Goal: Transaction & Acquisition: Book appointment/travel/reservation

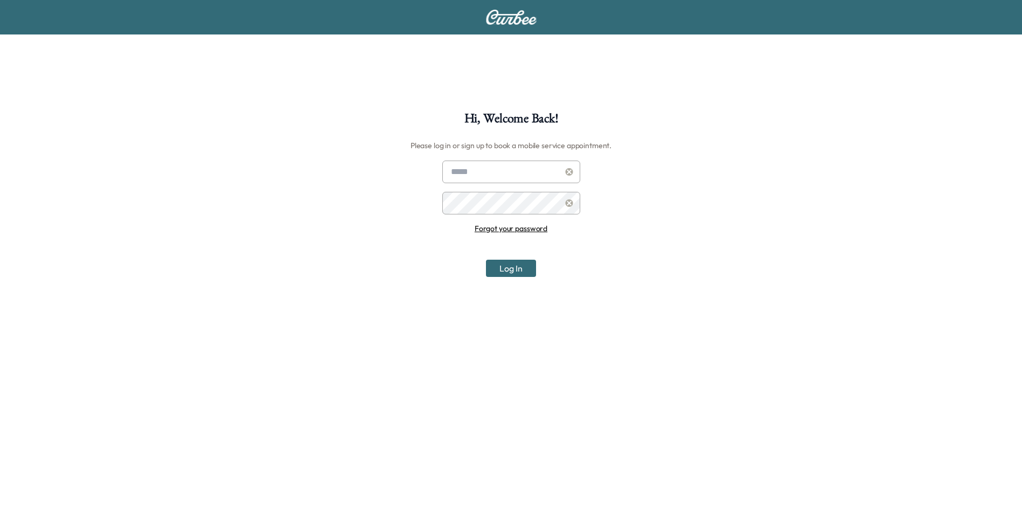
type input "**********"
click at [507, 266] on button "Log In" at bounding box center [511, 268] width 50 height 17
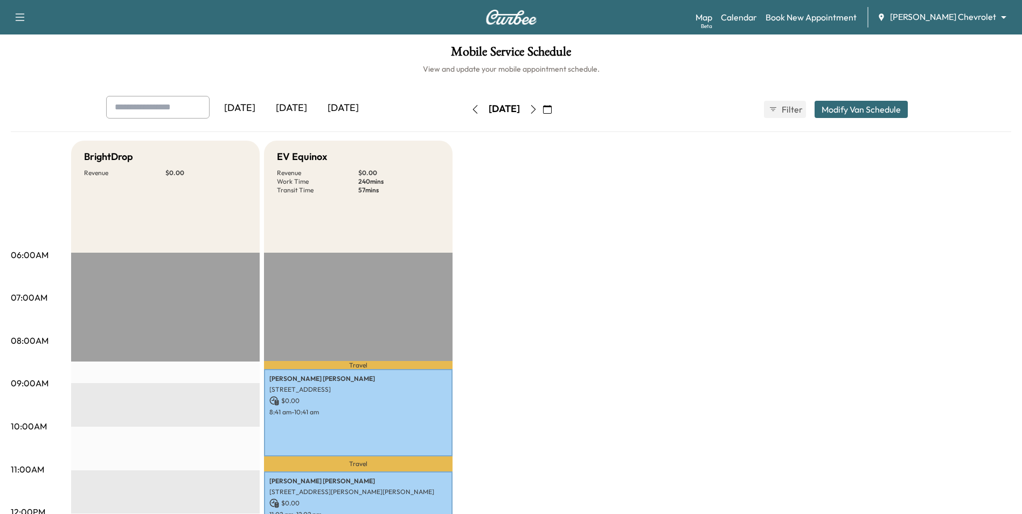
click at [552, 106] on icon "button" at bounding box center [547, 109] width 9 height 9
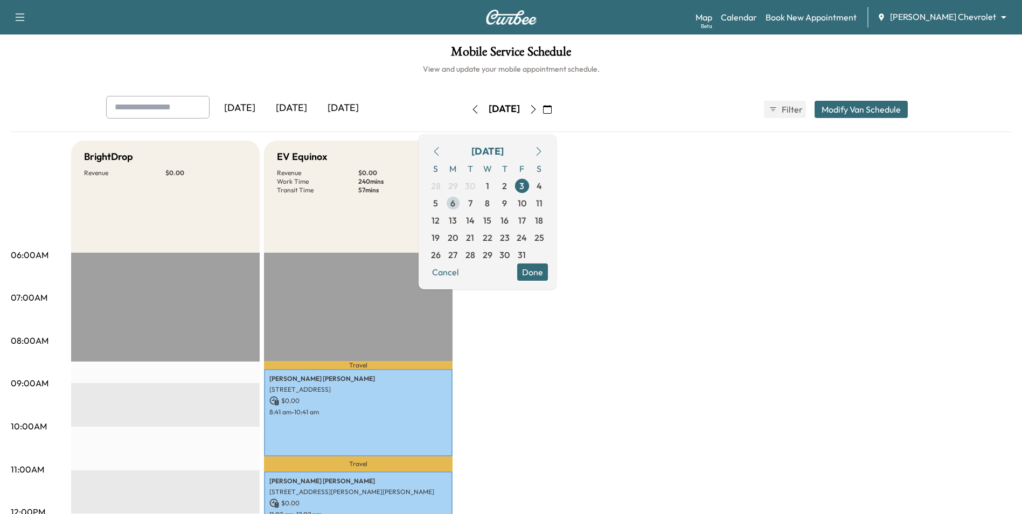
click at [455, 205] on span "6" at bounding box center [452, 203] width 5 height 13
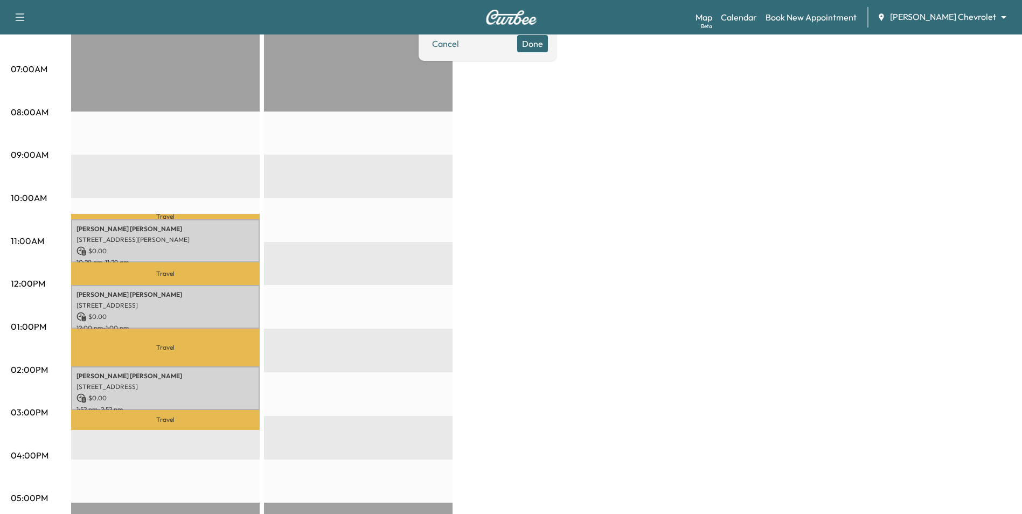
scroll to position [269, 0]
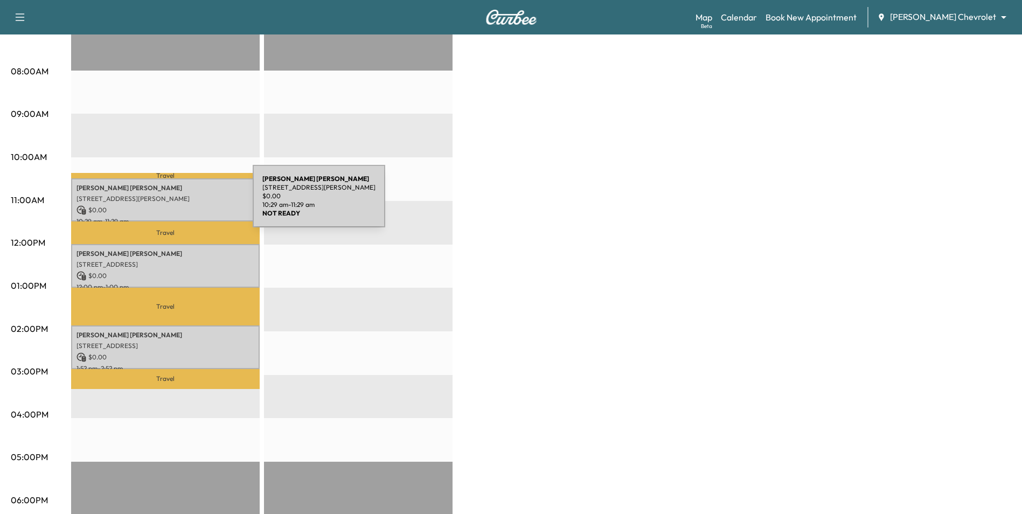
click at [172, 202] on div "[PERSON_NAME] [STREET_ADDRESS][PERSON_NAME] $ 0.00 10:29 am - 11:29 am" at bounding box center [165, 200] width 189 height 44
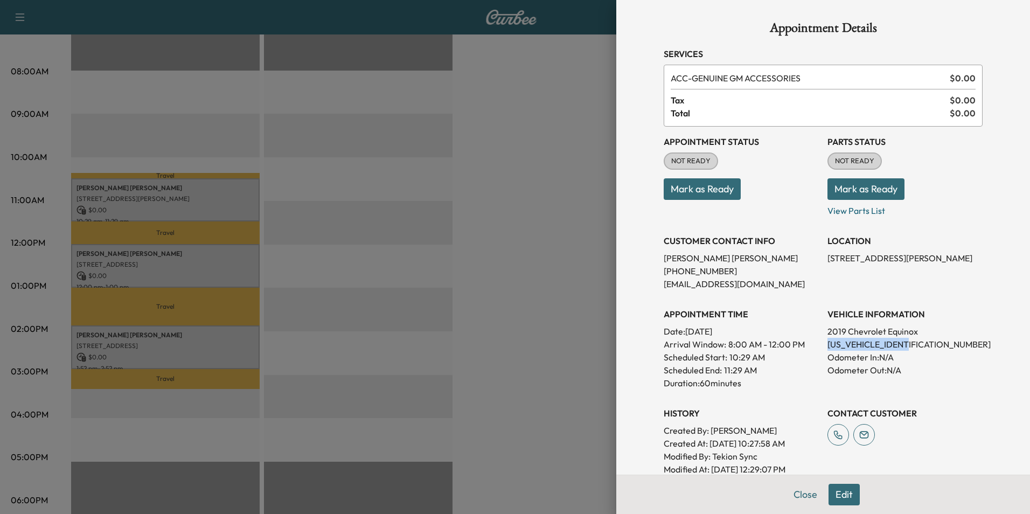
drag, startPoint x: 910, startPoint y: 345, endPoint x: 817, endPoint y: 343, distance: 93.2
click at [817, 343] on div "Appointment Status NOT READY Mark as Ready Parts Status NOT READY Mark as Ready…" at bounding box center [823, 301] width 319 height 349
drag, startPoint x: 817, startPoint y: 343, endPoint x: 825, endPoint y: 343, distance: 8.6
drag, startPoint x: 873, startPoint y: 346, endPoint x: 824, endPoint y: 208, distance: 146.0
click at [827, 208] on p "View Parts List" at bounding box center [904, 208] width 155 height 17
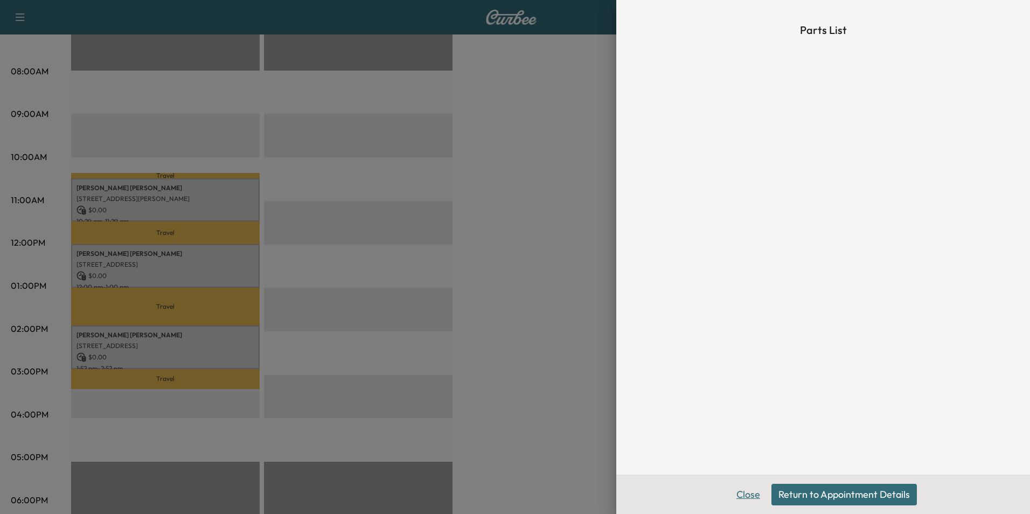
click at [744, 496] on button "Close" at bounding box center [748, 495] width 38 height 22
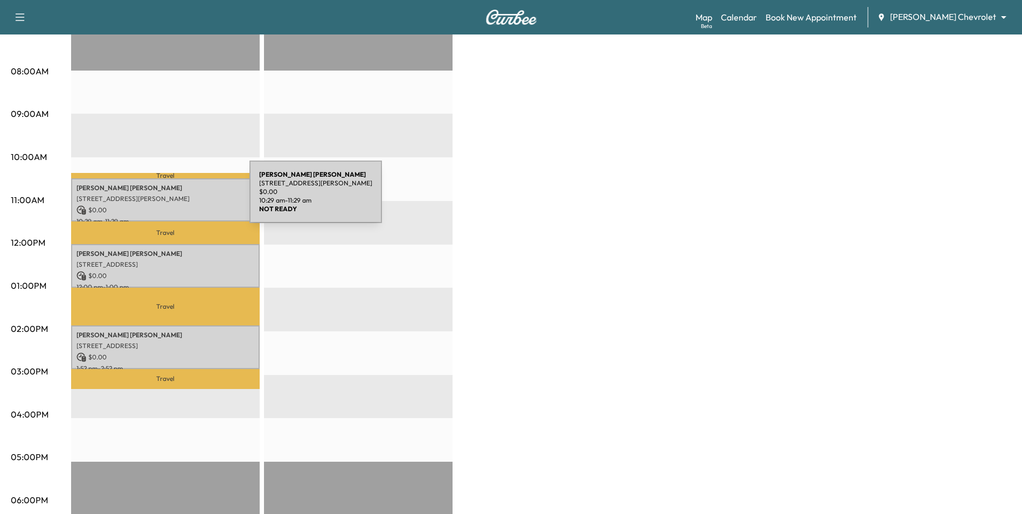
click at [168, 198] on p "[STREET_ADDRESS][PERSON_NAME]" at bounding box center [165, 198] width 178 height 9
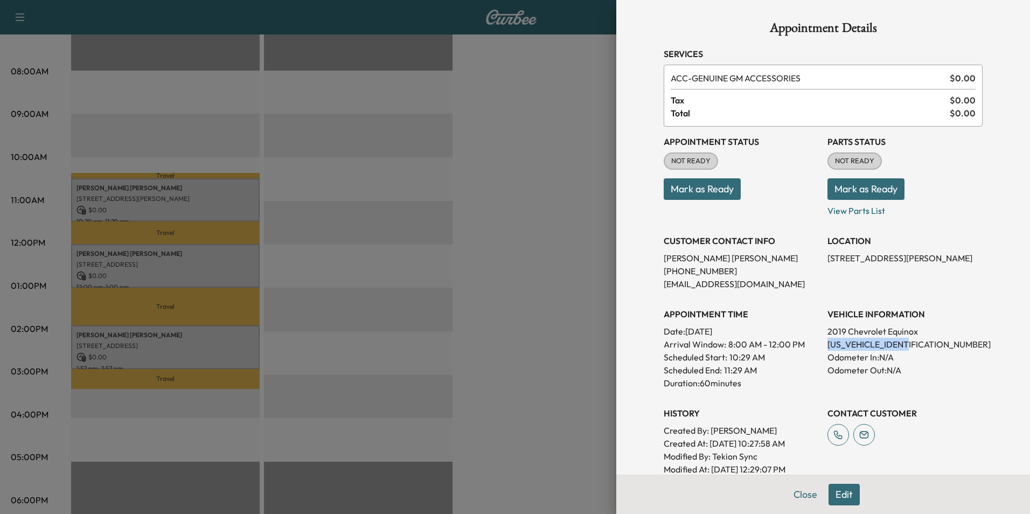
drag, startPoint x: 908, startPoint y: 345, endPoint x: 818, endPoint y: 349, distance: 90.0
click at [818, 349] on div "Appointment Status NOT READY Mark as Ready Parts Status NOT READY Mark as Ready…" at bounding box center [823, 301] width 319 height 349
drag, startPoint x: 818, startPoint y: 349, endPoint x: 827, endPoint y: 348, distance: 8.7
copy p "[US_VEHICLE_IDENTIFICATION_NUMBER]"
drag, startPoint x: 479, startPoint y: 260, endPoint x: 323, endPoint y: 107, distance: 218.3
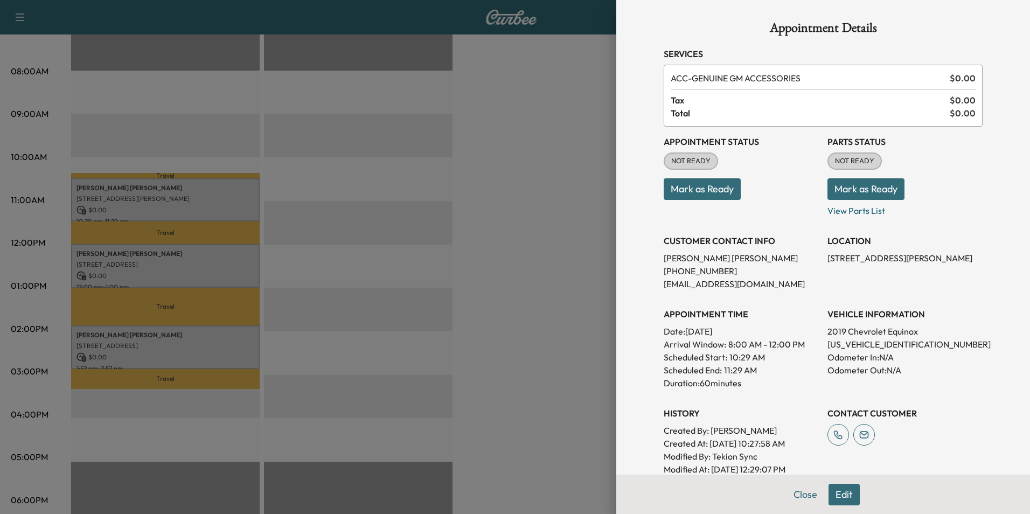
click at [477, 256] on div at bounding box center [515, 257] width 1030 height 514
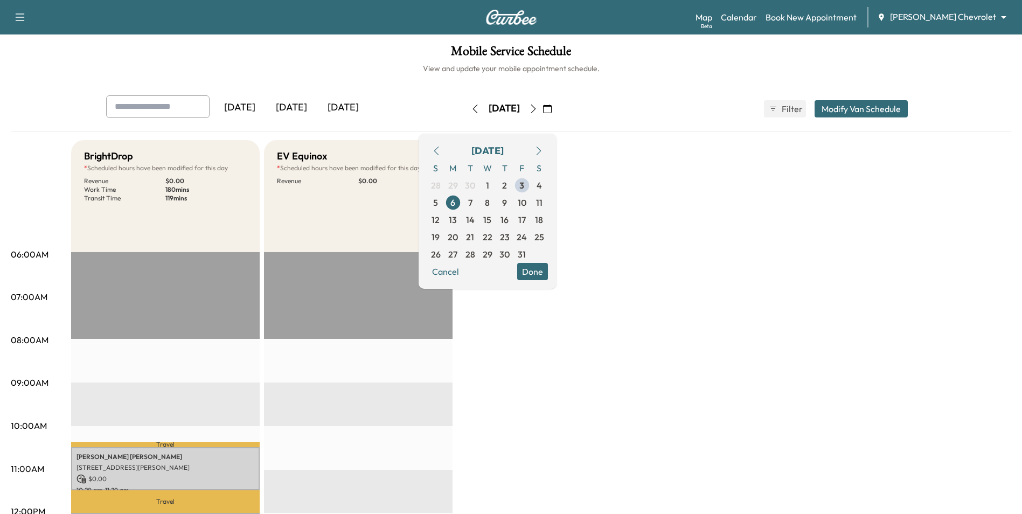
scroll to position [0, 0]
click at [472, 207] on span "7" at bounding box center [470, 203] width 4 height 13
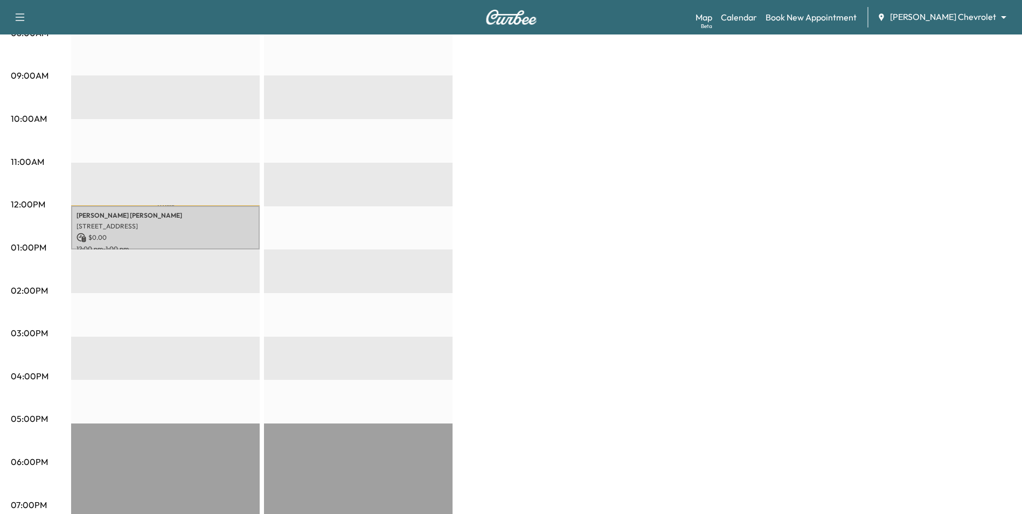
scroll to position [162, 0]
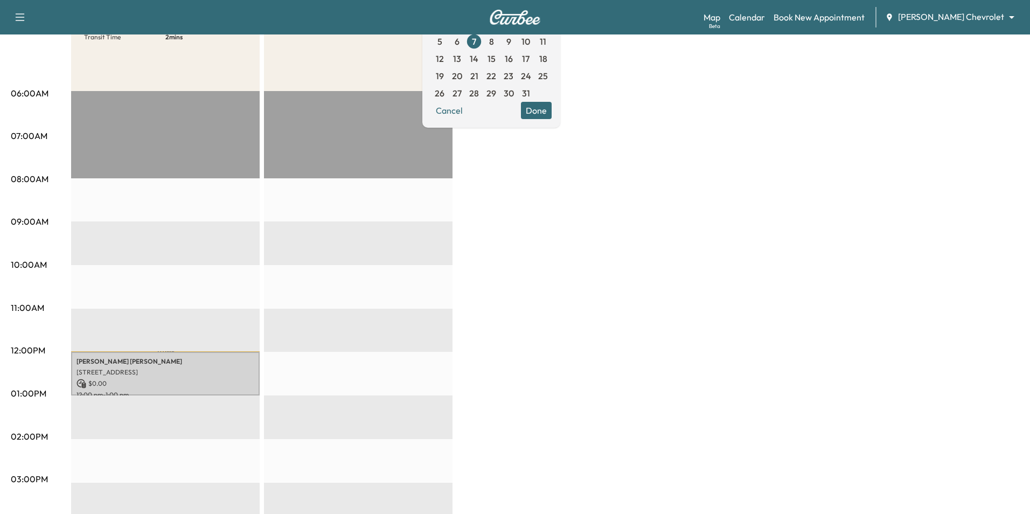
click at [948, 16] on body "Support Log Out Map Beta Calendar Book New Appointment [PERSON_NAME] Chevrolet …" at bounding box center [515, 95] width 1030 height 514
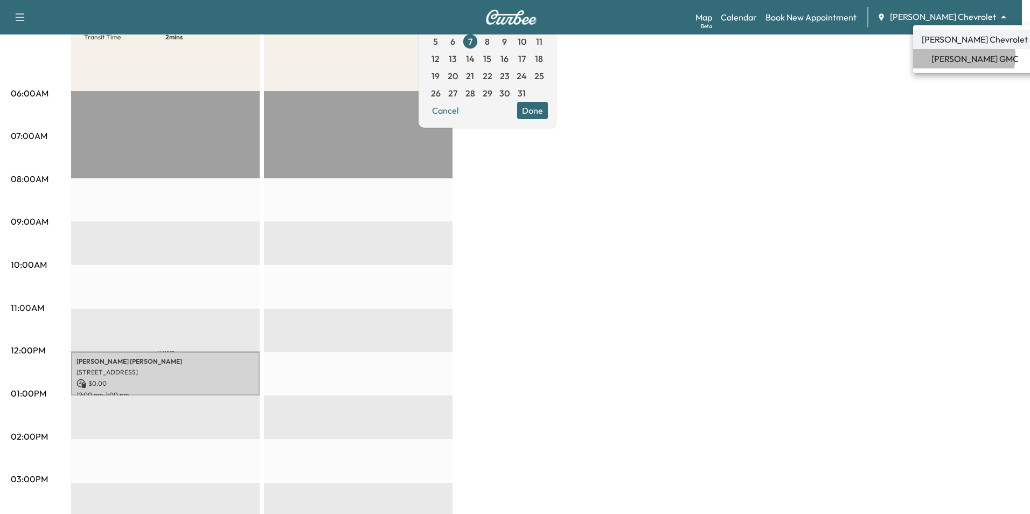
click at [953, 56] on span "[PERSON_NAME] GMC" at bounding box center [974, 58] width 87 height 13
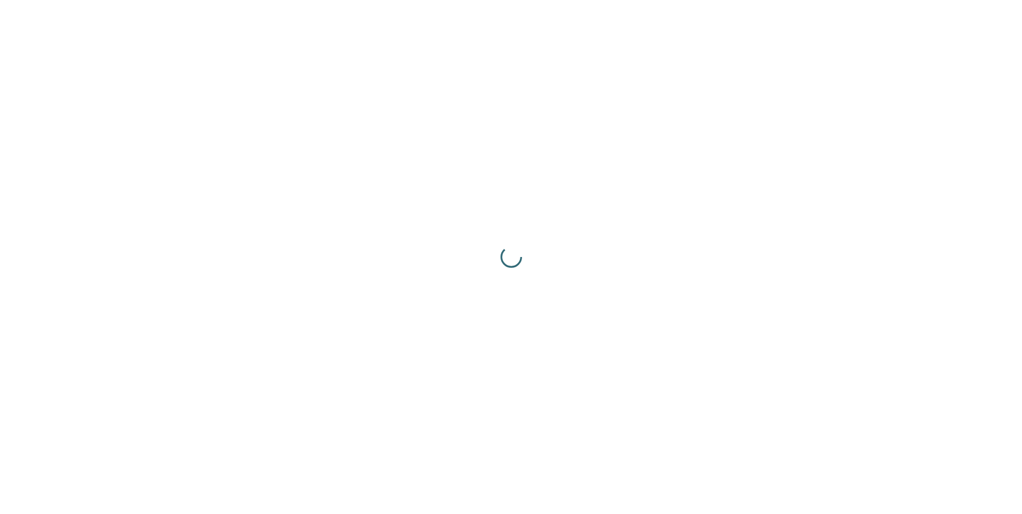
scroll to position [0, 0]
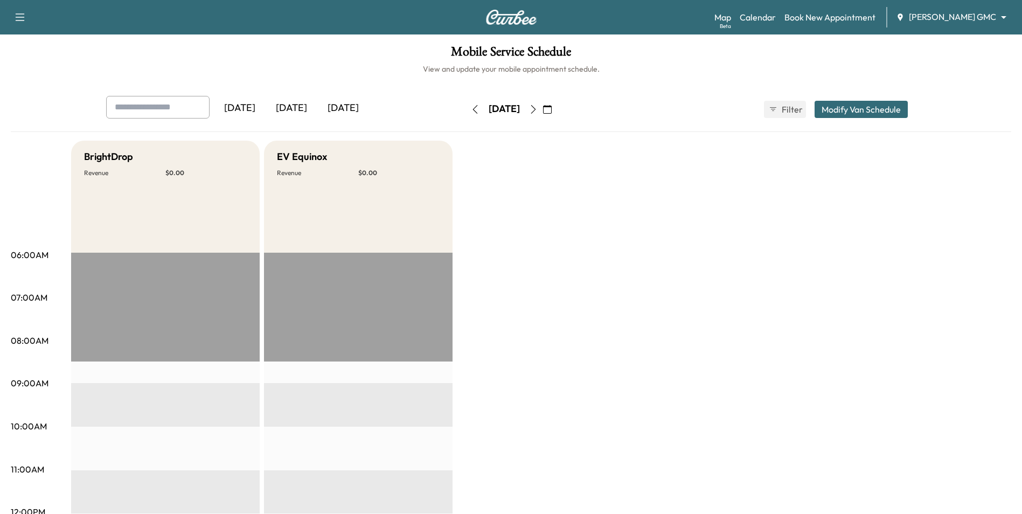
click at [962, 17] on body "Support Log Out Map Beta Calendar Book New Appointment [PERSON_NAME] GMC ******…" at bounding box center [511, 257] width 1022 height 514
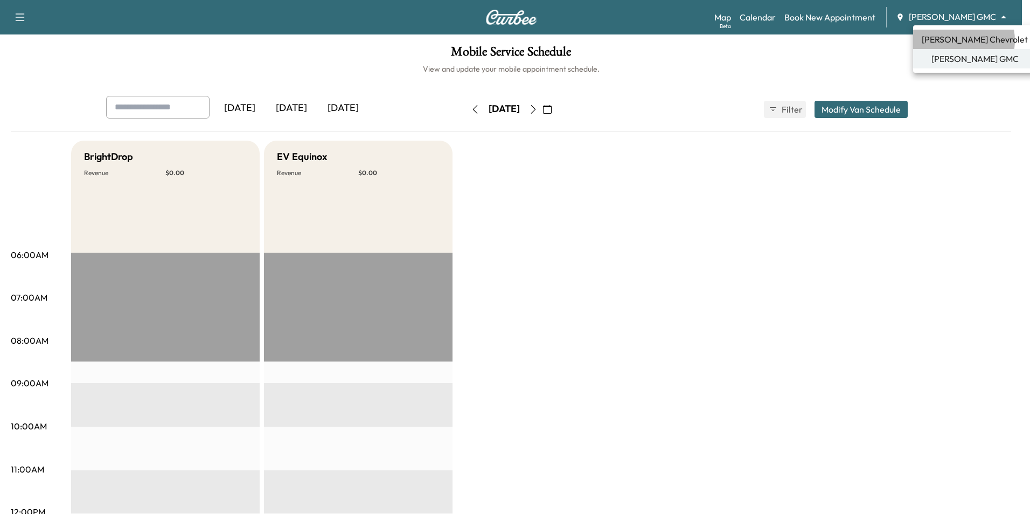
click at [958, 40] on span "[PERSON_NAME] Chevrolet" at bounding box center [975, 39] width 106 height 13
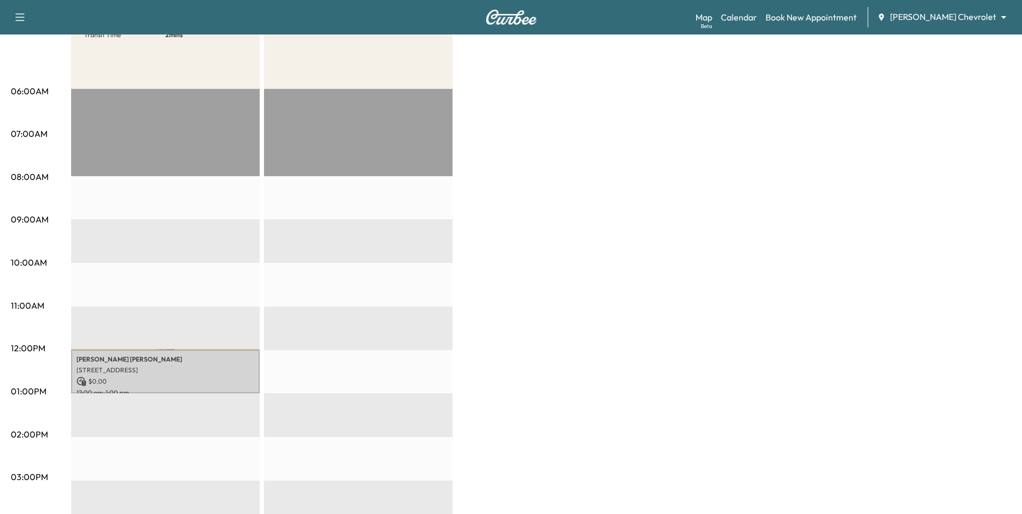
scroll to position [215, 0]
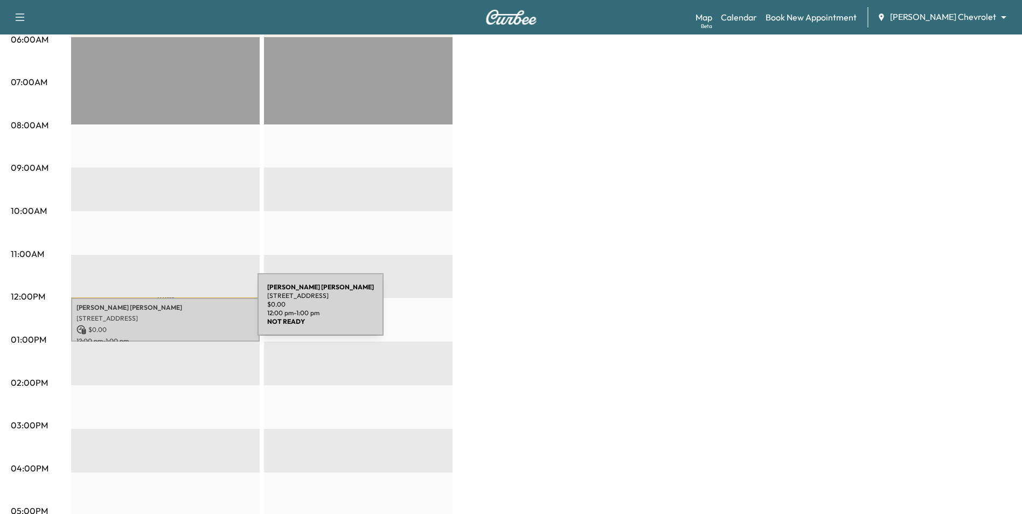
click at [177, 314] on p "[STREET_ADDRESS]" at bounding box center [165, 318] width 178 height 9
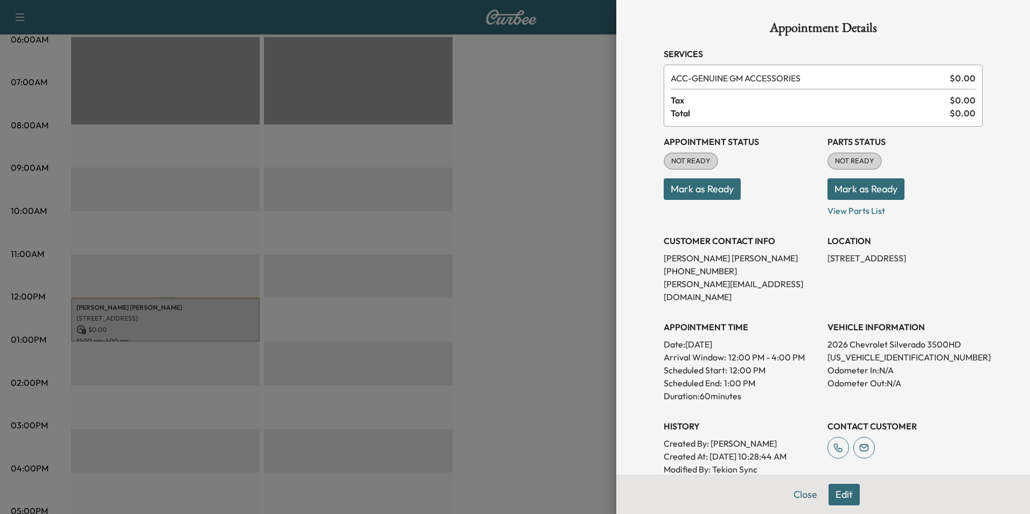
click at [594, 281] on div at bounding box center [515, 257] width 1030 height 514
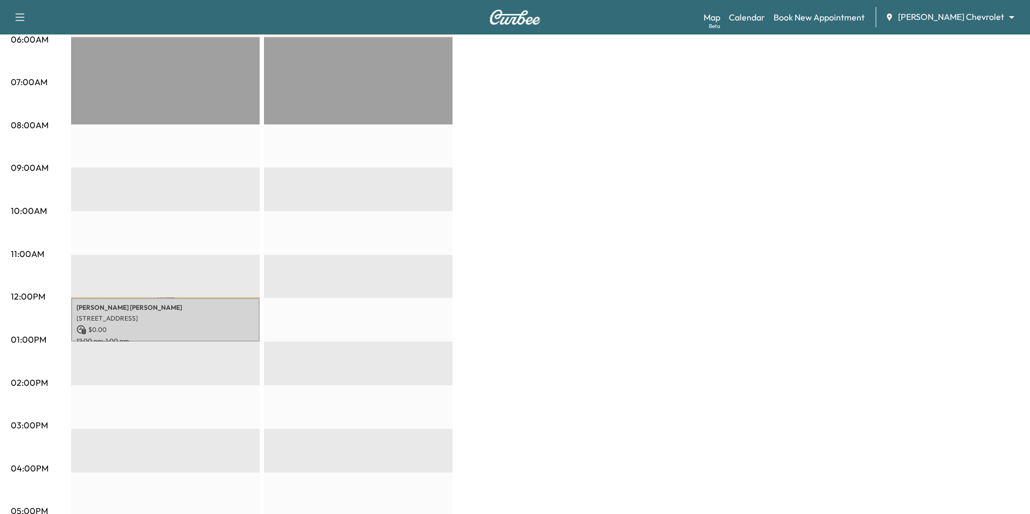
click at [924, 21] on body "Support Log Out Map Beta Calendar Book New Appointment [PERSON_NAME] Chevrolet …" at bounding box center [515, 42] width 1030 height 514
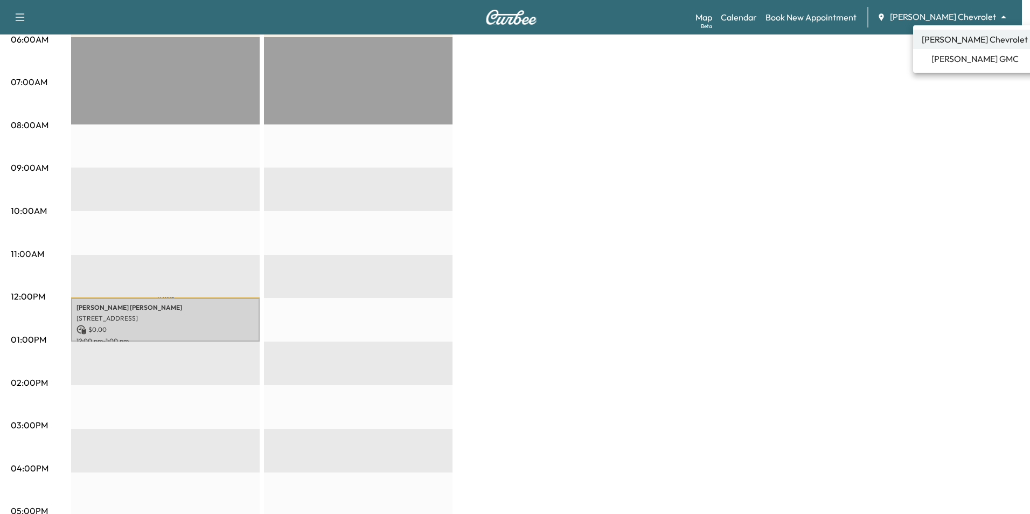
click at [960, 83] on div at bounding box center [515, 257] width 1030 height 514
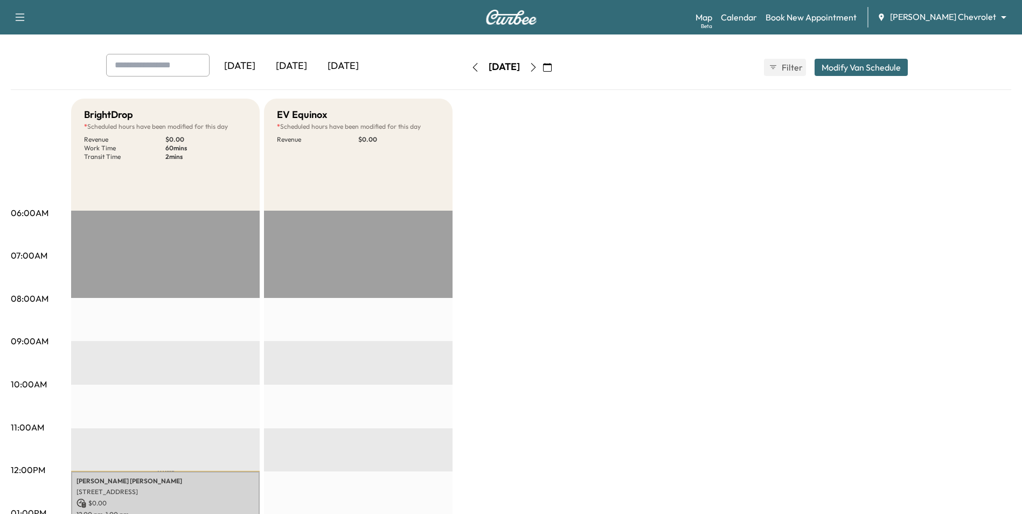
scroll to position [0, 0]
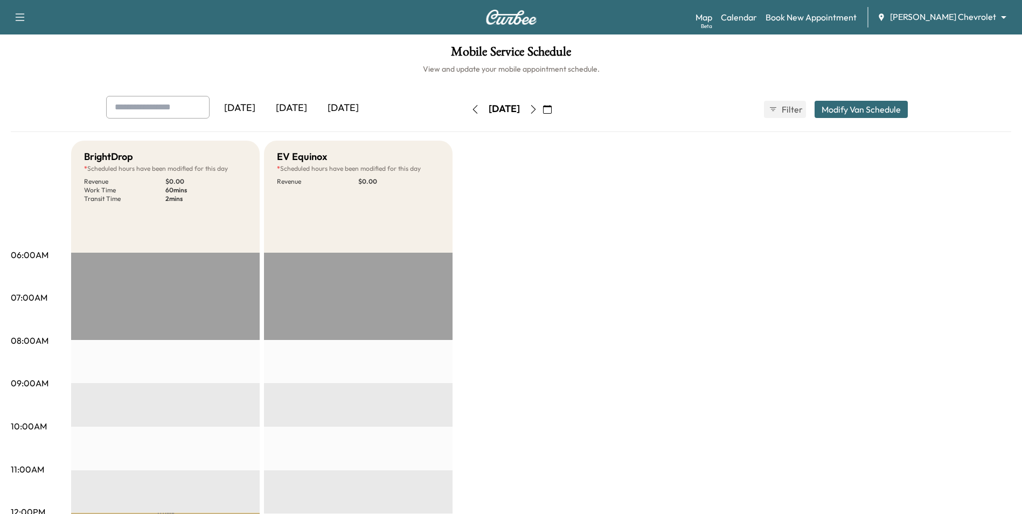
click at [552, 111] on icon "button" at bounding box center [547, 109] width 9 height 9
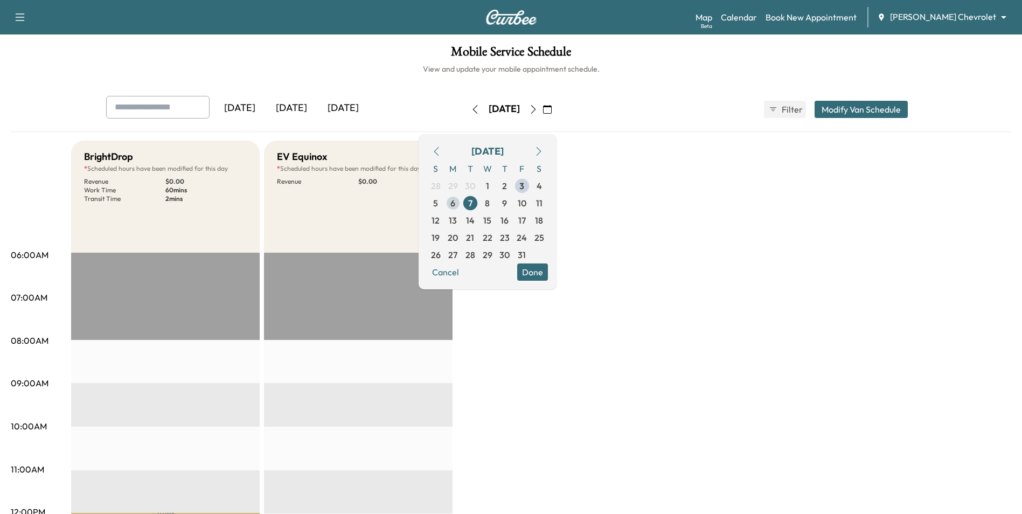
click at [455, 204] on span "6" at bounding box center [452, 203] width 5 height 13
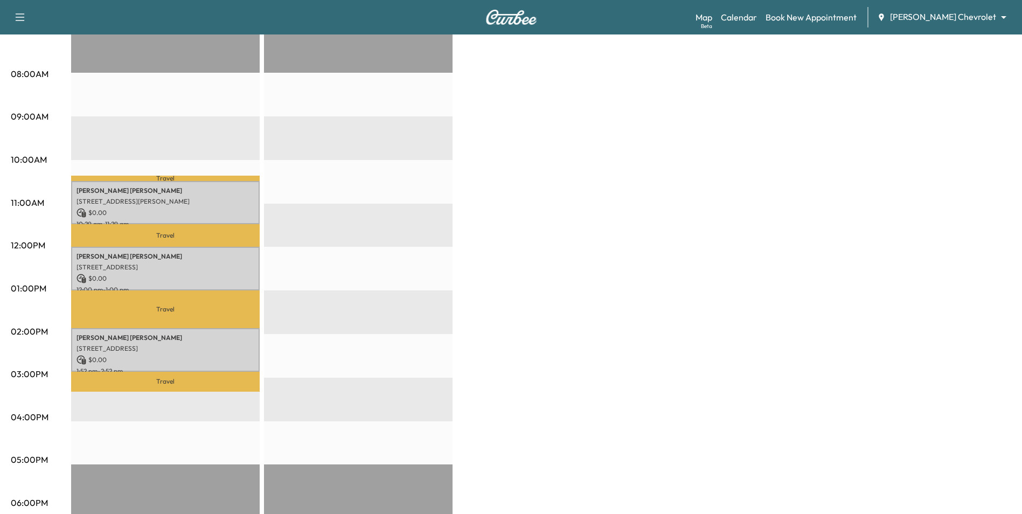
scroll to position [269, 0]
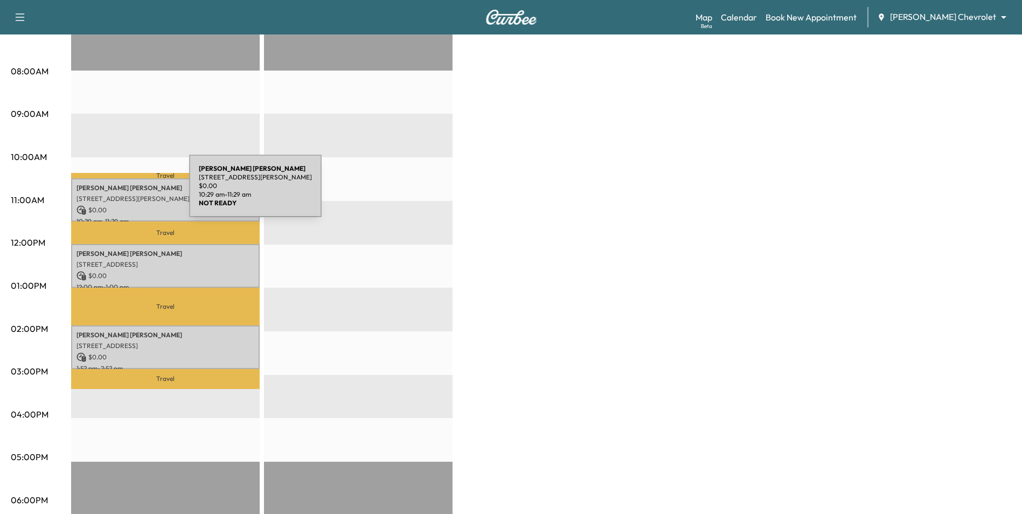
click at [108, 194] on p "[STREET_ADDRESS][PERSON_NAME]" at bounding box center [165, 198] width 178 height 9
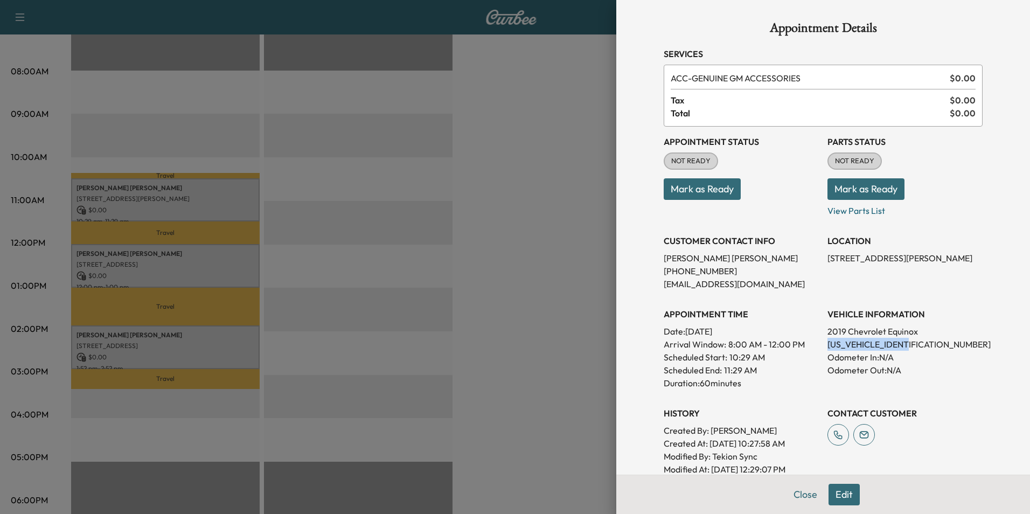
drag, startPoint x: 915, startPoint y: 345, endPoint x: 818, endPoint y: 347, distance: 96.4
click at [818, 347] on div "Appointment Status NOT READY Mark as Ready Parts Status NOT READY Mark as Ready…" at bounding box center [823, 301] width 319 height 349
drag, startPoint x: 818, startPoint y: 347, endPoint x: 827, endPoint y: 344, distance: 9.0
copy p "[US_VEHICLE_IDENTIFICATION_NUMBER]"
drag, startPoint x: 596, startPoint y: 210, endPoint x: 240, endPoint y: 131, distance: 364.8
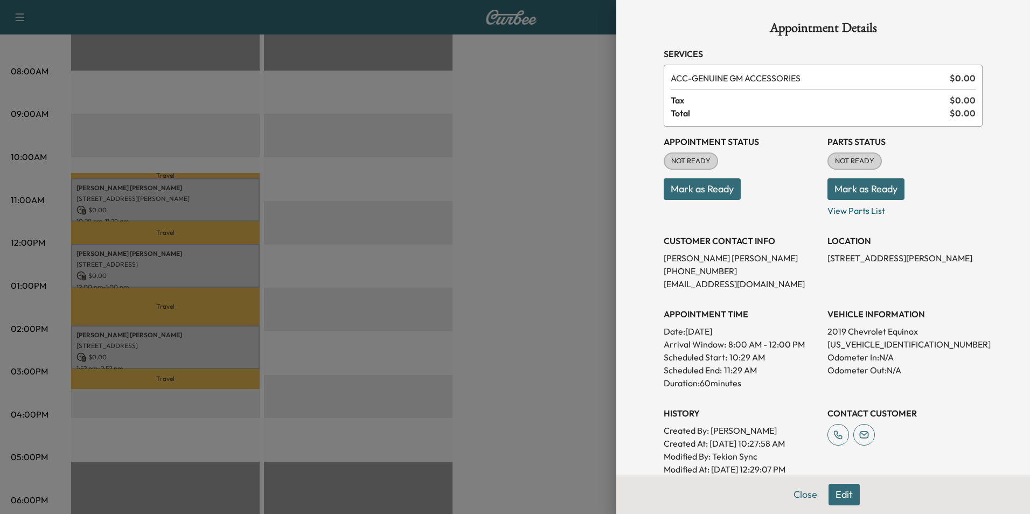
click at [595, 210] on div at bounding box center [515, 257] width 1030 height 514
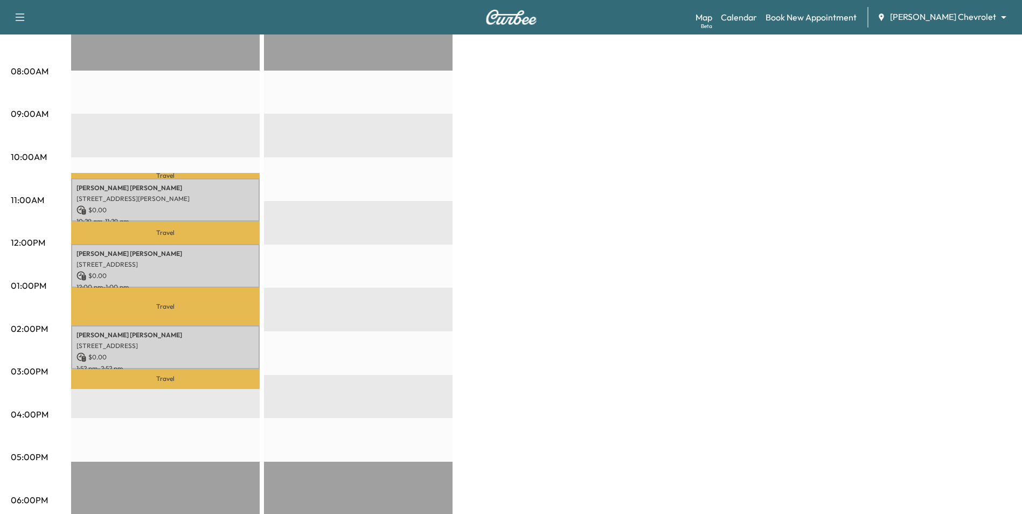
click at [735, 24] on div "Map Beta Calendar Book New Appointment [PERSON_NAME] Chevrolet ******** ​" at bounding box center [854, 17] width 318 height 20
click at [712, 18] on link "Map Beta" at bounding box center [703, 17] width 17 height 13
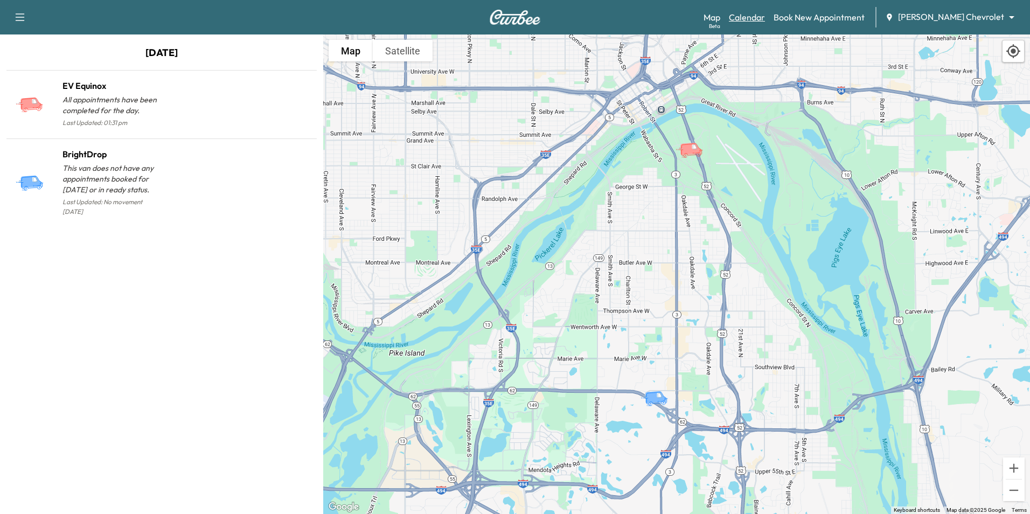
click at [765, 15] on link "Calendar" at bounding box center [747, 17] width 36 height 13
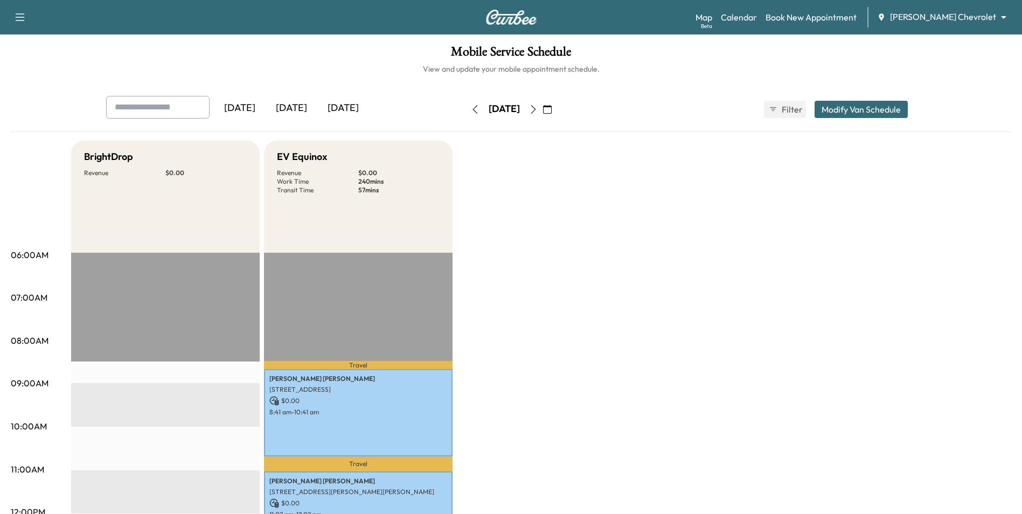
click at [552, 110] on icon "button" at bounding box center [547, 109] width 9 height 9
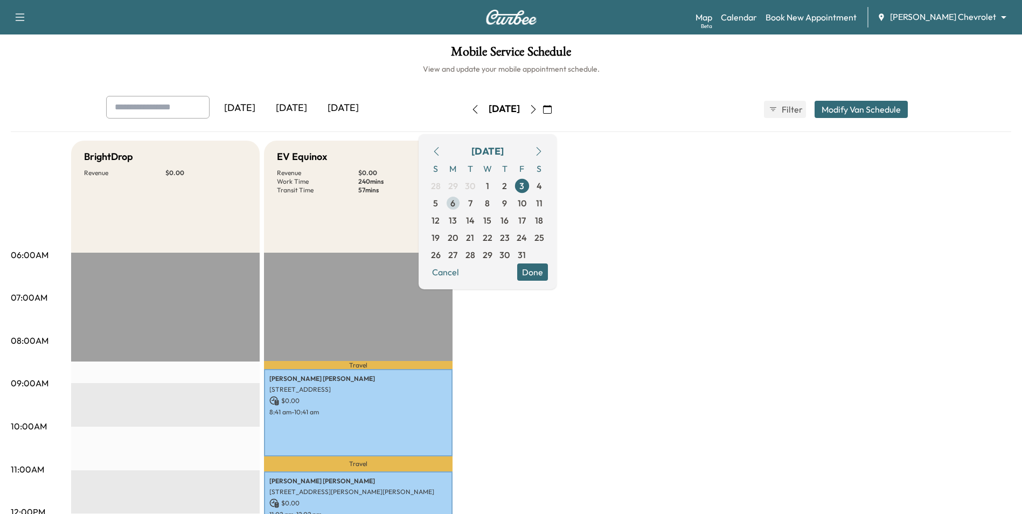
click at [455, 204] on span "6" at bounding box center [452, 203] width 5 height 13
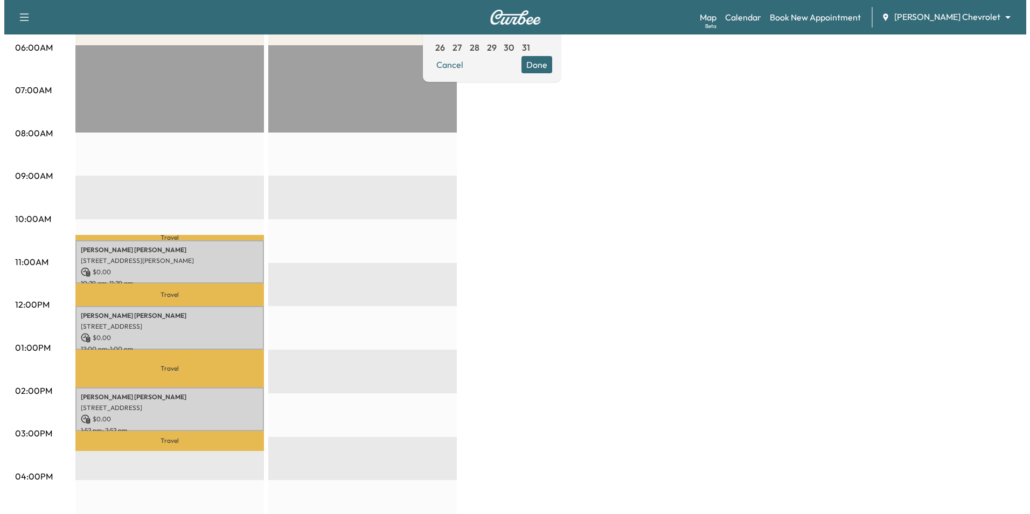
scroll to position [215, 0]
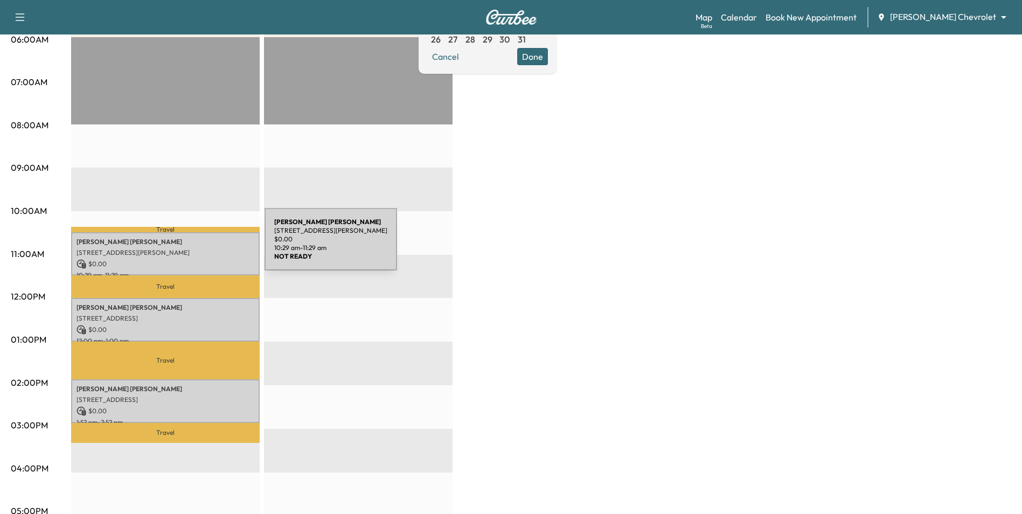
click at [176, 259] on p "$ 0.00" at bounding box center [165, 264] width 178 height 10
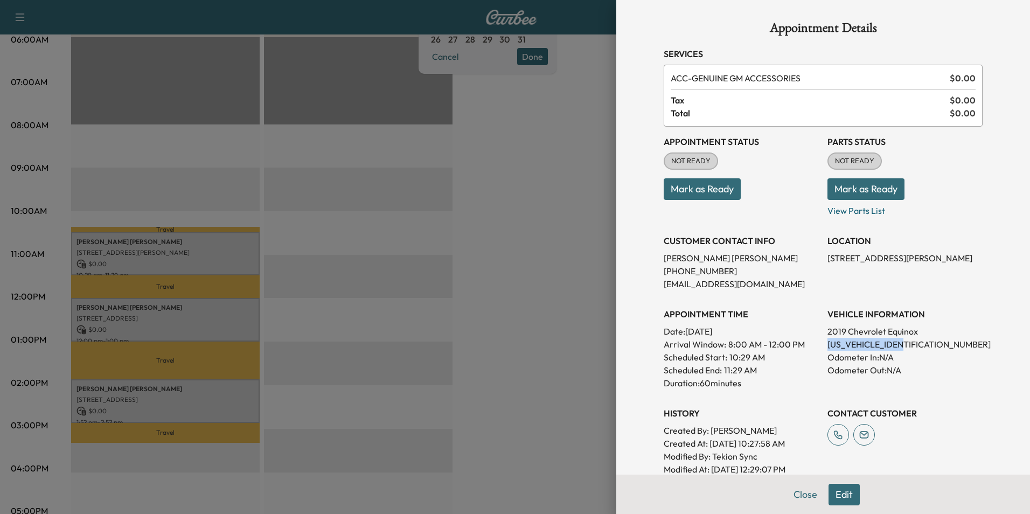
drag, startPoint x: 902, startPoint y: 345, endPoint x: 820, endPoint y: 345, distance: 81.9
click at [827, 345] on p "[US_VEHICLE_IDENTIFICATION_NUMBER]" at bounding box center [904, 344] width 155 height 13
copy p "2GNAXKEV6K614790"
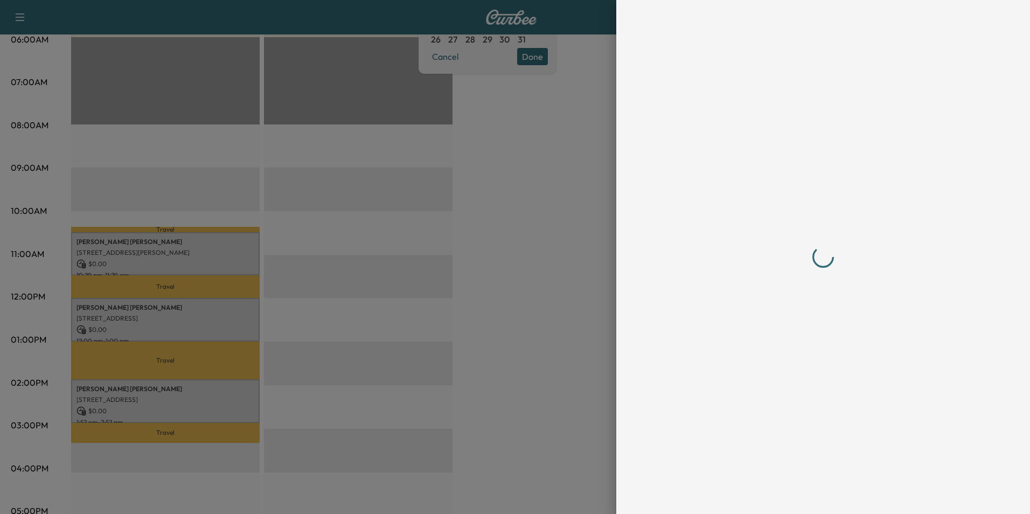
click at [516, 204] on div at bounding box center [515, 257] width 1030 height 514
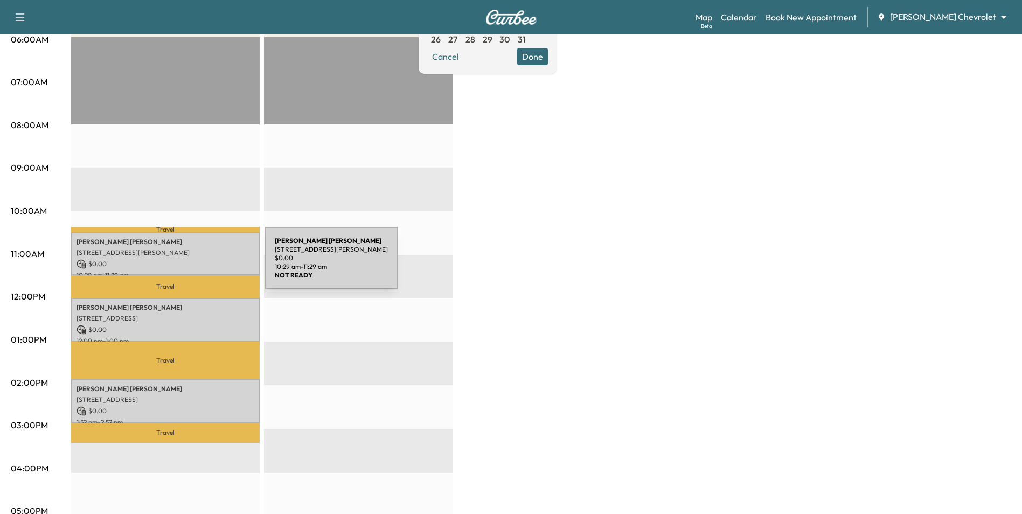
click at [184, 264] on p "$ 0.00" at bounding box center [165, 264] width 178 height 10
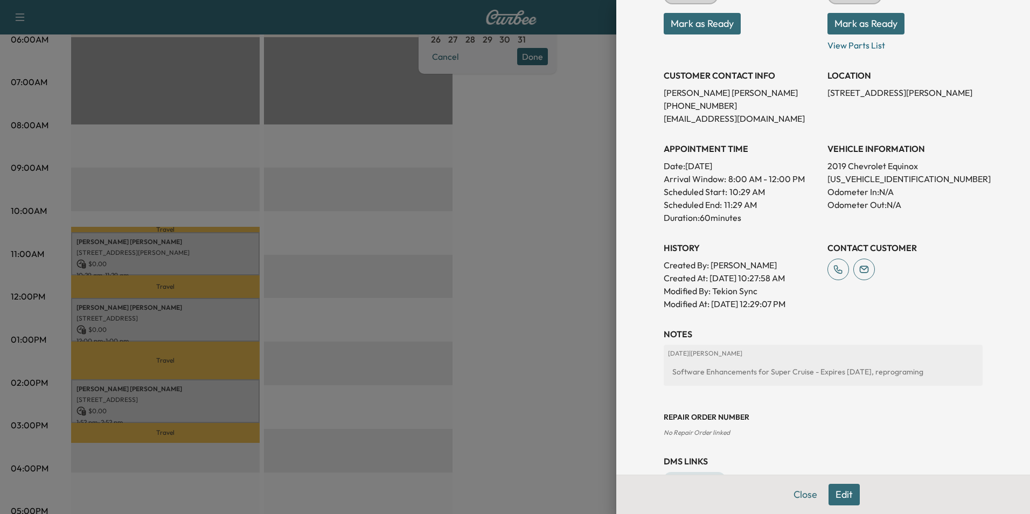
scroll to position [199, 0]
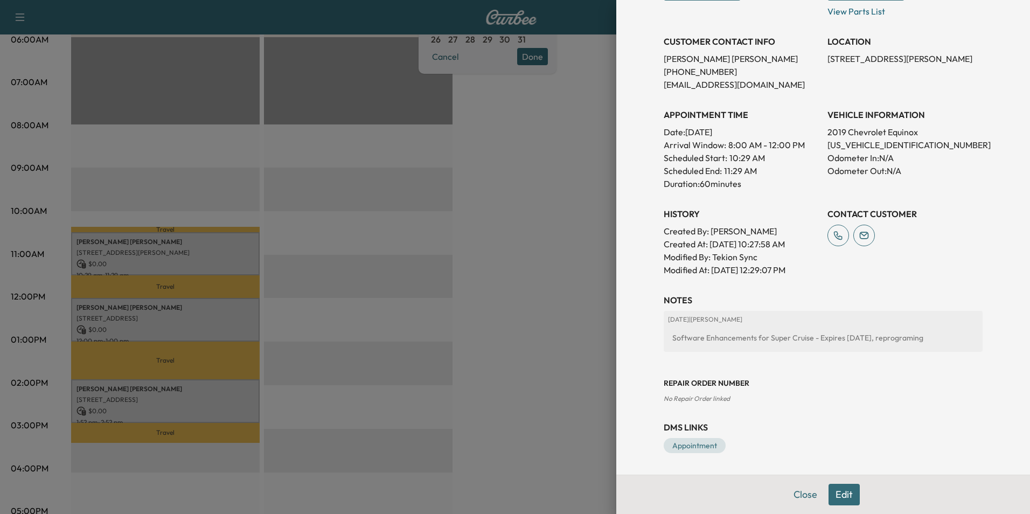
click at [581, 246] on div at bounding box center [515, 257] width 1030 height 514
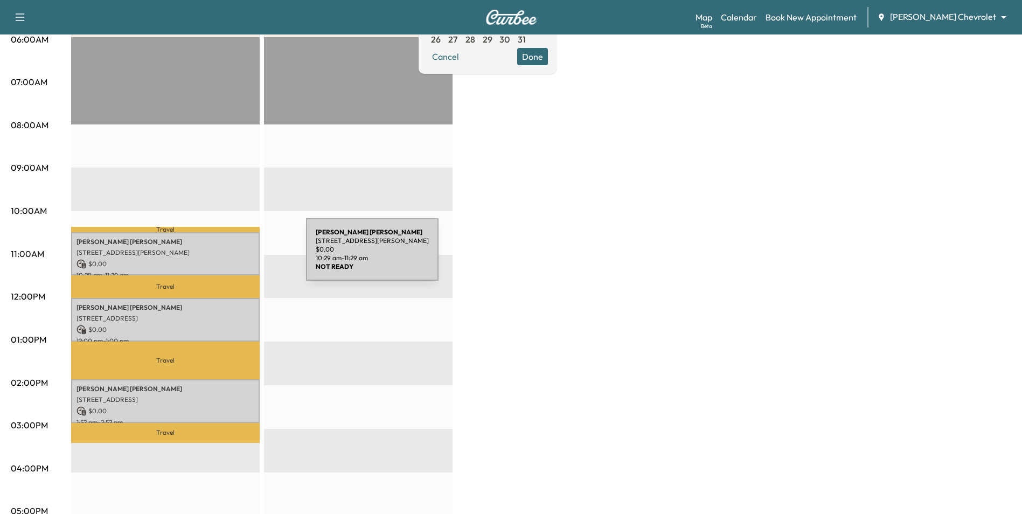
click at [225, 256] on div "[PERSON_NAME] [STREET_ADDRESS][PERSON_NAME] $ 0.00 10:29 am - 11:29 am" at bounding box center [165, 254] width 189 height 44
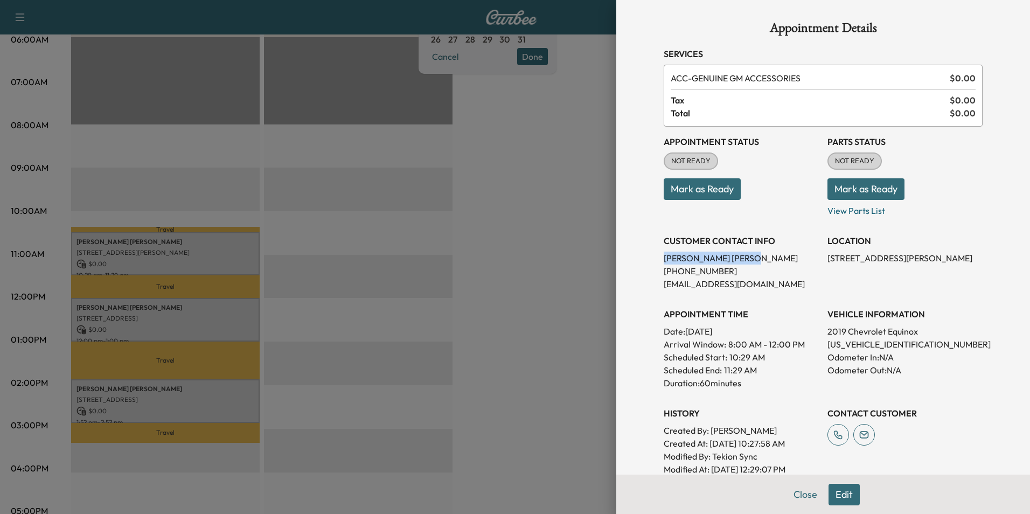
drag, startPoint x: 714, startPoint y: 258, endPoint x: 653, endPoint y: 260, distance: 60.9
click at [653, 260] on div "Appointment Details Services ACC - GENUINE GM ACCESSORIES $ 0.00 Tax $ 0.00 Tot…" at bounding box center [823, 337] width 345 height 674
drag, startPoint x: 653, startPoint y: 260, endPoint x: 660, endPoint y: 257, distance: 8.2
copy p "[PERSON_NAME]"
click at [549, 250] on div at bounding box center [515, 257] width 1030 height 514
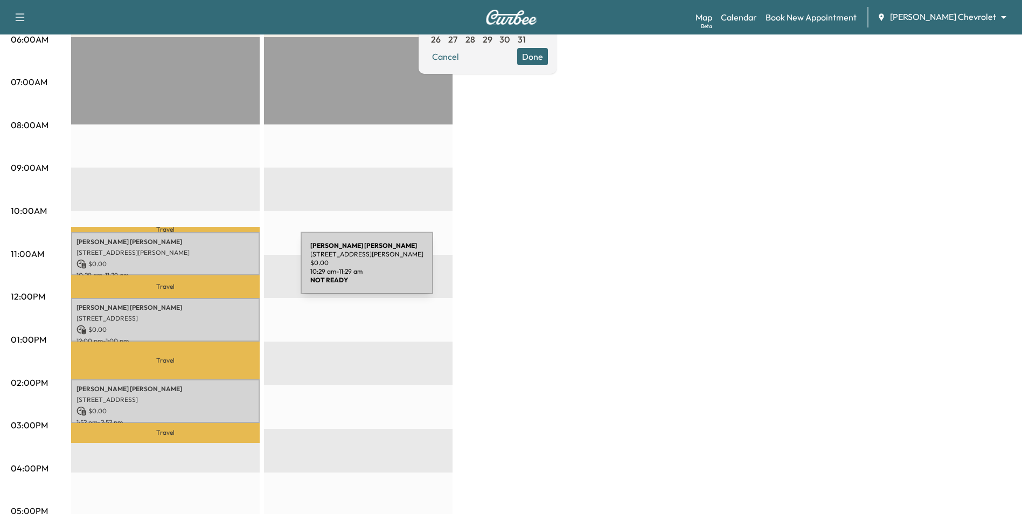
click at [220, 271] on p "10:29 am - 11:29 am" at bounding box center [165, 275] width 178 height 9
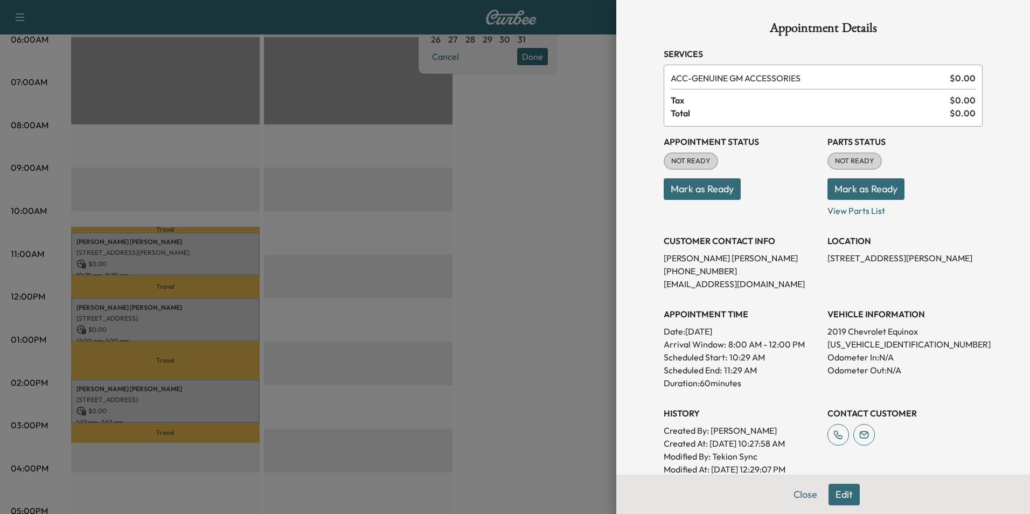
click at [401, 208] on div at bounding box center [515, 257] width 1030 height 514
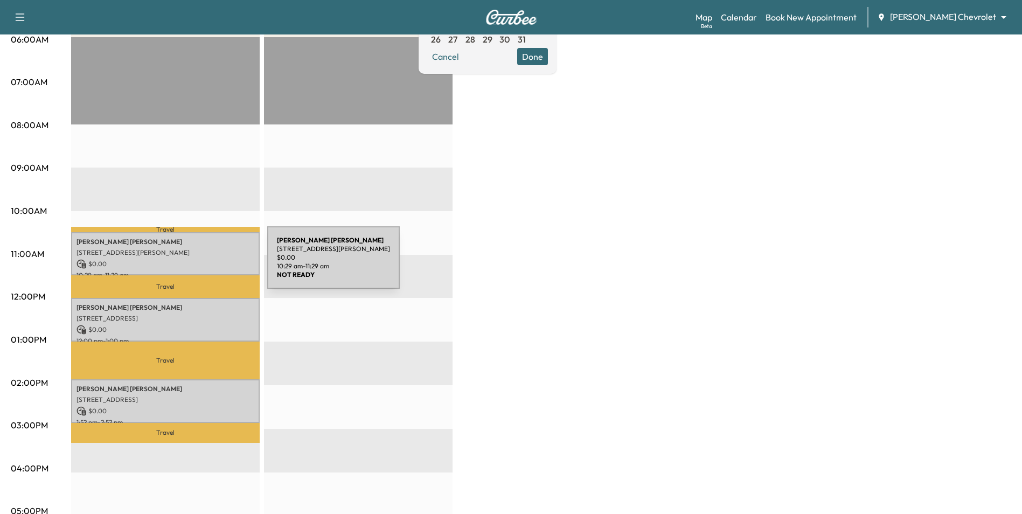
click at [185, 259] on p "$ 0.00" at bounding box center [165, 264] width 178 height 10
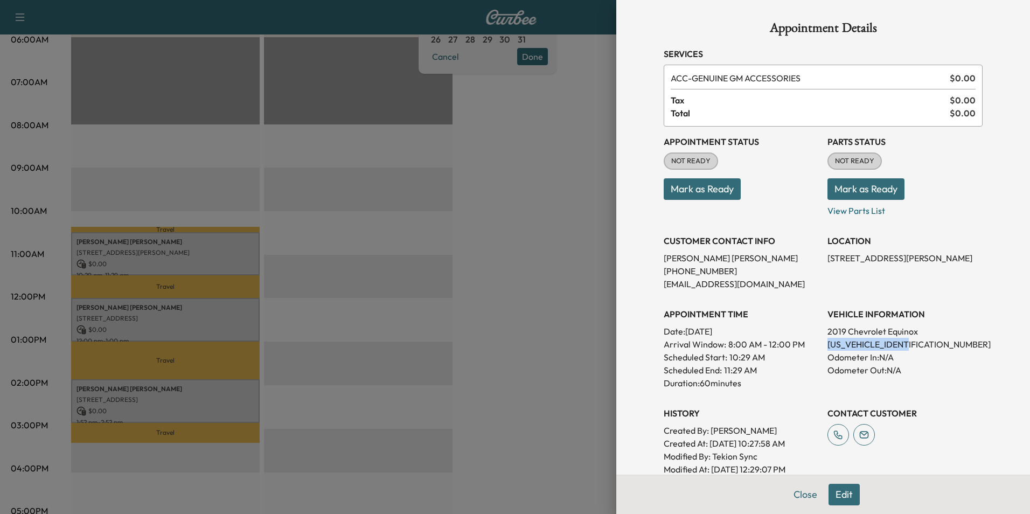
drag, startPoint x: 912, startPoint y: 344, endPoint x: 820, endPoint y: 347, distance: 91.6
click at [827, 347] on p "[US_VEHICLE_IDENTIFICATION_NUMBER]" at bounding box center [904, 344] width 155 height 13
drag, startPoint x: 820, startPoint y: 347, endPoint x: 826, endPoint y: 346, distance: 5.5
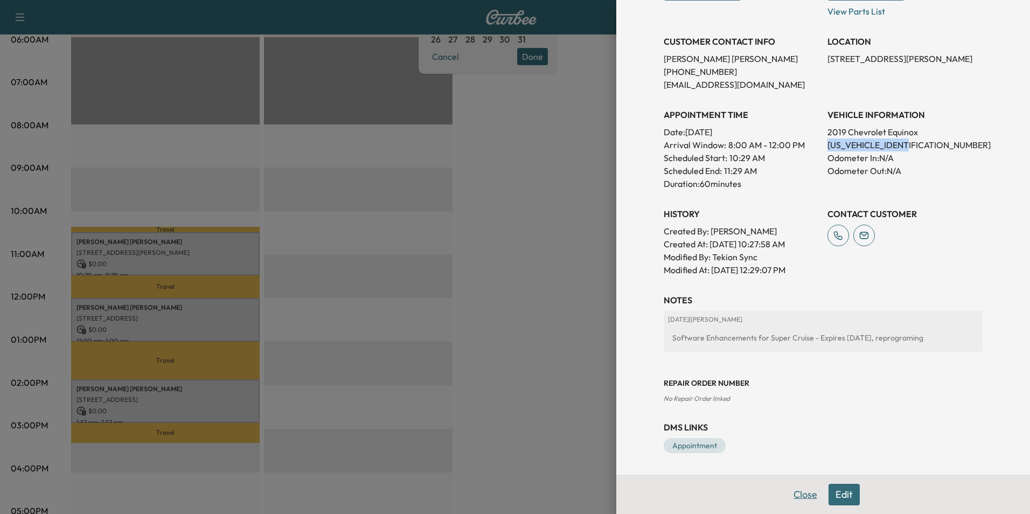
click at [797, 501] on button "Close" at bounding box center [805, 495] width 38 height 22
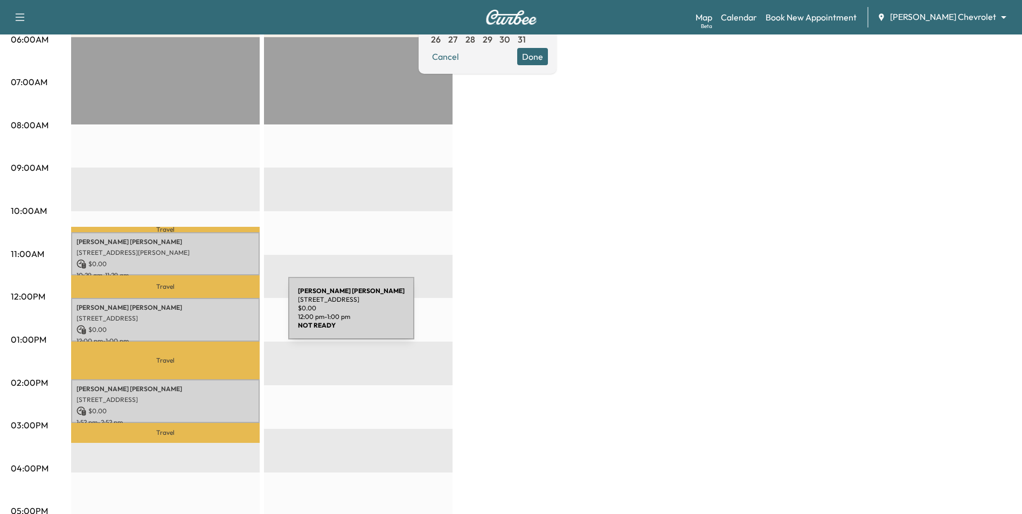
click at [207, 315] on p "[STREET_ADDRESS]" at bounding box center [165, 318] width 178 height 9
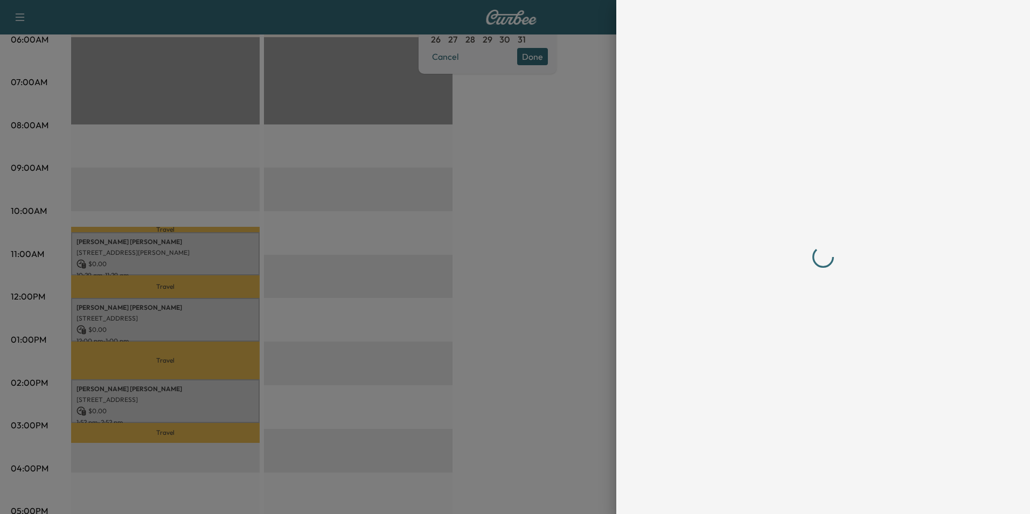
click at [461, 305] on div at bounding box center [515, 257] width 1030 height 514
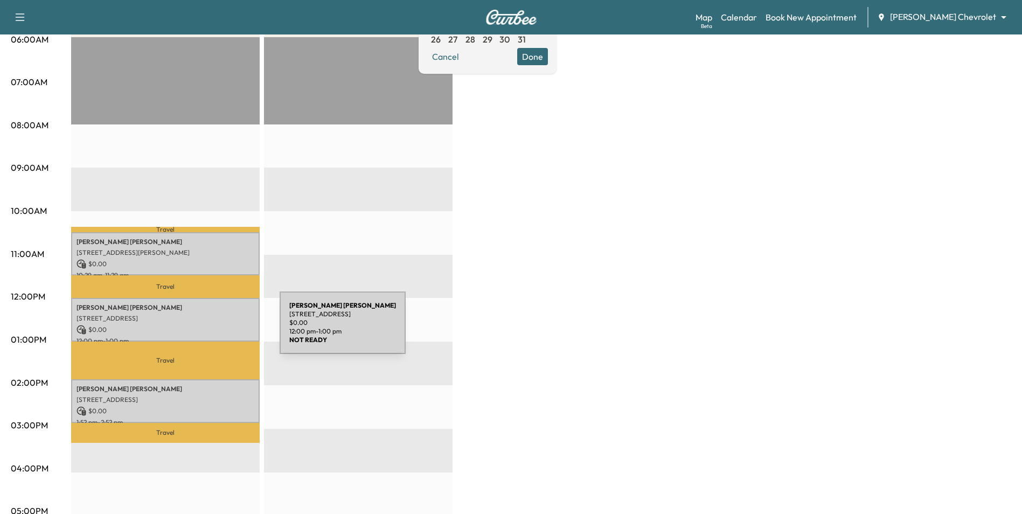
click at [196, 321] on div "[PERSON_NAME] [STREET_ADDRESS] $ 0.00 12:00 pm - 1:00 pm" at bounding box center [165, 320] width 189 height 44
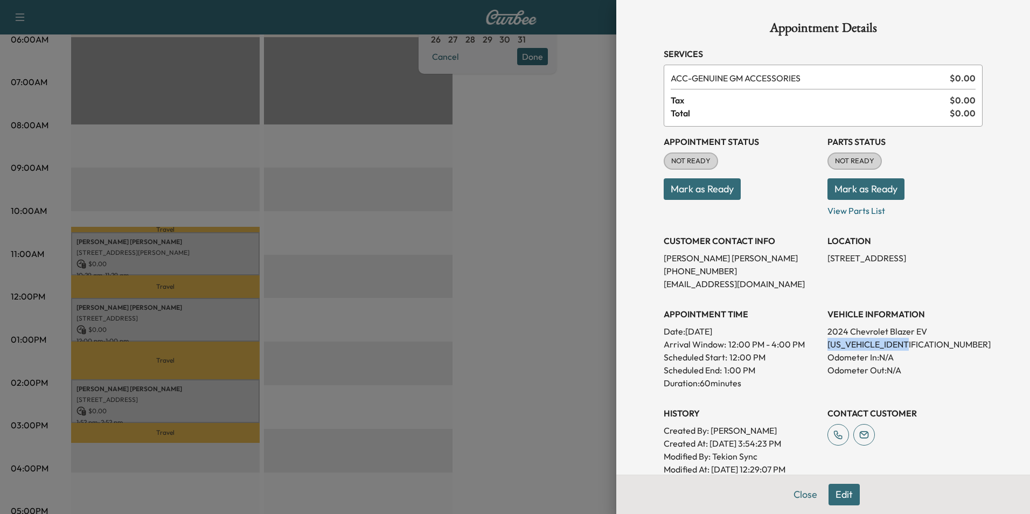
drag, startPoint x: 917, startPoint y: 349, endPoint x: 816, endPoint y: 346, distance: 101.3
click at [816, 346] on div "Appointment Status NOT READY Mark as Ready Parts Status NOT READY Mark as Ready…" at bounding box center [823, 301] width 319 height 349
drag, startPoint x: 816, startPoint y: 346, endPoint x: 823, endPoint y: 344, distance: 7.3
copy p "[US_VEHICLE_IDENTIFICATION_NUMBER]"
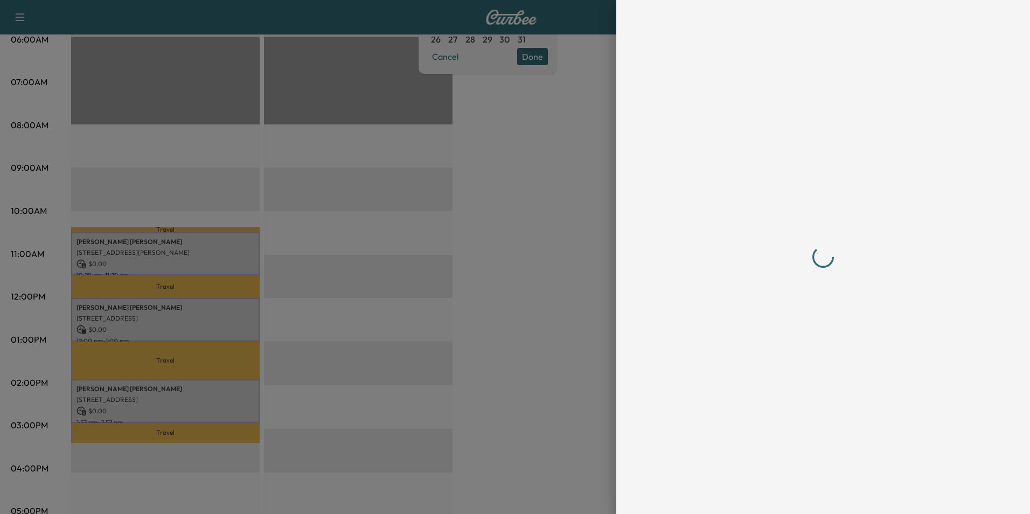
click at [487, 280] on div at bounding box center [515, 257] width 1030 height 514
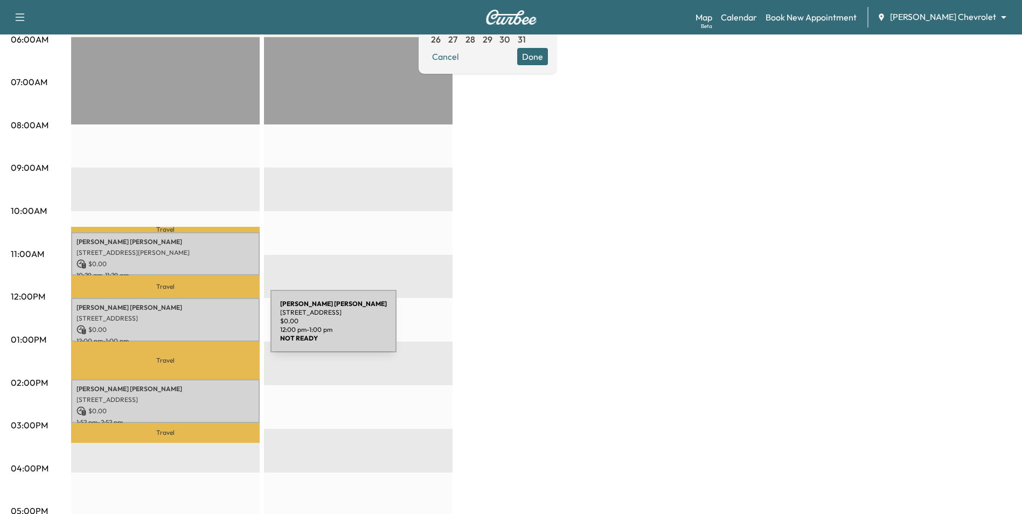
click at [190, 328] on p "$ 0.00" at bounding box center [165, 330] width 178 height 10
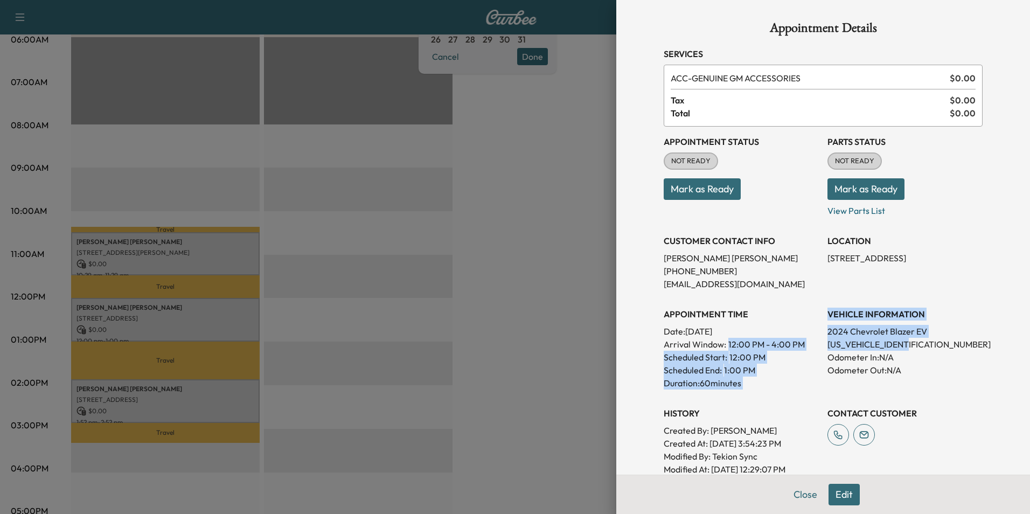
drag, startPoint x: 928, startPoint y: 343, endPoint x: 814, endPoint y: 346, distance: 113.7
click at [814, 346] on div "Appointment Status NOT READY Mark as Ready Parts Status NOT READY Mark as Ready…" at bounding box center [823, 301] width 319 height 349
drag, startPoint x: 814, startPoint y: 346, endPoint x: 806, endPoint y: 347, distance: 8.1
click at [806, 347] on p "Arrival Window: 12:00 PM - 4:00 PM" at bounding box center [741, 344] width 155 height 13
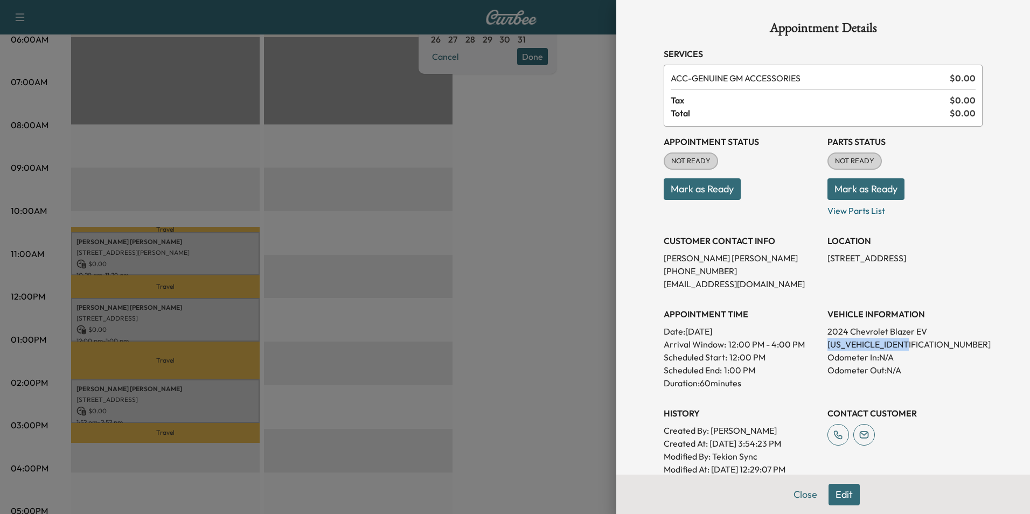
drag, startPoint x: 820, startPoint y: 342, endPoint x: 917, endPoint y: 342, distance: 97.0
click at [917, 342] on p "[US_VEHICLE_IDENTIFICATION_NUMBER]" at bounding box center [904, 344] width 155 height 13
drag, startPoint x: 917, startPoint y: 342, endPoint x: 887, endPoint y: 341, distance: 29.6
copy p "[US_VEHICLE_IDENTIFICATION_NUMBER]"
click at [503, 332] on div at bounding box center [515, 257] width 1030 height 514
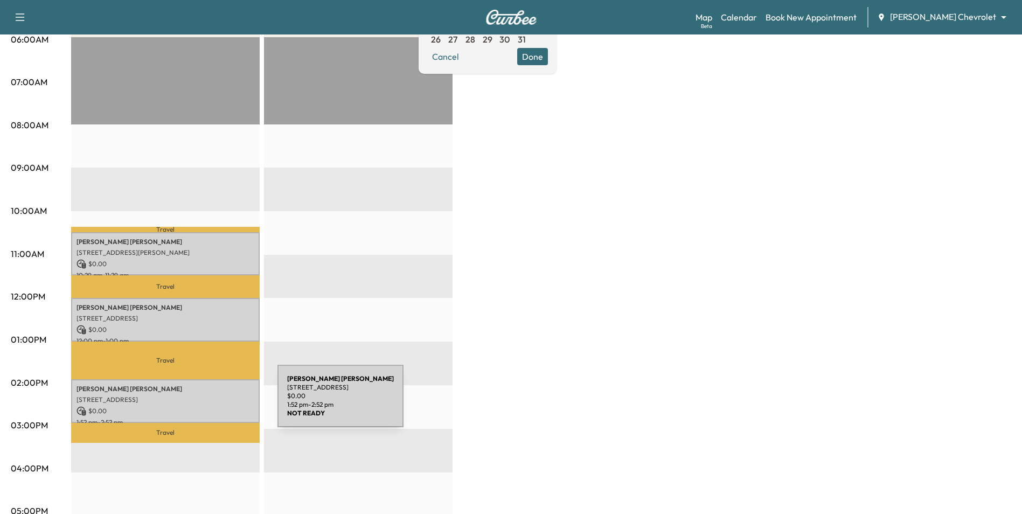
click at [197, 406] on p "$ 0.00" at bounding box center [165, 411] width 178 height 10
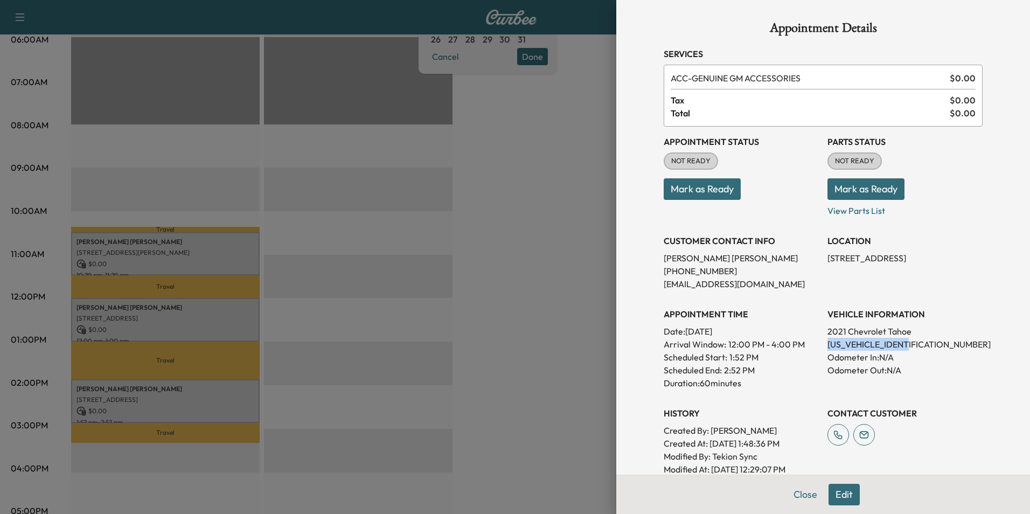
drag, startPoint x: 908, startPoint y: 344, endPoint x: 818, endPoint y: 343, distance: 89.4
click at [818, 343] on div "Appointment Status NOT READY Mark as Ready Parts Status NOT READY Mark as Ready…" at bounding box center [823, 301] width 319 height 349
drag, startPoint x: 818, startPoint y: 343, endPoint x: 825, endPoint y: 341, distance: 7.3
copy p "[US_VEHICLE_IDENTIFICATION_NUMBER]"
click at [389, 215] on div at bounding box center [515, 257] width 1030 height 514
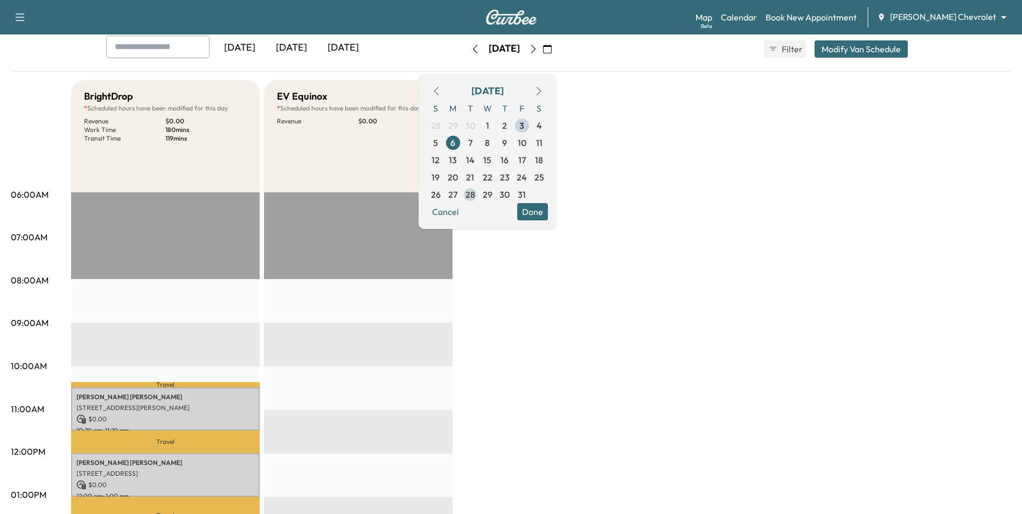
scroll to position [54, 0]
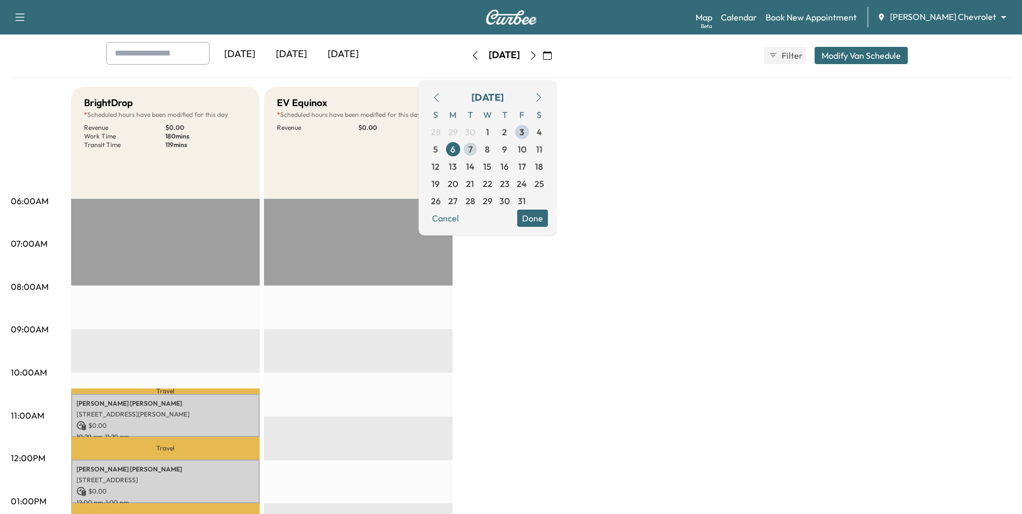
click at [479, 148] on span "7" at bounding box center [470, 149] width 17 height 17
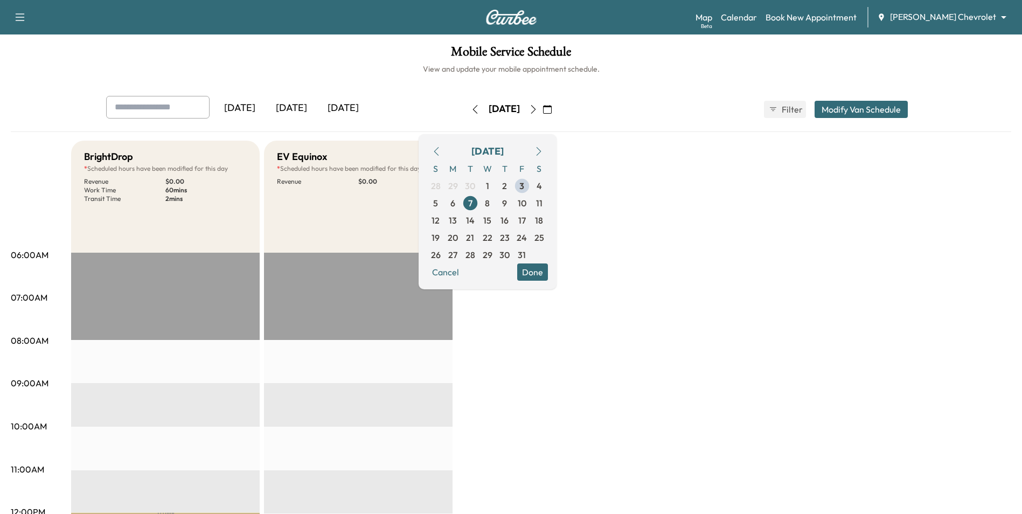
click at [844, 115] on button "Modify Van Schedule" at bounding box center [860, 109] width 93 height 17
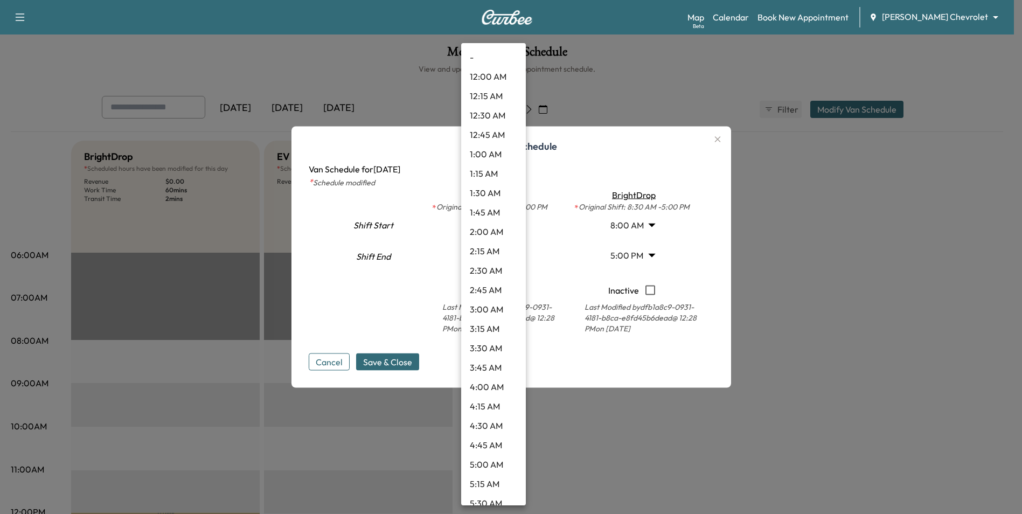
click at [508, 222] on body "Support Log Out Map Beta Calendar Book New Appointment [PERSON_NAME] Chevrolet …" at bounding box center [511, 257] width 1022 height 514
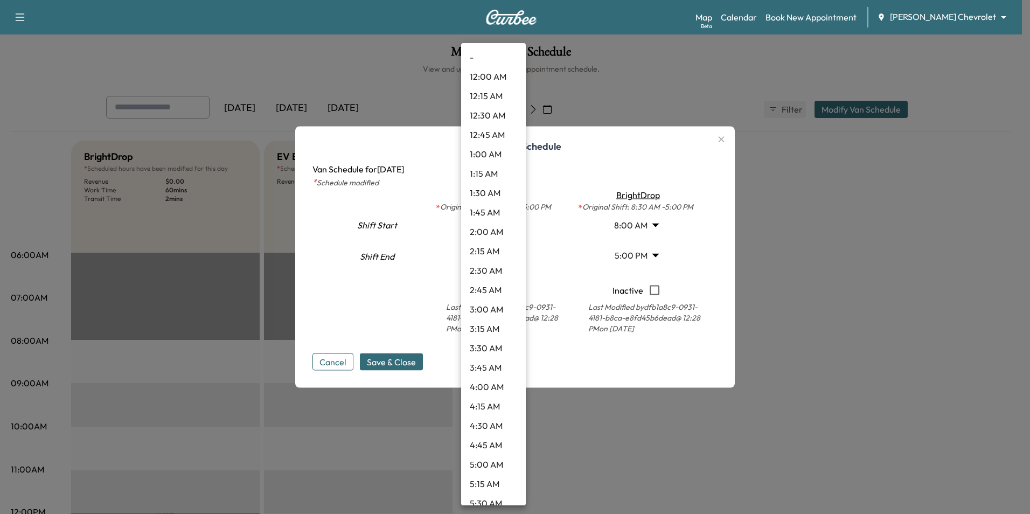
scroll to position [423, 0]
click at [503, 239] on li "7:30 AM" at bounding box center [493, 235] width 65 height 19
type input "***"
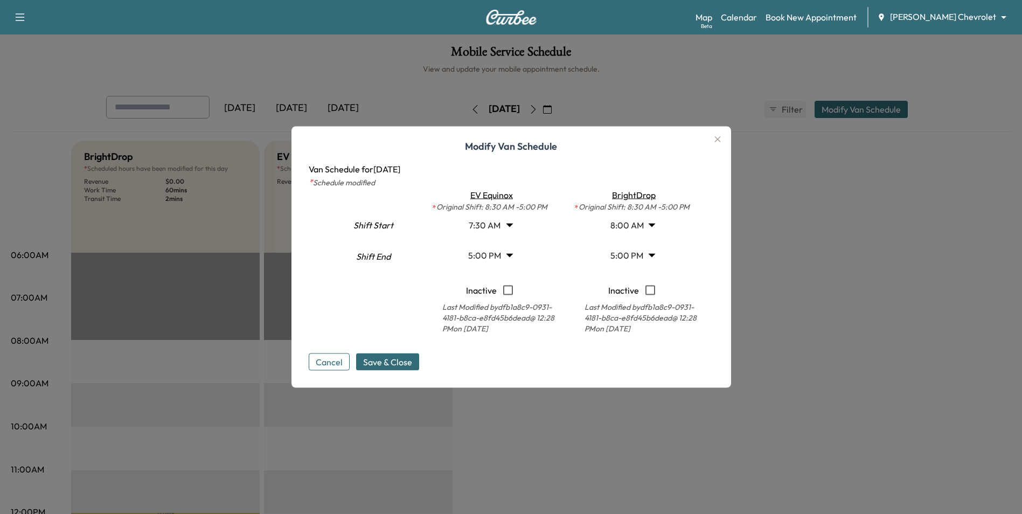
click at [628, 228] on body "Support Log Out Map Beta Calendar Book New Appointment [PERSON_NAME] Chevrolet …" at bounding box center [511, 257] width 1022 height 514
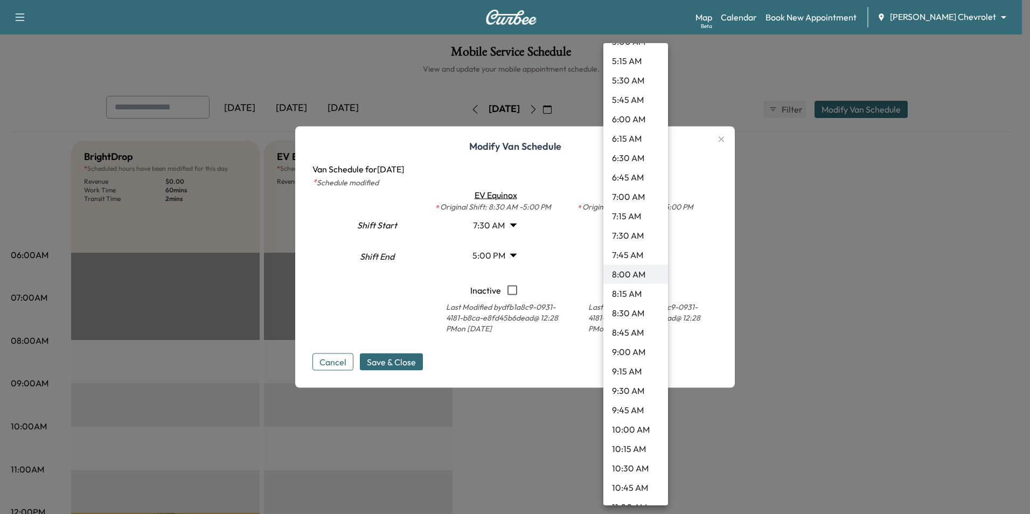
click at [632, 315] on li "8:30 AM" at bounding box center [635, 312] width 65 height 19
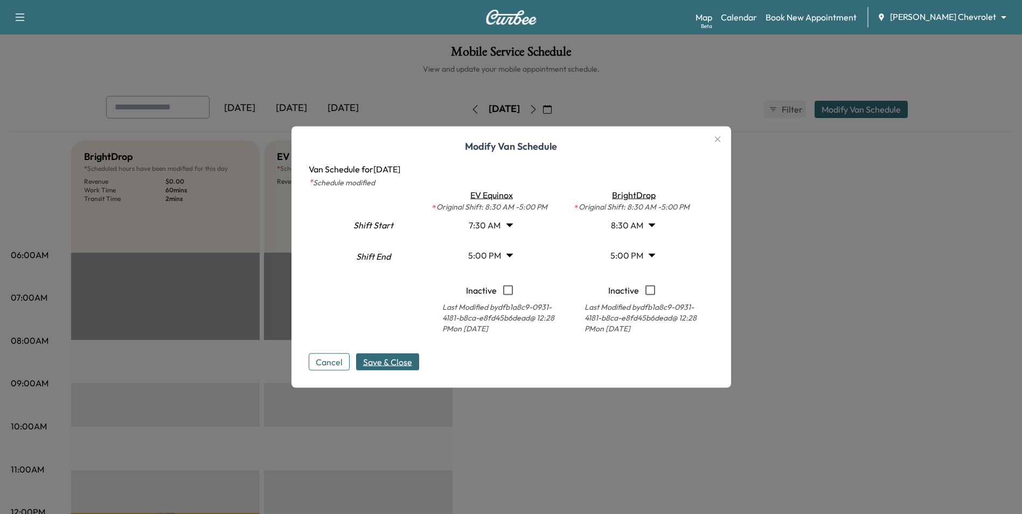
click at [406, 357] on span "Save & Close" at bounding box center [387, 362] width 49 height 13
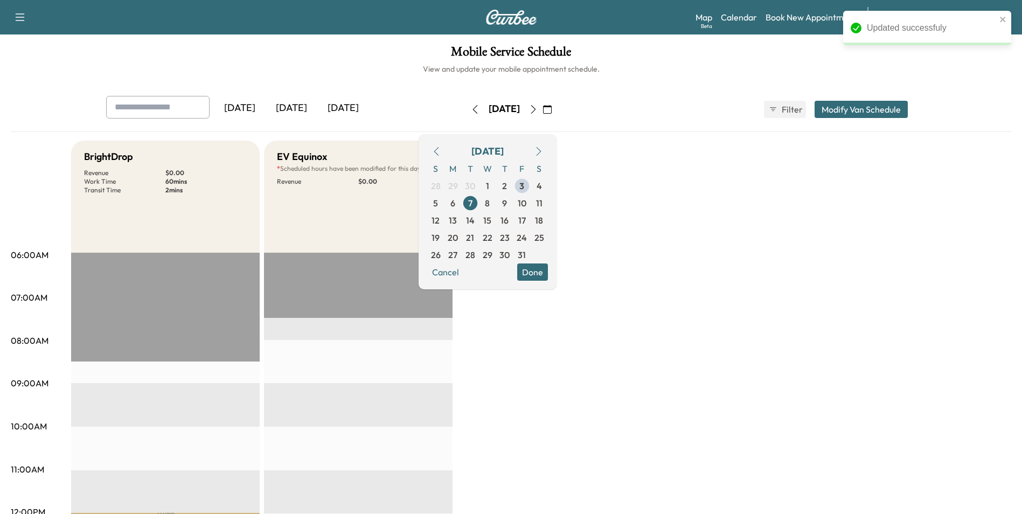
click at [552, 112] on icon "button" at bounding box center [547, 109] width 9 height 9
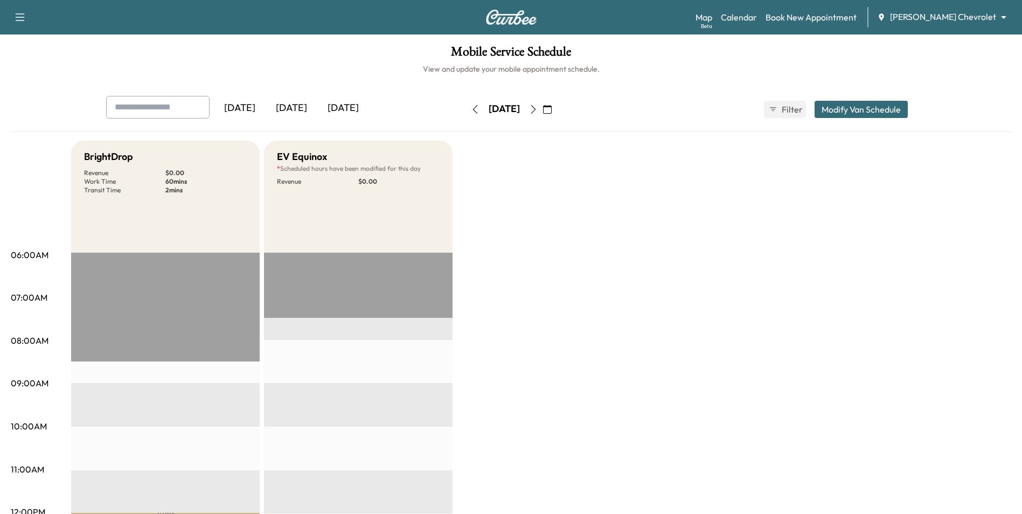
click at [869, 110] on button "Modify Van Schedule" at bounding box center [860, 109] width 93 height 17
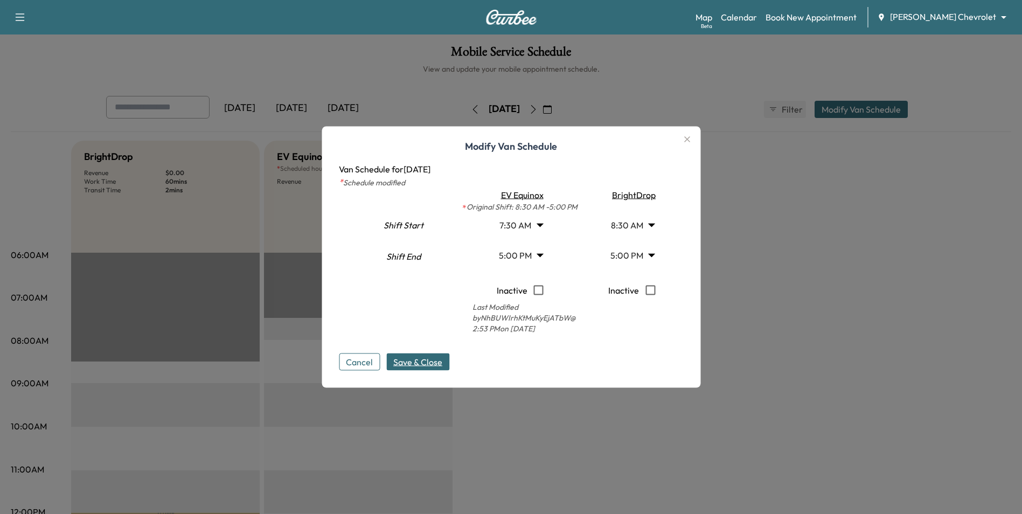
click at [544, 225] on body "Support Log Out Map Beta Calendar Book New Appointment [PERSON_NAME] Chevrolet …" at bounding box center [511, 257] width 1022 height 514
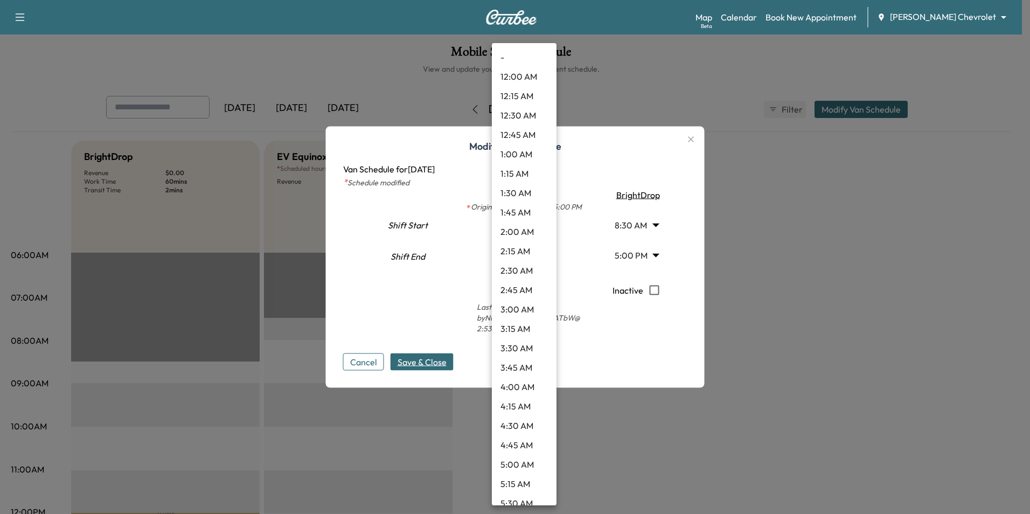
scroll to position [384, 0]
click at [563, 259] on div at bounding box center [515, 257] width 1030 height 514
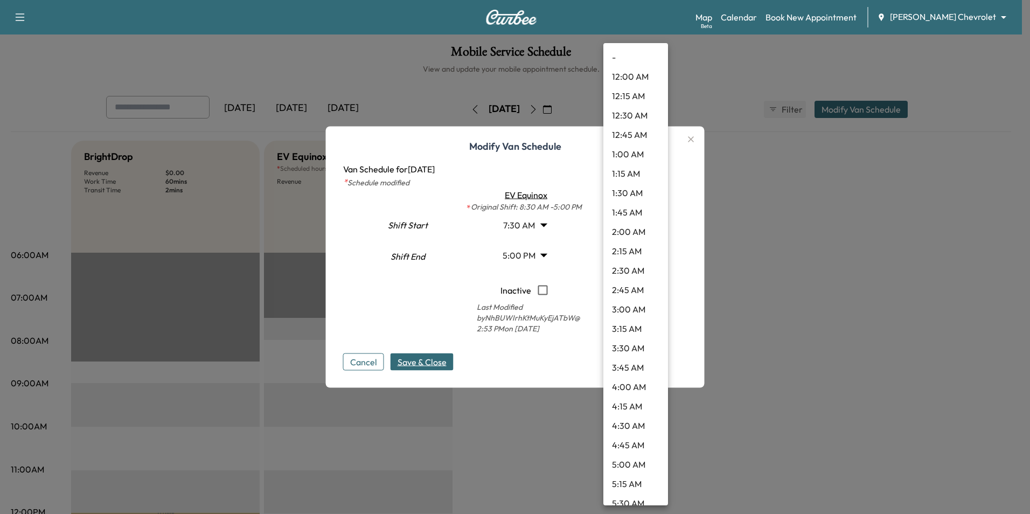
click at [632, 222] on body "Support Log Out Map Beta Calendar Book New Appointment [PERSON_NAME] Chevrolet …" at bounding box center [515, 257] width 1030 height 514
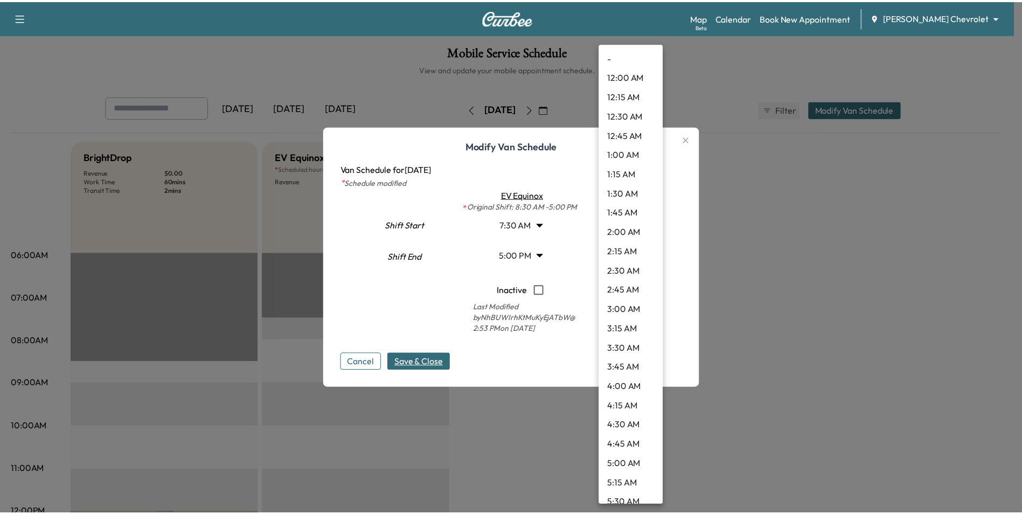
scroll to position [462, 0]
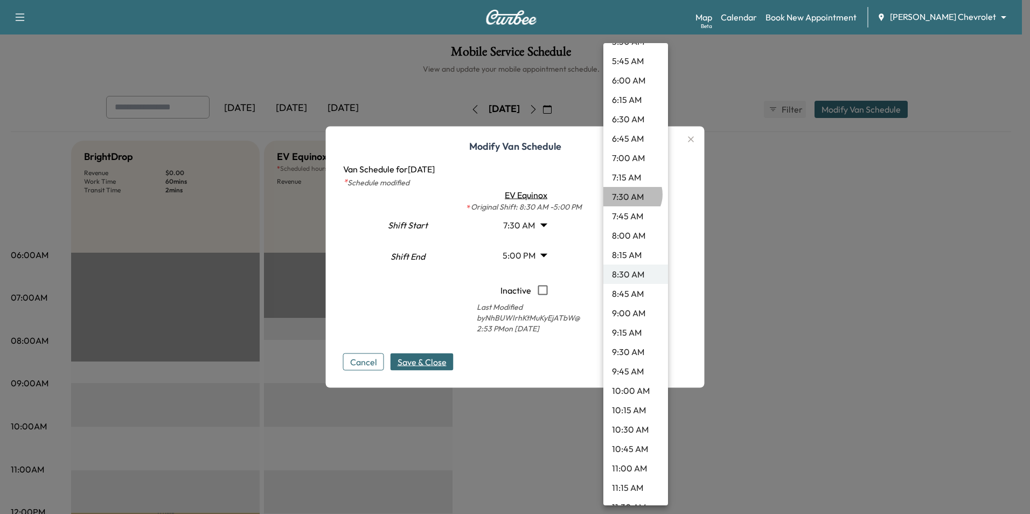
drag, startPoint x: 629, startPoint y: 194, endPoint x: 630, endPoint y: 201, distance: 7.2
click at [629, 194] on li "7:30 AM" at bounding box center [635, 196] width 65 height 19
type input "***"
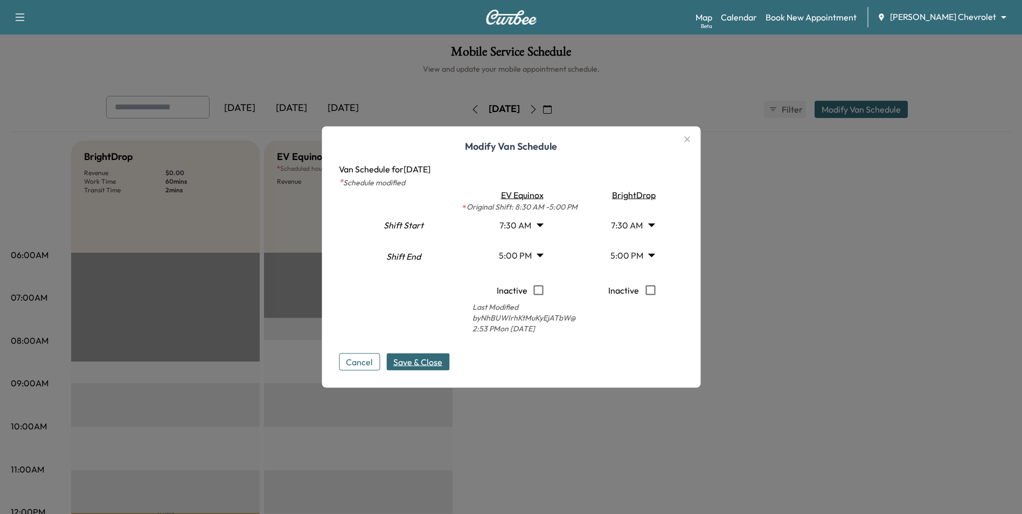
click at [425, 360] on span "Save & Close" at bounding box center [417, 362] width 49 height 13
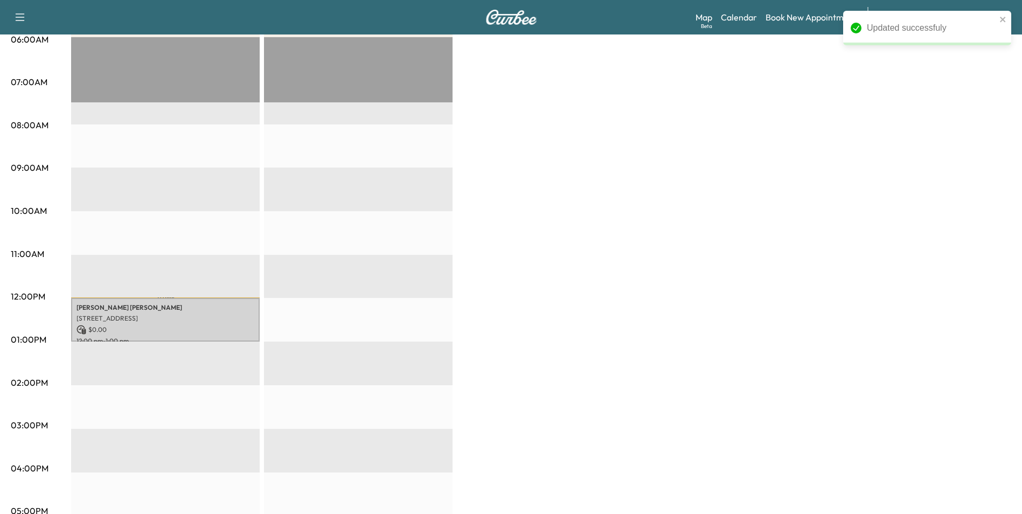
scroll to position [162, 0]
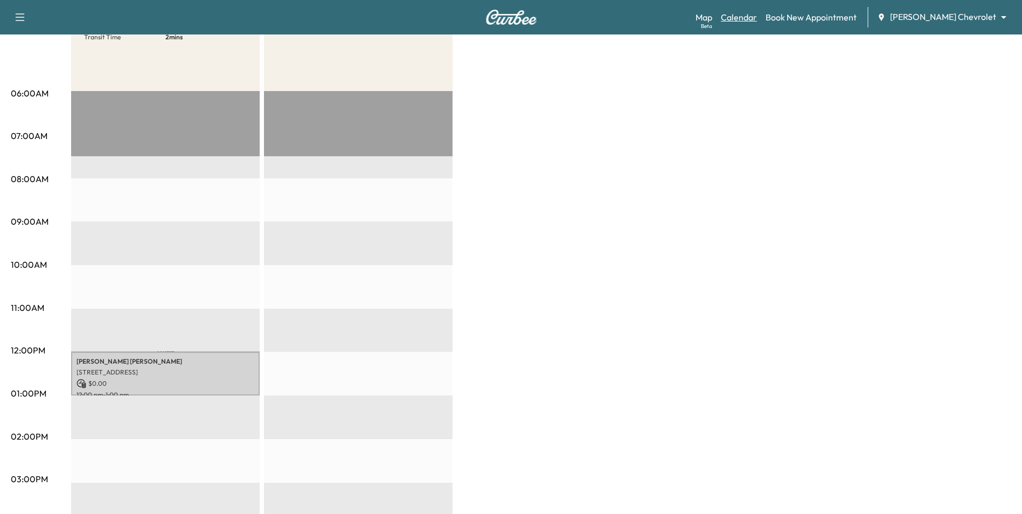
click at [757, 14] on link "Calendar" at bounding box center [739, 17] width 36 height 13
type input "***"
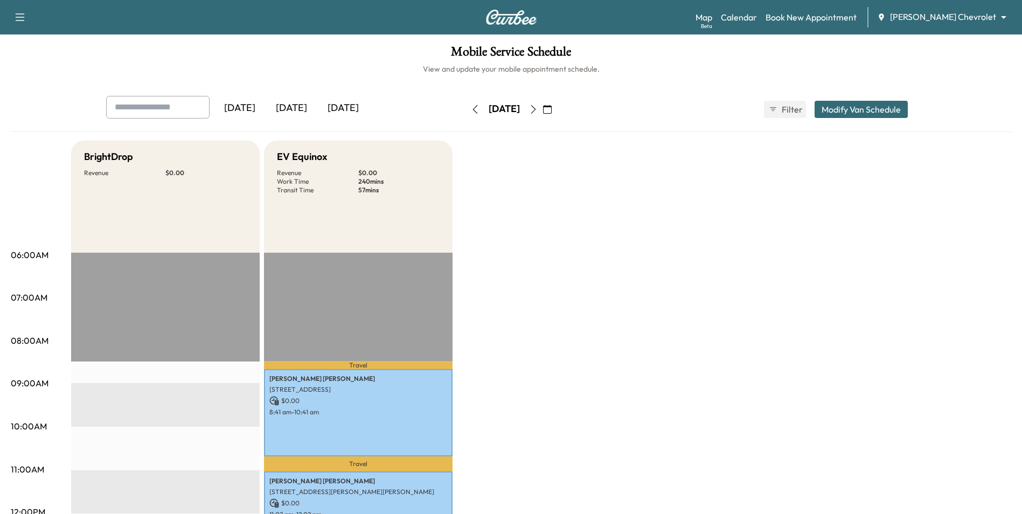
click at [834, 110] on button "Modify Van Schedule" at bounding box center [860, 109] width 93 height 17
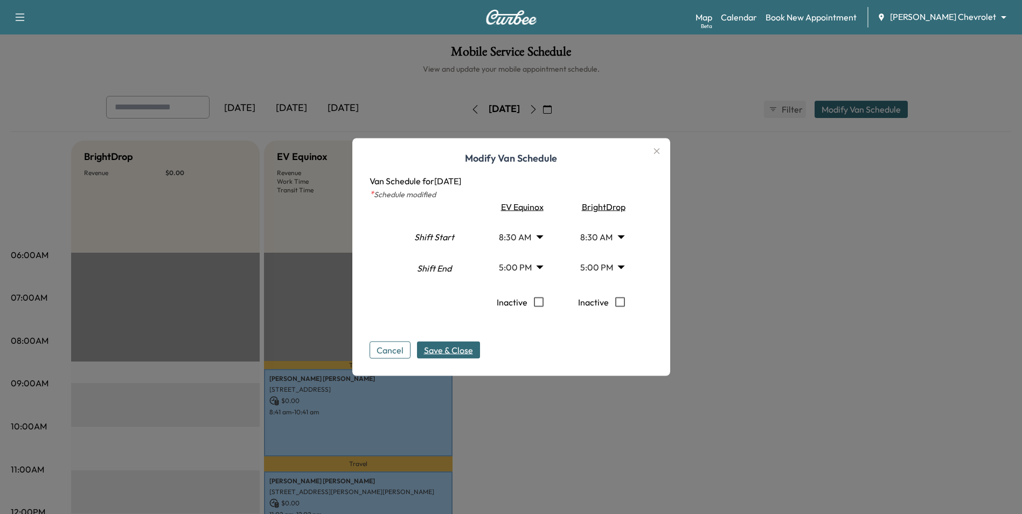
click at [396, 356] on button "Cancel" at bounding box center [390, 350] width 41 height 17
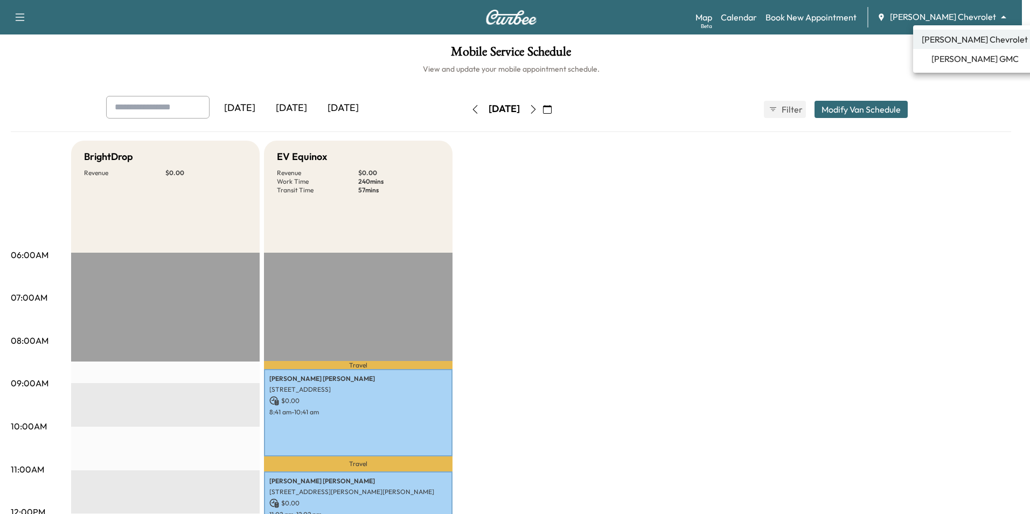
click at [923, 20] on body "Support Log Out Map Beta Calendar Book New Appointment [PERSON_NAME] Chevrolet …" at bounding box center [515, 257] width 1030 height 514
drag, startPoint x: 869, startPoint y: 85, endPoint x: 862, endPoint y: 76, distance: 11.1
click at [868, 85] on div at bounding box center [515, 257] width 1030 height 514
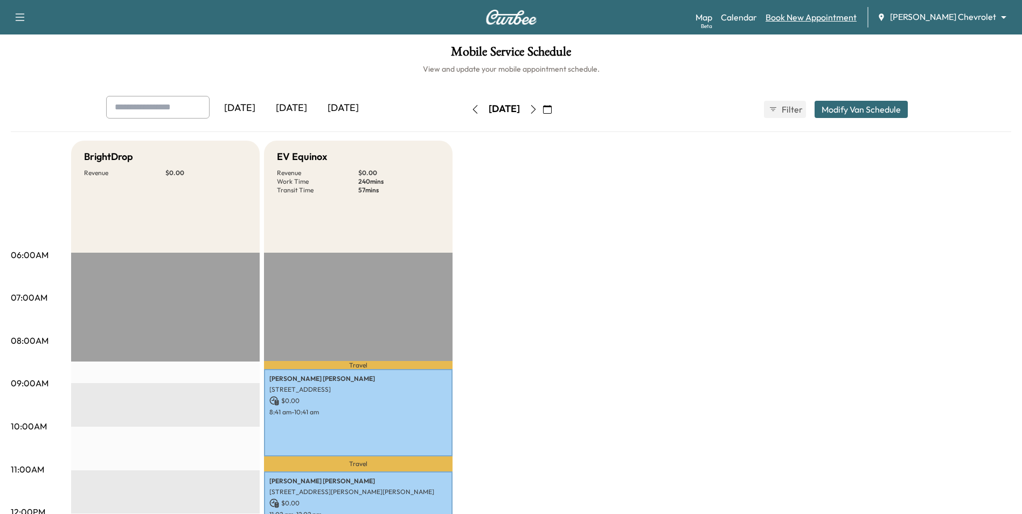
click at [830, 15] on link "Book New Appointment" at bounding box center [810, 17] width 91 height 13
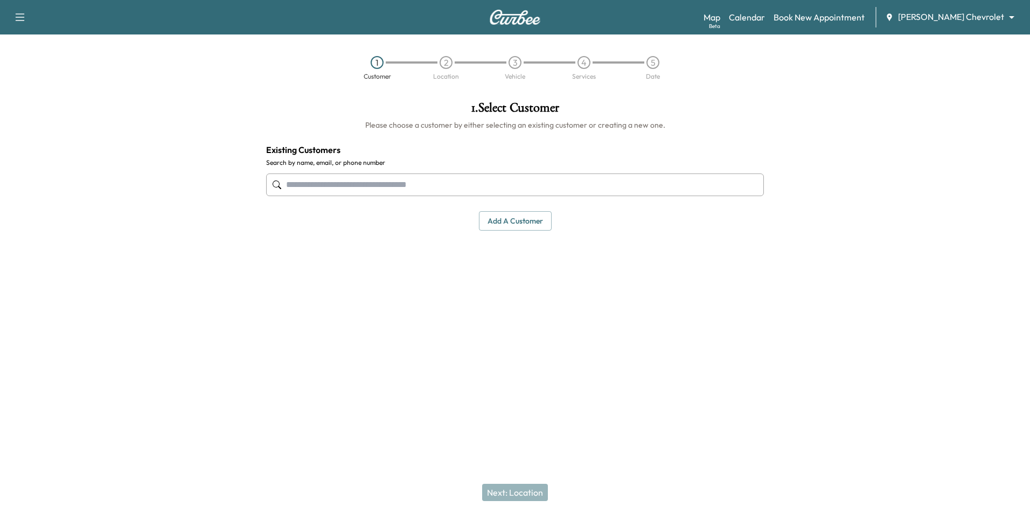
click at [321, 191] on input "text" at bounding box center [515, 184] width 498 height 23
type input "****"
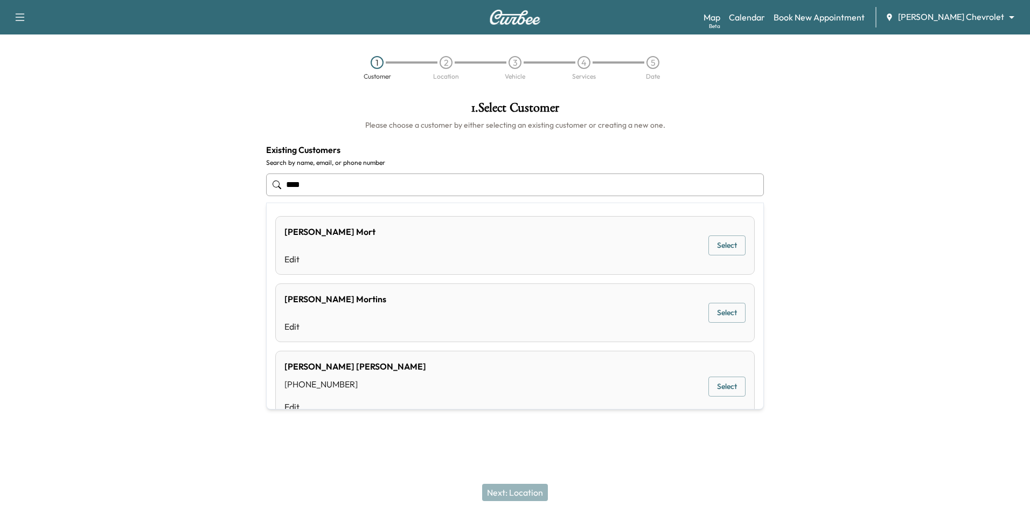
drag, startPoint x: 311, startPoint y: 185, endPoint x: 278, endPoint y: 179, distance: 33.4
click at [278, 182] on div "****" at bounding box center [515, 185] width 498 height 36
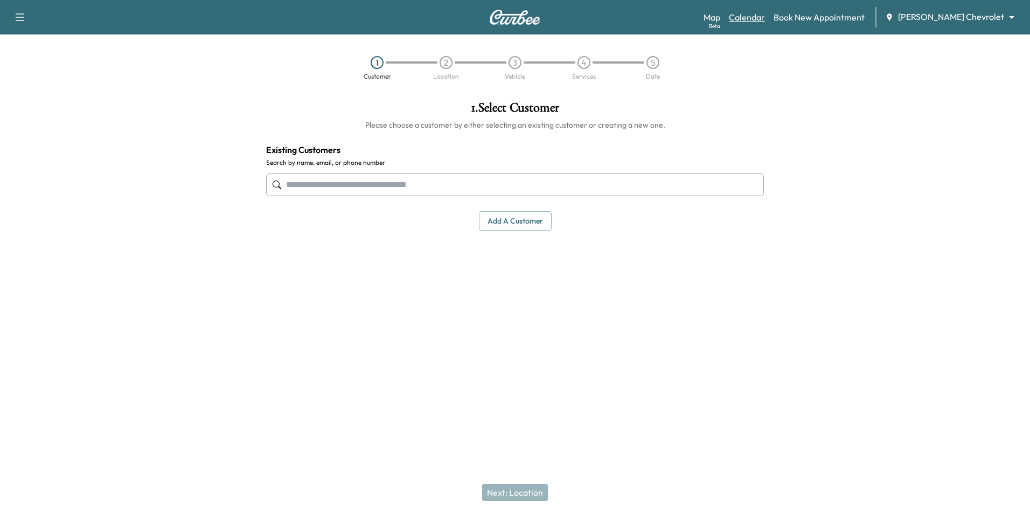
click at [765, 14] on link "Calendar" at bounding box center [747, 17] width 36 height 13
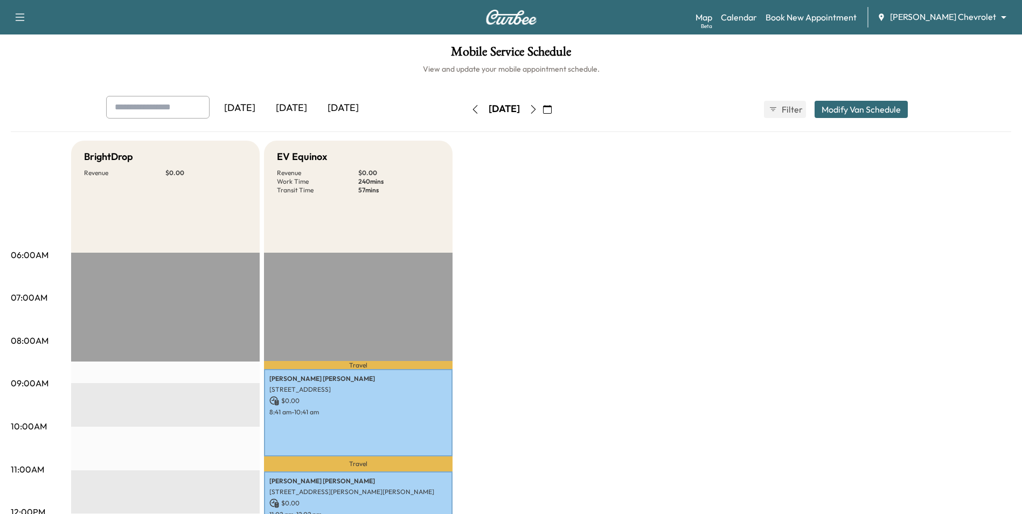
click at [552, 112] on icon "button" at bounding box center [547, 109] width 9 height 9
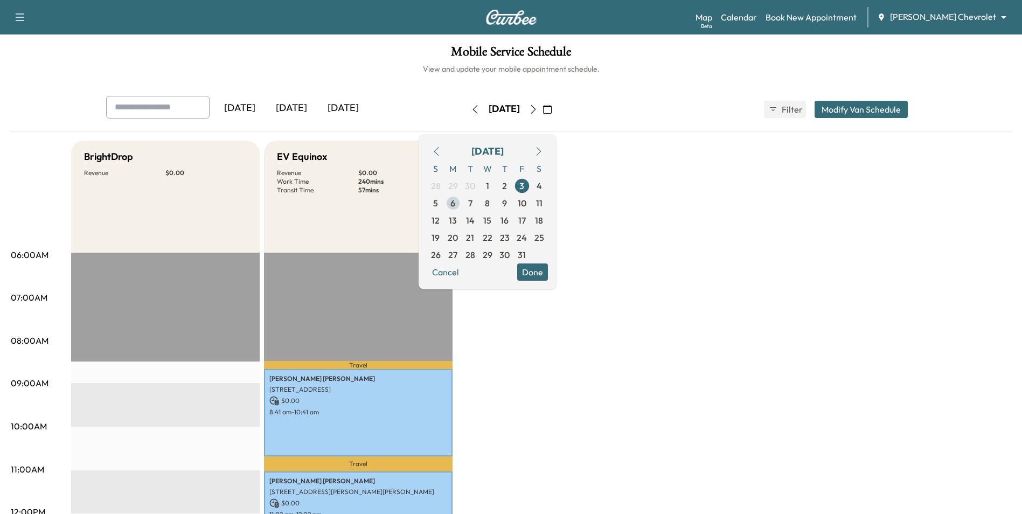
click at [455, 205] on span "6" at bounding box center [452, 203] width 5 height 13
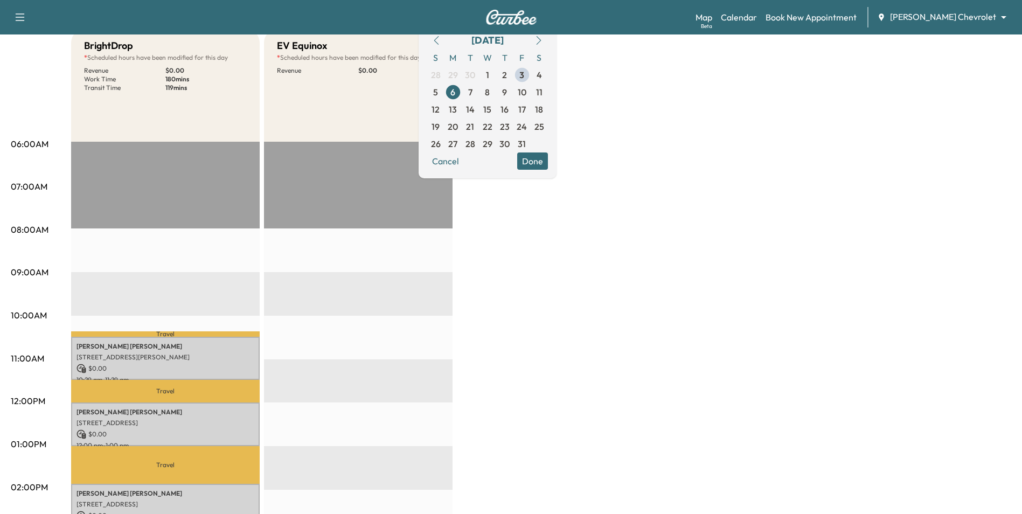
scroll to position [108, 0]
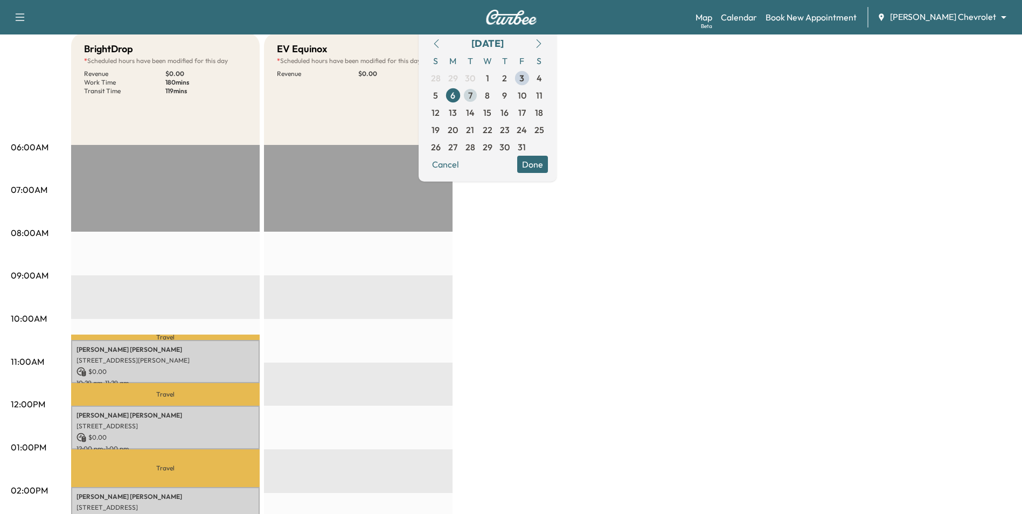
click at [479, 96] on span "7" at bounding box center [470, 95] width 17 height 17
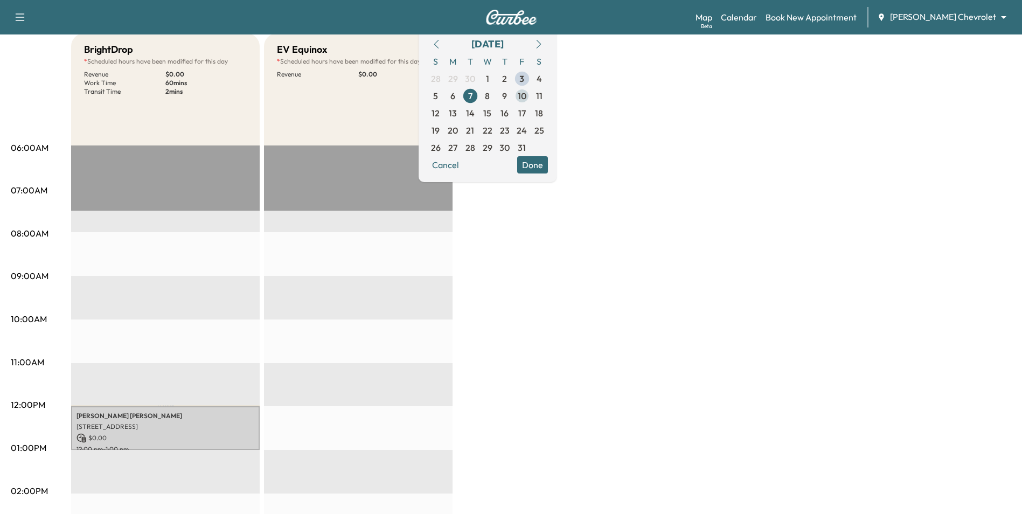
scroll to position [108, 0]
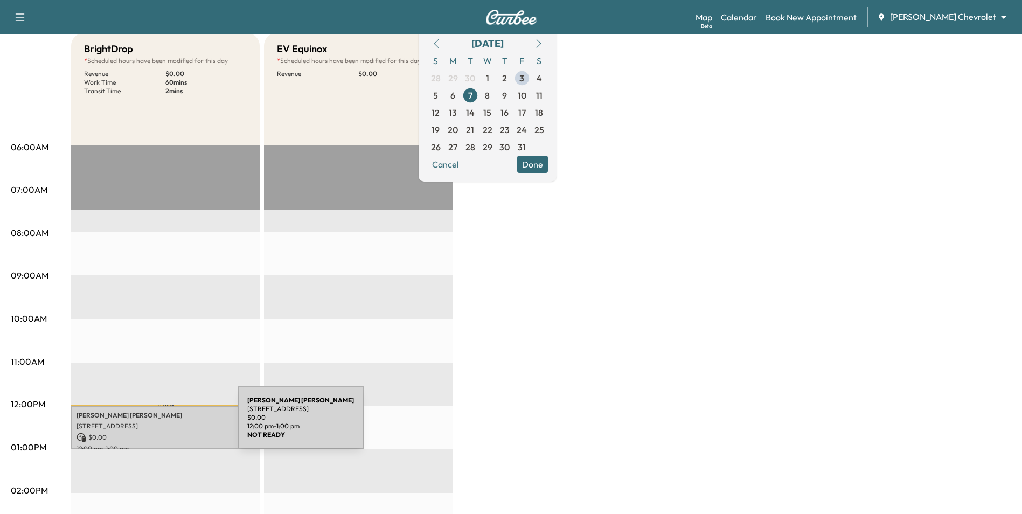
click at [157, 424] on p "[STREET_ADDRESS]" at bounding box center [165, 426] width 178 height 9
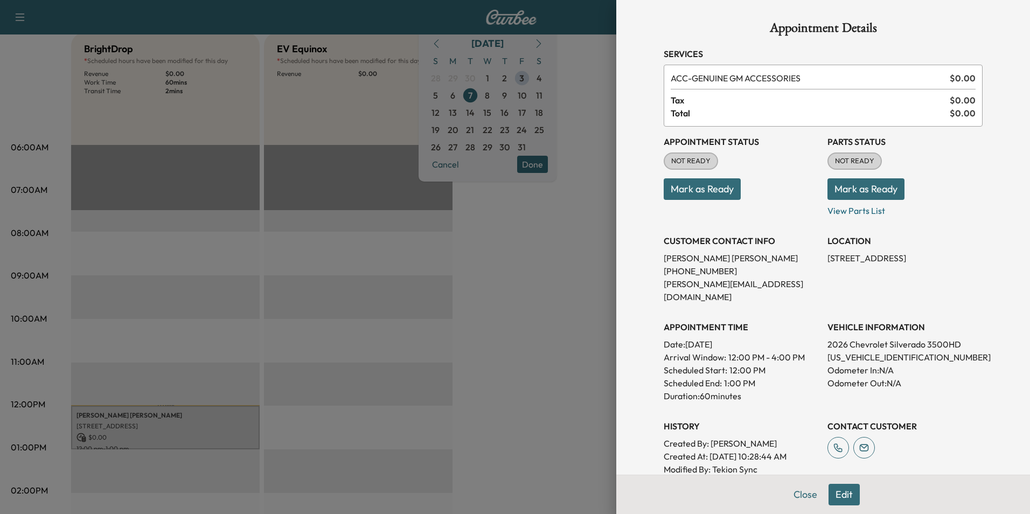
click at [503, 288] on div at bounding box center [515, 257] width 1030 height 514
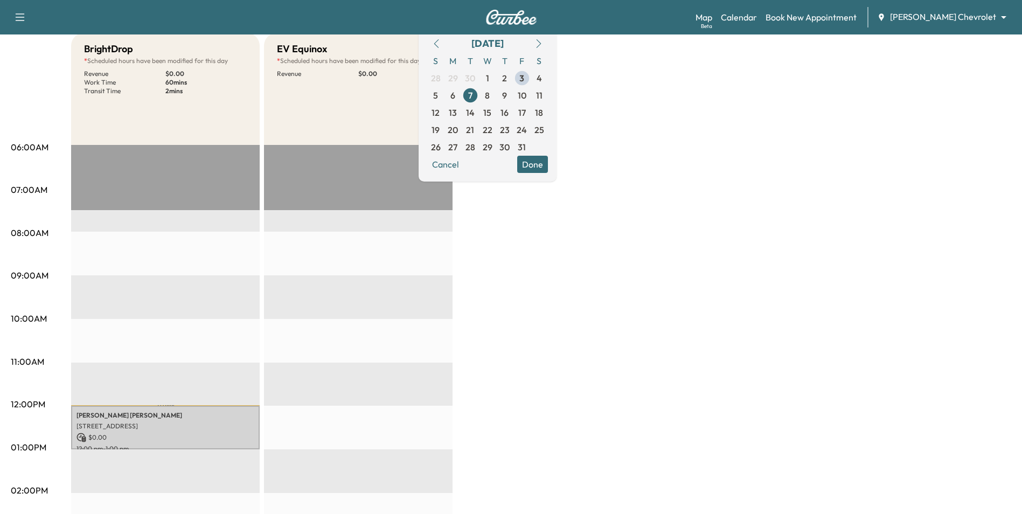
click at [541, 45] on icon "button" at bounding box center [538, 43] width 5 height 9
click at [441, 45] on icon "button" at bounding box center [436, 43] width 9 height 9
click at [496, 97] on span "8" at bounding box center [487, 95] width 17 height 17
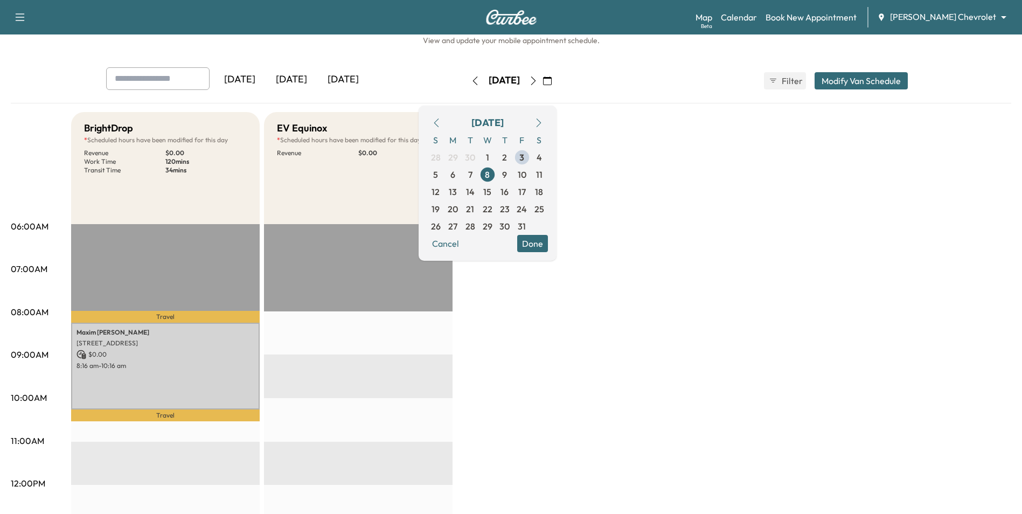
scroll to position [54, 0]
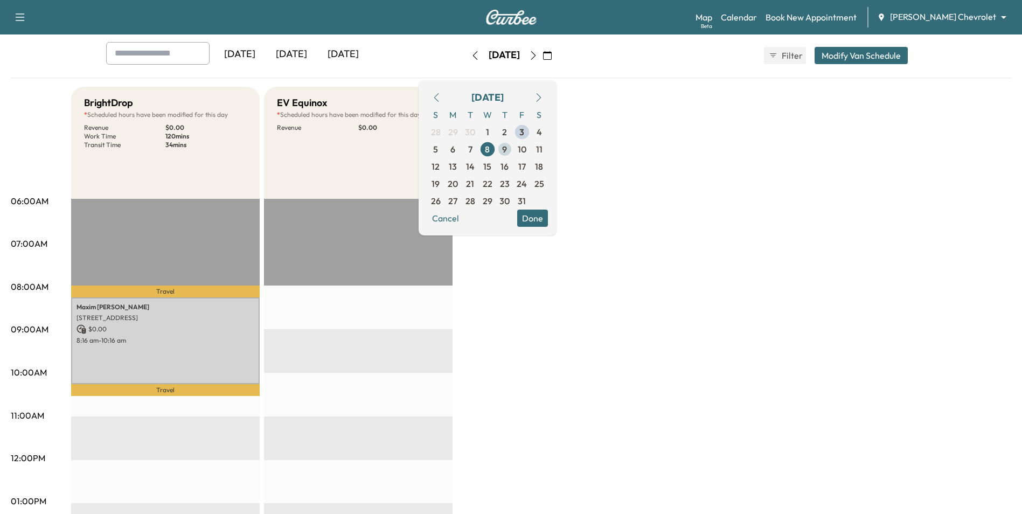
click at [513, 147] on span "9" at bounding box center [504, 149] width 17 height 17
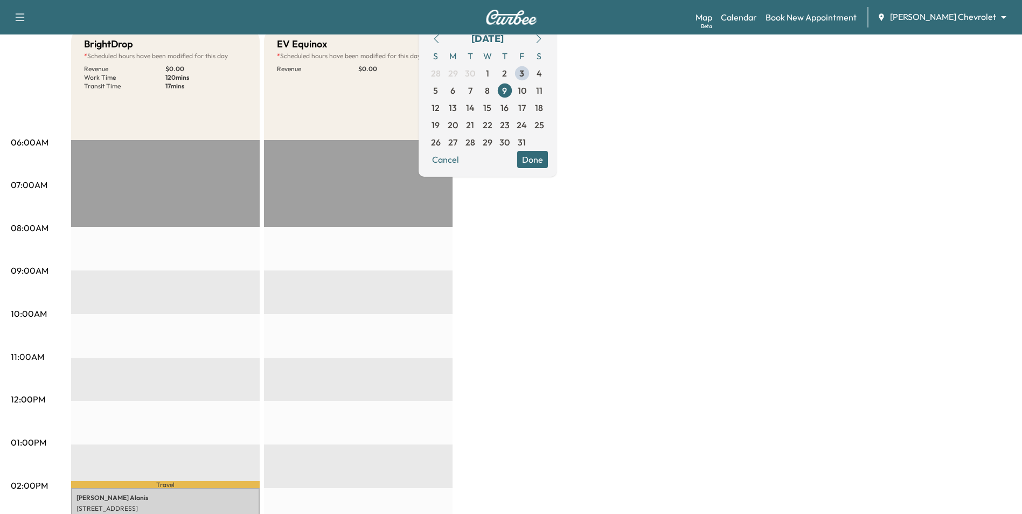
scroll to position [108, 0]
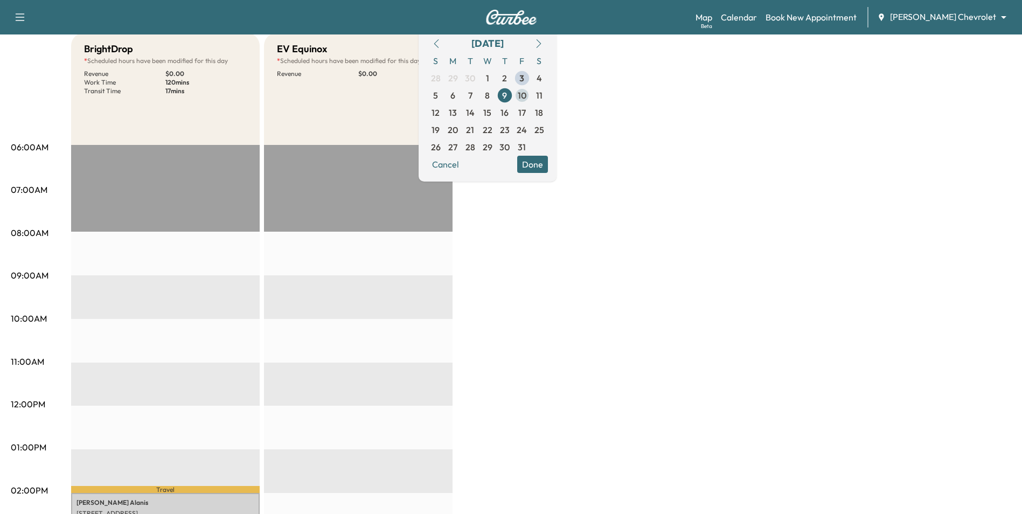
click at [526, 92] on span "10" at bounding box center [522, 95] width 9 height 13
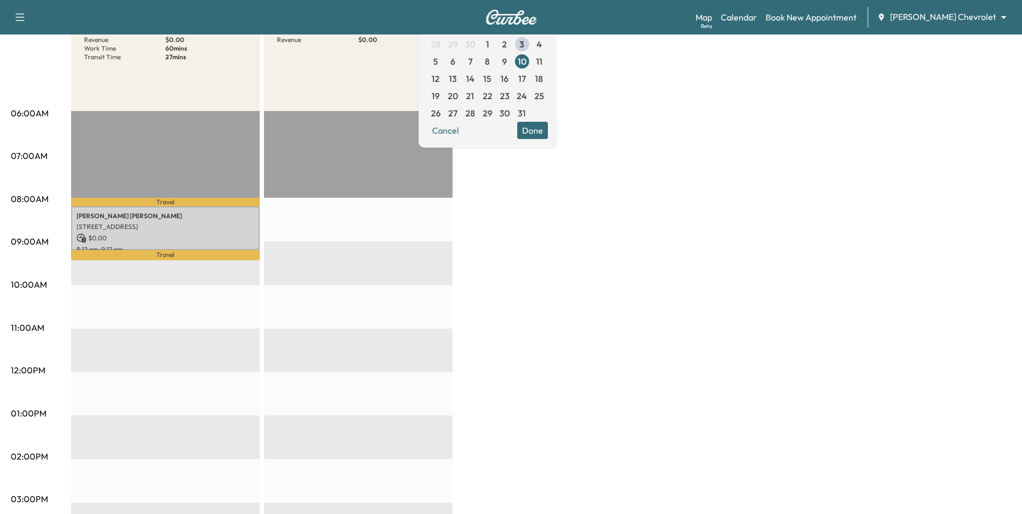
scroll to position [215, 0]
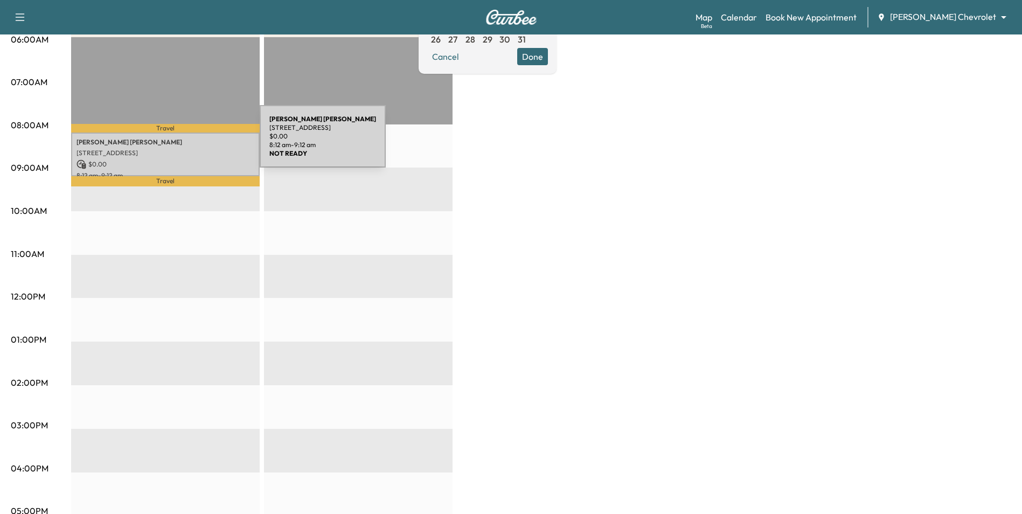
click at [179, 143] on p "[PERSON_NAME]" at bounding box center [165, 142] width 178 height 9
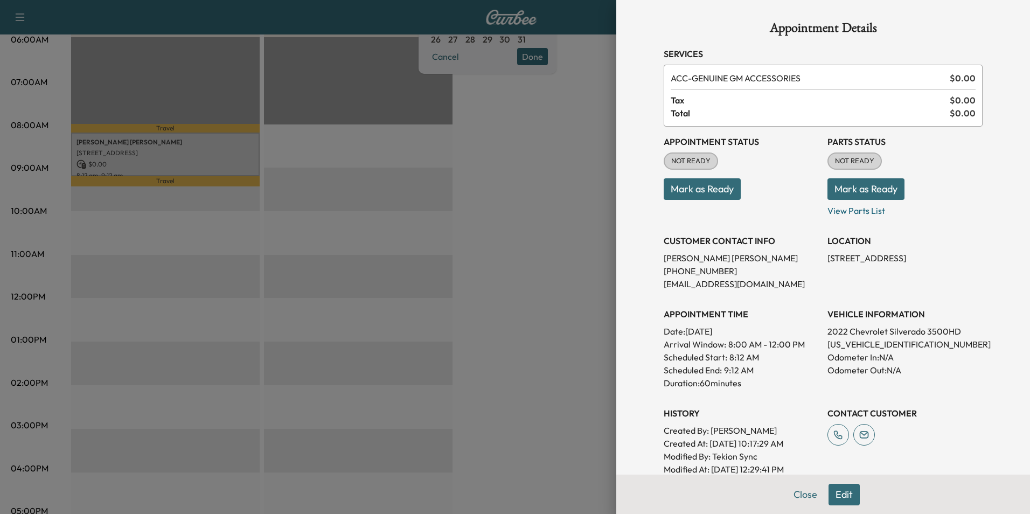
click at [371, 256] on div at bounding box center [515, 257] width 1030 height 514
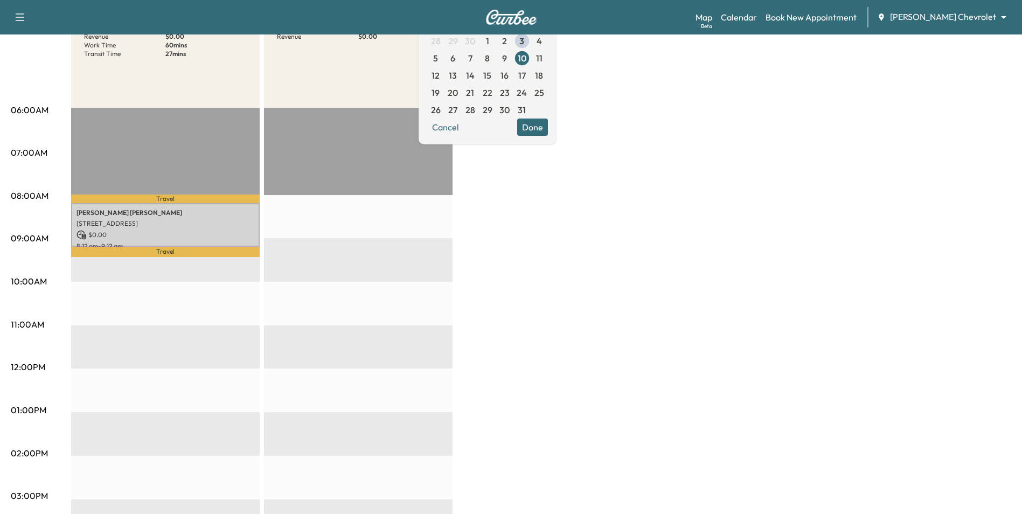
scroll to position [54, 0]
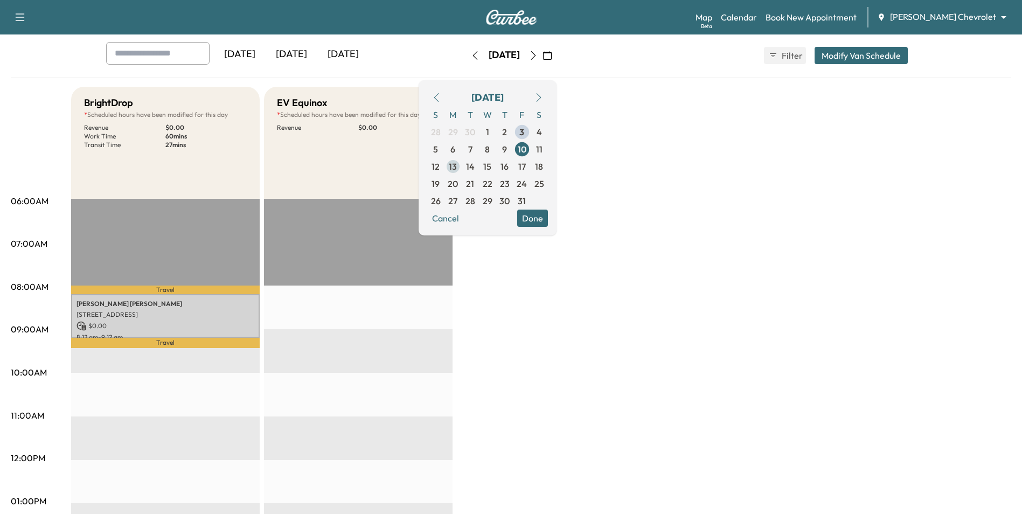
click at [457, 165] on span "13" at bounding box center [453, 166] width 8 height 13
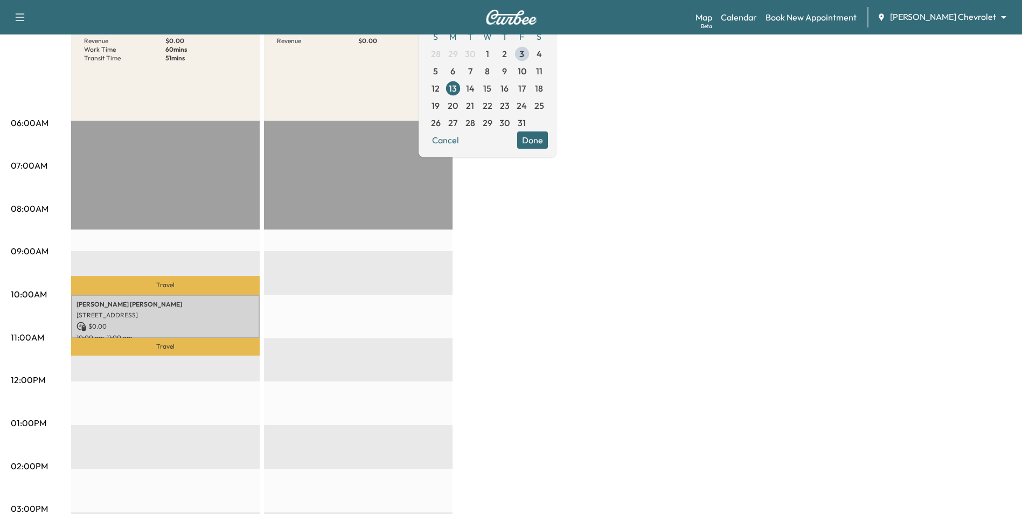
scroll to position [162, 0]
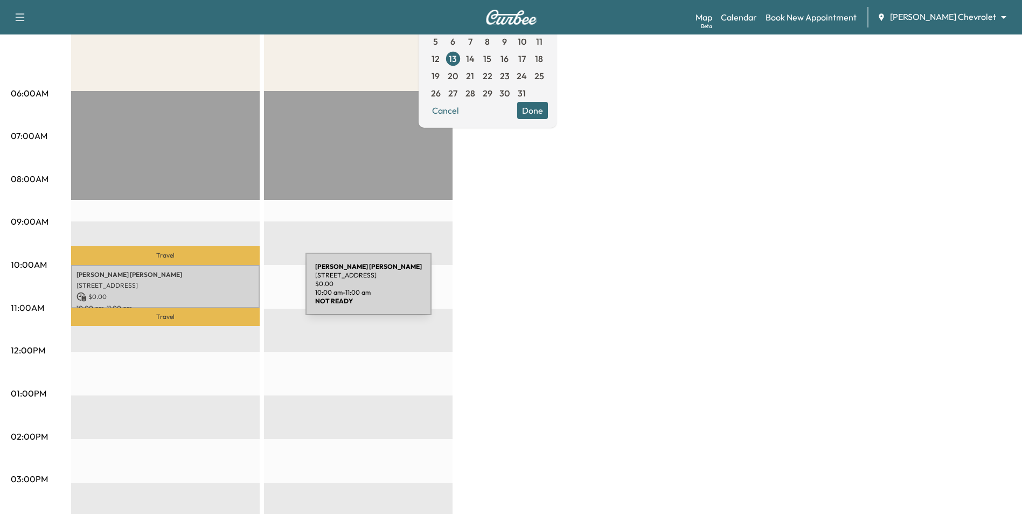
click at [225, 292] on p "$ 0.00" at bounding box center [165, 297] width 178 height 10
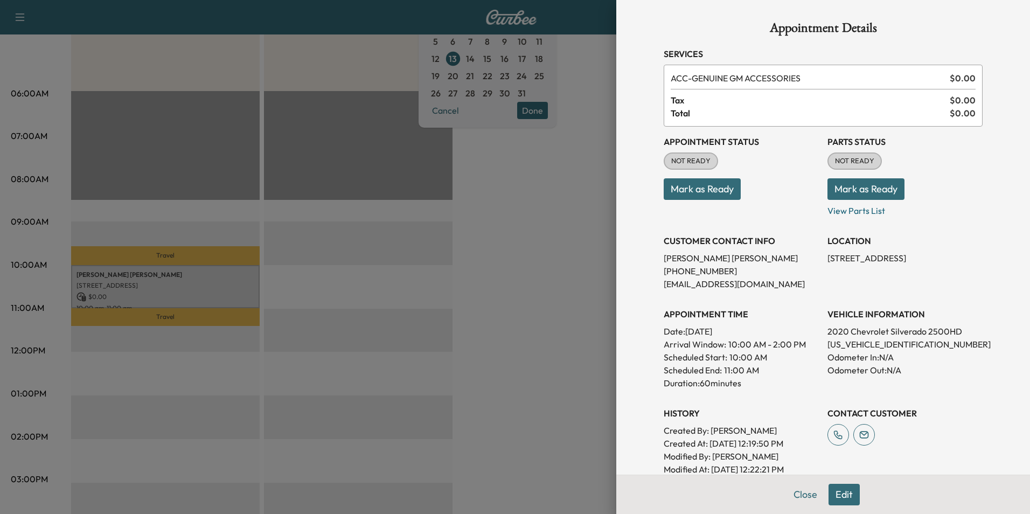
click at [350, 259] on div at bounding box center [515, 257] width 1030 height 514
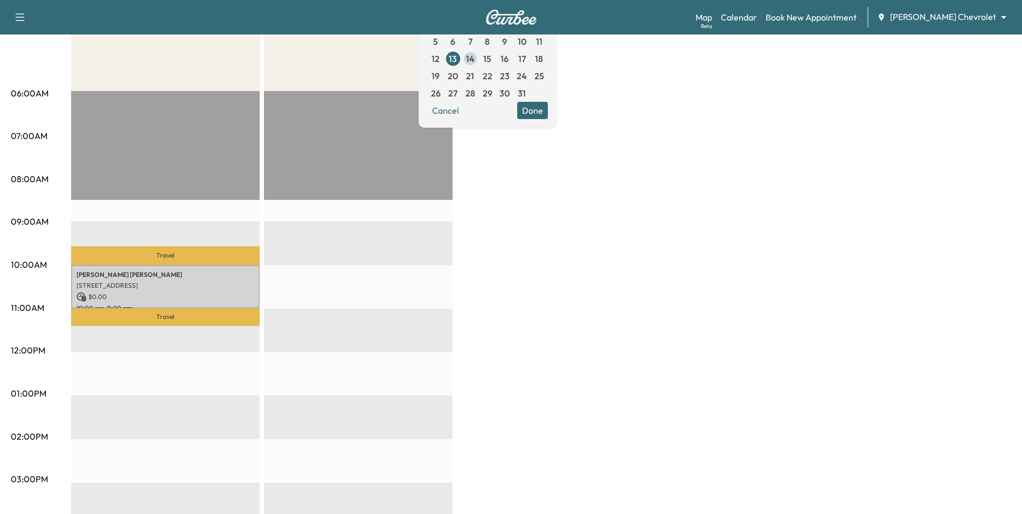
click at [479, 60] on span "14" at bounding box center [470, 58] width 17 height 17
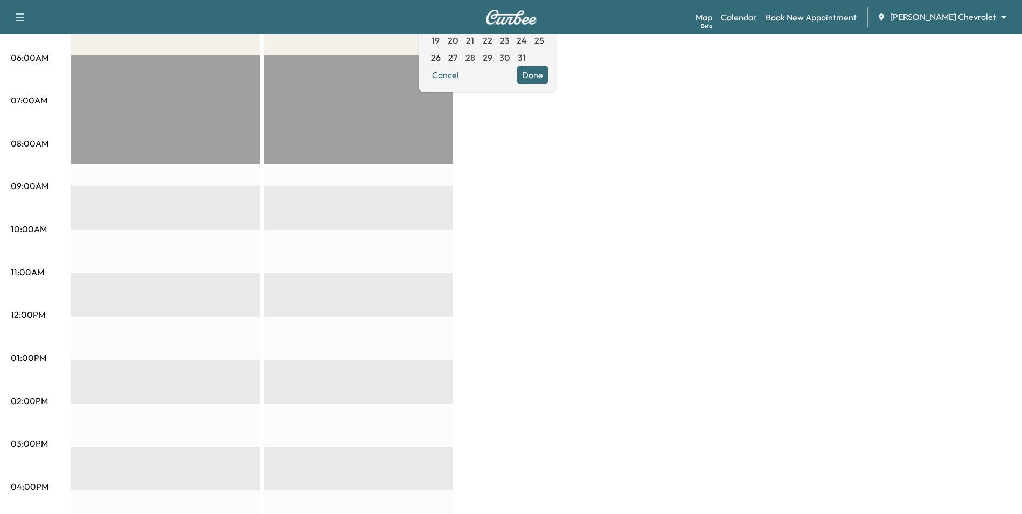
scroll to position [162, 0]
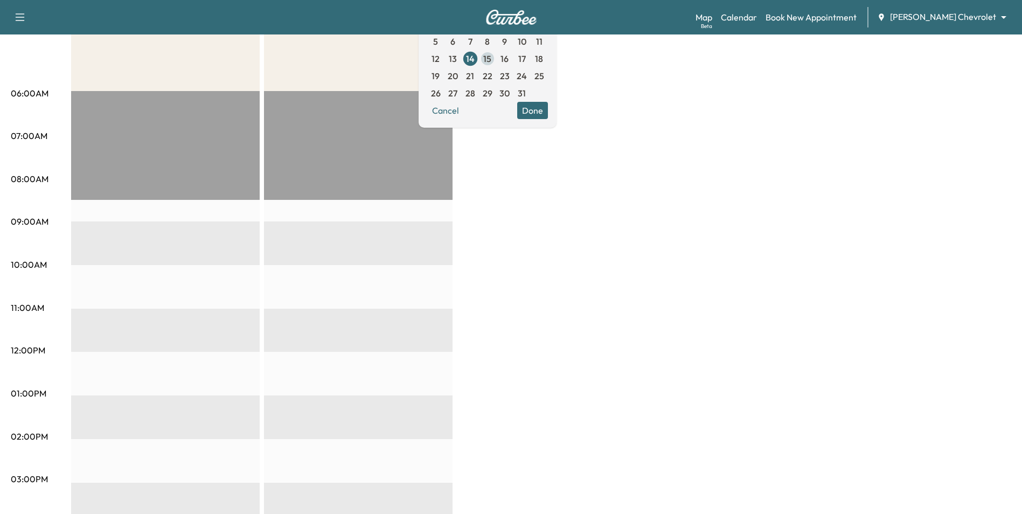
click at [496, 61] on span "15" at bounding box center [487, 58] width 17 height 17
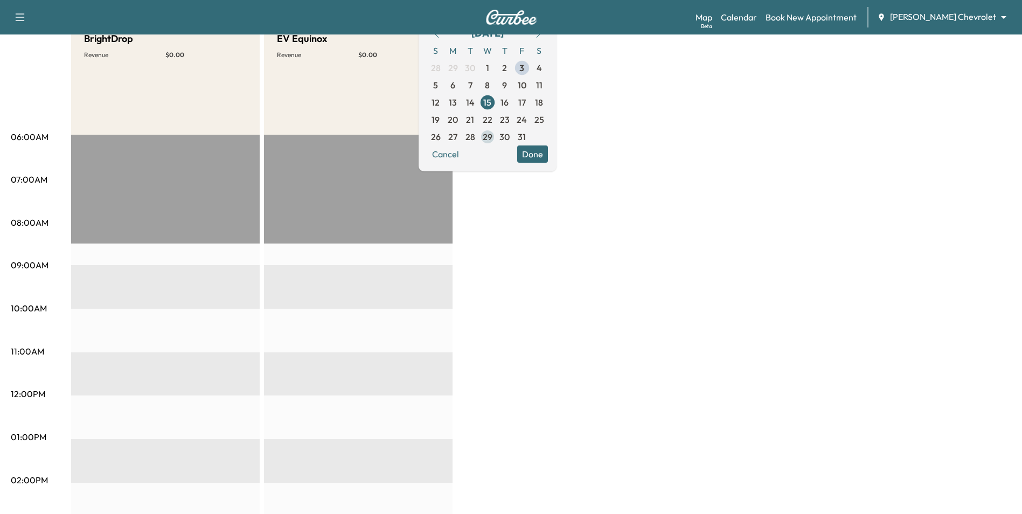
scroll to position [108, 0]
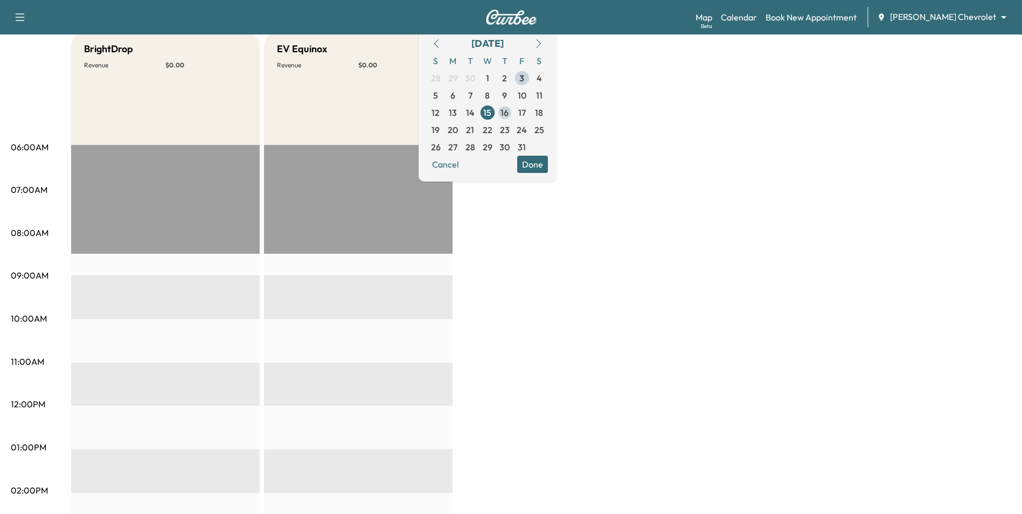
click at [513, 113] on span "16" at bounding box center [504, 112] width 17 height 17
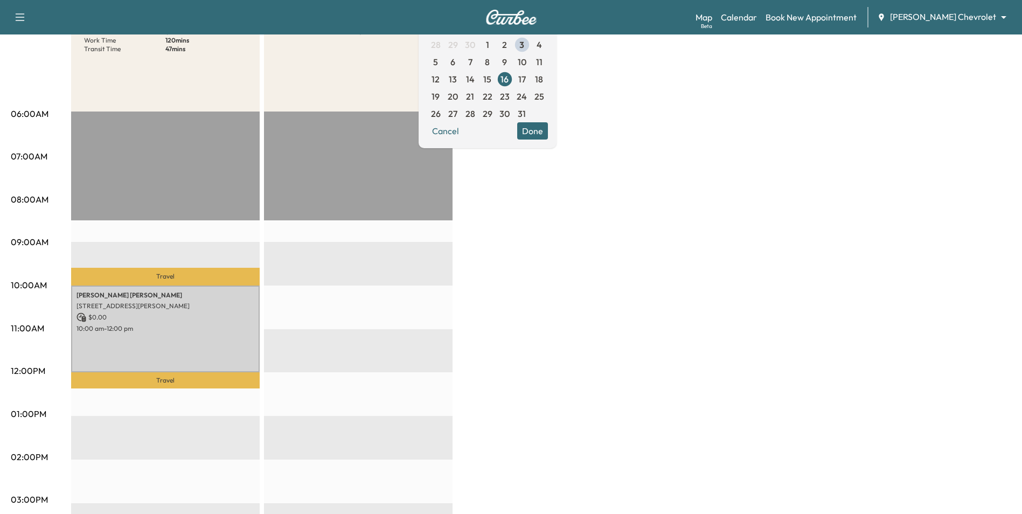
scroll to position [108, 0]
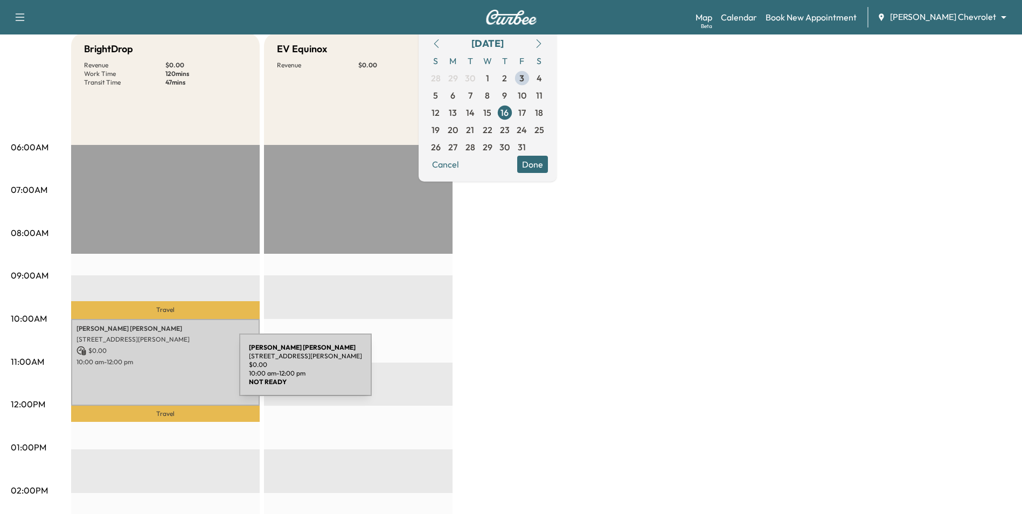
click at [158, 371] on div "[PERSON_NAME] [STREET_ADDRESS][PERSON_NAME] $ 0.00 10:00 am - 12:00 pm" at bounding box center [165, 362] width 189 height 87
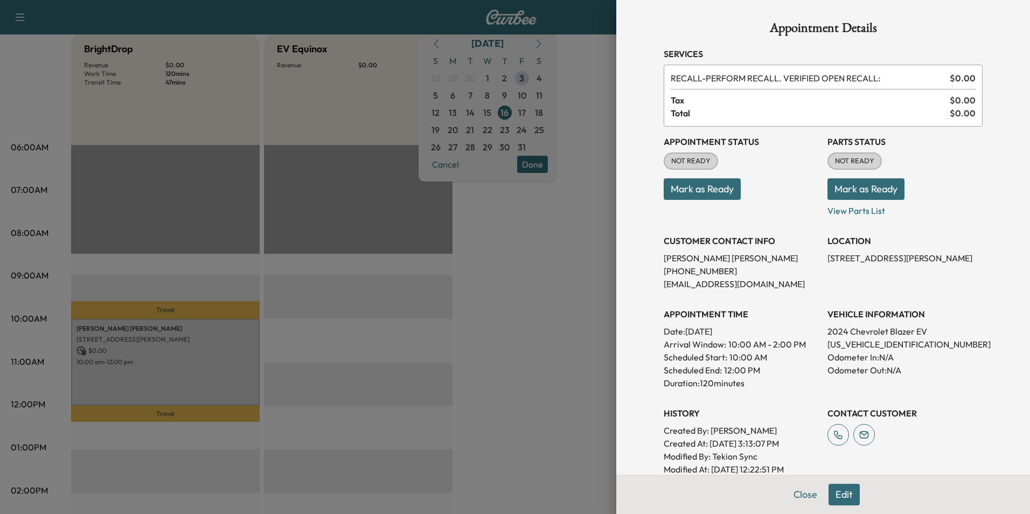
click at [541, 330] on div at bounding box center [515, 257] width 1030 height 514
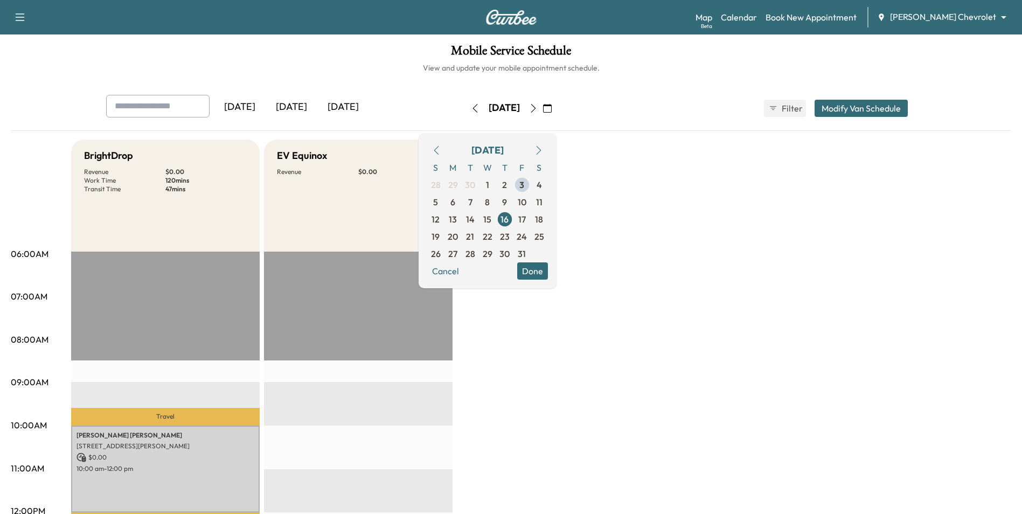
scroll to position [0, 0]
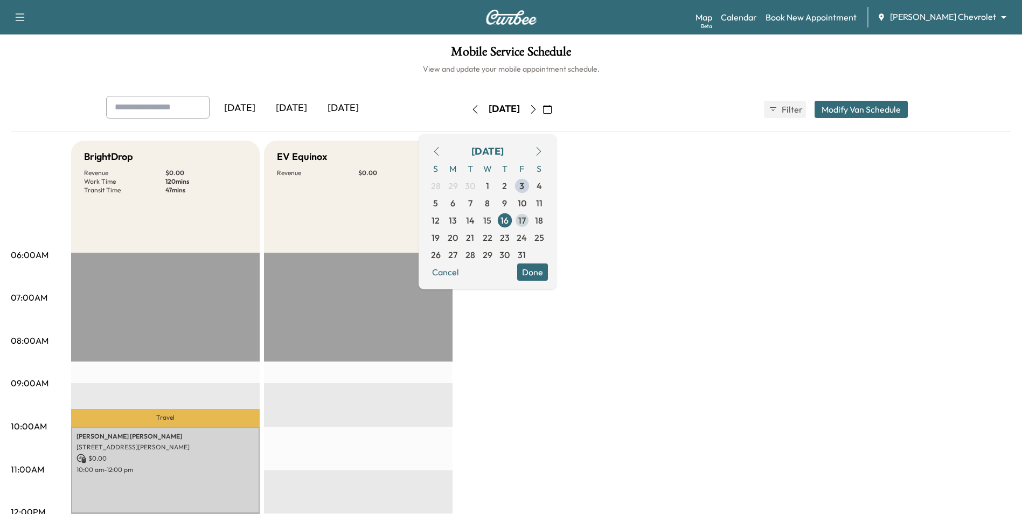
click at [526, 222] on span "17" at bounding box center [522, 220] width 8 height 13
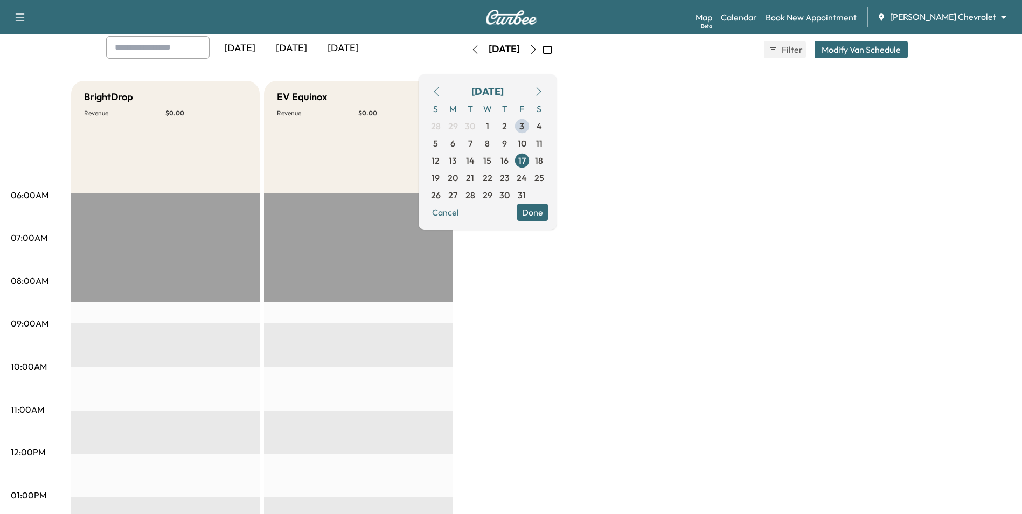
scroll to position [54, 0]
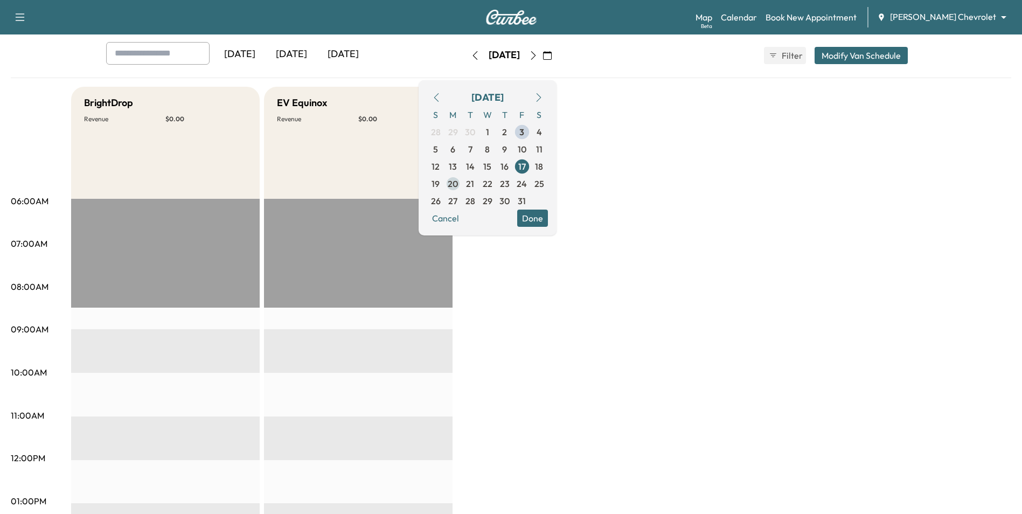
click at [462, 183] on span "20" at bounding box center [452, 183] width 17 height 17
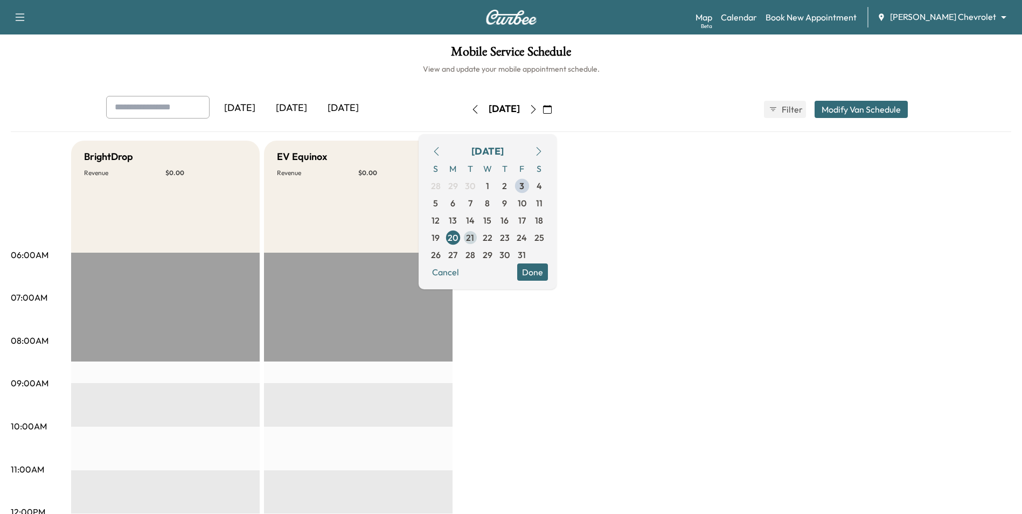
click at [474, 235] on span "21" at bounding box center [470, 237] width 8 height 13
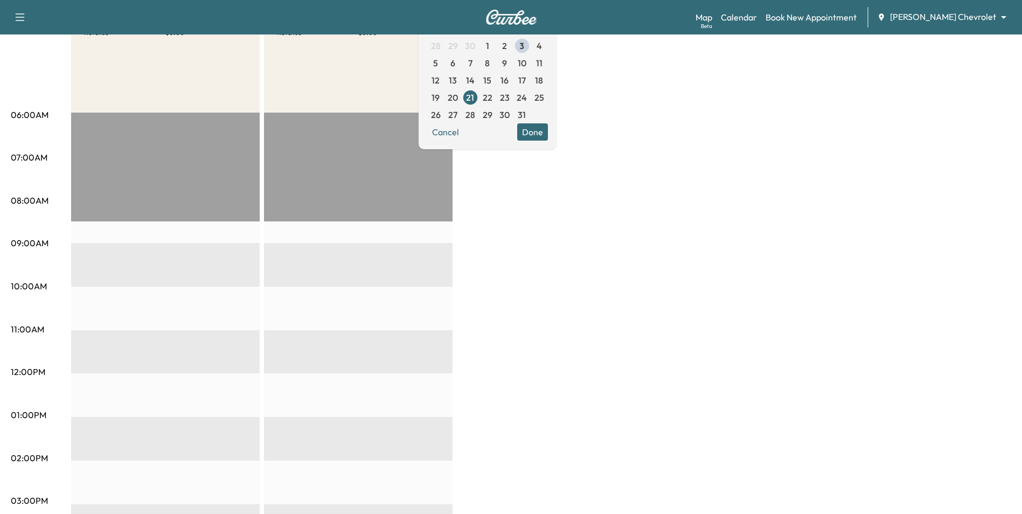
scroll to position [108, 0]
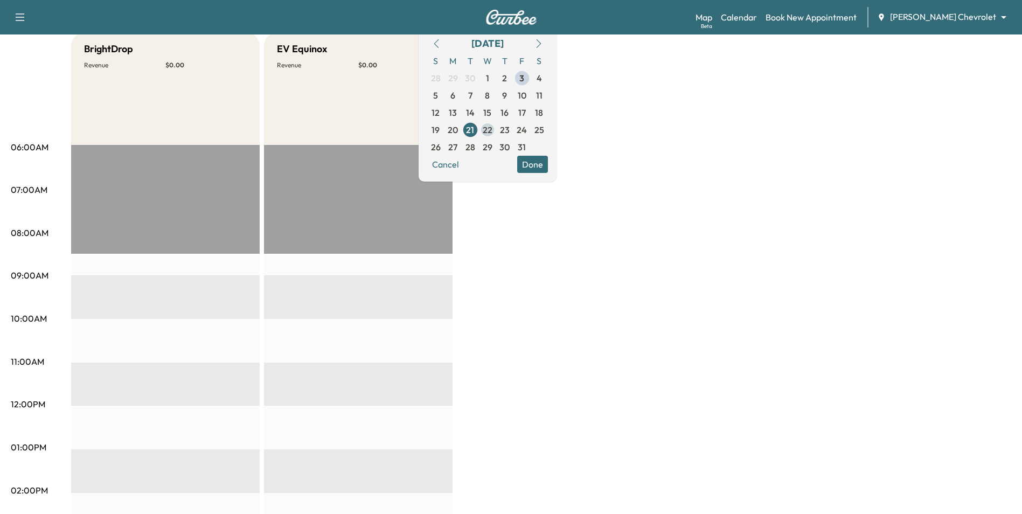
click at [492, 129] on span "22" at bounding box center [488, 129] width 10 height 13
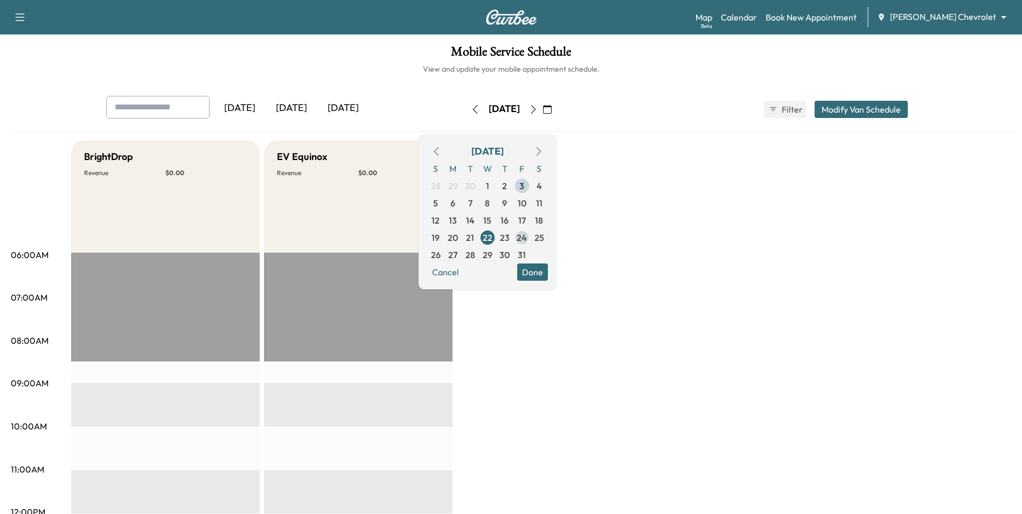
click at [531, 233] on span "24" at bounding box center [521, 237] width 17 height 17
click at [513, 242] on span "23" at bounding box center [504, 237] width 17 height 17
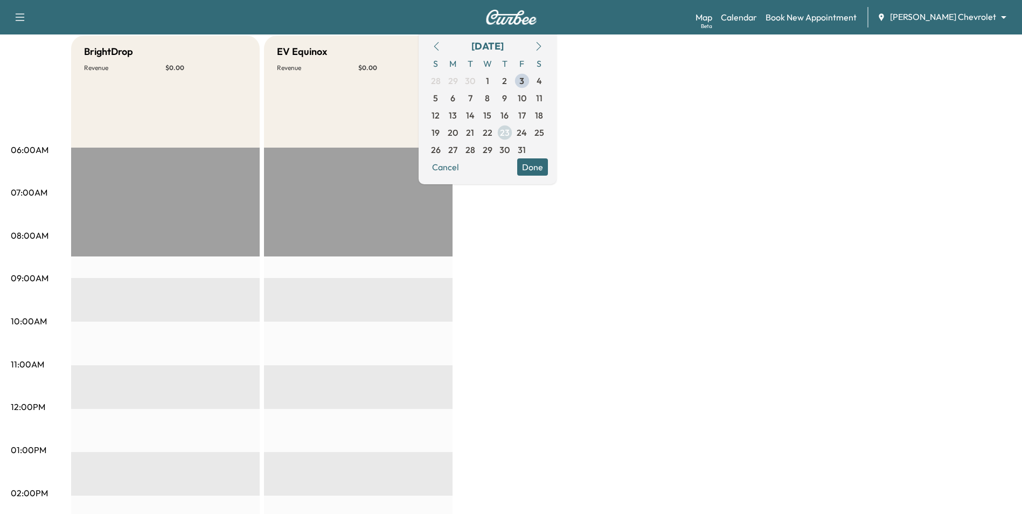
scroll to position [108, 0]
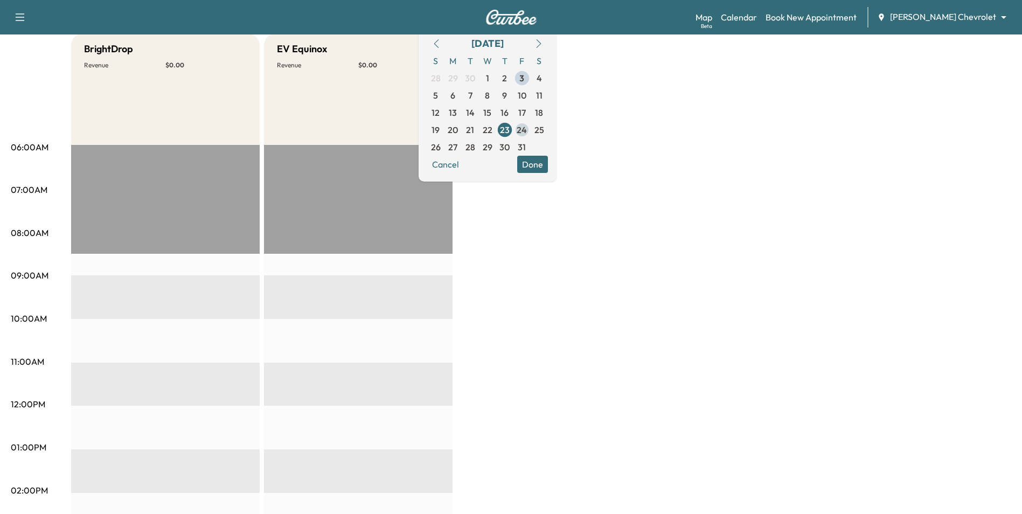
click at [531, 137] on span "24" at bounding box center [521, 129] width 17 height 17
click at [457, 149] on span "27" at bounding box center [452, 147] width 9 height 13
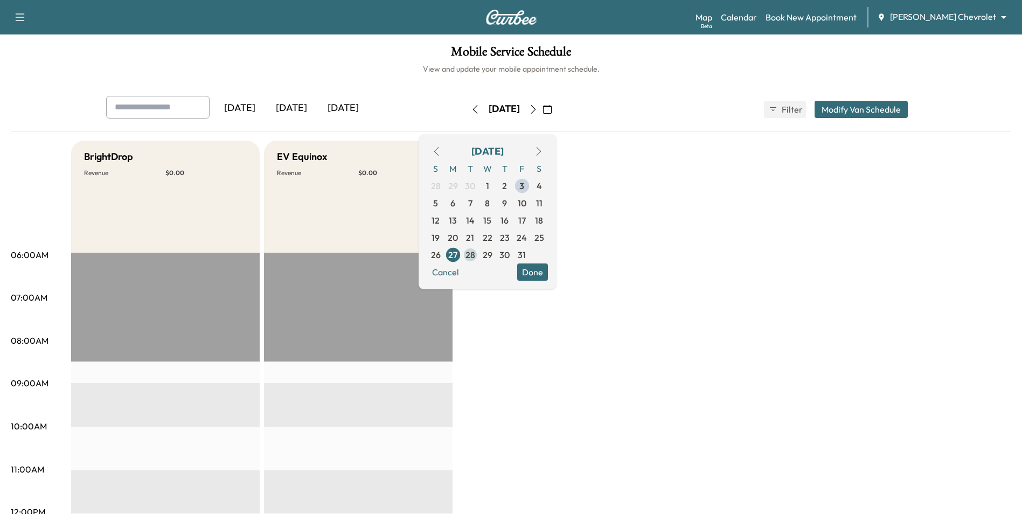
click at [479, 255] on span "28" at bounding box center [470, 254] width 17 height 17
click at [492, 255] on span "29" at bounding box center [488, 254] width 10 height 13
click at [510, 256] on span "30" at bounding box center [504, 254] width 10 height 13
click at [526, 255] on span "31" at bounding box center [522, 254] width 8 height 13
click at [548, 269] on button "Done" at bounding box center [532, 271] width 31 height 17
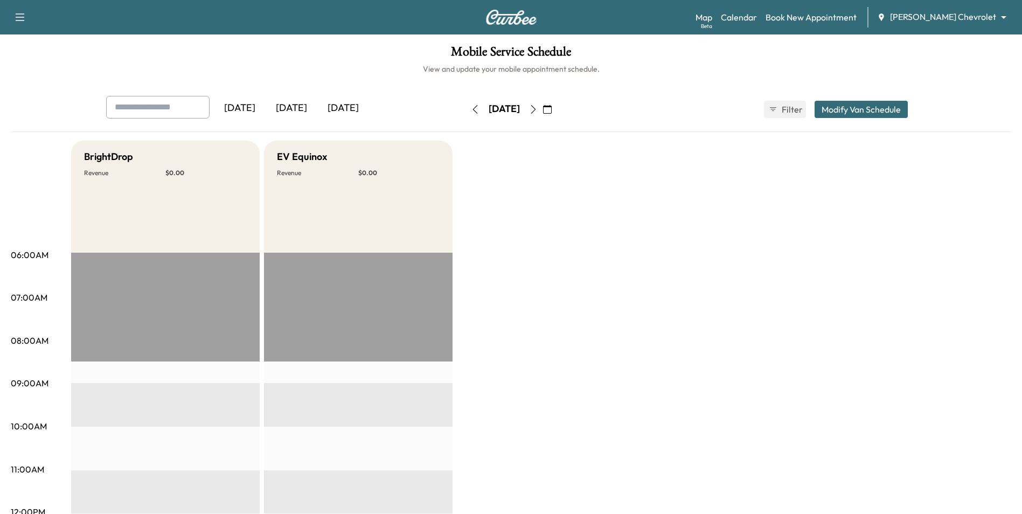
click at [552, 108] on icon "button" at bounding box center [547, 109] width 9 height 9
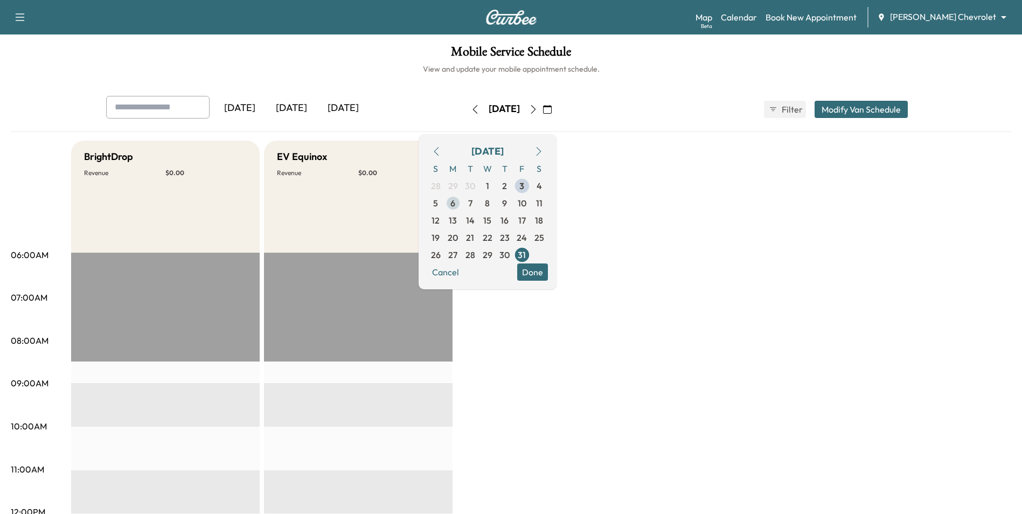
click at [455, 202] on span "6" at bounding box center [452, 203] width 5 height 13
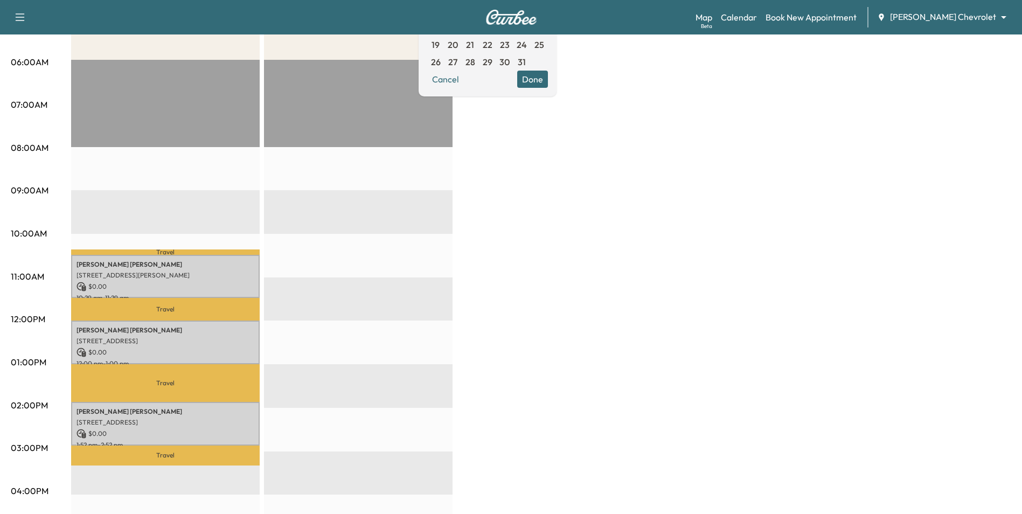
scroll to position [215, 0]
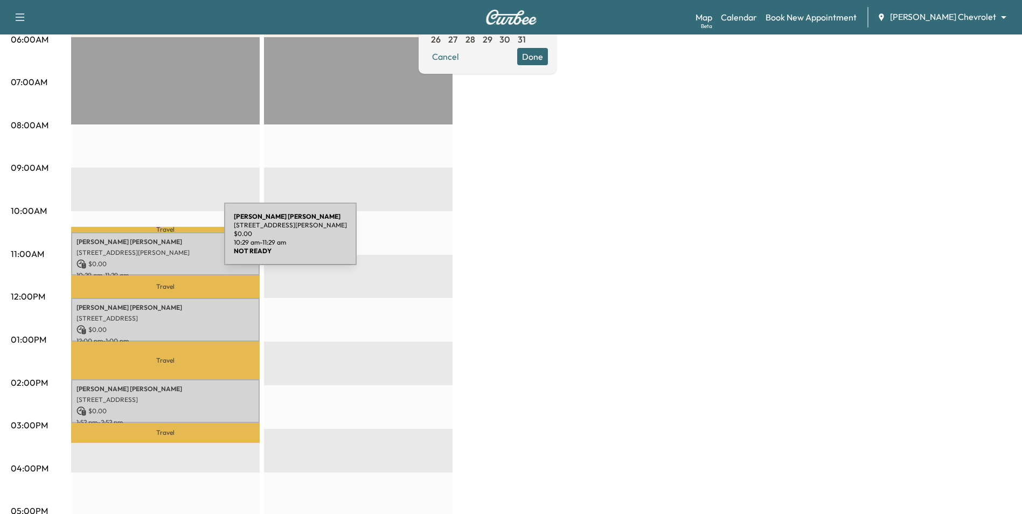
click at [139, 248] on p "[STREET_ADDRESS][PERSON_NAME]" at bounding box center [165, 252] width 178 height 9
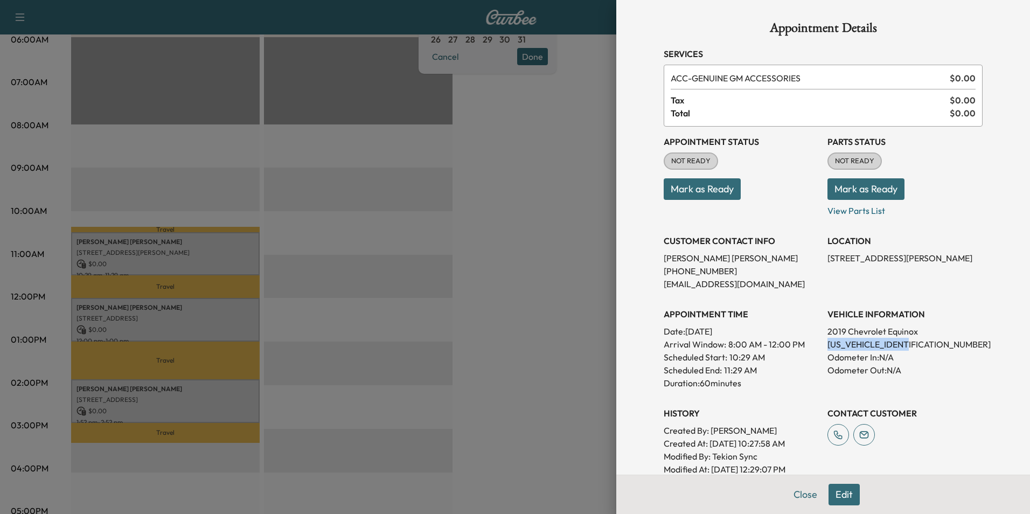
drag, startPoint x: 915, startPoint y: 345, endPoint x: 817, endPoint y: 343, distance: 97.5
click at [817, 343] on div "Appointment Status NOT READY Mark as Ready Parts Status NOT READY Mark as Ready…" at bounding box center [823, 301] width 319 height 349
copy p "[US_VEHICLE_IDENTIFICATION_NUMBER]"
drag, startPoint x: 909, startPoint y: 343, endPoint x: 817, endPoint y: 347, distance: 92.2
click at [817, 347] on div "Appointment Status NOT READY Mark as Ready Parts Status NOT READY Mark as Ready…" at bounding box center [823, 301] width 319 height 349
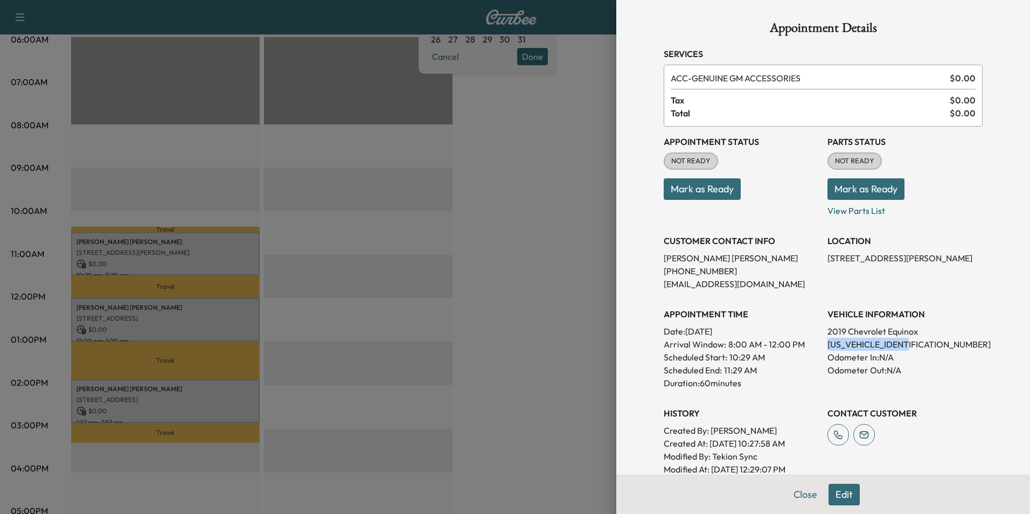
drag, startPoint x: 817, startPoint y: 347, endPoint x: 823, endPoint y: 347, distance: 5.9
copy p "[US_VEHICLE_IDENTIFICATION_NUMBER]"
drag, startPoint x: 728, startPoint y: 267, endPoint x: 650, endPoint y: 259, distance: 78.6
click at [651, 259] on div "Appointment Details Services ACC - GENUINE GM ACCESSORIES $ 0.00 Tax $ 0.00 Tot…" at bounding box center [823, 337] width 345 height 674
drag, startPoint x: 650, startPoint y: 259, endPoint x: 664, endPoint y: 259, distance: 14.5
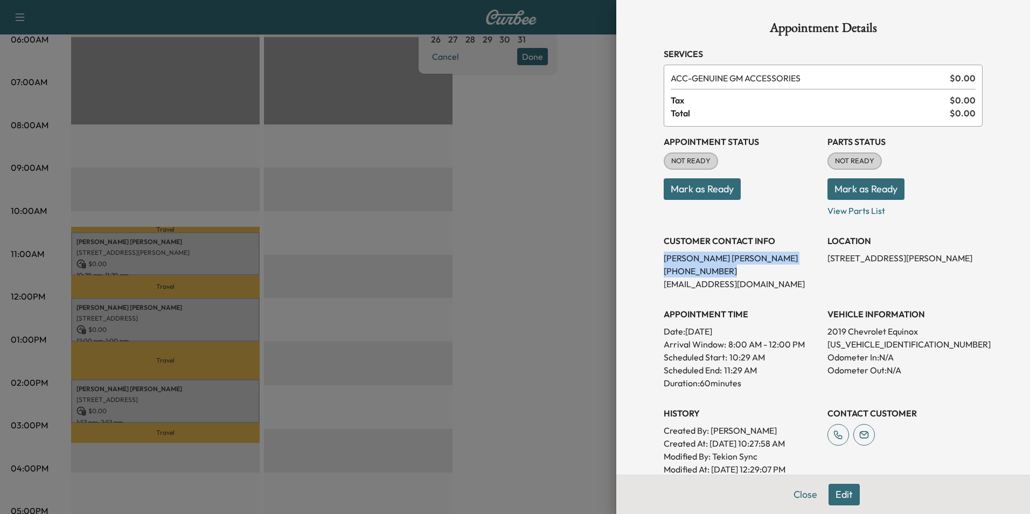
copy div "[PERSON_NAME] [PHONE_NUMBER]"
drag, startPoint x: 909, startPoint y: 343, endPoint x: 820, endPoint y: 345, distance: 88.4
click at [827, 345] on p "[US_VEHICLE_IDENTIFICATION_NUMBER]" at bounding box center [904, 344] width 155 height 13
drag, startPoint x: 675, startPoint y: 261, endPoint x: 655, endPoint y: 261, distance: 19.9
click at [655, 261] on div "Appointment Details Services ACC - GENUINE GM ACCESSORIES $ 0.00 Tax $ 0.00 Tot…" at bounding box center [823, 337] width 345 height 674
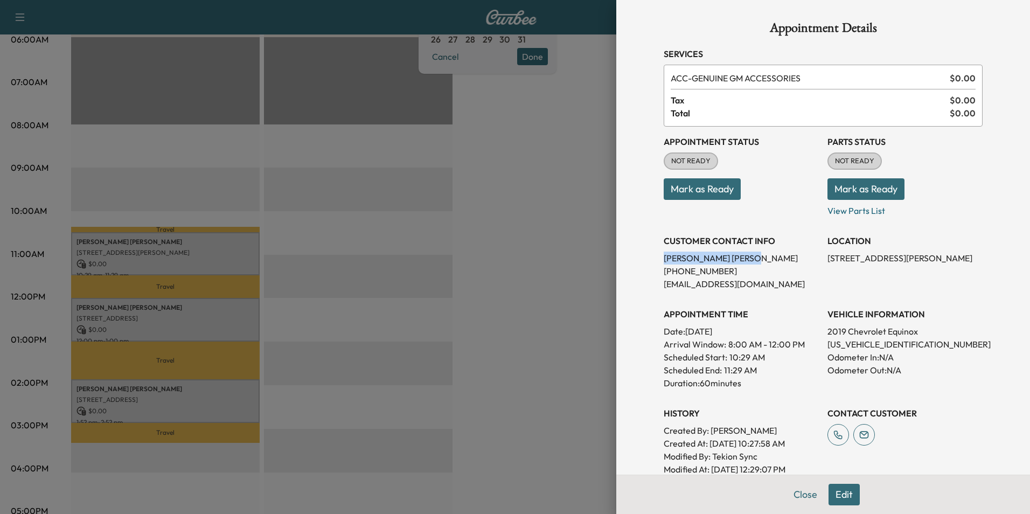
drag, startPoint x: 655, startPoint y: 261, endPoint x: 664, endPoint y: 261, distance: 8.6
click at [598, 197] on div at bounding box center [515, 257] width 1030 height 514
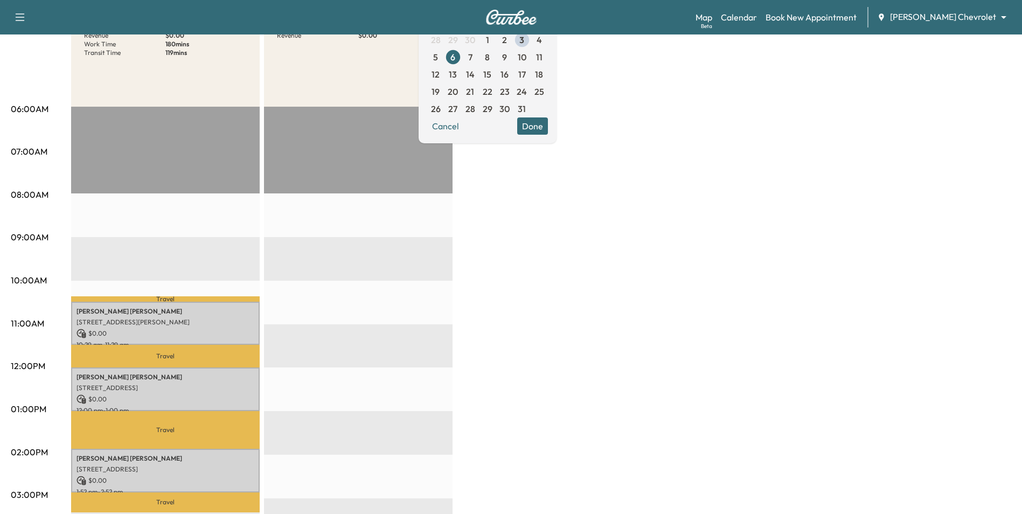
scroll to position [0, 0]
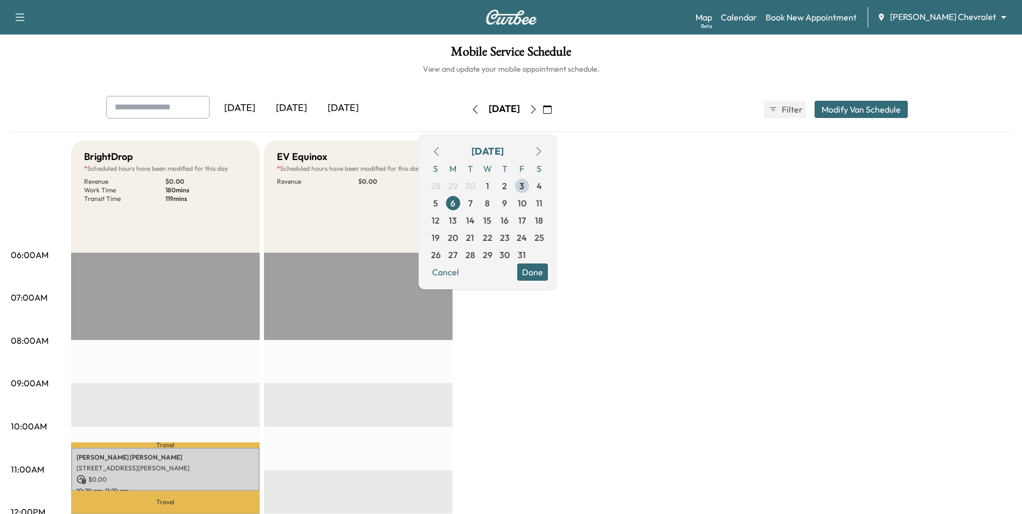
drag, startPoint x: 559, startPoint y: 269, endPoint x: 649, endPoint y: 325, distance: 106.3
click at [548, 270] on button "Done" at bounding box center [532, 271] width 31 height 17
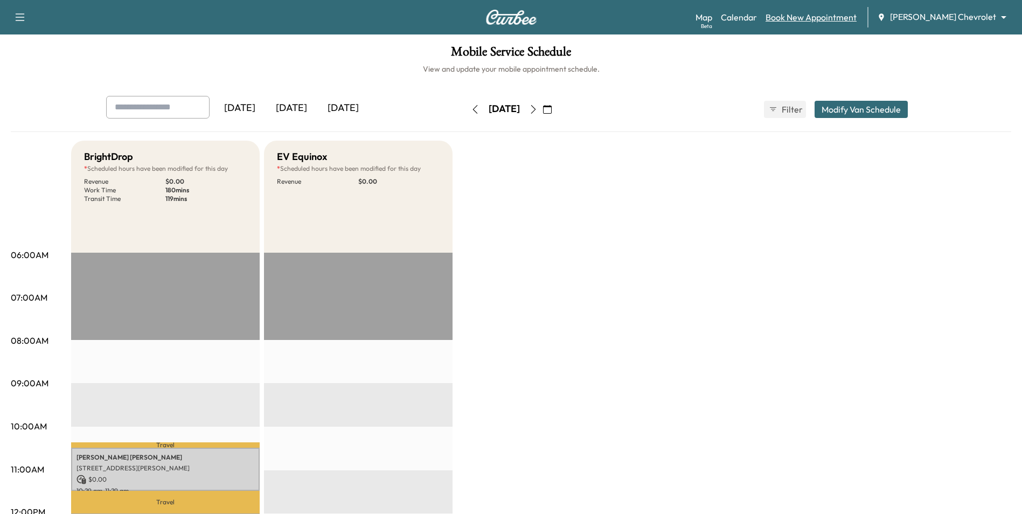
click at [843, 18] on link "Book New Appointment" at bounding box center [810, 17] width 91 height 13
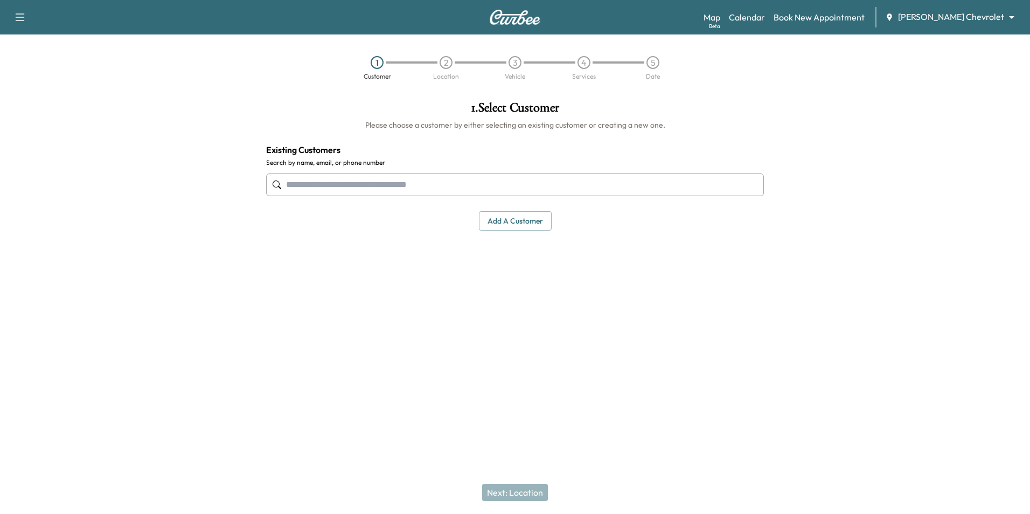
click at [503, 212] on button "Add a customer" at bounding box center [515, 221] width 73 height 20
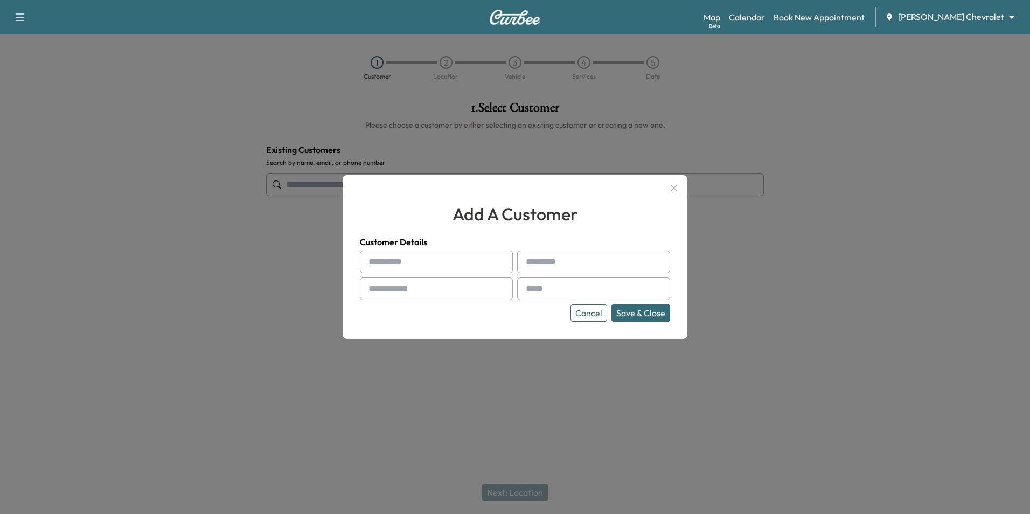
click at [589, 317] on button "Cancel" at bounding box center [588, 312] width 37 height 17
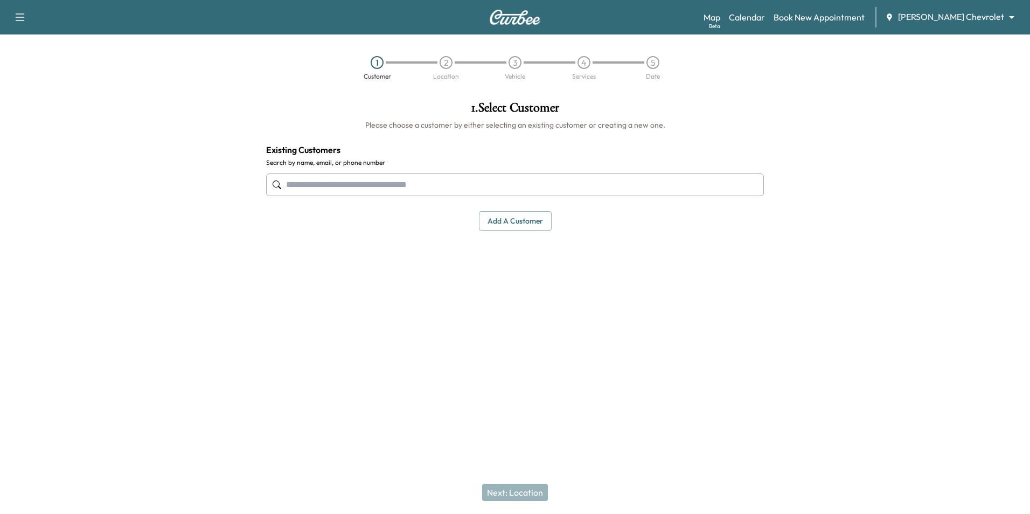
click at [345, 187] on input "text" at bounding box center [515, 184] width 498 height 23
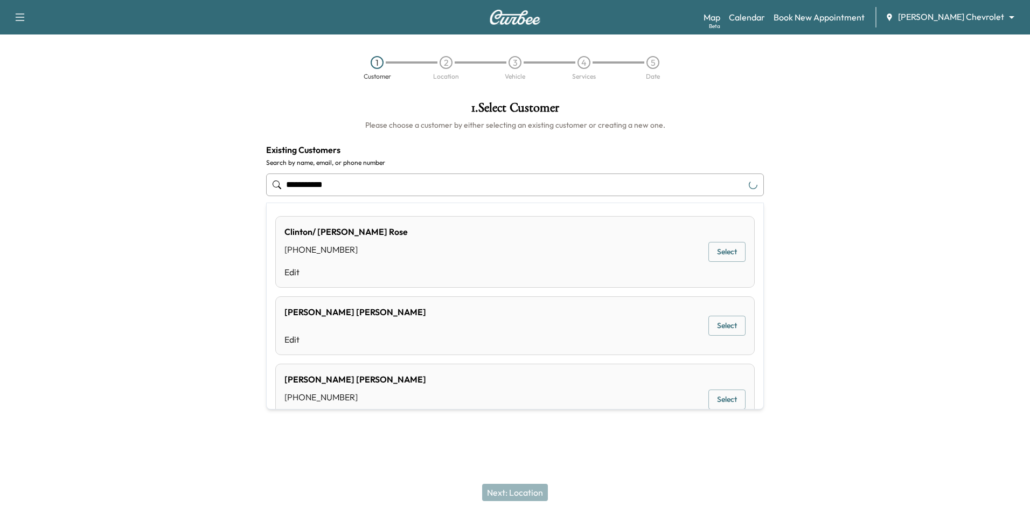
click at [325, 186] on input "**********" at bounding box center [515, 184] width 498 height 23
click at [345, 190] on input "**********" at bounding box center [515, 184] width 498 height 23
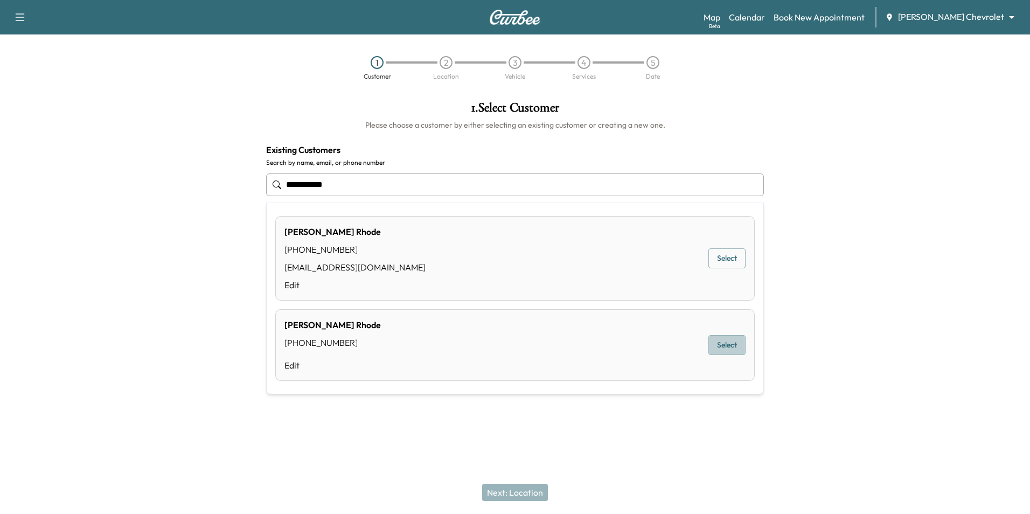
click at [729, 345] on button "Select" at bounding box center [726, 345] width 37 height 20
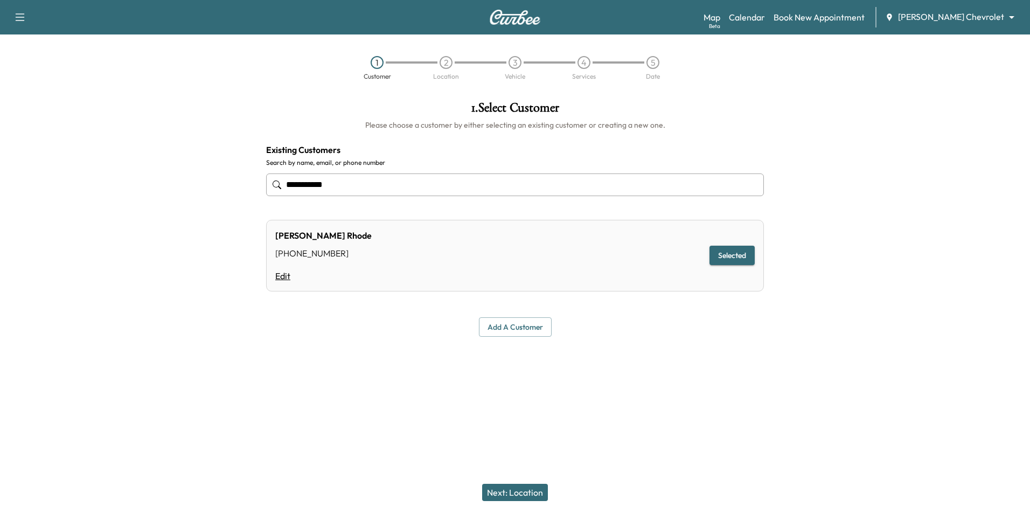
type input "**********"
click at [286, 276] on link "Edit" at bounding box center [323, 275] width 96 height 13
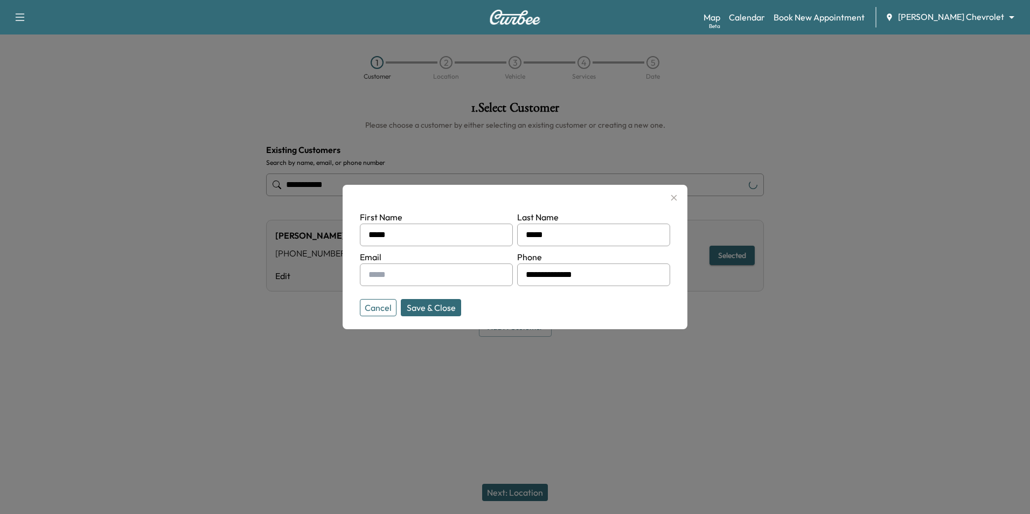
click at [380, 274] on input "text" at bounding box center [436, 274] width 153 height 23
type input "**********"
click at [423, 308] on button "Save & Close" at bounding box center [431, 307] width 60 height 17
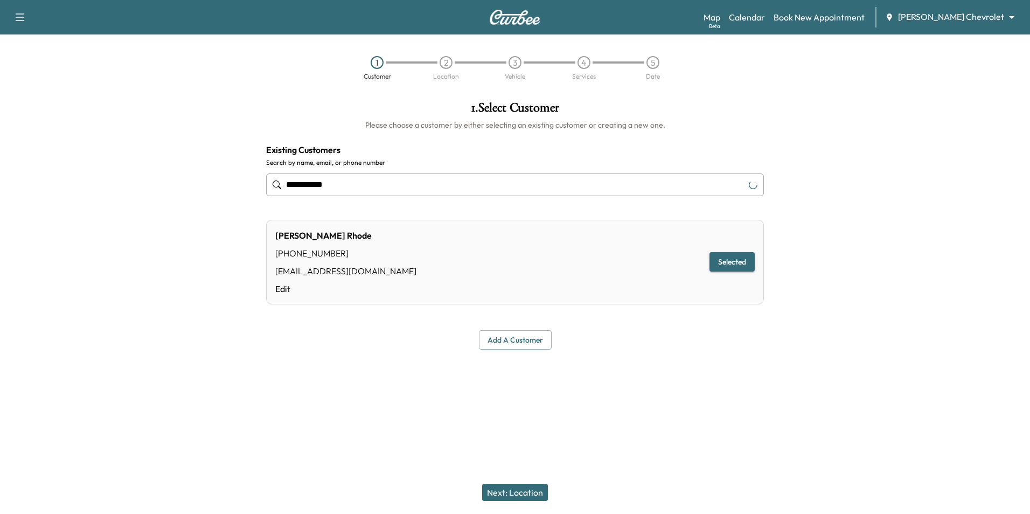
click at [518, 493] on button "Next: Location" at bounding box center [515, 492] width 66 height 17
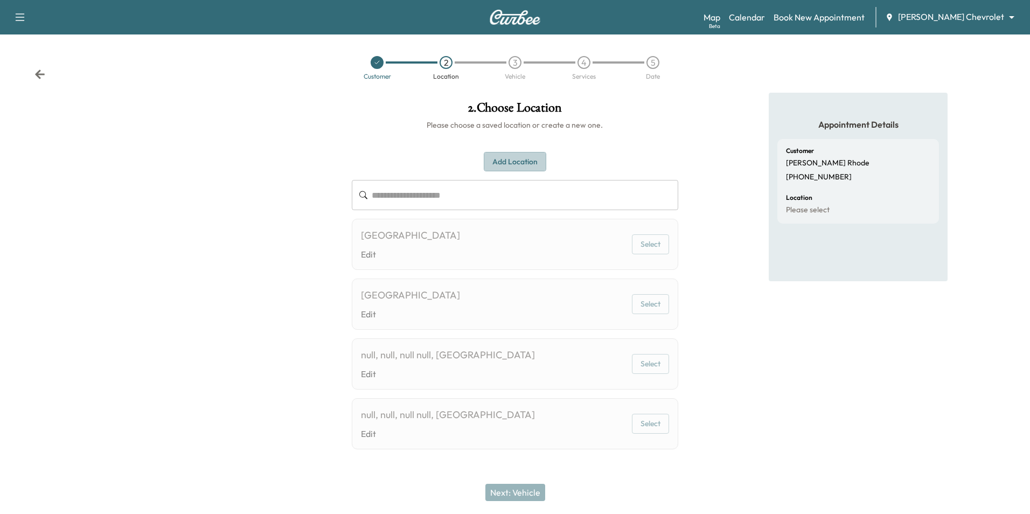
click at [521, 158] on button "Add Location" at bounding box center [515, 162] width 62 height 20
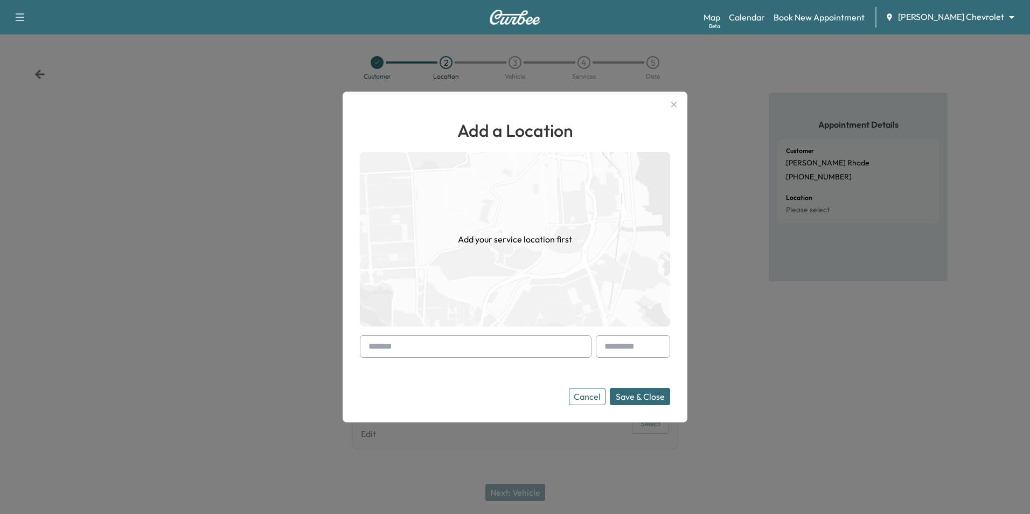
click at [518, 347] on input "text" at bounding box center [476, 346] width 232 height 23
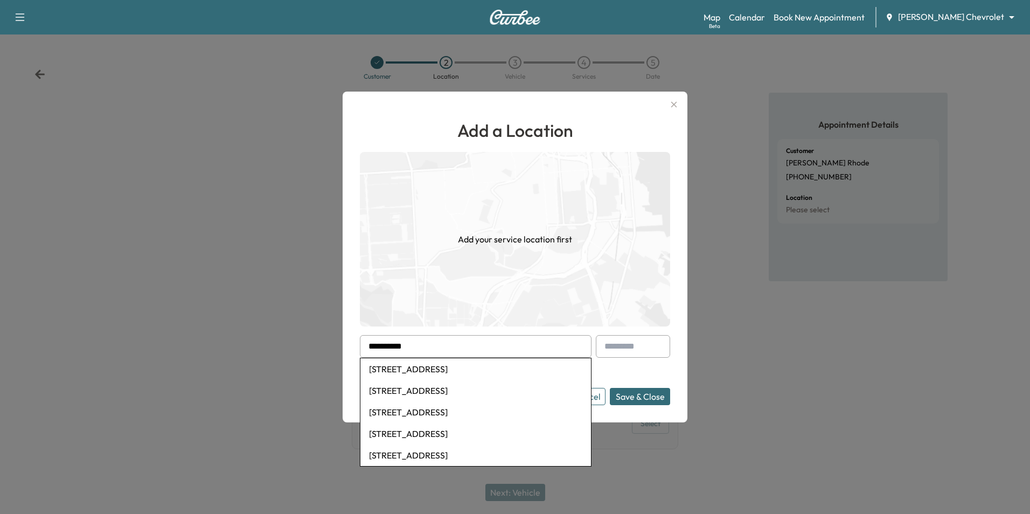
click at [496, 366] on li "[STREET_ADDRESS]" at bounding box center [475, 369] width 231 height 22
type input "**********"
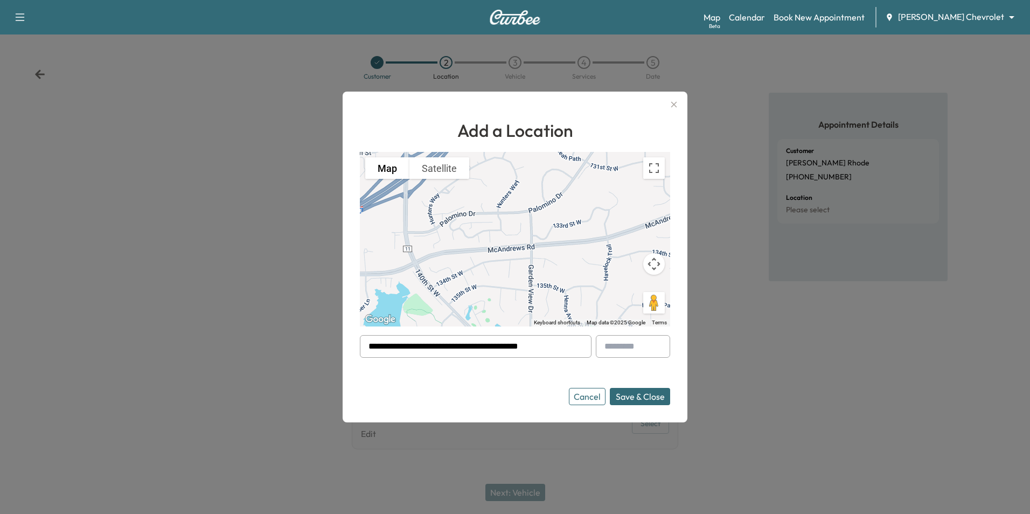
click at [638, 389] on button "Save & Close" at bounding box center [640, 396] width 60 height 17
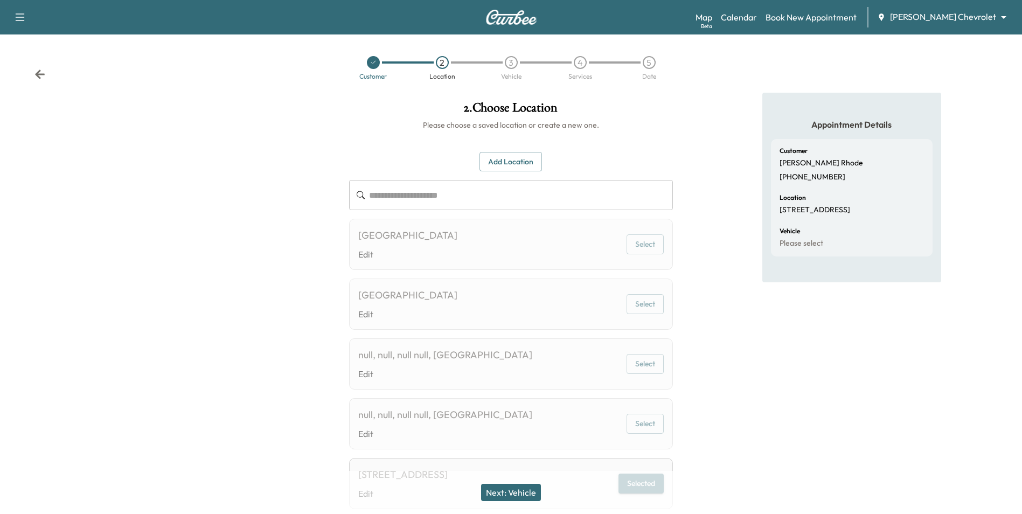
click at [524, 493] on button "Next: Vehicle" at bounding box center [511, 492] width 60 height 17
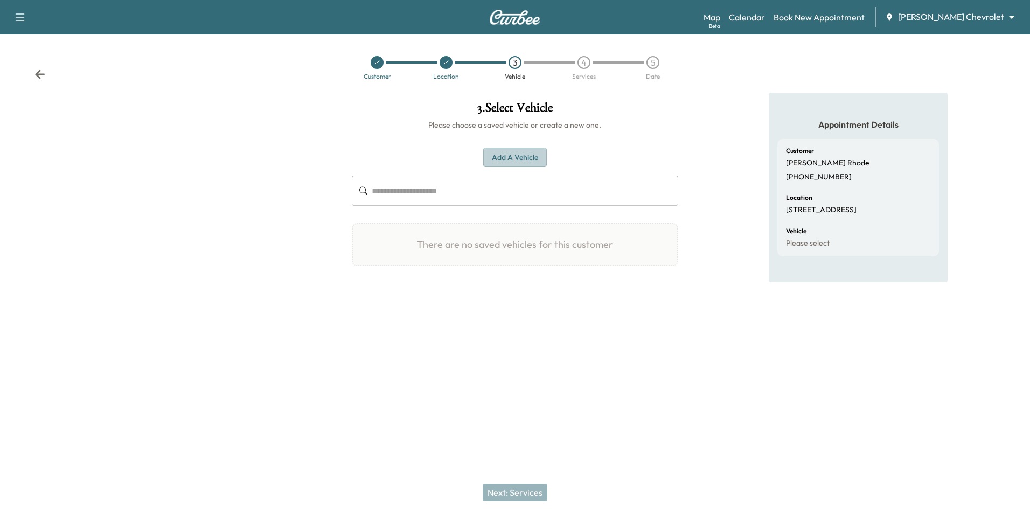
click at [520, 149] on button "Add a Vehicle" at bounding box center [515, 158] width 64 height 20
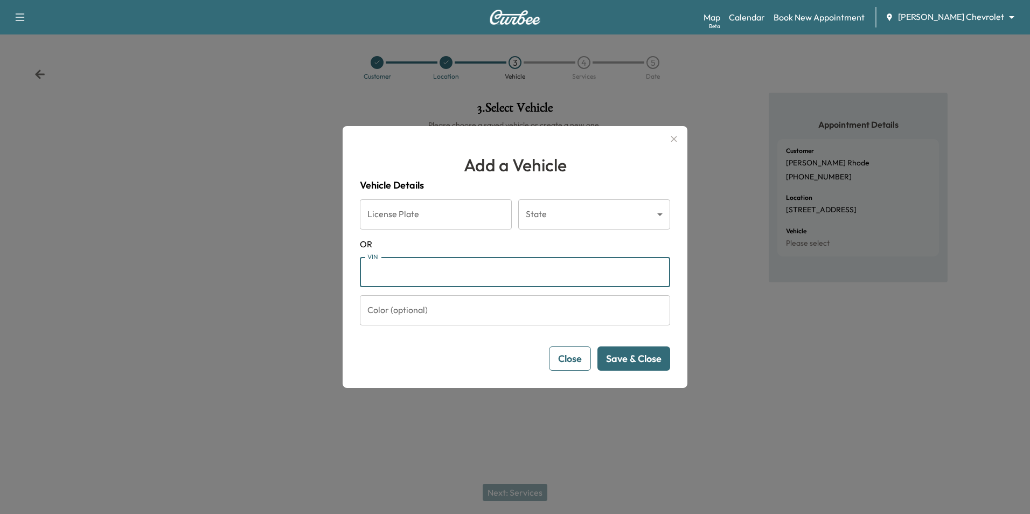
paste input "**********"
type input "**********"
click at [621, 360] on button "Save & Close" at bounding box center [633, 358] width 73 height 24
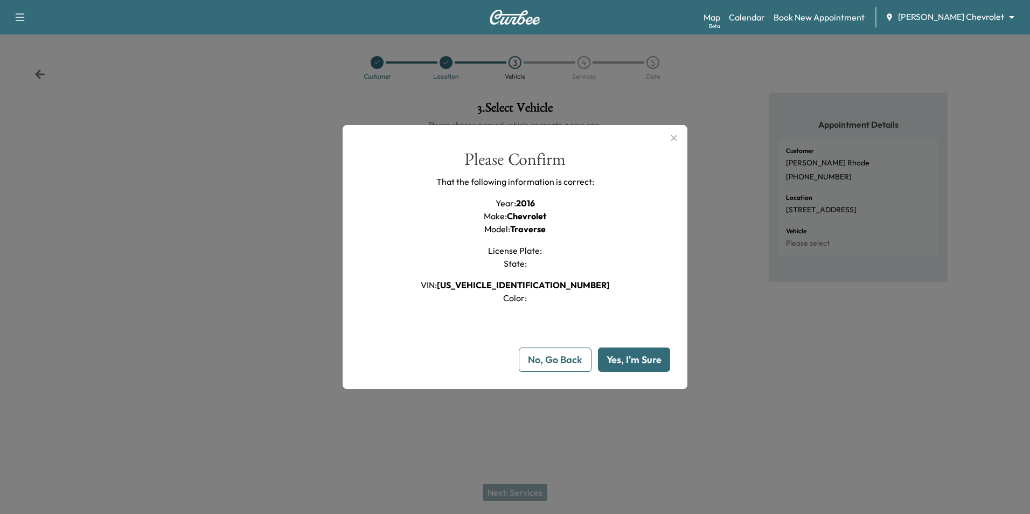
click at [642, 357] on button "Yes, I'm Sure" at bounding box center [634, 359] width 72 height 24
drag, startPoint x: 449, startPoint y: 429, endPoint x: 753, endPoint y: 412, distance: 304.3
click at [514, 477] on div at bounding box center [515, 257] width 1030 height 514
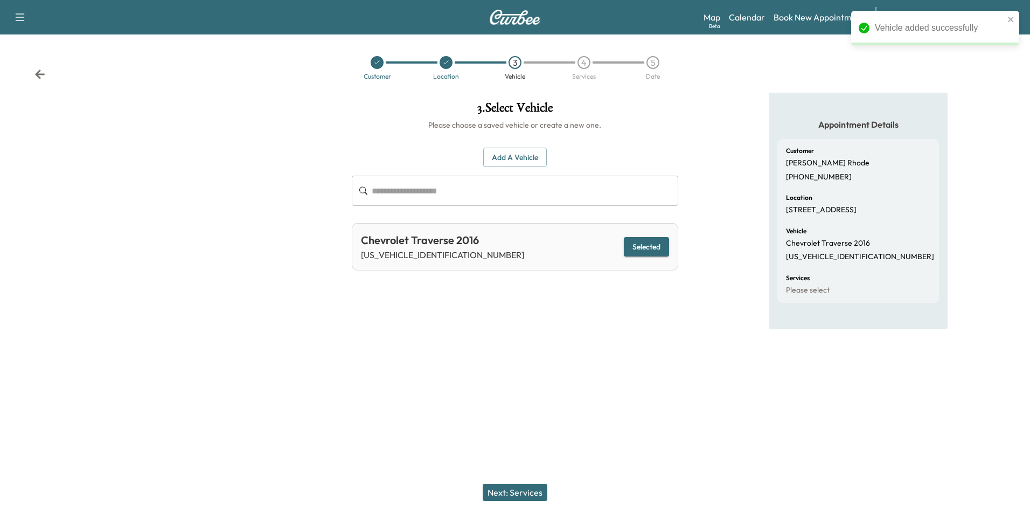
click at [521, 492] on button "Next: Services" at bounding box center [515, 492] width 65 height 17
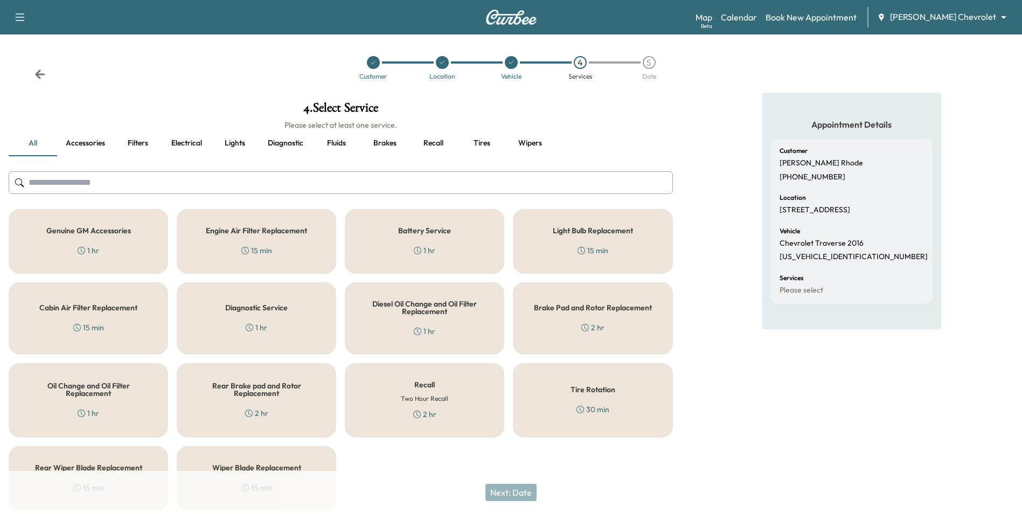
click at [100, 231] on h5 "Genuine GM Accessories" at bounding box center [88, 231] width 85 height 8
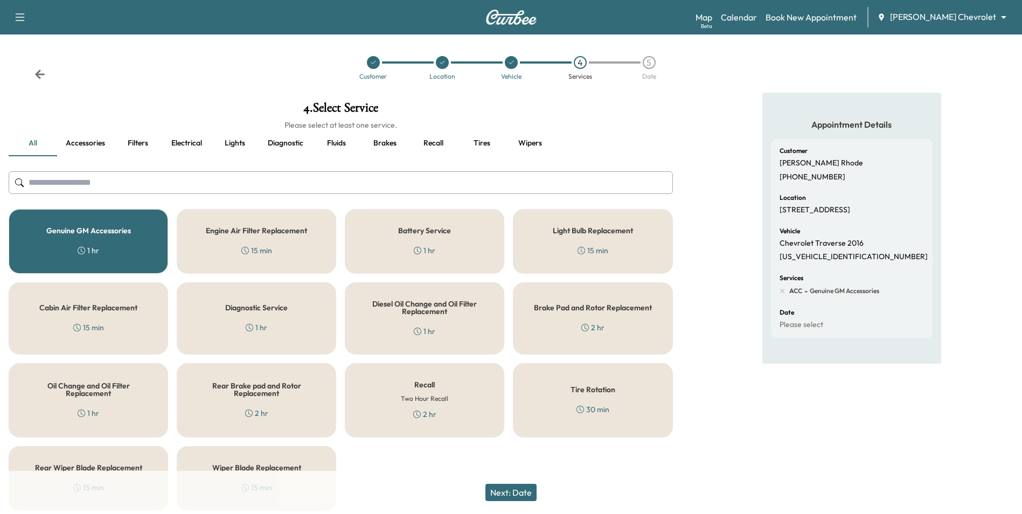
click at [505, 488] on button "Next: Date" at bounding box center [510, 492] width 51 height 17
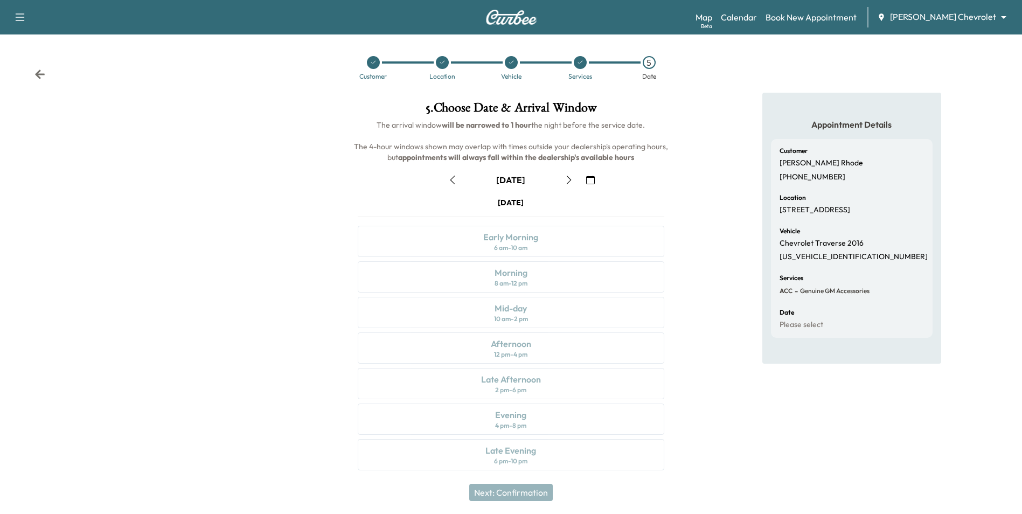
scroll to position [4, 0]
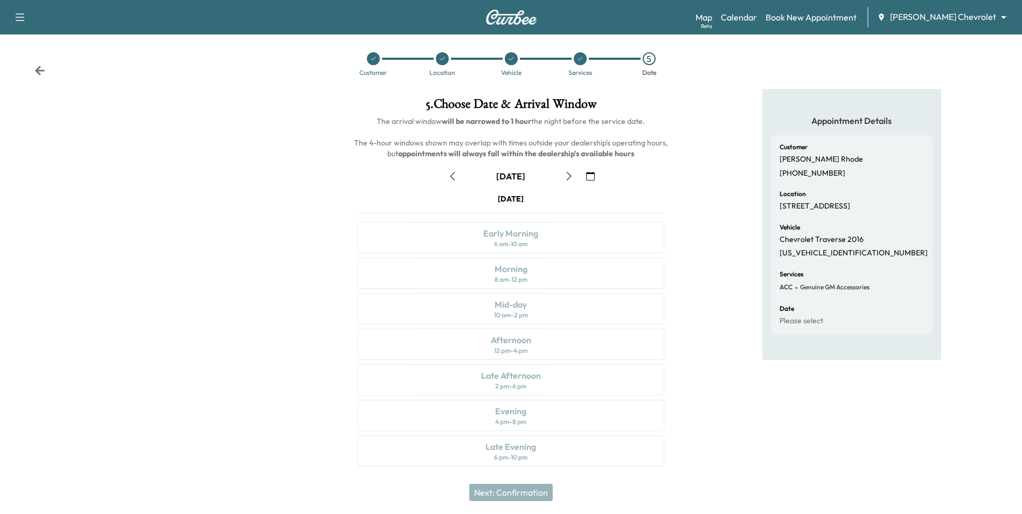
click at [587, 168] on button "button" at bounding box center [590, 176] width 18 height 17
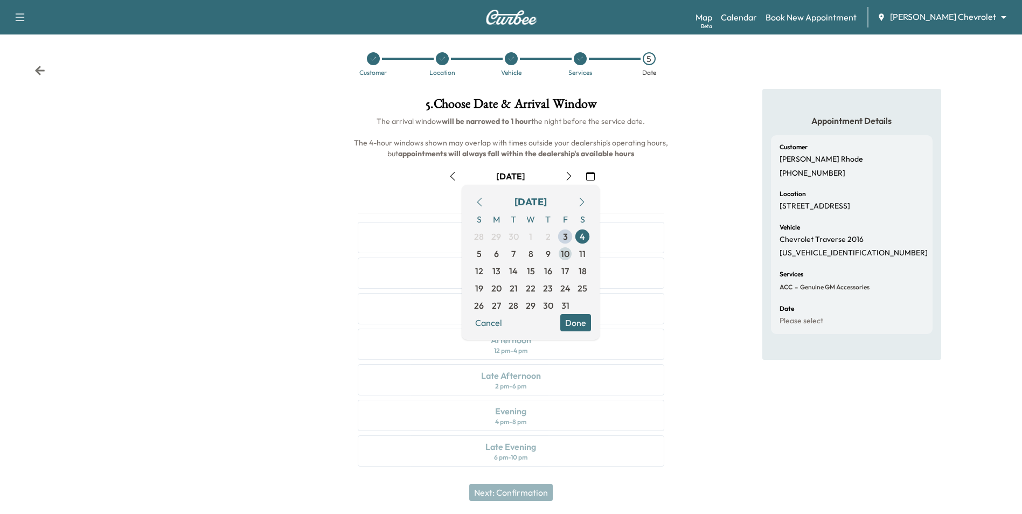
click at [559, 254] on span "10" at bounding box center [564, 253] width 17 height 17
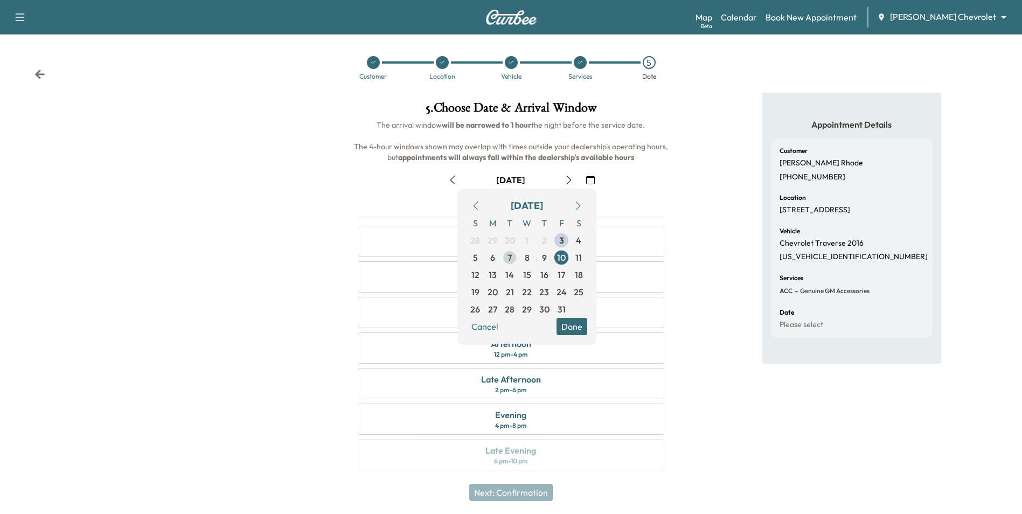
click at [511, 257] on span "7" at bounding box center [509, 257] width 4 height 13
click at [538, 257] on span "9" at bounding box center [543, 257] width 17 height 17
click at [580, 328] on button "Done" at bounding box center [571, 326] width 31 height 17
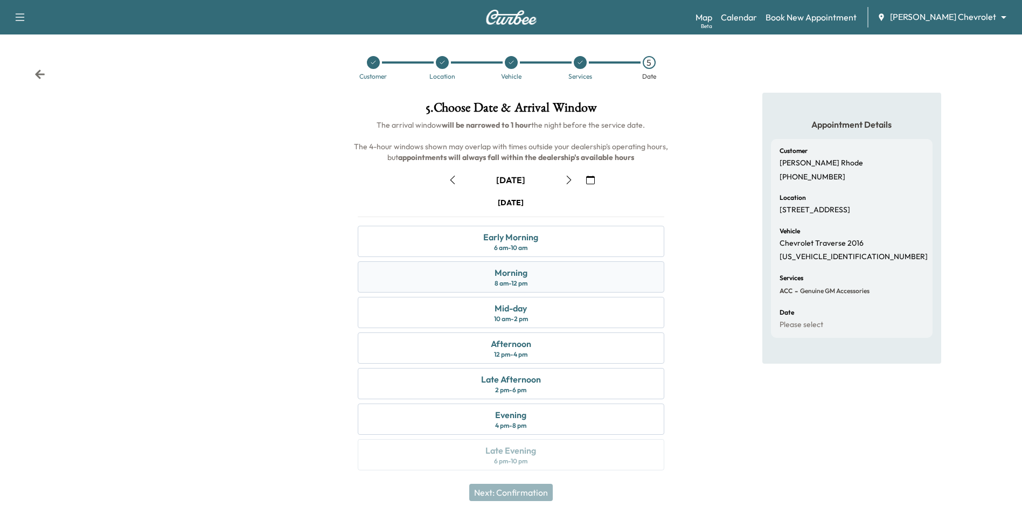
click at [536, 276] on div "Morning 8 am - 12 pm" at bounding box center [511, 276] width 306 height 31
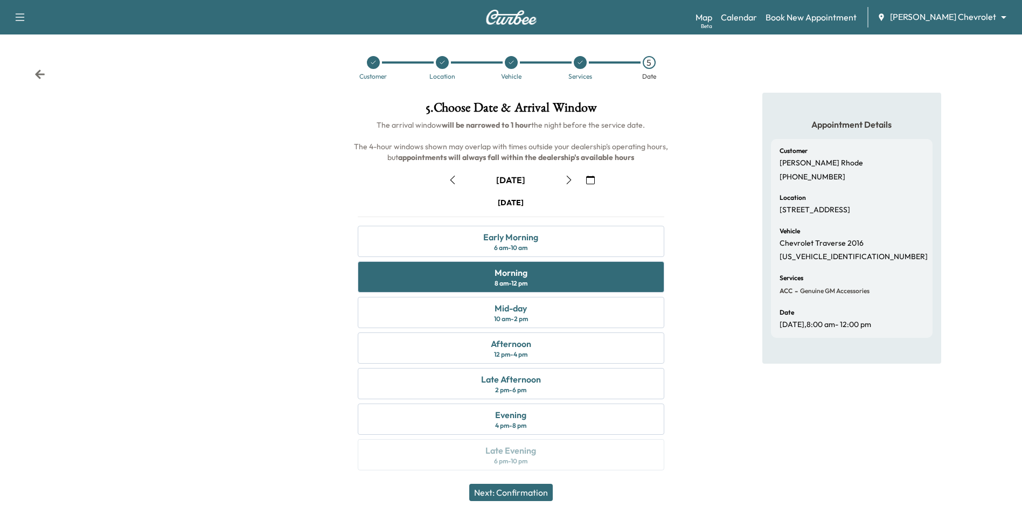
click at [530, 493] on button "Next: Confirmation" at bounding box center [510, 492] width 83 height 17
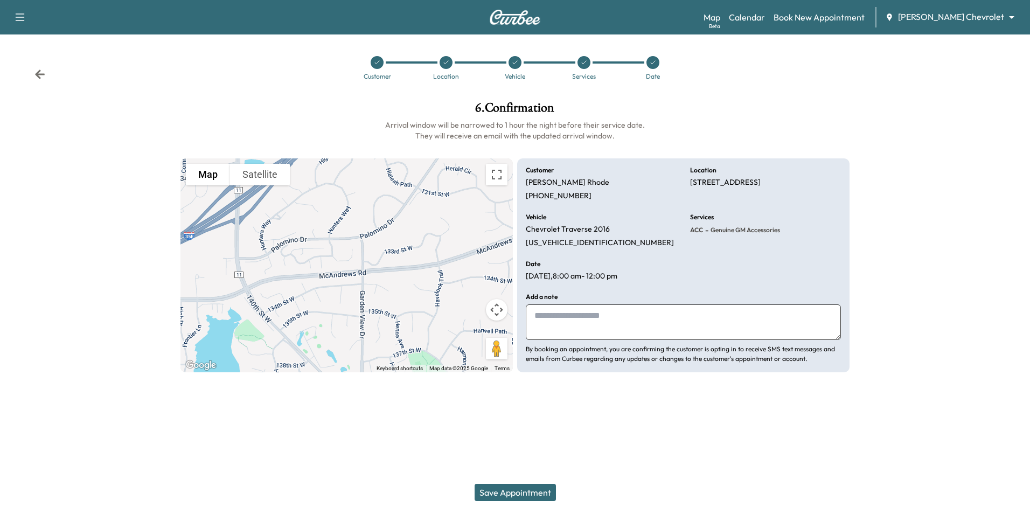
click at [633, 322] on textarea at bounding box center [683, 322] width 315 height 36
click at [553, 323] on textarea at bounding box center [683, 322] width 315 height 36
paste textarea "**********"
type textarea "**********"
click at [544, 494] on button "Save Appointment" at bounding box center [515, 492] width 81 height 17
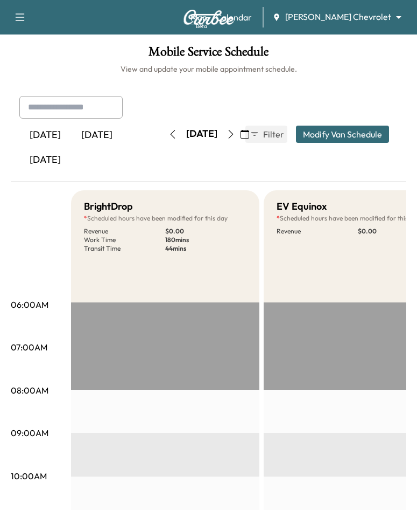
click at [169, 131] on icon "button" at bounding box center [173, 134] width 9 height 9
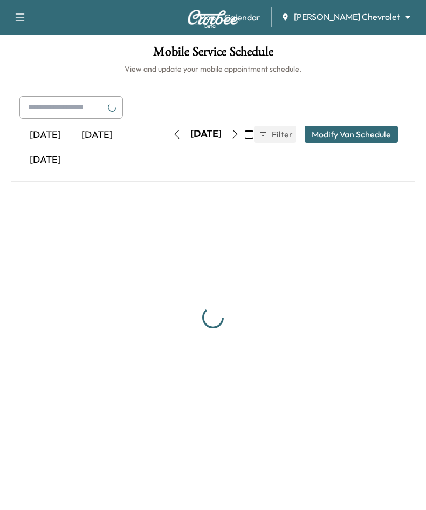
click at [168, 131] on button "button" at bounding box center [177, 134] width 18 height 17
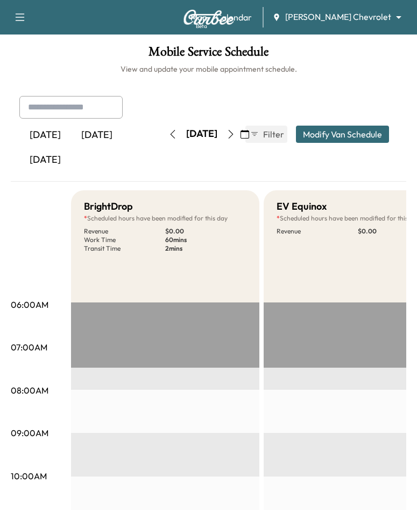
click at [249, 131] on icon "button" at bounding box center [245, 134] width 9 height 9
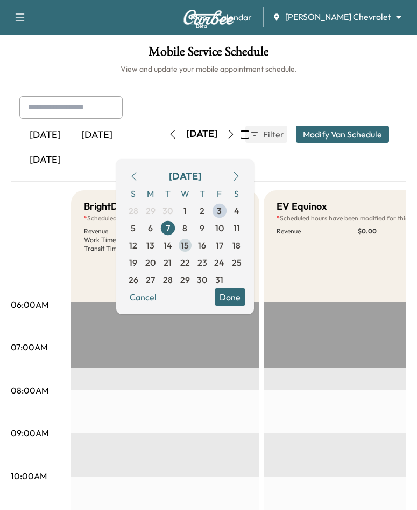
drag, startPoint x: 177, startPoint y: 230, endPoint x: 210, endPoint y: 250, distance: 38.0
click at [153, 229] on span "6" at bounding box center [150, 227] width 5 height 13
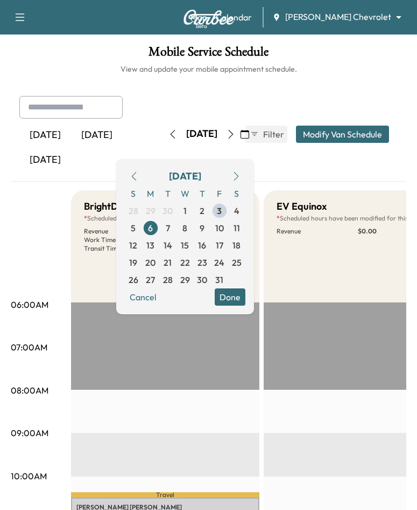
click at [246, 298] on button "Done" at bounding box center [230, 296] width 31 height 17
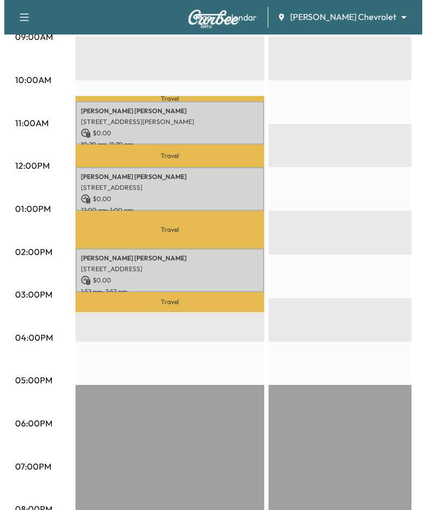
scroll to position [377, 0]
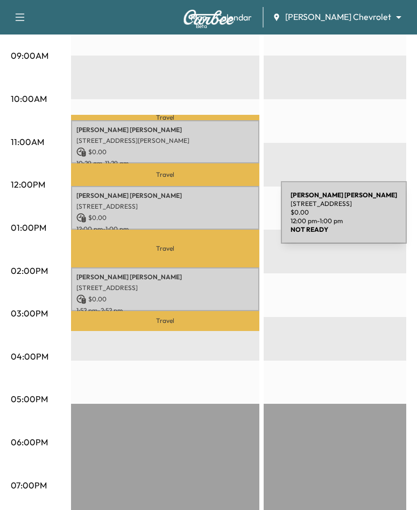
click at [202, 207] on p "[STREET_ADDRESS]" at bounding box center [165, 206] width 178 height 9
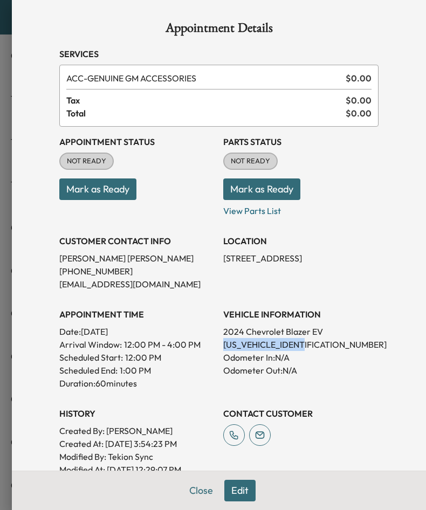
drag, startPoint x: 307, startPoint y: 347, endPoint x: 215, endPoint y: 346, distance: 92.1
click at [223, 346] on p "[US_VEHICLE_IDENTIFICATION_NUMBER]" at bounding box center [300, 344] width 155 height 13
drag, startPoint x: 215, startPoint y: 346, endPoint x: 221, endPoint y: 347, distance: 5.9
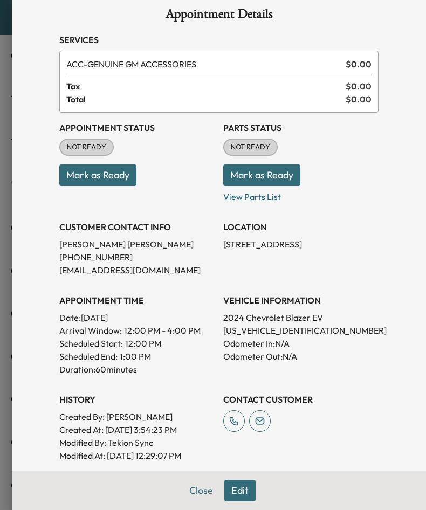
scroll to position [0, 0]
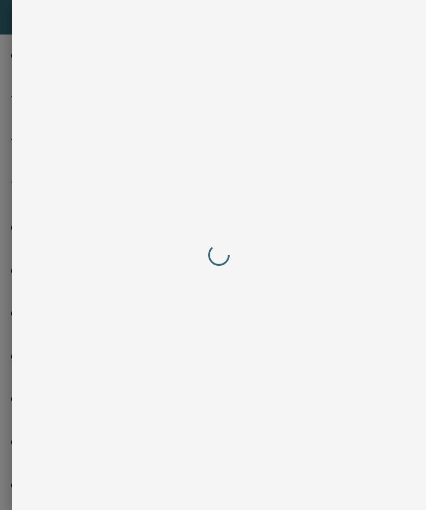
click at [247, 340] on div at bounding box center [218, 255] width 319 height 467
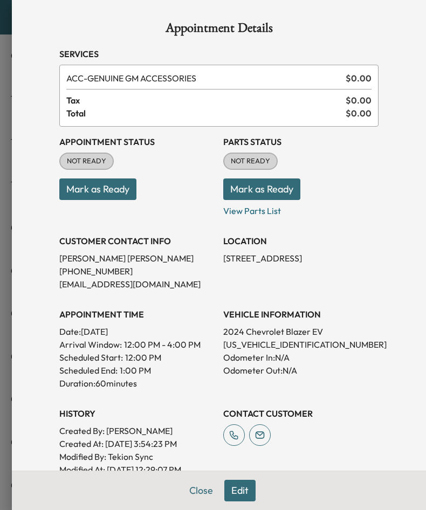
click at [248, 340] on p "[US_VEHICLE_IDENTIFICATION_NUMBER]" at bounding box center [300, 344] width 155 height 13
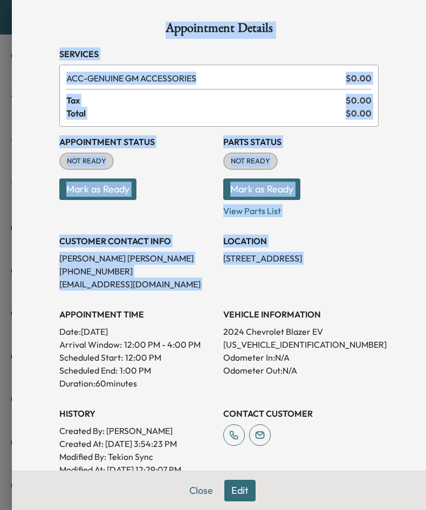
drag, startPoint x: 248, startPoint y: 340, endPoint x: 371, endPoint y: 284, distance: 135.0
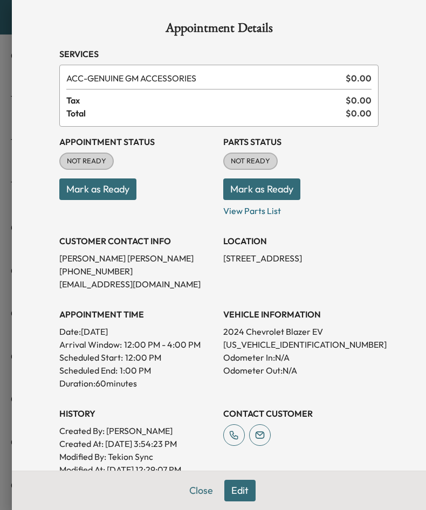
click at [269, 339] on p "[US_VEHICLE_IDENTIFICATION_NUMBER]" at bounding box center [300, 344] width 155 height 13
click at [269, 347] on p "[US_VEHICLE_IDENTIFICATION_NUMBER]" at bounding box center [300, 344] width 155 height 13
click at [270, 346] on p "[US_VEHICLE_IDENTIFICATION_NUMBER]" at bounding box center [300, 344] width 155 height 13
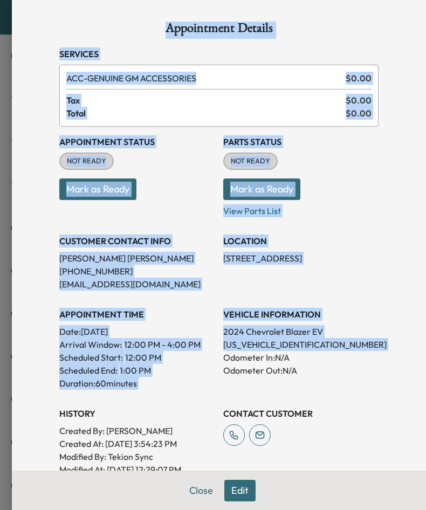
drag, startPoint x: 270, startPoint y: 346, endPoint x: 614, endPoint y: 65, distance: 444.4
click at [234, 338] on p "[US_VEHICLE_IDENTIFICATION_NUMBER]" at bounding box center [300, 344] width 155 height 13
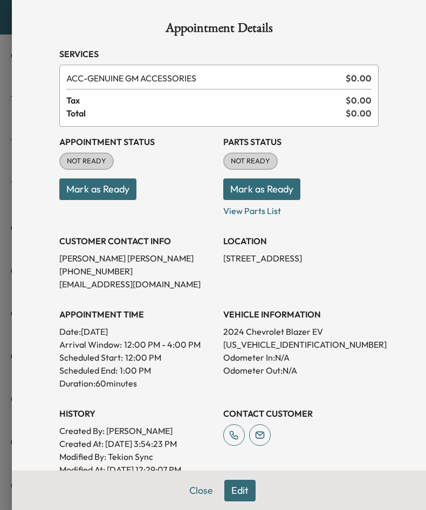
click at [250, 346] on p "[US_VEHICLE_IDENTIFICATION_NUMBER]" at bounding box center [300, 344] width 155 height 13
click at [384, 217] on div "Appointment Details Services ACC - GENUINE GM ACCESSORIES $ 0.00 Tax $ 0.00 Tot…" at bounding box center [218, 342] width 345 height 685
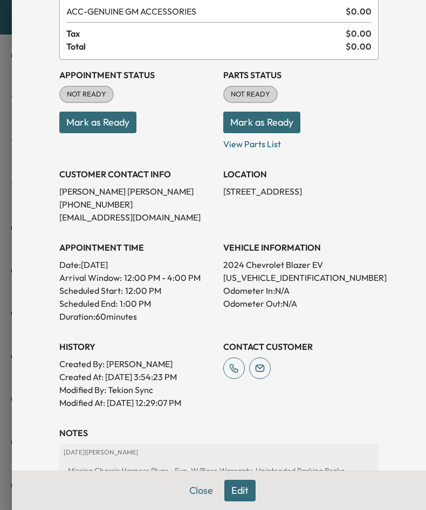
scroll to position [162, 0]
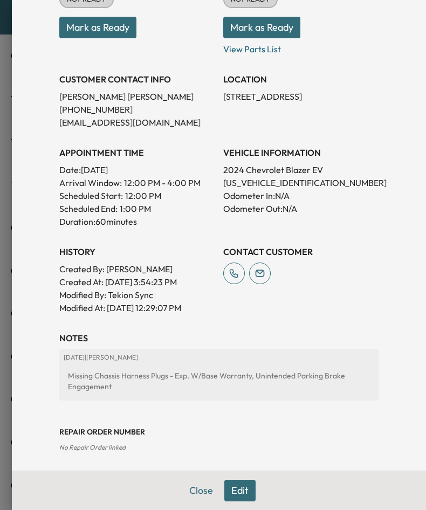
click at [228, 491] on button "Edit" at bounding box center [239, 490] width 31 height 22
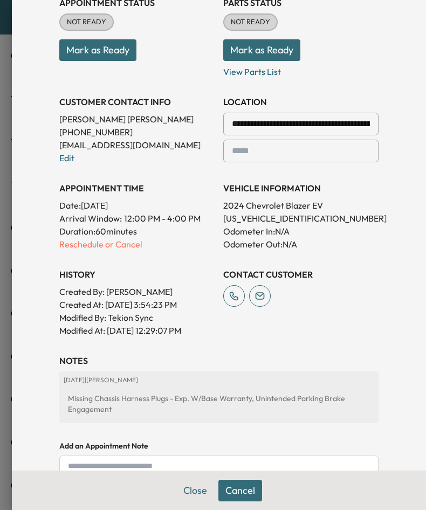
scroll to position [184, 0]
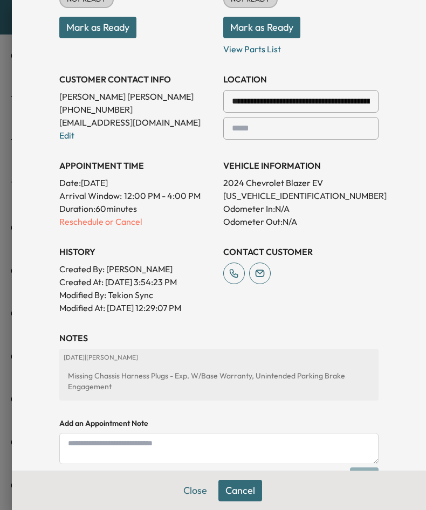
click at [200, 449] on textarea at bounding box center [218, 448] width 319 height 31
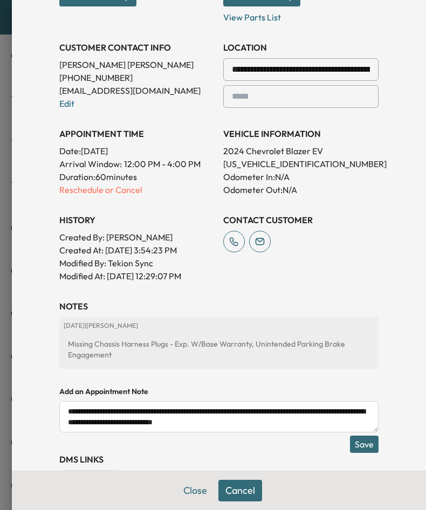
scroll to position [252, 0]
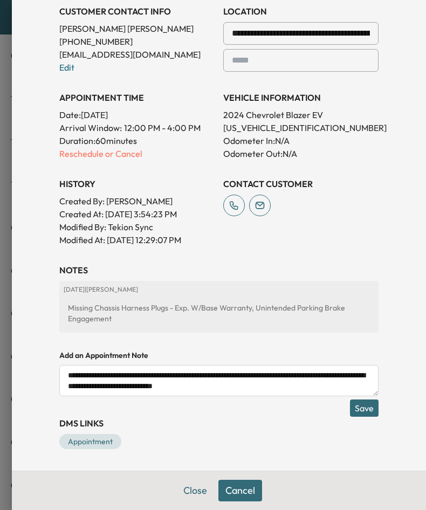
type textarea "**********"
click at [362, 417] on h3 "DMS Links" at bounding box center [218, 422] width 319 height 13
click at [361, 412] on button "Save" at bounding box center [364, 407] width 29 height 17
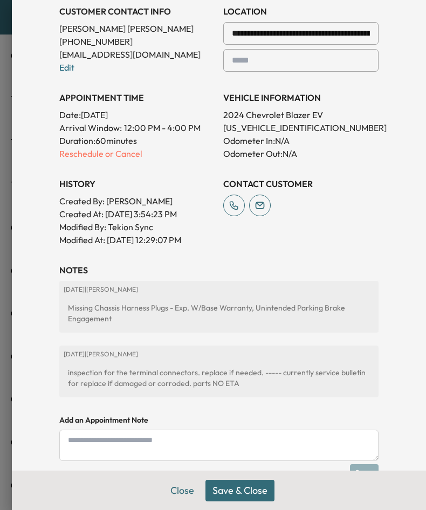
scroll to position [37, 0]
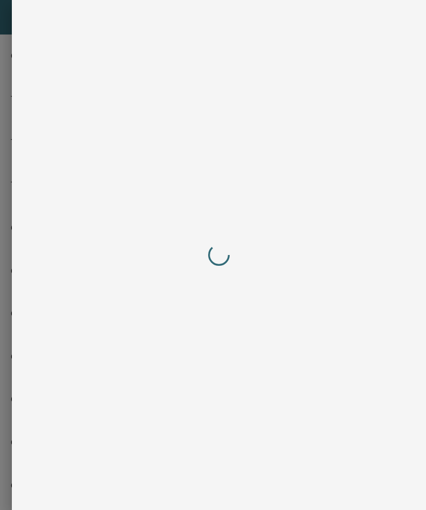
click at [164, 486] on div at bounding box center [218, 255] width 319 height 467
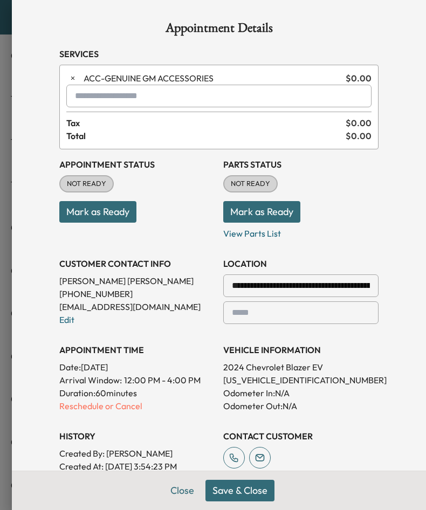
click at [231, 485] on button "Save & Close" at bounding box center [239, 490] width 69 height 22
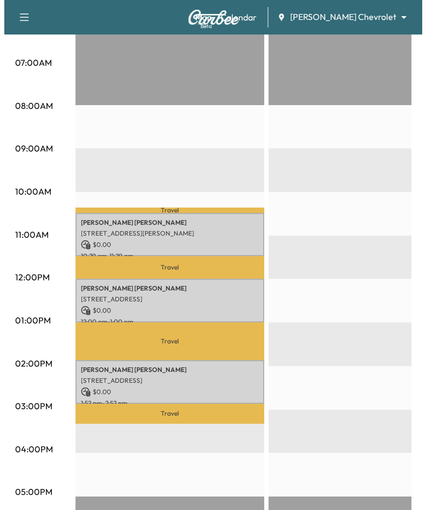
scroll to position [269, 0]
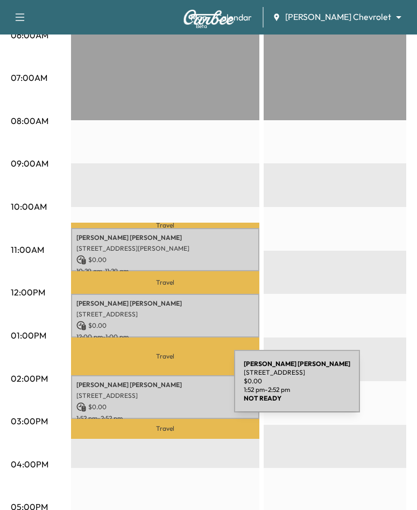
click at [154, 391] on p "[STREET_ADDRESS]" at bounding box center [165, 395] width 178 height 9
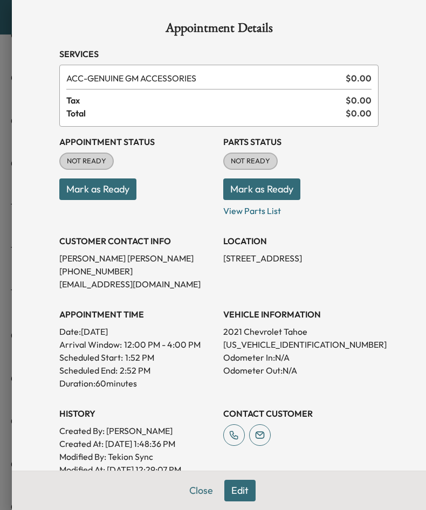
click at [246, 345] on p "[US_VEHICLE_IDENTIFICATION_NUMBER]" at bounding box center [300, 344] width 155 height 13
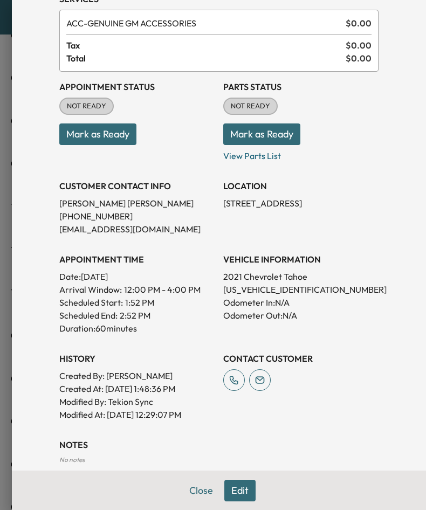
scroll to position [163, 0]
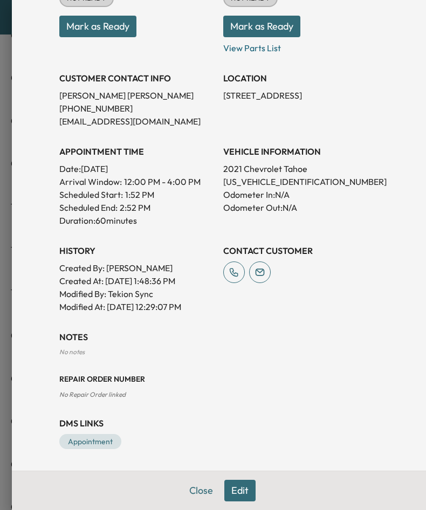
click at [244, 488] on button "Edit" at bounding box center [239, 490] width 31 height 22
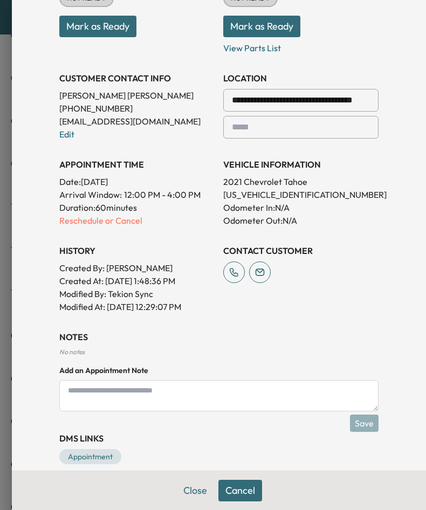
click at [189, 401] on textarea at bounding box center [218, 395] width 319 height 31
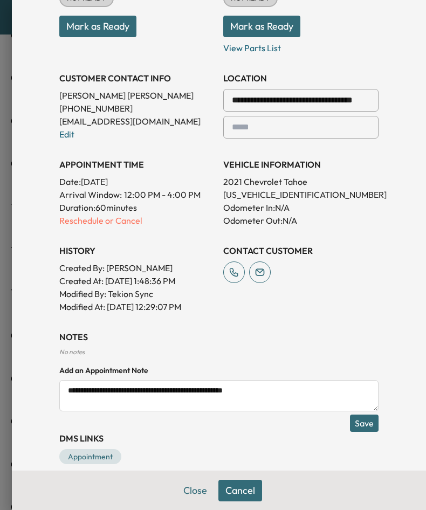
type textarea "**********"
click at [352, 423] on button "Save" at bounding box center [364, 422] width 29 height 17
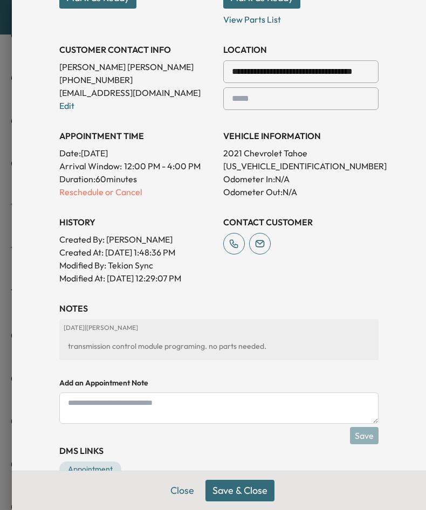
scroll to position [241, 0]
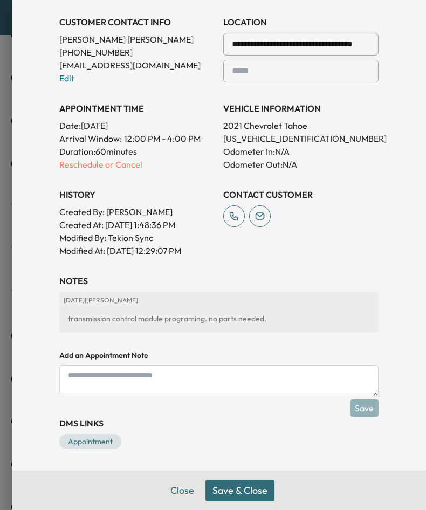
click at [239, 489] on button "Save & Close" at bounding box center [239, 490] width 69 height 22
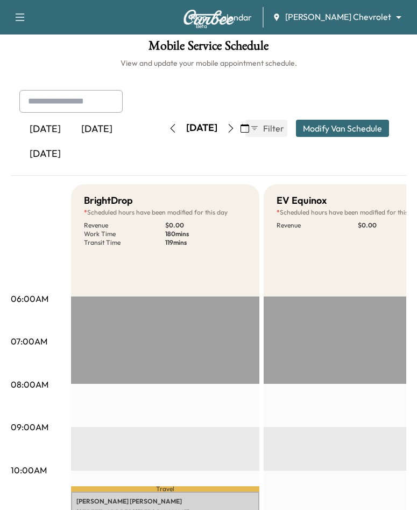
scroll to position [0, 0]
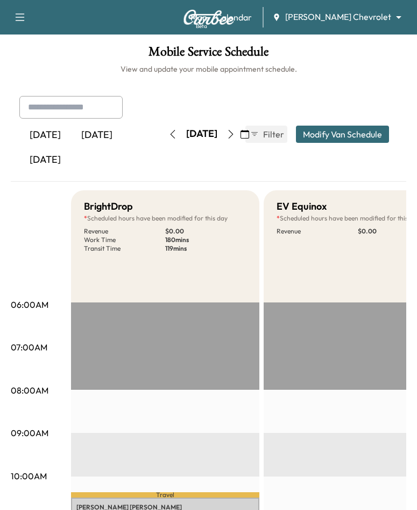
click at [235, 134] on icon "button" at bounding box center [231, 134] width 9 height 9
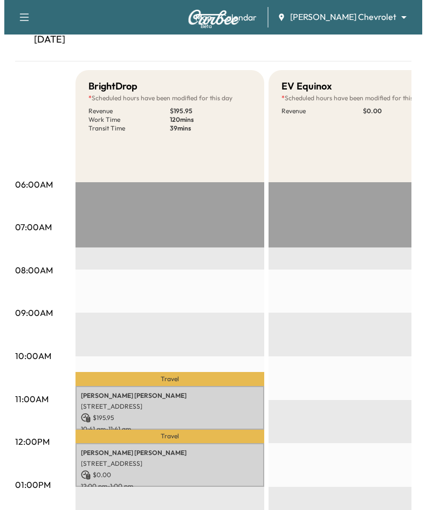
scroll to position [269, 0]
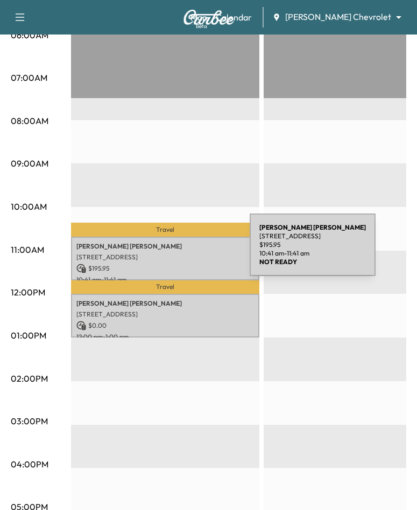
click at [169, 253] on p "[STREET_ADDRESS]" at bounding box center [165, 257] width 178 height 9
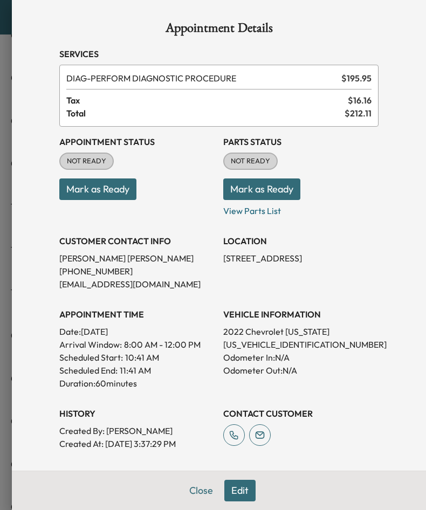
click at [278, 337] on p "2022 Chevrolet [US_STATE]" at bounding box center [300, 331] width 155 height 13
click at [278, 342] on p "[US_VEHICLE_IDENTIFICATION_NUMBER]" at bounding box center [300, 344] width 155 height 13
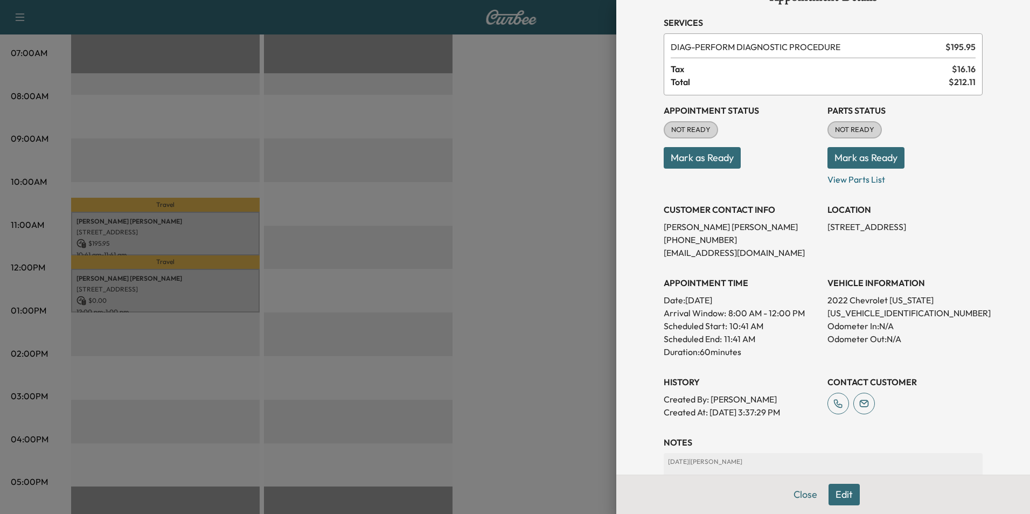
scroll to position [23, 0]
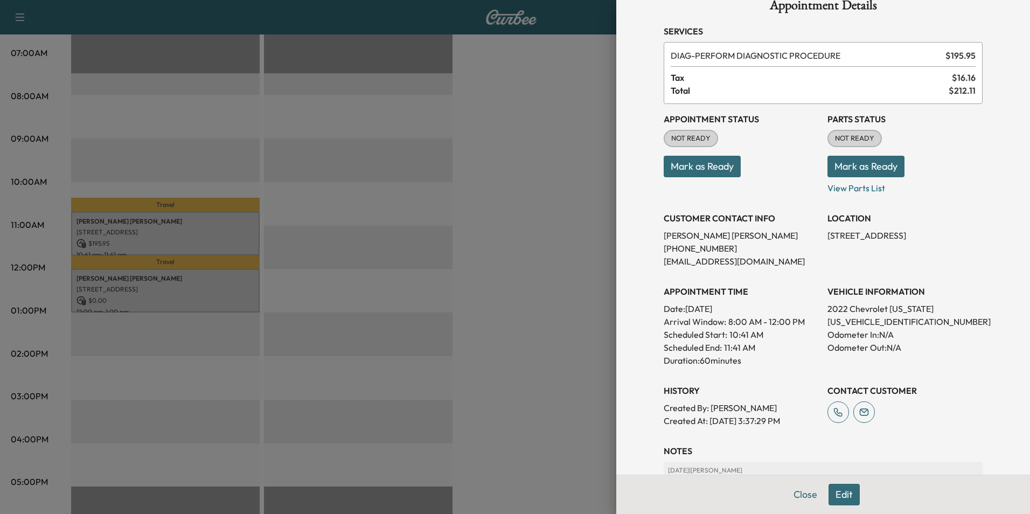
click at [520, 305] on div at bounding box center [515, 257] width 1030 height 514
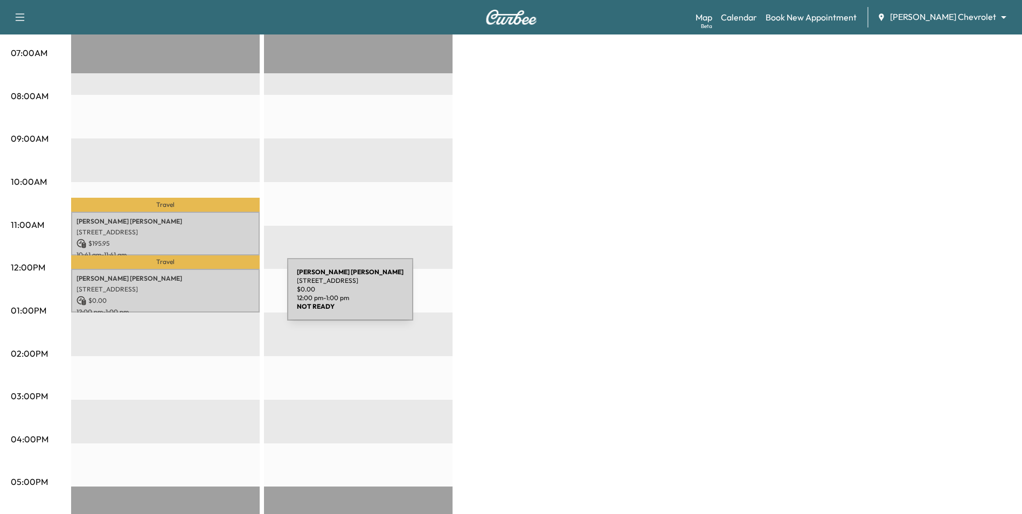
click at [206, 296] on p "$ 0.00" at bounding box center [165, 301] width 178 height 10
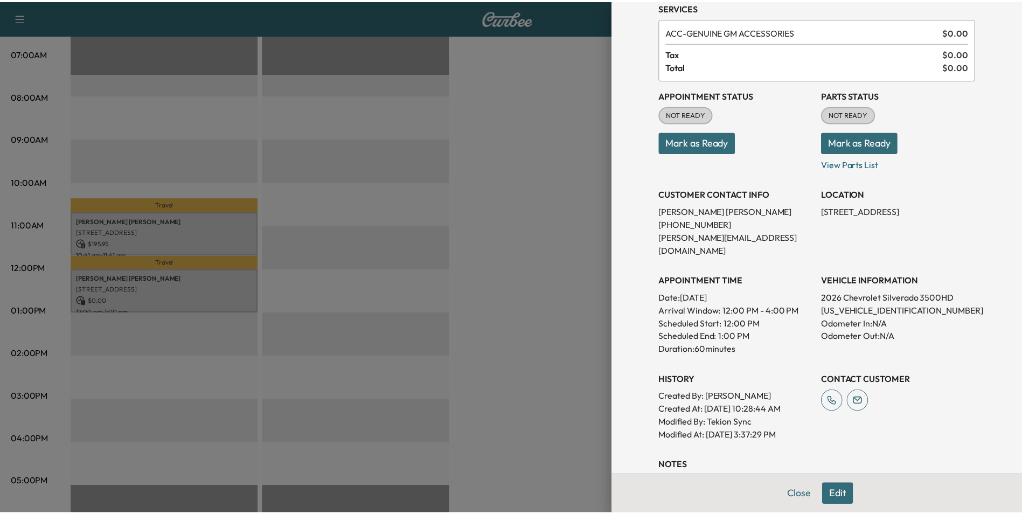
scroll to position [108, 0]
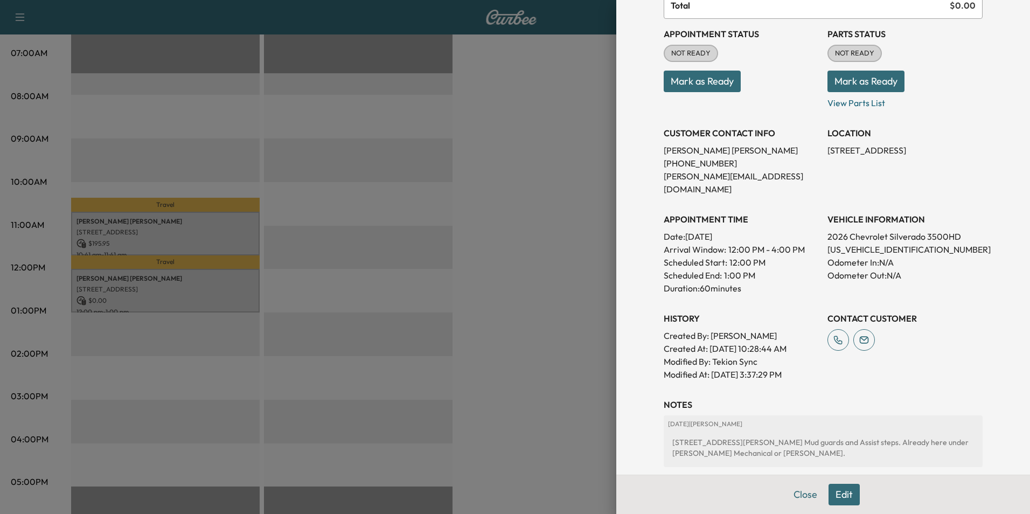
click at [868, 243] on p "[US_VEHICLE_IDENTIFICATION_NUMBER]" at bounding box center [904, 249] width 155 height 13
click at [866, 398] on h3 "NOTES" at bounding box center [823, 404] width 319 height 13
click at [495, 258] on div at bounding box center [515, 257] width 1030 height 514
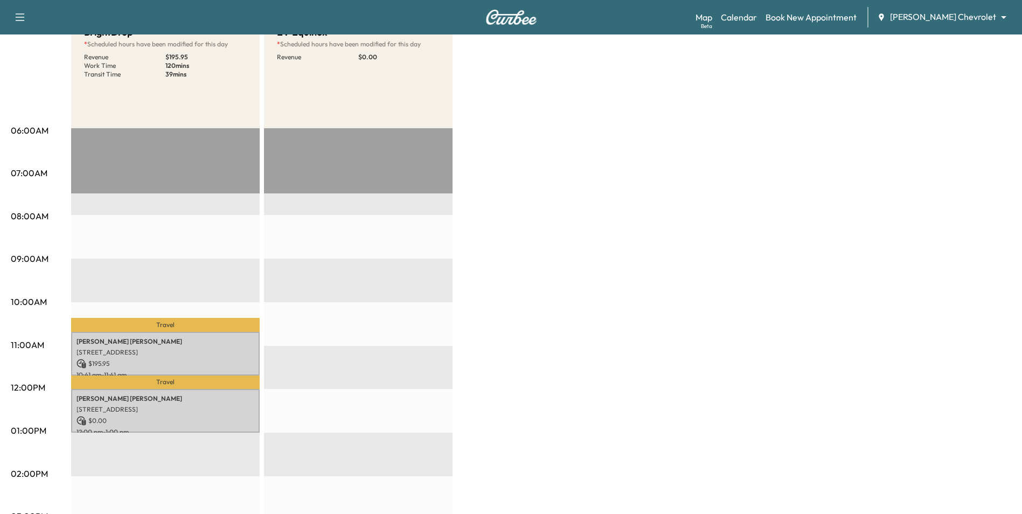
scroll to position [0, 0]
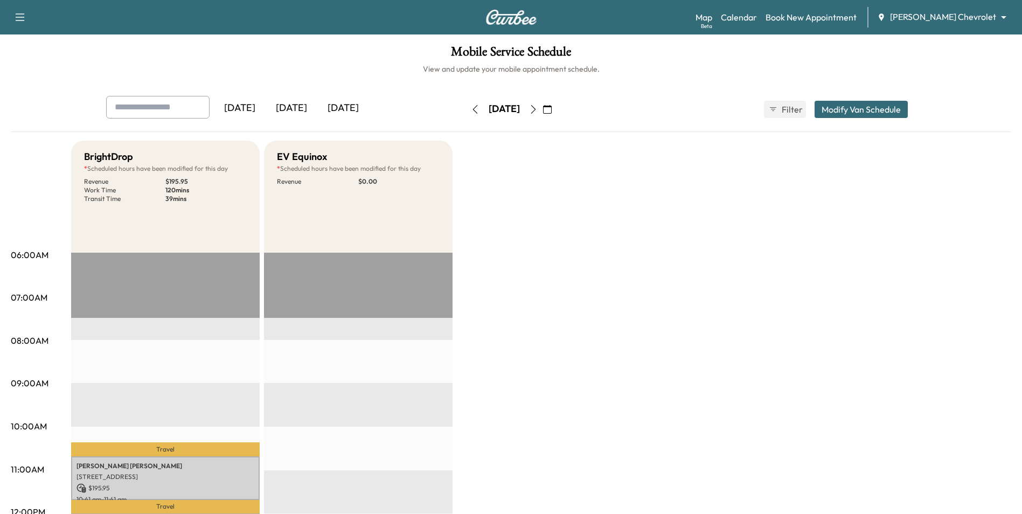
click at [538, 111] on icon "button" at bounding box center [533, 109] width 9 height 9
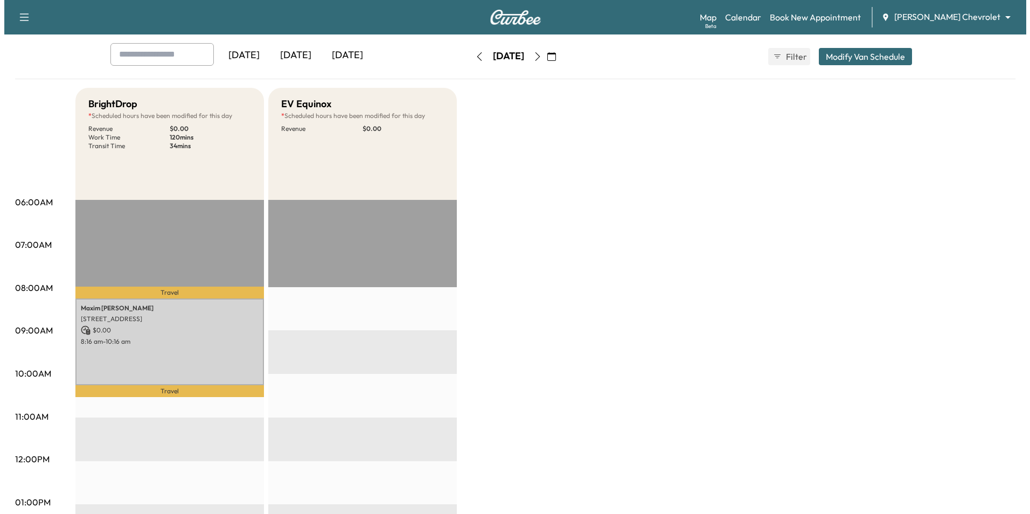
scroll to position [162, 0]
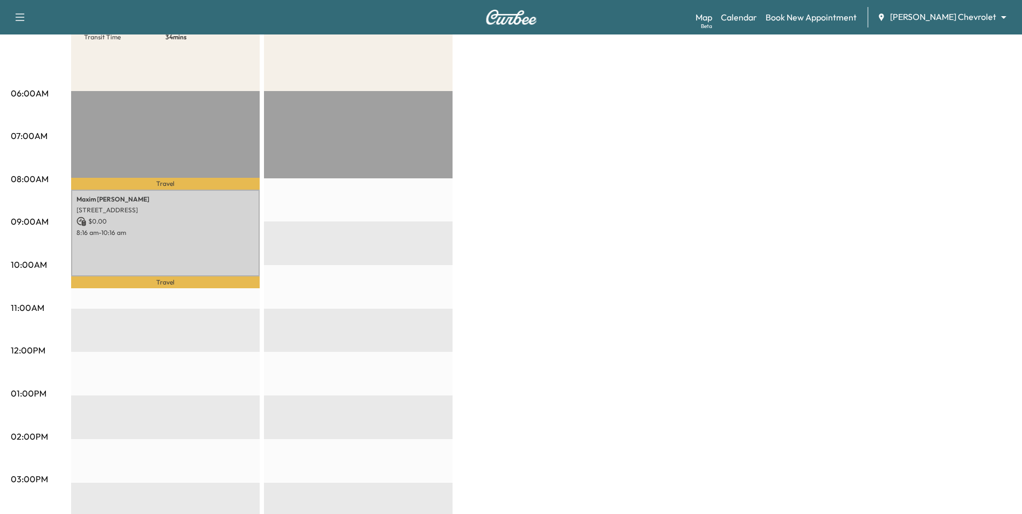
click at [173, 182] on p "Travel" at bounding box center [165, 184] width 189 height 12
click at [183, 225] on p "$ 0.00" at bounding box center [165, 222] width 178 height 10
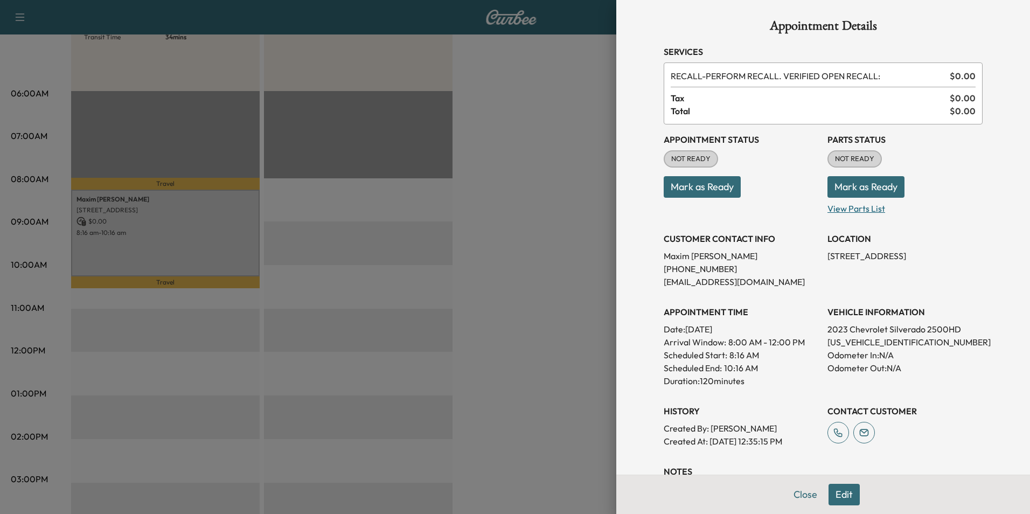
scroll to position [0, 0]
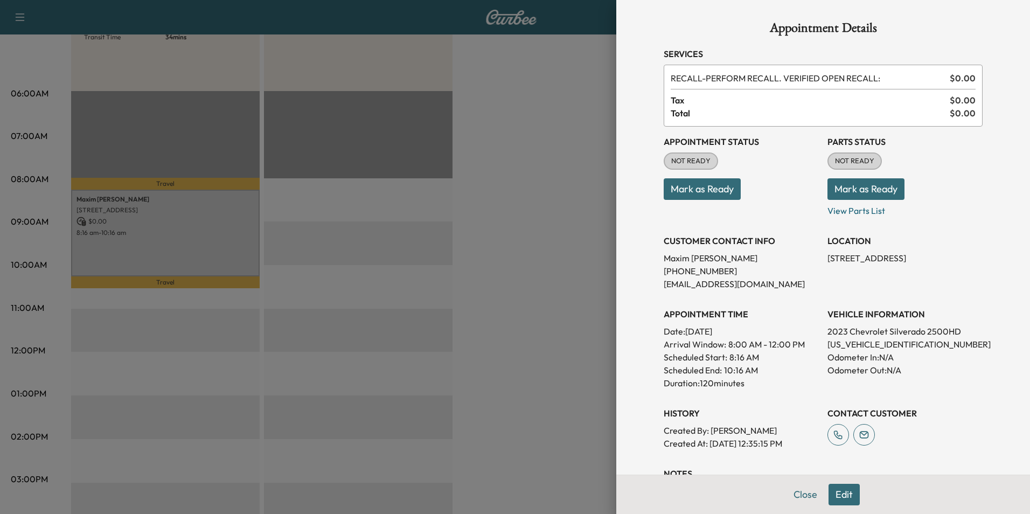
click at [884, 347] on p "[US_VEHICLE_IDENTIFICATION_NUMBER]" at bounding box center [904, 344] width 155 height 13
click at [882, 347] on p "[US_VEHICLE_IDENTIFICATION_NUMBER]" at bounding box center [904, 344] width 155 height 13
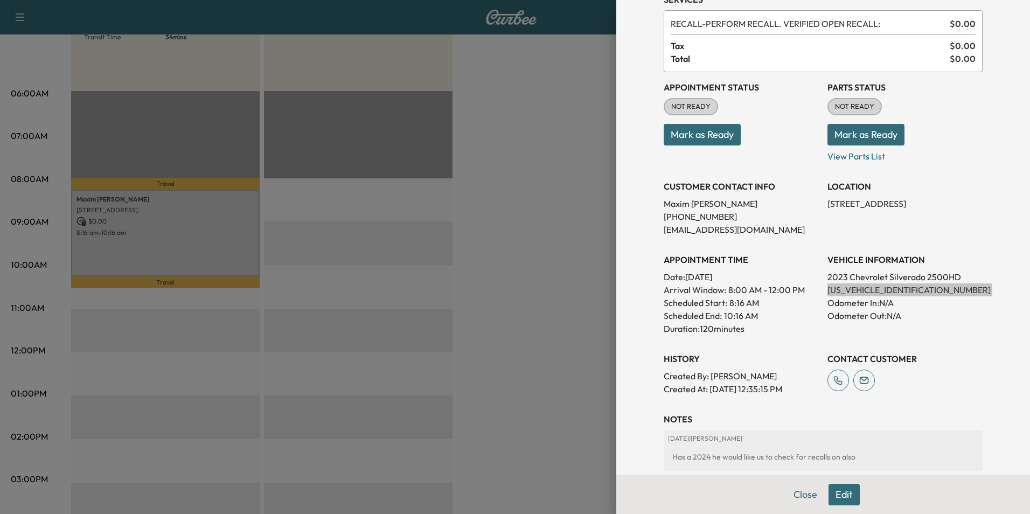
scroll to position [120, 0]
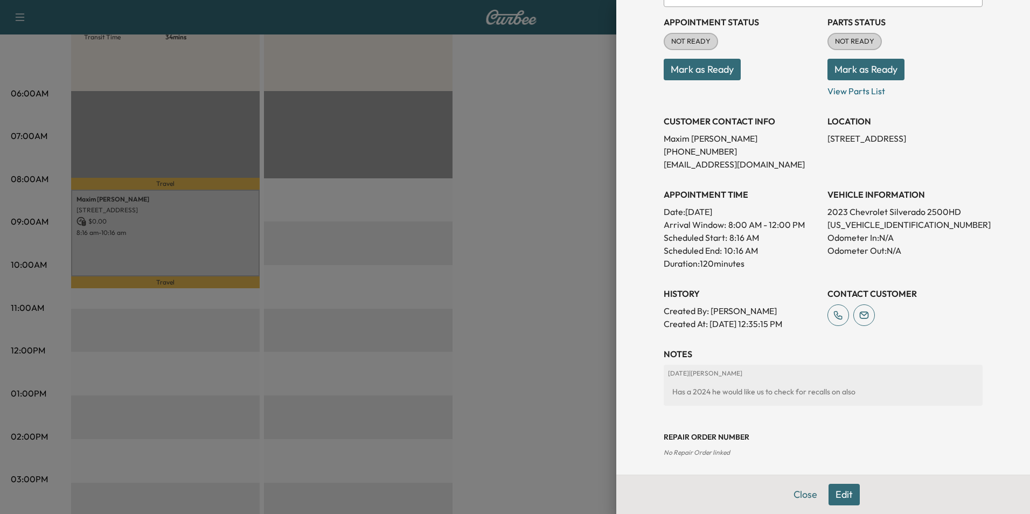
click at [853, 494] on div "Appointment Details Services RECALL - PERFORM RECALL. VERIFIED OPEN RECALL: $ 0…" at bounding box center [823, 204] width 345 height 648
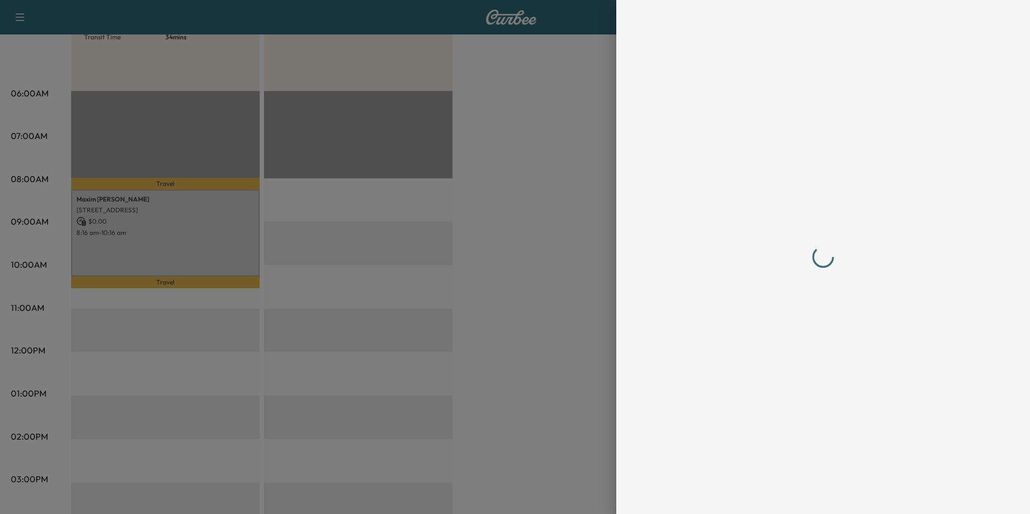
scroll to position [0, 0]
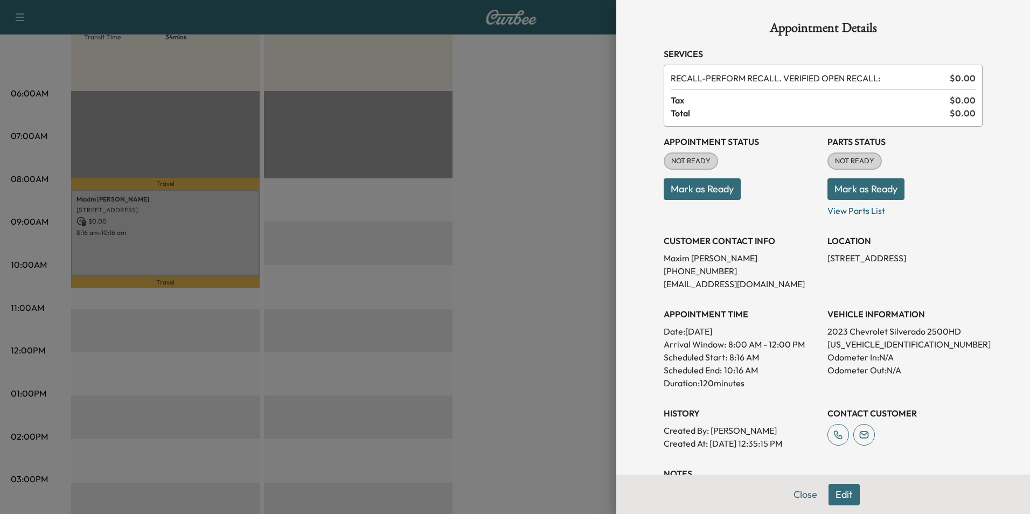
click at [846, 491] on button "Edit" at bounding box center [843, 495] width 31 height 22
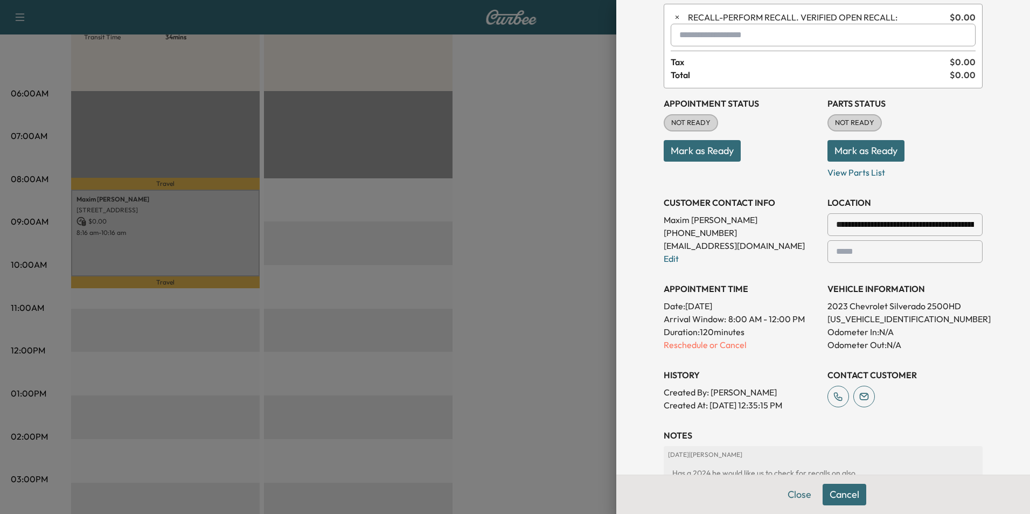
scroll to position [211, 0]
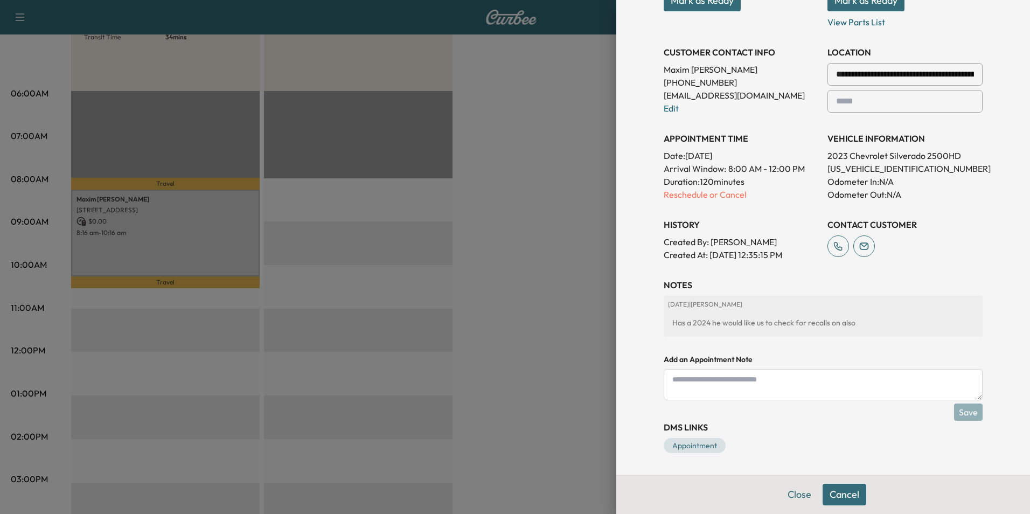
click at [751, 378] on textarea at bounding box center [823, 384] width 319 height 31
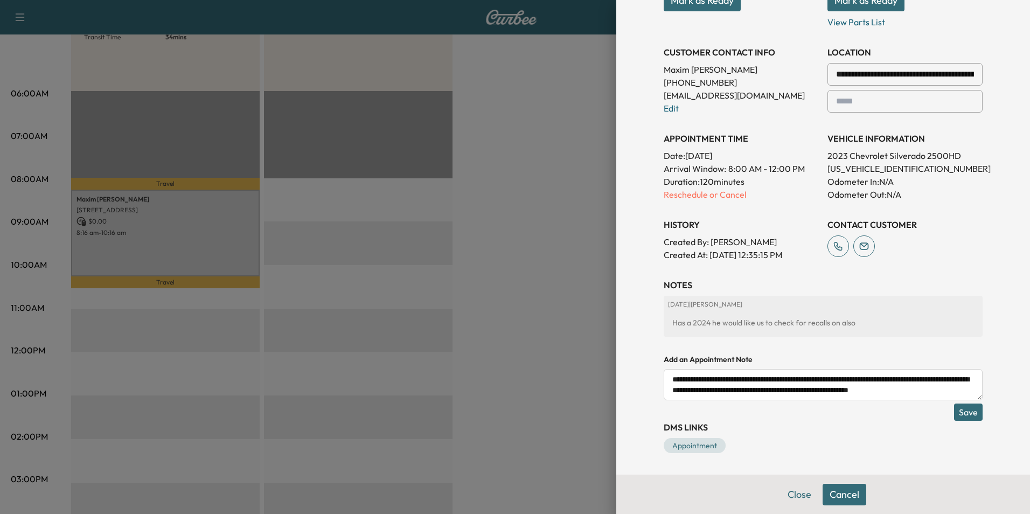
scroll to position [6, 0]
type textarea "**********"
click at [967, 413] on button "Save" at bounding box center [968, 411] width 29 height 17
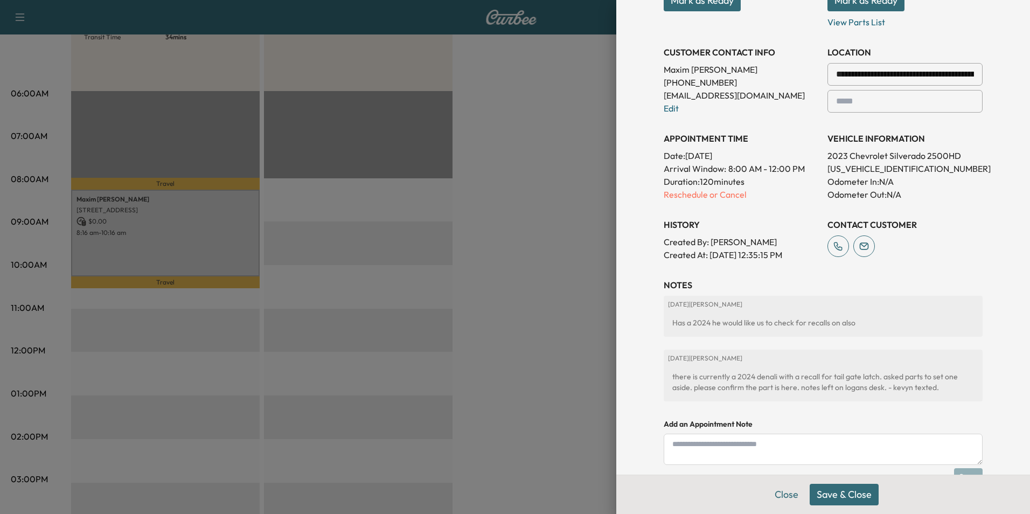
click at [753, 436] on textarea at bounding box center [823, 449] width 319 height 31
type textarea "**********"
click at [839, 498] on button "Save & Close" at bounding box center [844, 495] width 69 height 22
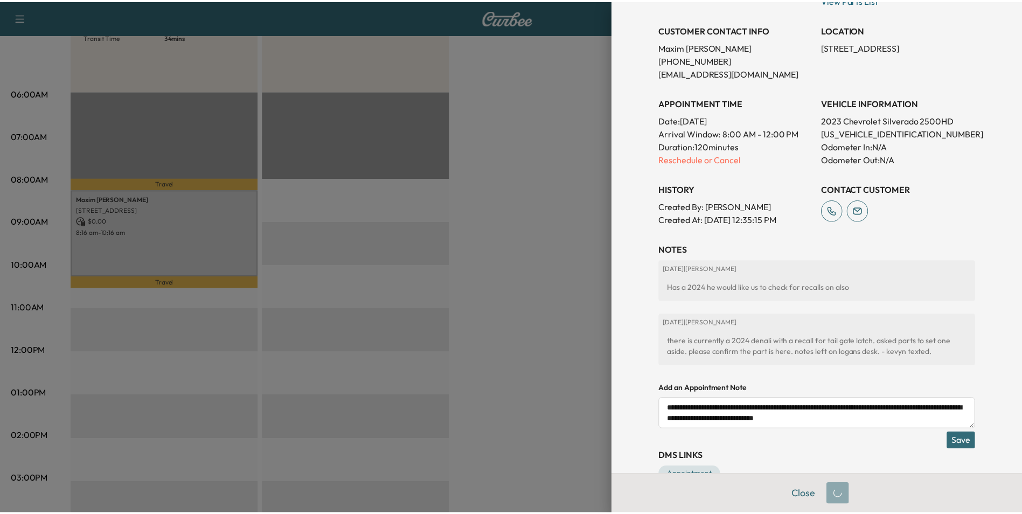
scroll to position [189, 0]
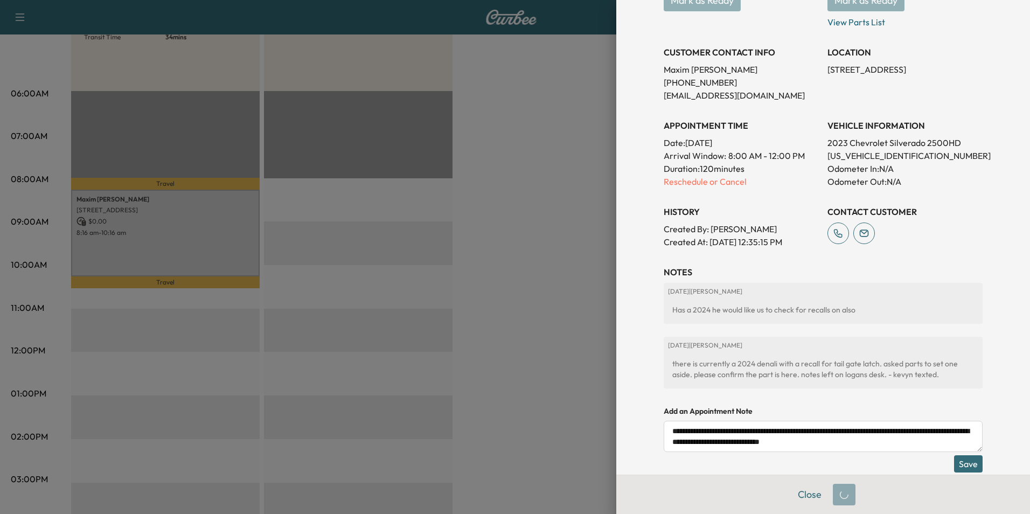
click at [955, 466] on button "Save" at bounding box center [968, 463] width 29 height 17
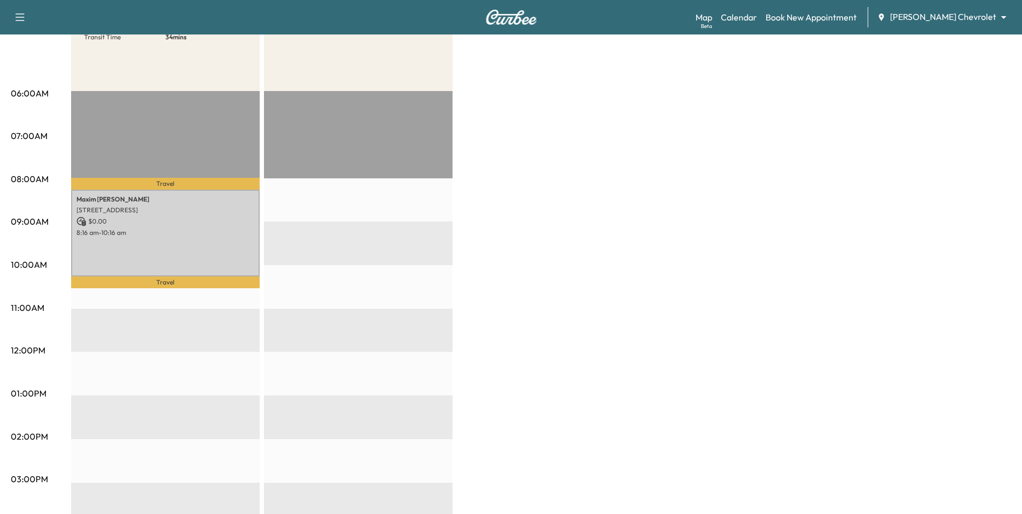
scroll to position [0, 0]
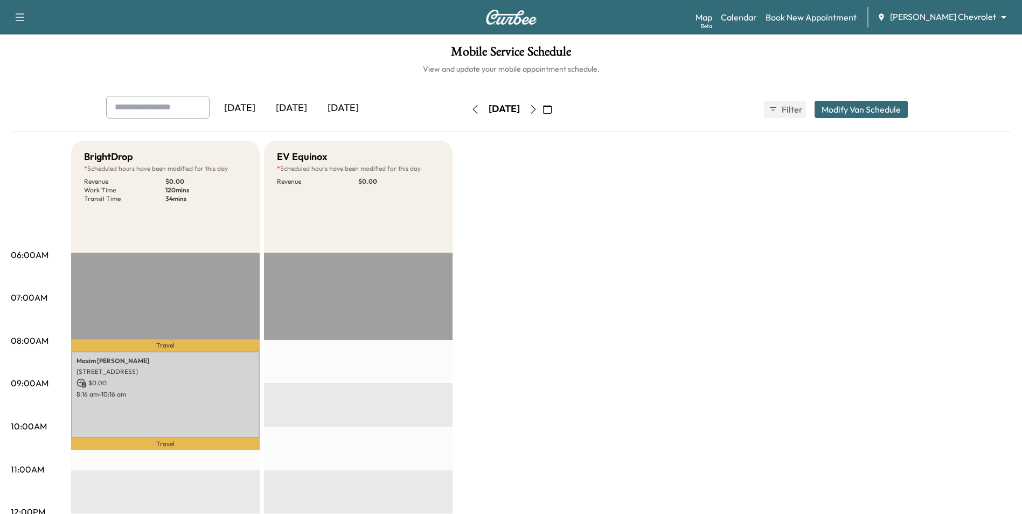
click at [542, 114] on button "button" at bounding box center [533, 109] width 18 height 17
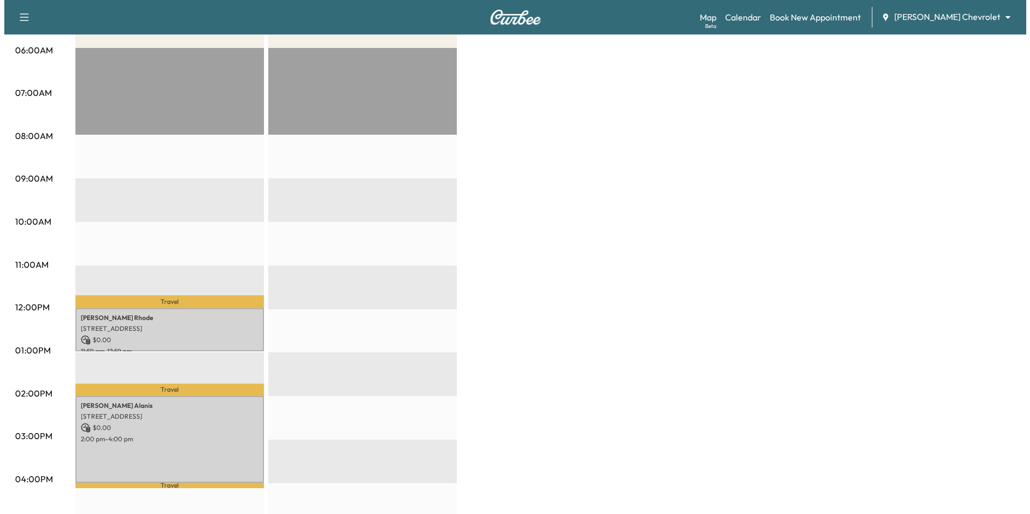
scroll to position [323, 0]
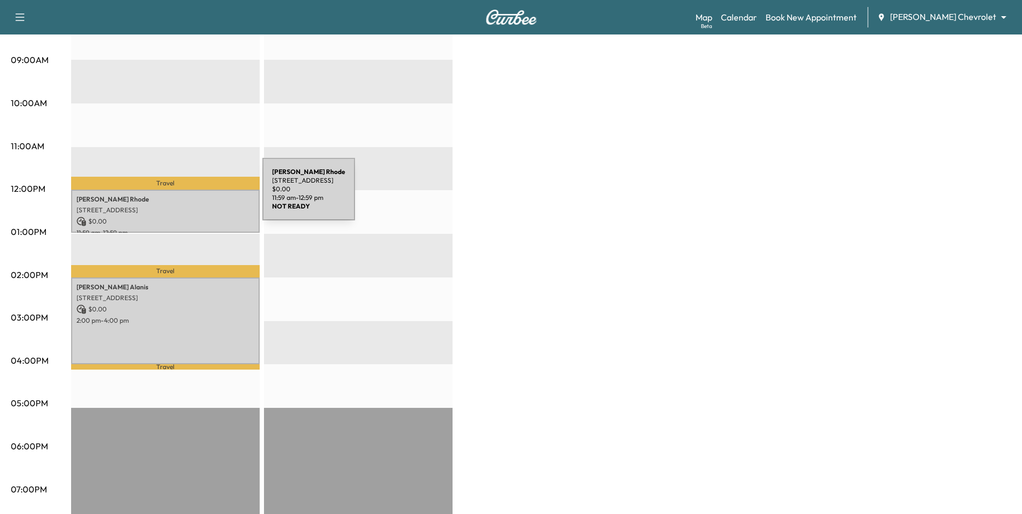
click at [182, 196] on p "[PERSON_NAME]" at bounding box center [165, 199] width 178 height 9
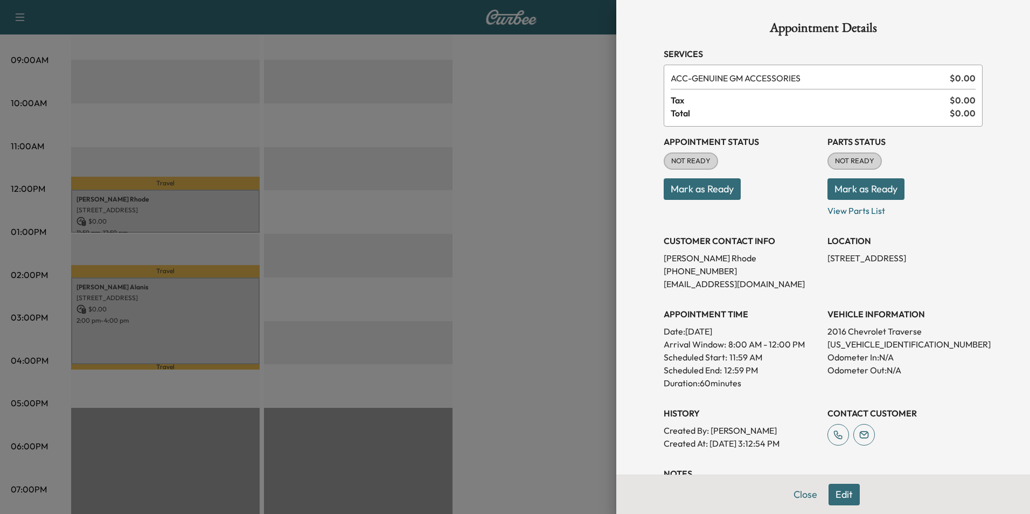
click at [872, 340] on p "[US_VEHICLE_IDENTIFICATION_NUMBER]" at bounding box center [904, 344] width 155 height 13
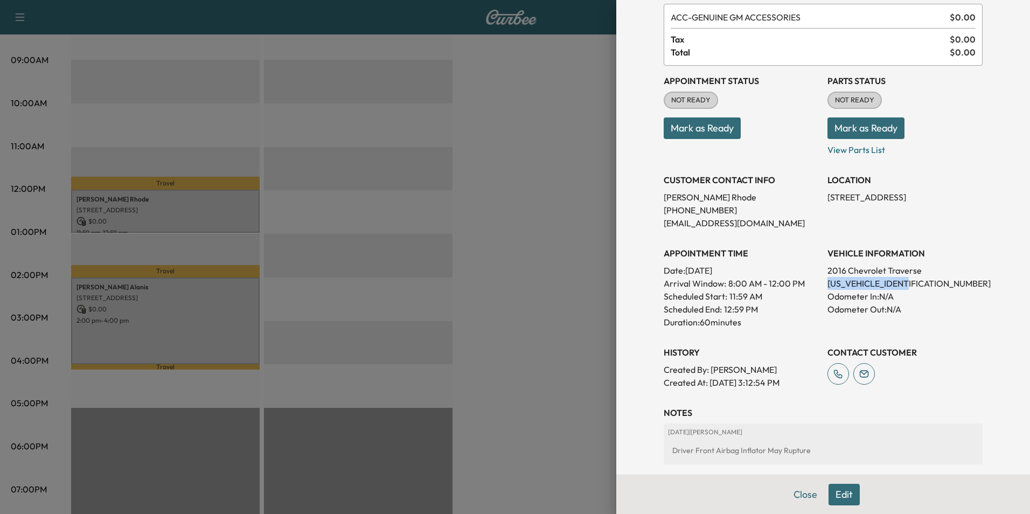
scroll to position [173, 0]
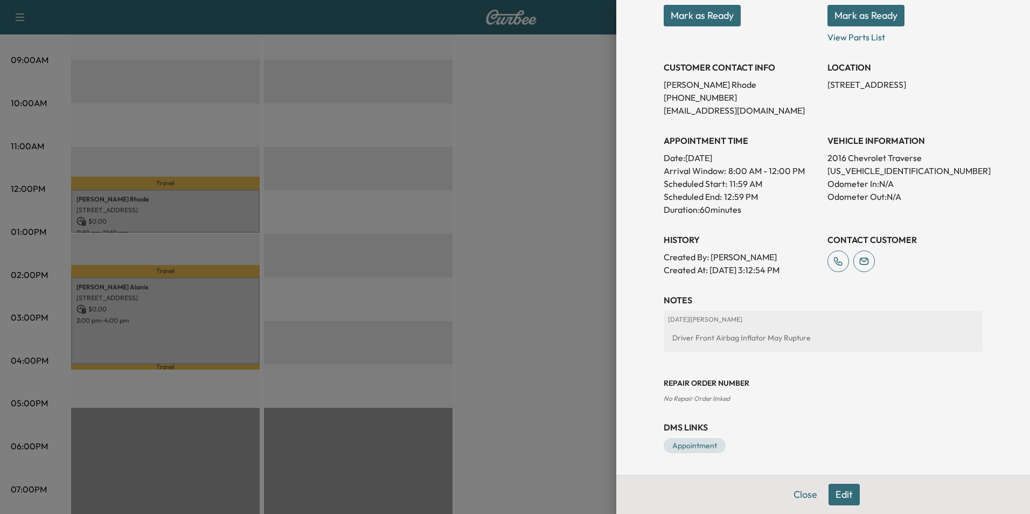
drag, startPoint x: 598, startPoint y: 316, endPoint x: 595, endPoint y: 311, distance: 5.8
click at [597, 314] on div at bounding box center [515, 257] width 1030 height 514
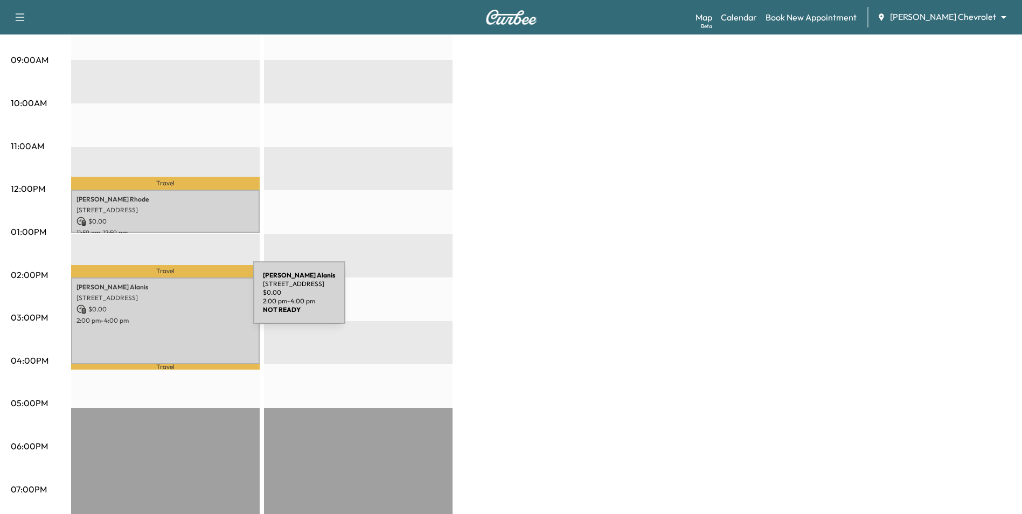
click at [172, 299] on div "[PERSON_NAME] [STREET_ADDRESS] $ 0.00 2:00 pm - 4:00 pm" at bounding box center [165, 320] width 189 height 87
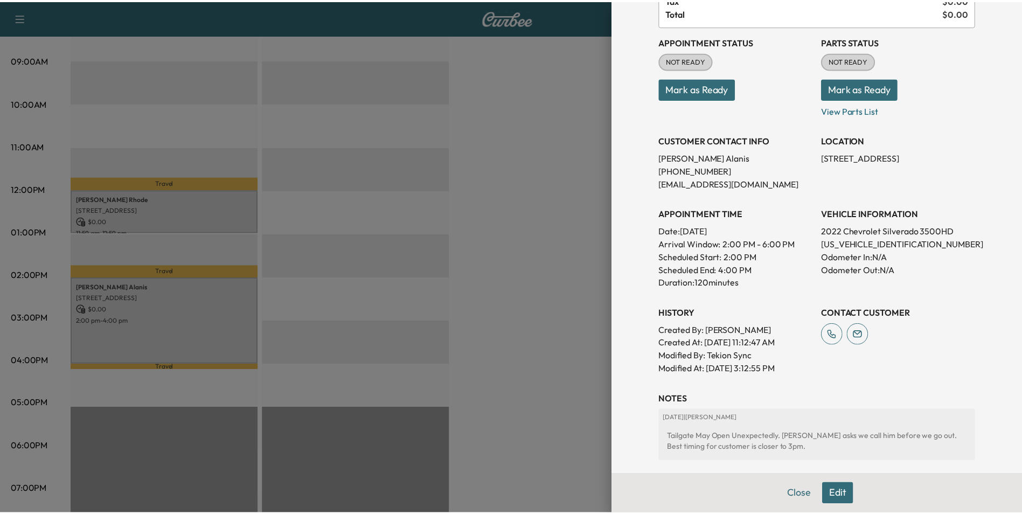
scroll to position [210, 0]
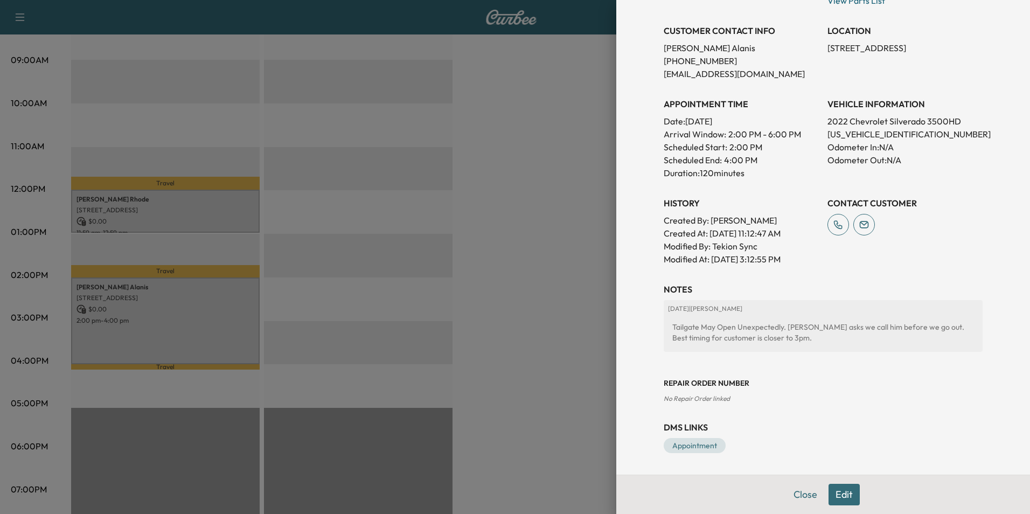
click at [498, 226] on div at bounding box center [515, 257] width 1030 height 514
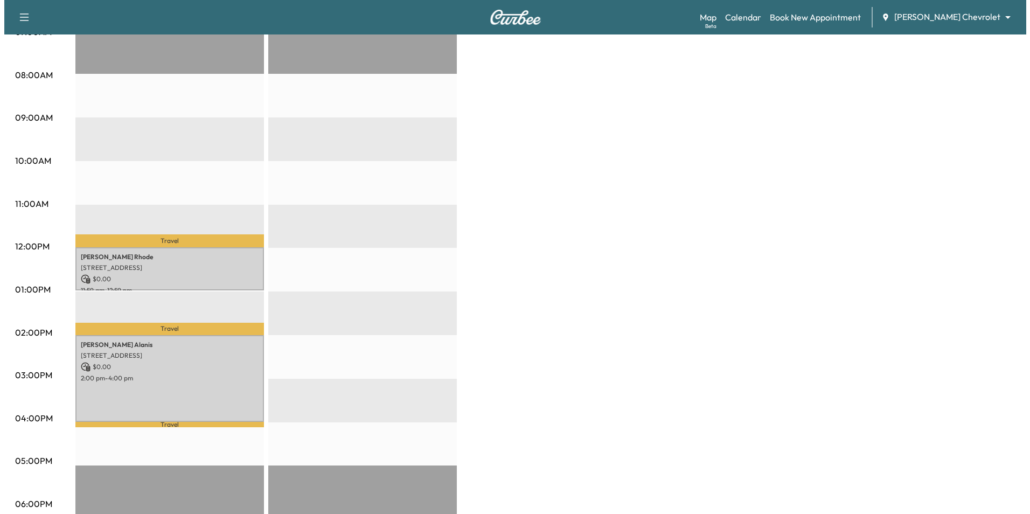
scroll to position [377, 0]
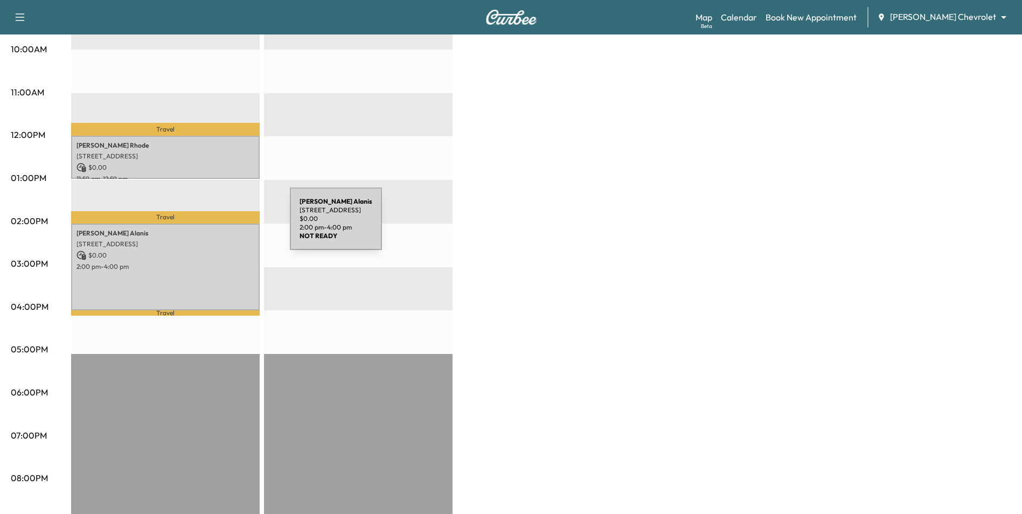
click at [217, 263] on p "2:00 pm - 4:00 pm" at bounding box center [165, 266] width 178 height 9
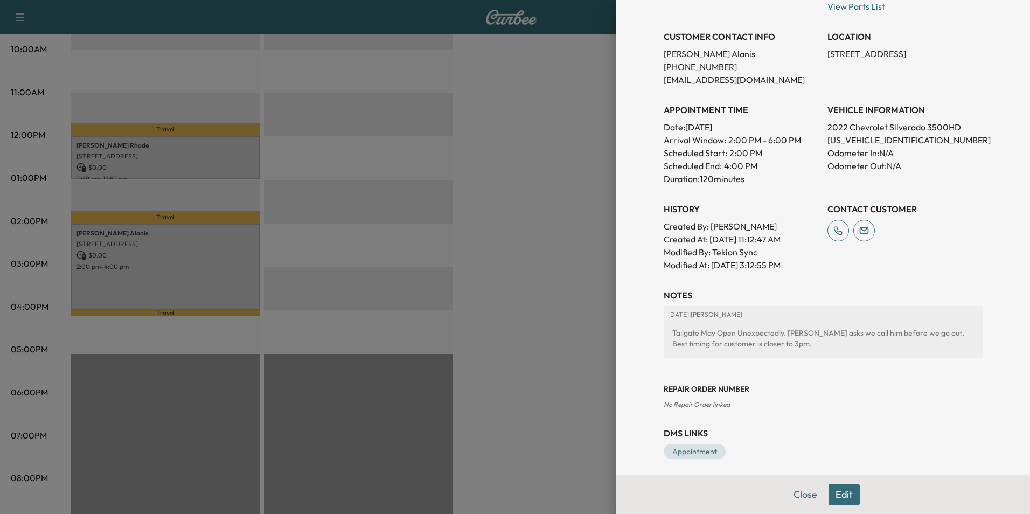
scroll to position [210, 0]
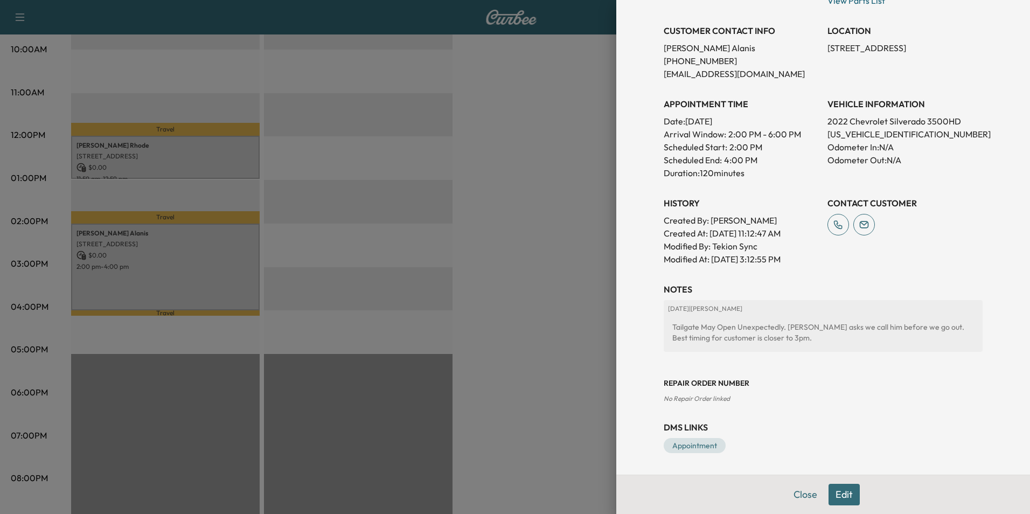
click at [839, 495] on button "Edit" at bounding box center [843, 495] width 31 height 22
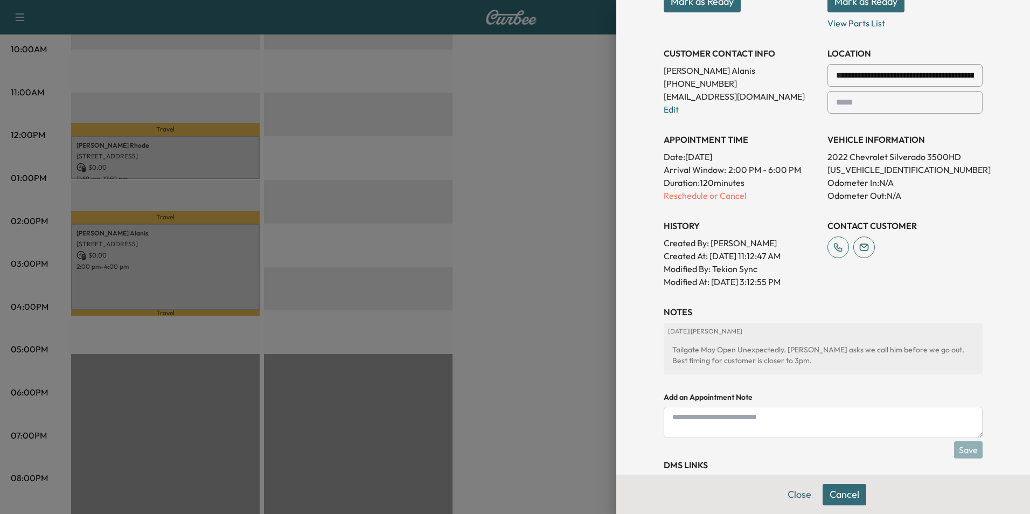
scroll to position [233, 0]
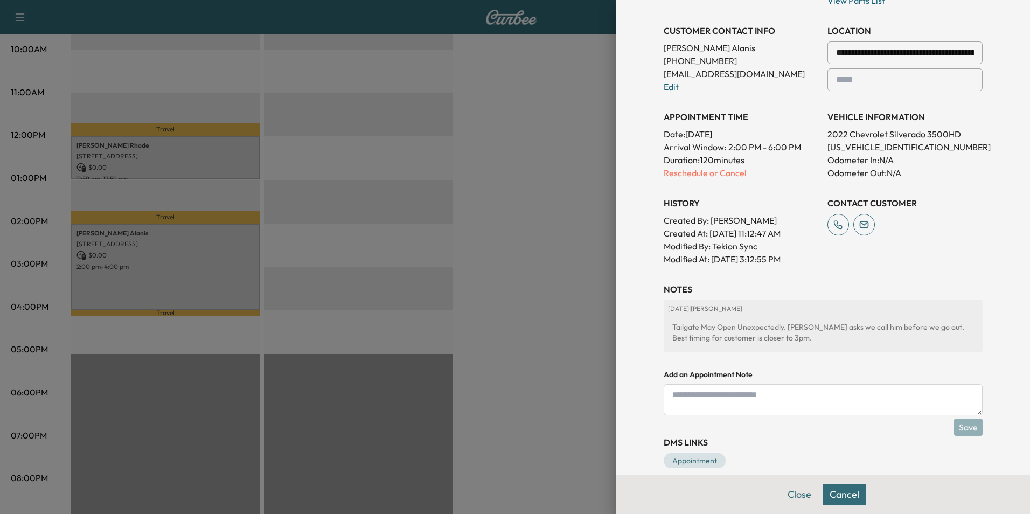
click at [794, 399] on textarea at bounding box center [823, 399] width 319 height 31
type textarea "**********"
click at [958, 427] on button "Save" at bounding box center [968, 427] width 29 height 17
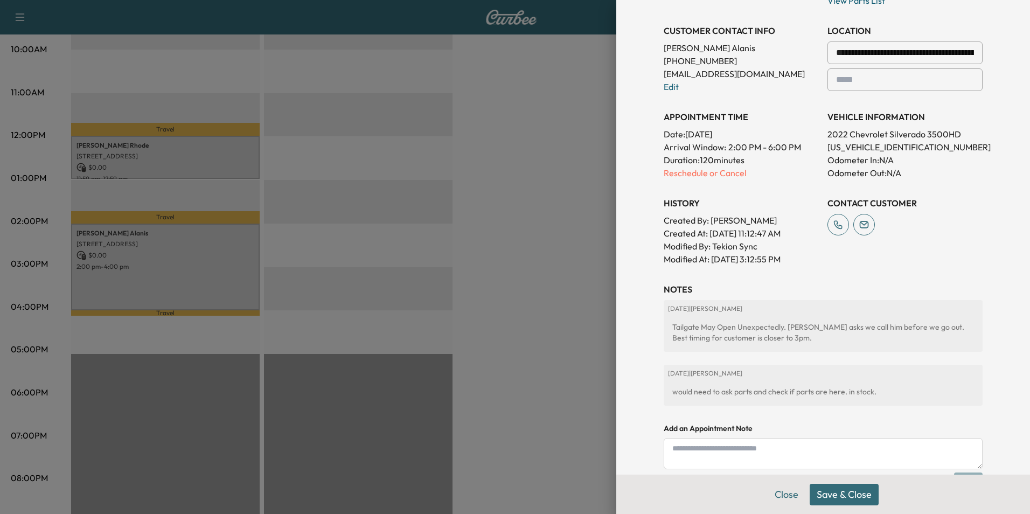
click at [847, 493] on button "Save & Close" at bounding box center [844, 495] width 69 height 22
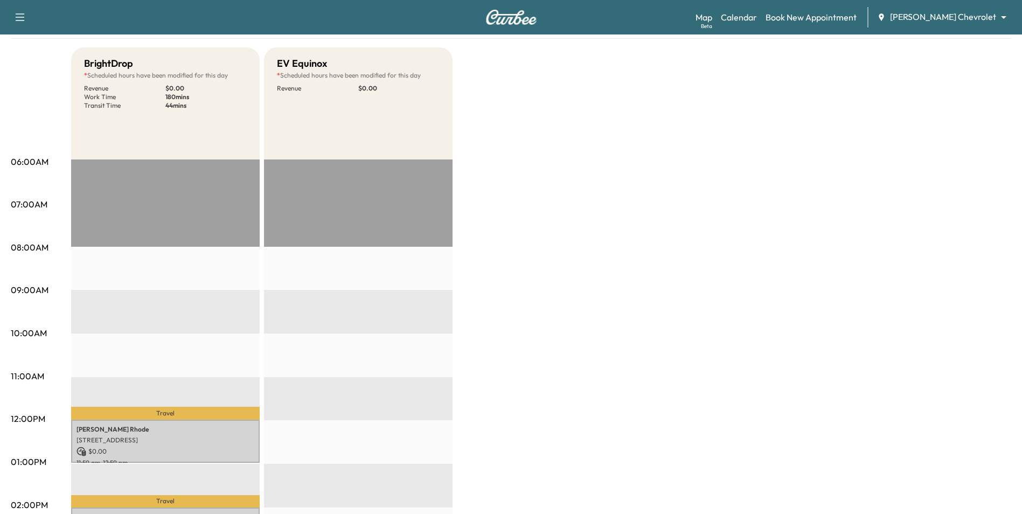
scroll to position [0, 0]
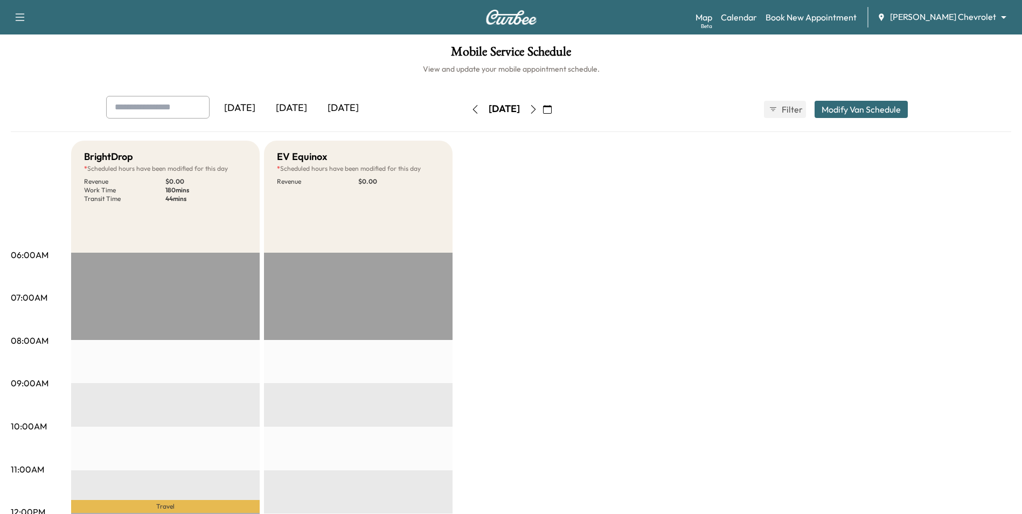
click at [538, 108] on icon "button" at bounding box center [533, 109] width 9 height 9
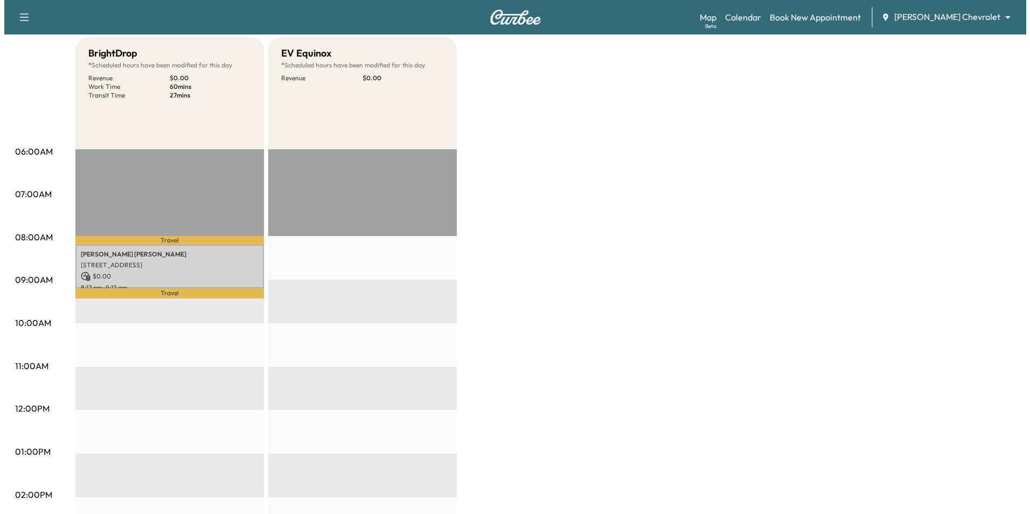
scroll to position [108, 0]
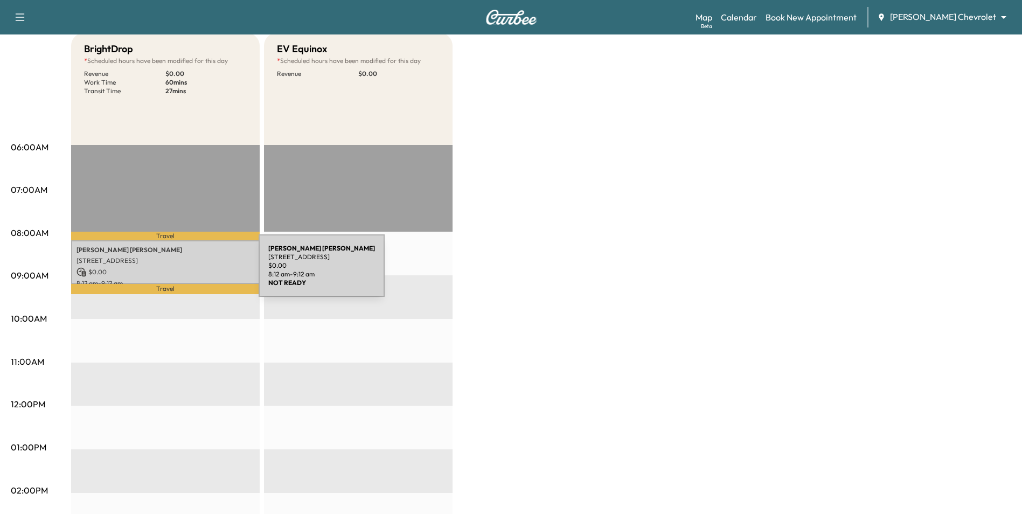
click at [178, 272] on p "$ 0.00" at bounding box center [165, 272] width 178 height 10
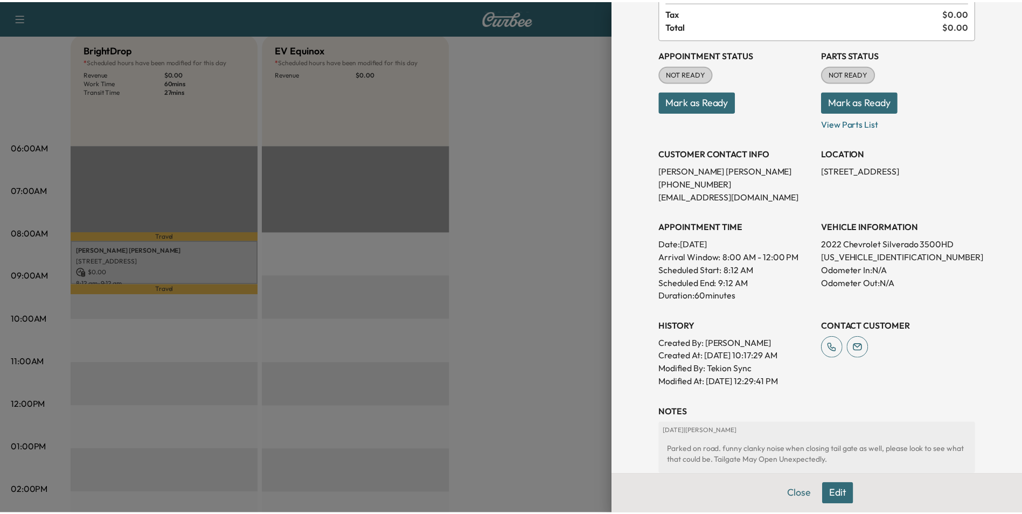
scroll to position [0, 0]
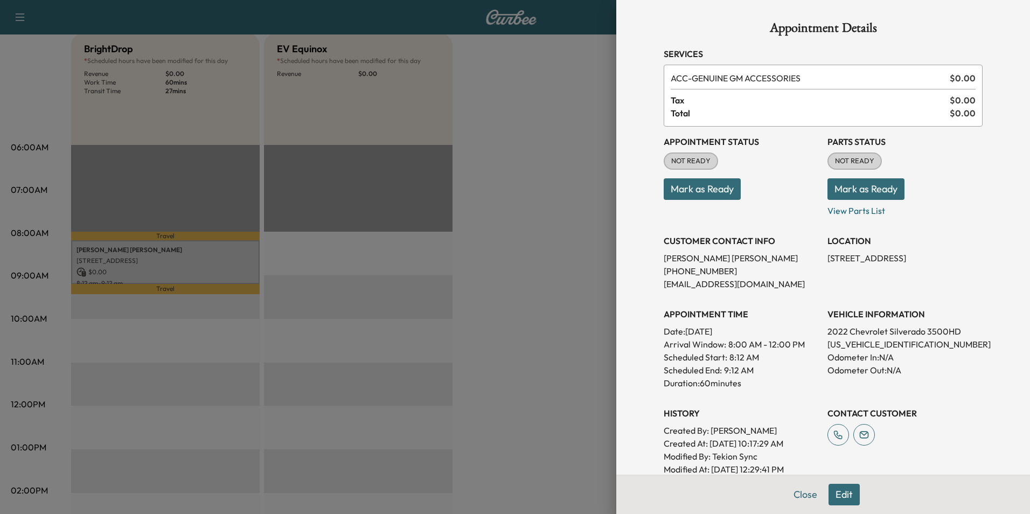
drag, startPoint x: 596, startPoint y: 187, endPoint x: 596, endPoint y: 173, distance: 14.0
click at [598, 185] on div at bounding box center [515, 257] width 1030 height 514
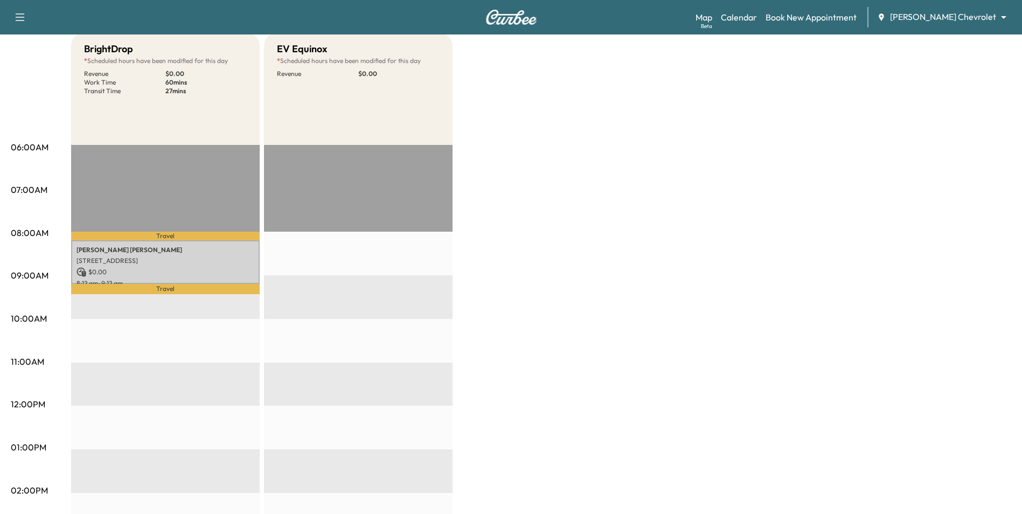
drag, startPoint x: 637, startPoint y: 401, endPoint x: 652, endPoint y: 452, distance: 53.5
click at [637, 410] on div "BrightDrop * Scheduled hours have been modified for this day Revenue $ 0.00 Wor…" at bounding box center [541, 437] width 940 height 808
click at [938, 20] on body "Support Log Out Map Beta Calendar Book New Appointment [PERSON_NAME] Chevrolet …" at bounding box center [511, 149] width 1022 height 514
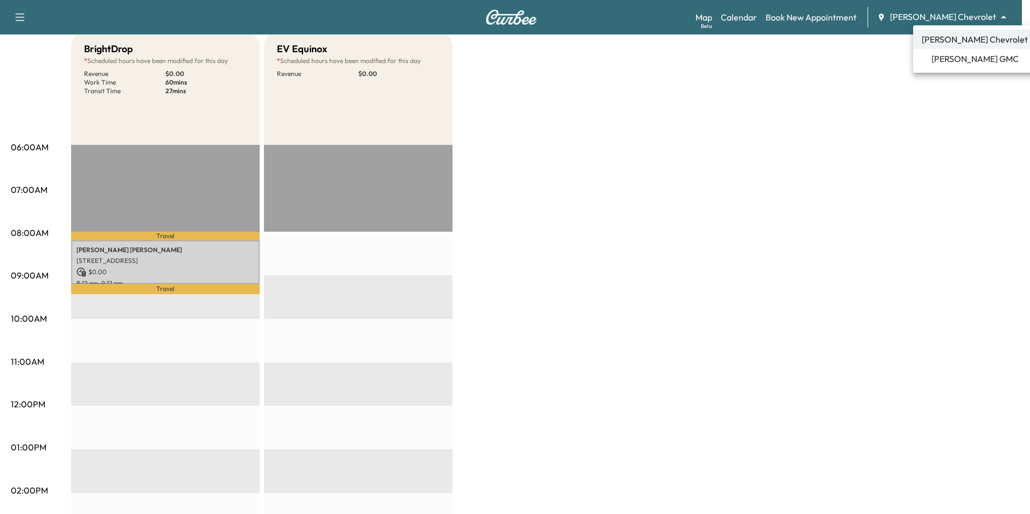
click at [941, 62] on span "[PERSON_NAME] GMC" at bounding box center [974, 58] width 87 height 13
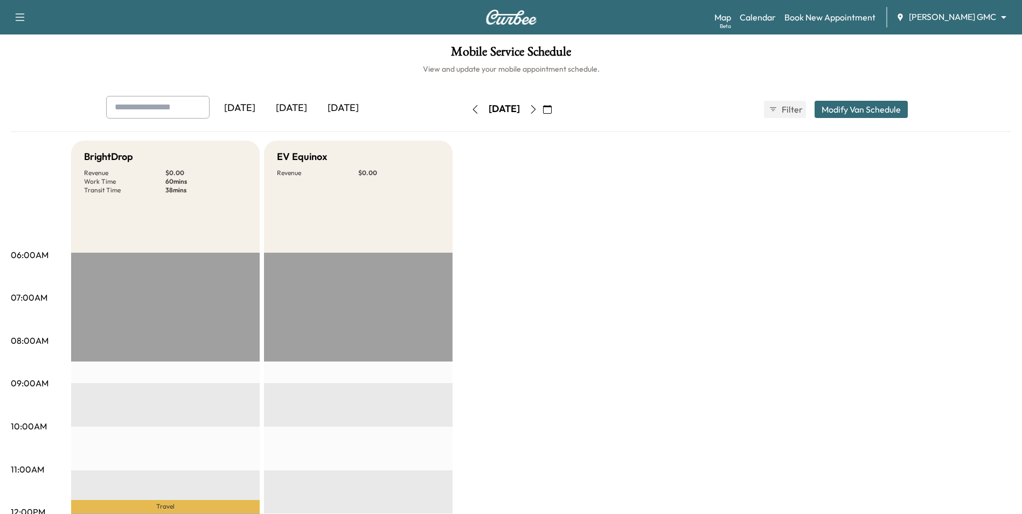
click at [552, 107] on icon "button" at bounding box center [547, 109] width 9 height 9
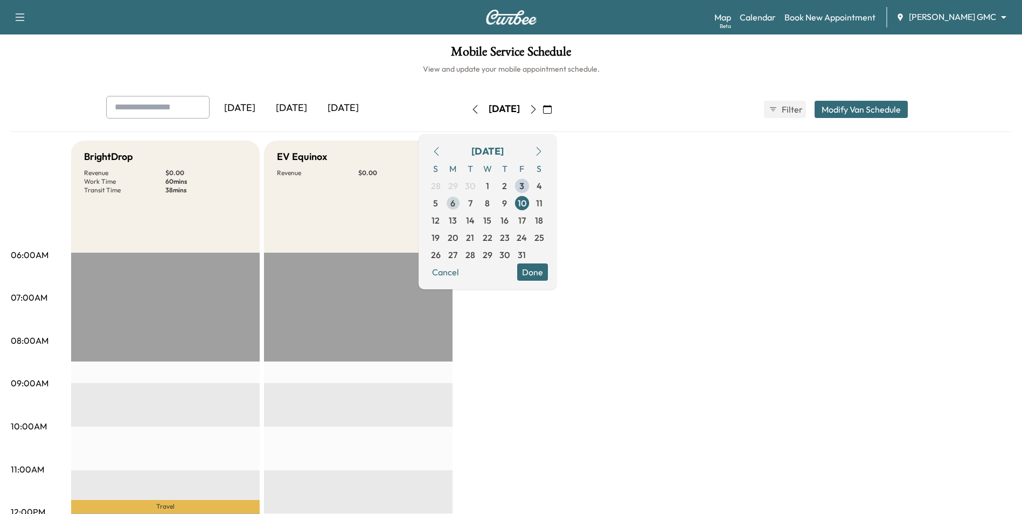
click at [462, 203] on span "6" at bounding box center [452, 202] width 17 height 17
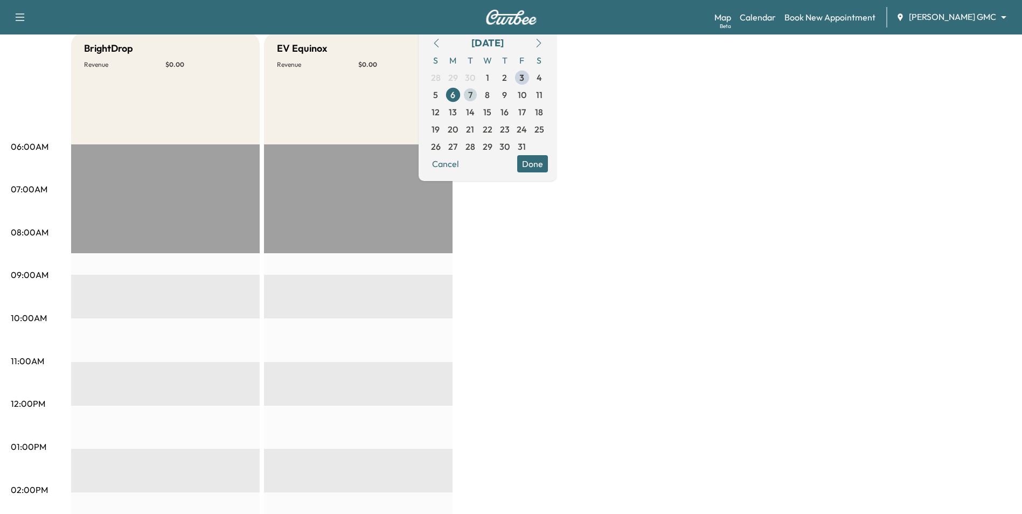
scroll to position [108, 0]
click at [479, 92] on span "7" at bounding box center [470, 95] width 17 height 17
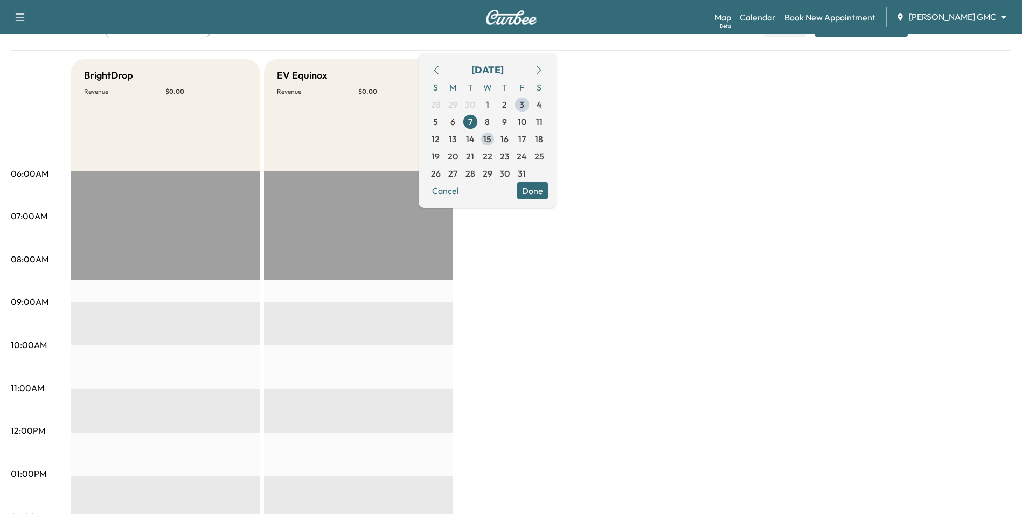
scroll to position [54, 0]
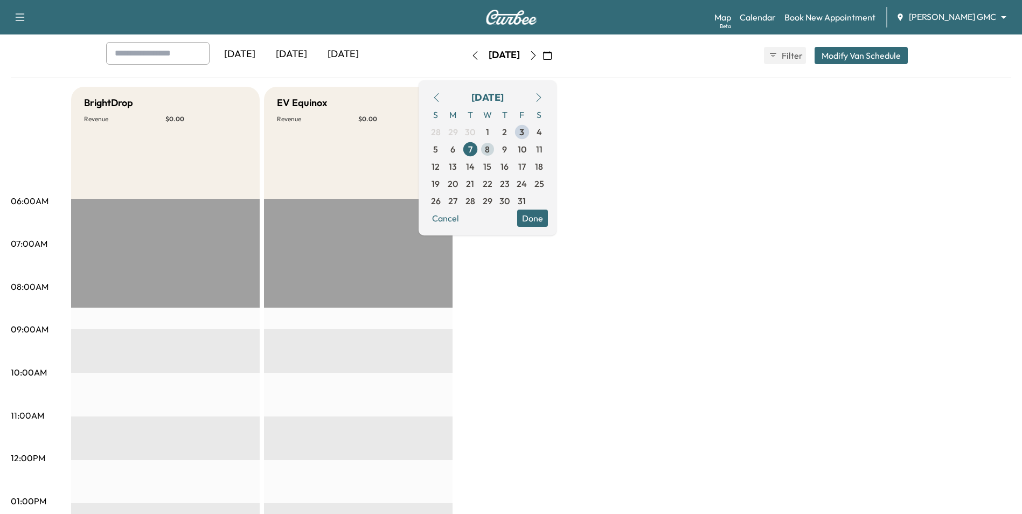
click at [496, 148] on span "8" at bounding box center [487, 149] width 17 height 17
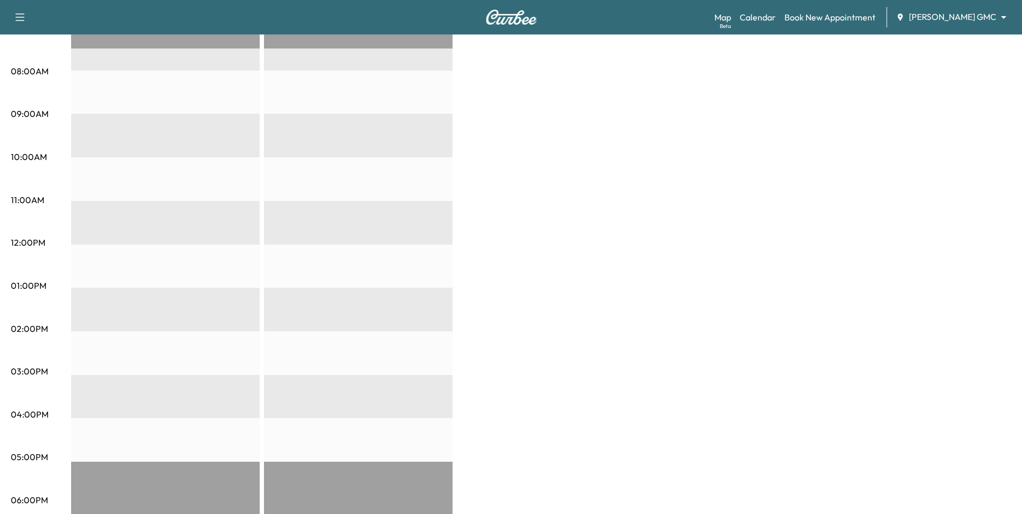
scroll to position [54, 0]
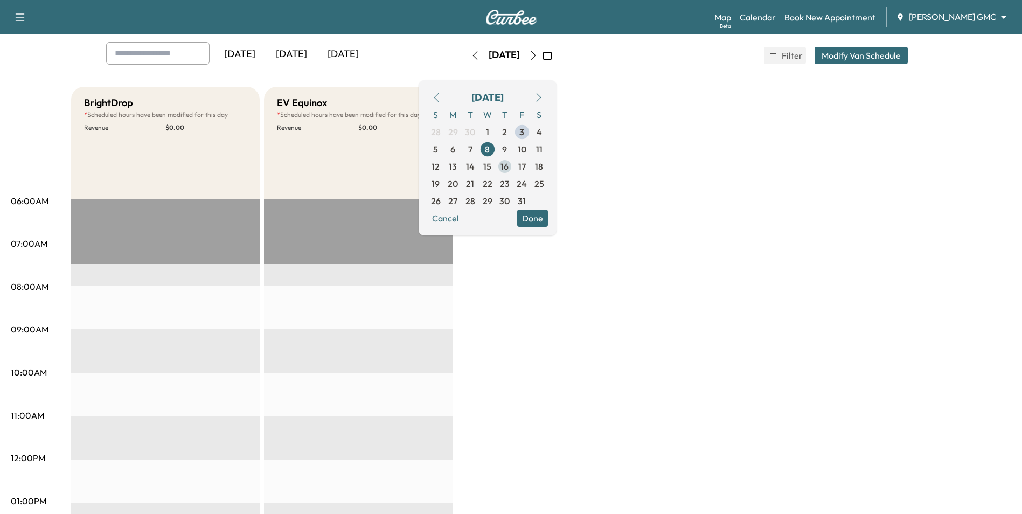
click at [509, 160] on span "16" at bounding box center [504, 166] width 8 height 13
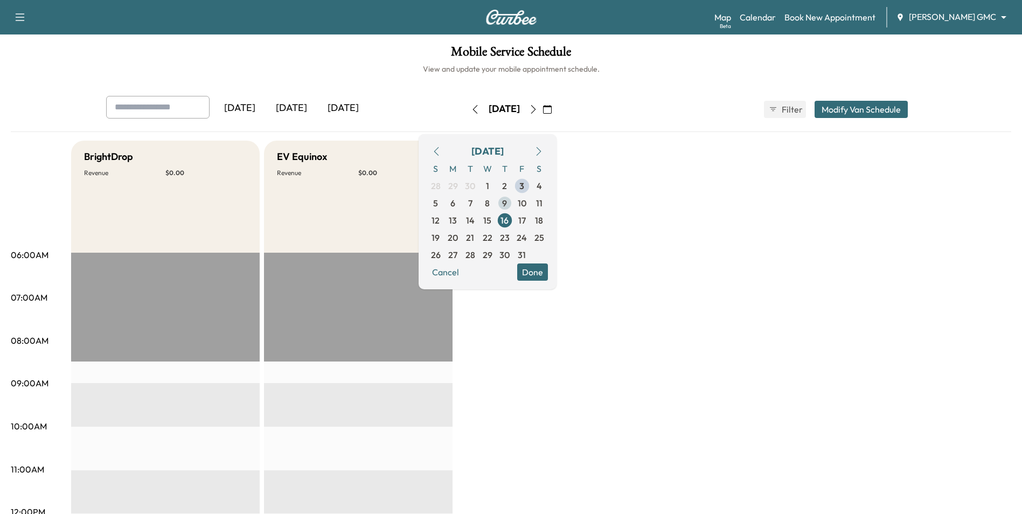
click at [507, 198] on span "9" at bounding box center [504, 203] width 5 height 13
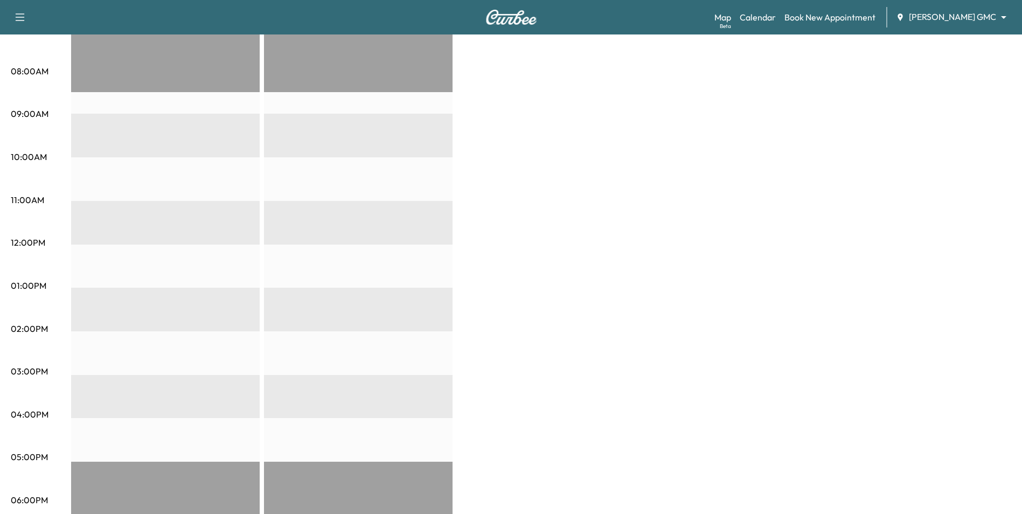
scroll to position [108, 0]
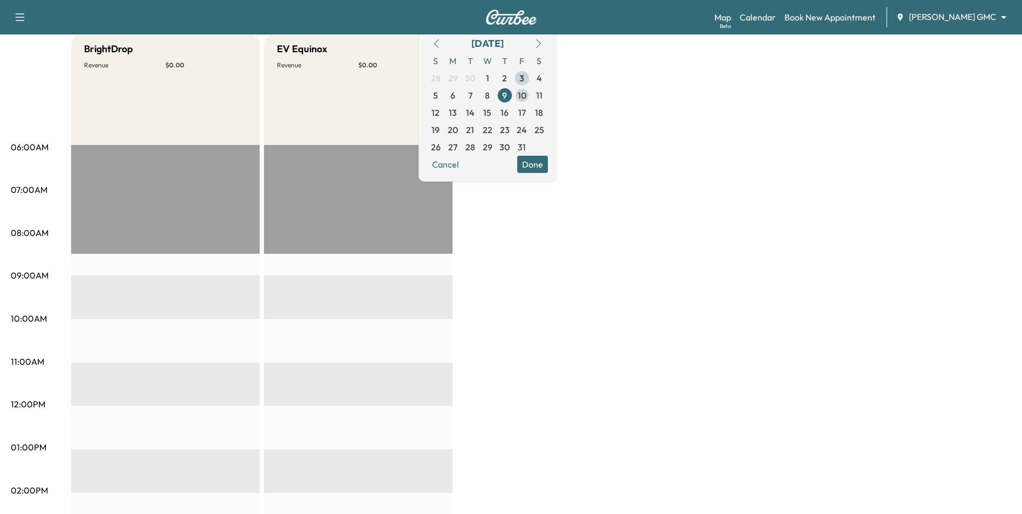
click at [526, 100] on span "10" at bounding box center [522, 95] width 9 height 13
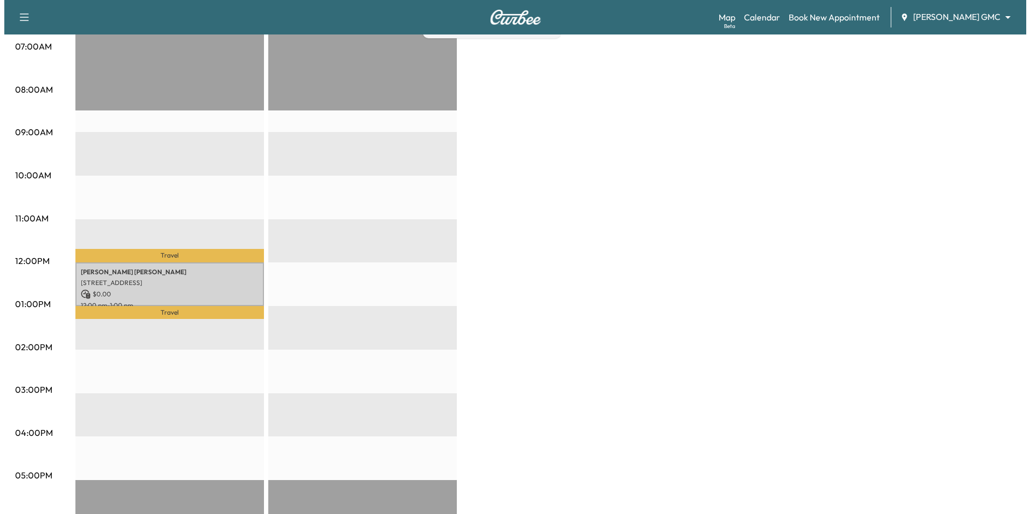
scroll to position [323, 0]
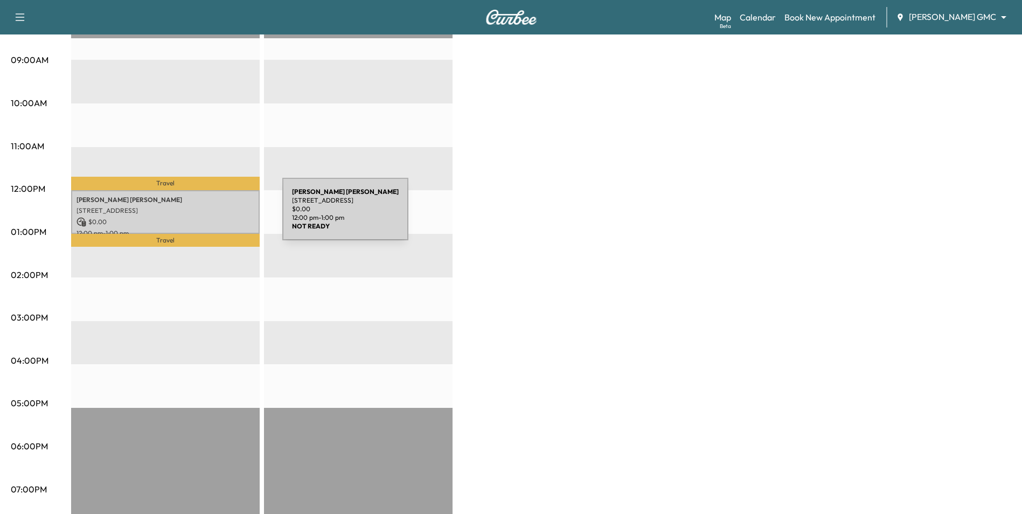
click at [201, 217] on p "$ 0.00" at bounding box center [165, 222] width 178 height 10
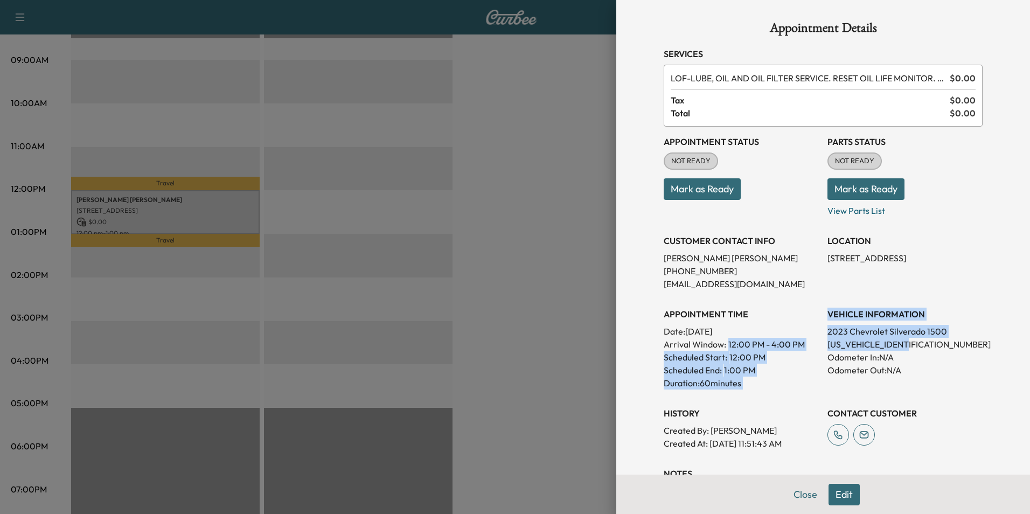
drag, startPoint x: 903, startPoint y: 343, endPoint x: 805, endPoint y: 343, distance: 98.0
click at [805, 343] on div "Appointment Status NOT READY Mark as Ready Parts Status NOT READY Mark as Ready…" at bounding box center [823, 288] width 319 height 323
drag, startPoint x: 805, startPoint y: 343, endPoint x: 815, endPoint y: 343, distance: 9.7
click at [815, 343] on div "Appointment Status NOT READY Mark as Ready Parts Status NOT READY Mark as Ready…" at bounding box center [823, 288] width 319 height 323
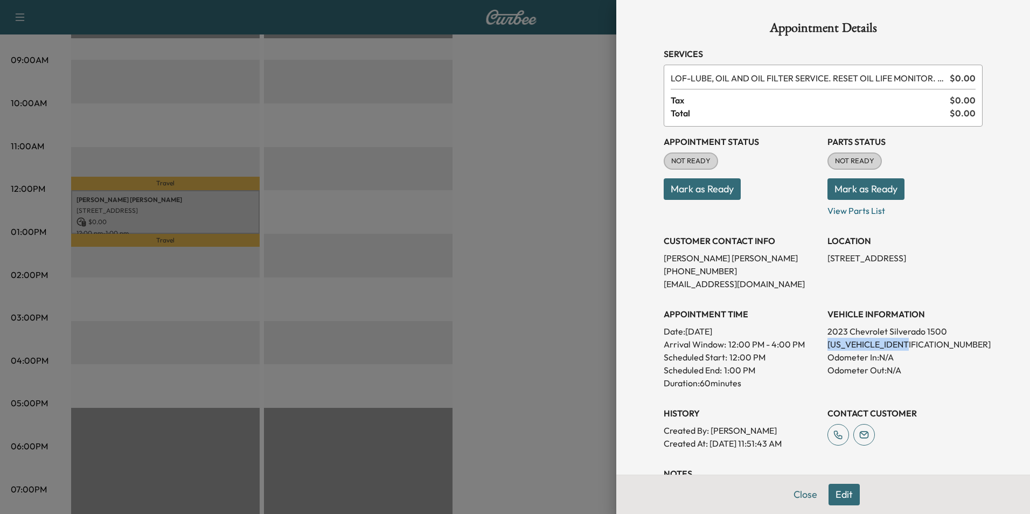
drag, startPoint x: 817, startPoint y: 344, endPoint x: 906, endPoint y: 345, distance: 88.4
click at [906, 345] on div "Appointment Status NOT READY Mark as Ready Parts Status NOT READY Mark as Ready…" at bounding box center [823, 288] width 319 height 323
drag, startPoint x: 906, startPoint y: 345, endPoint x: 880, endPoint y: 346, distance: 25.9
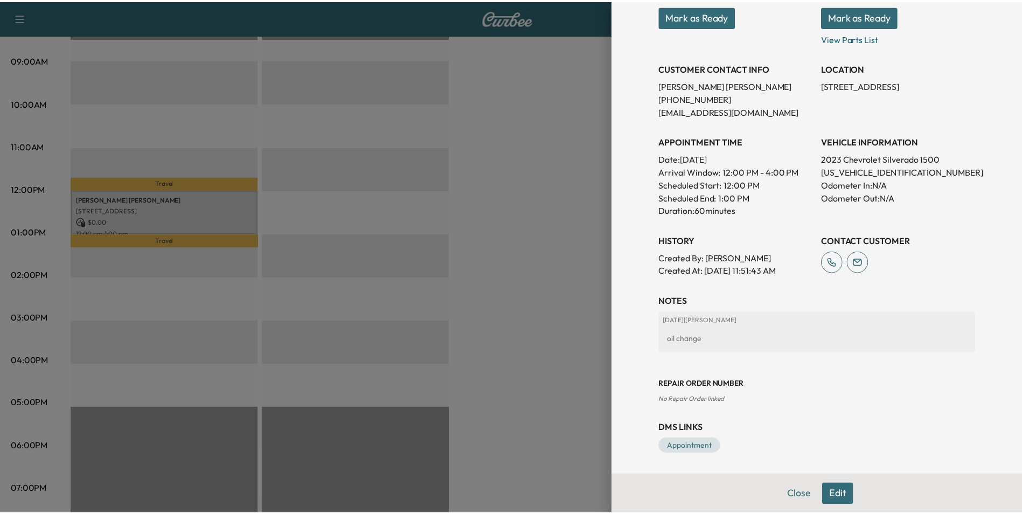
scroll to position [173, 0]
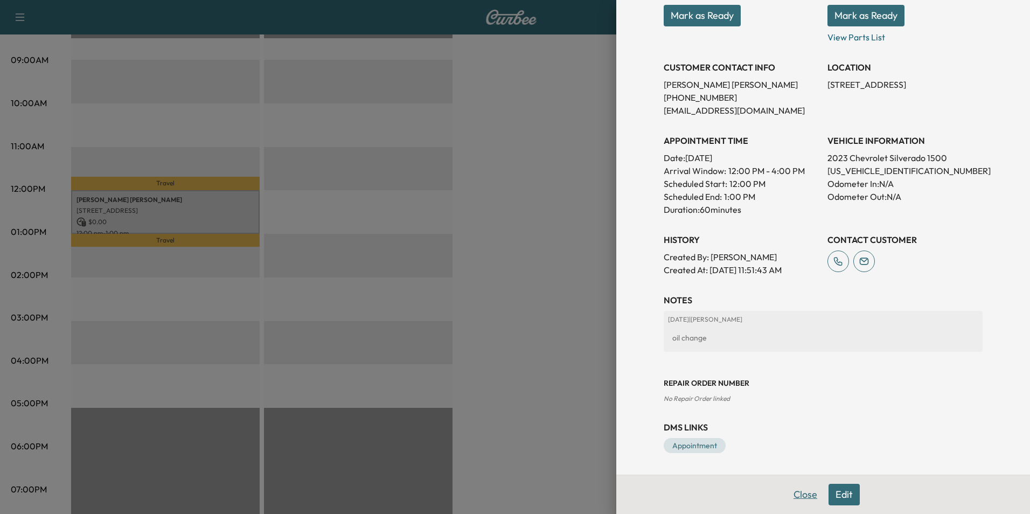
click at [800, 493] on button "Close" at bounding box center [805, 495] width 38 height 22
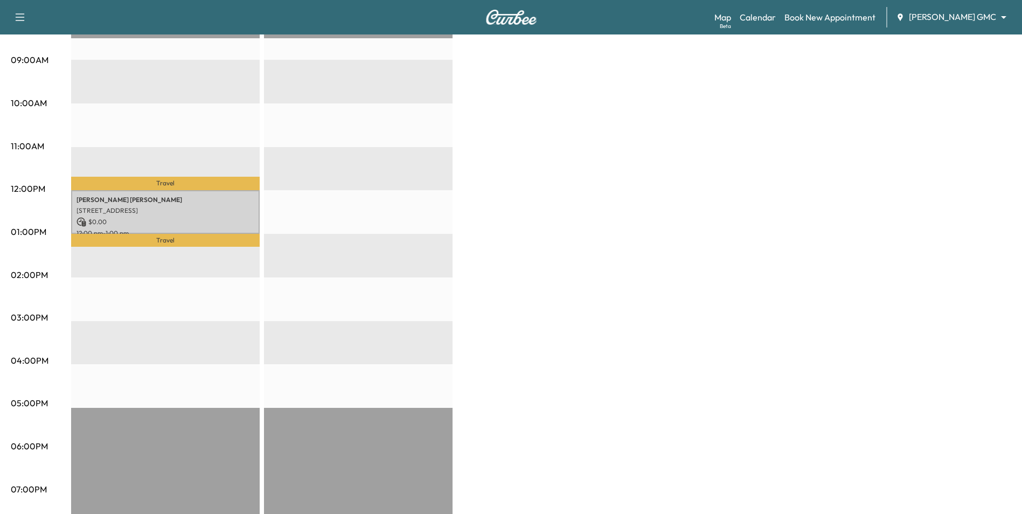
click at [521, 267] on div "BrightDrop Revenue $ 0.00 Work Time 60 mins Transit Time 38 mins Travel [PERSON…" at bounding box center [541, 221] width 940 height 808
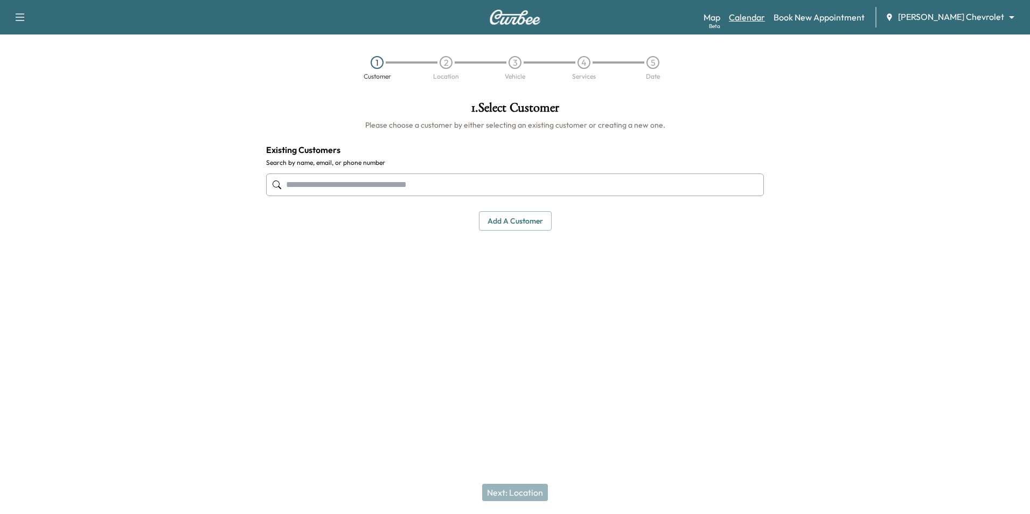
click at [765, 19] on link "Calendar" at bounding box center [747, 17] width 36 height 13
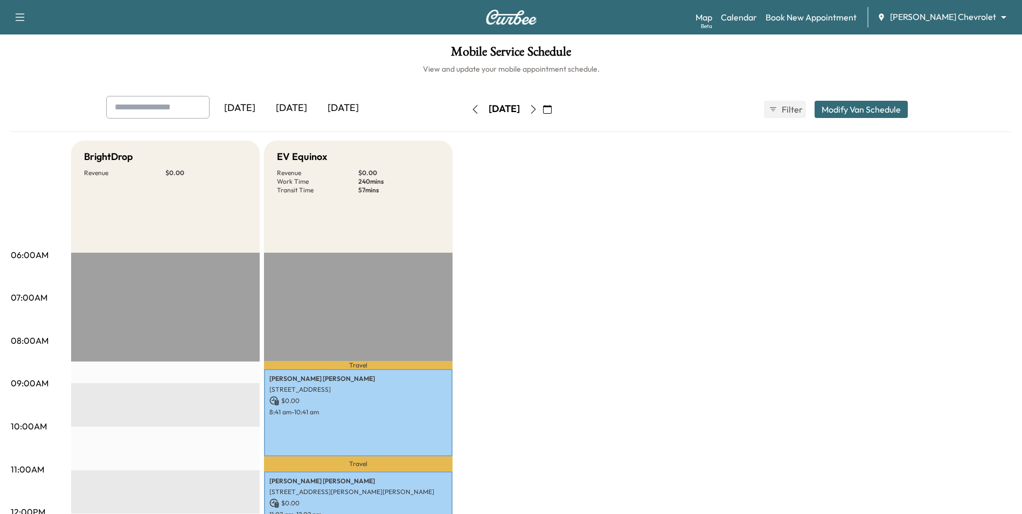
click at [938, 16] on body "Support Log Out Map Beta Calendar Book New Appointment [PERSON_NAME] Chevrolet …" at bounding box center [511, 257] width 1022 height 514
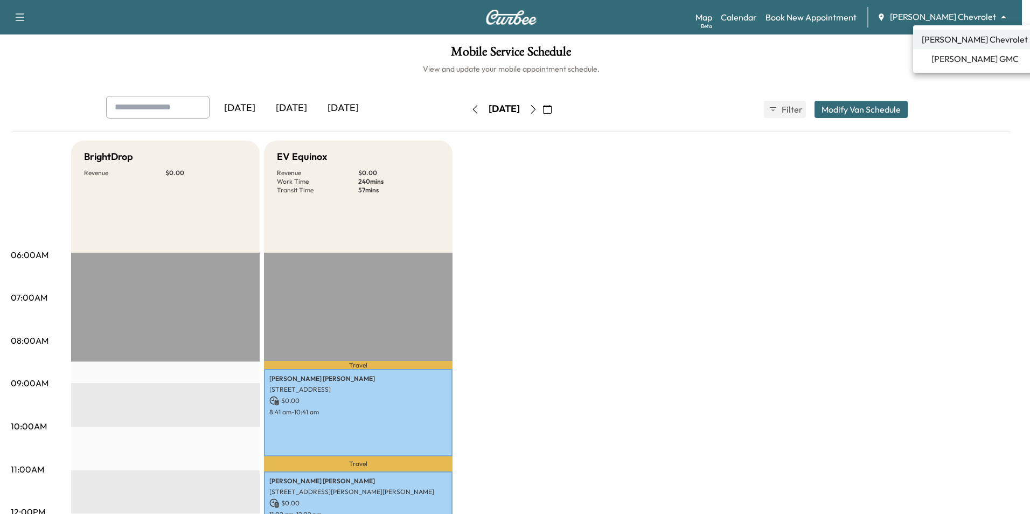
click at [952, 58] on span "[PERSON_NAME] GMC" at bounding box center [974, 58] width 87 height 13
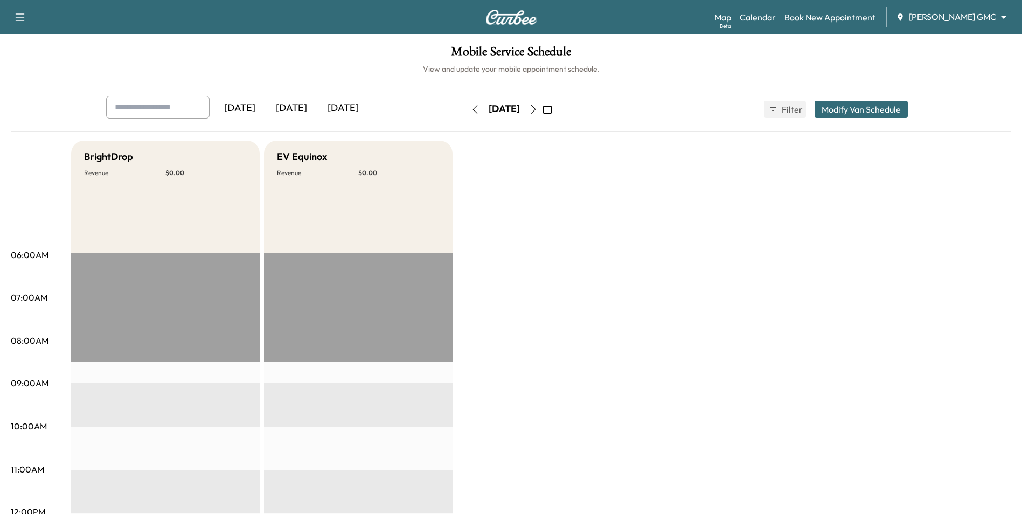
click at [552, 109] on icon "button" at bounding box center [547, 109] width 9 height 9
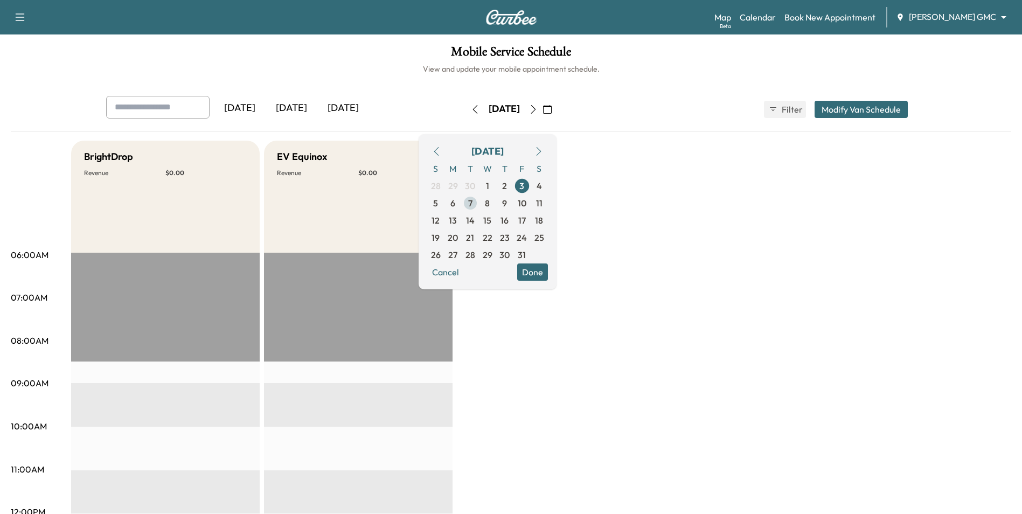
click at [472, 206] on span "7" at bounding box center [470, 203] width 4 height 13
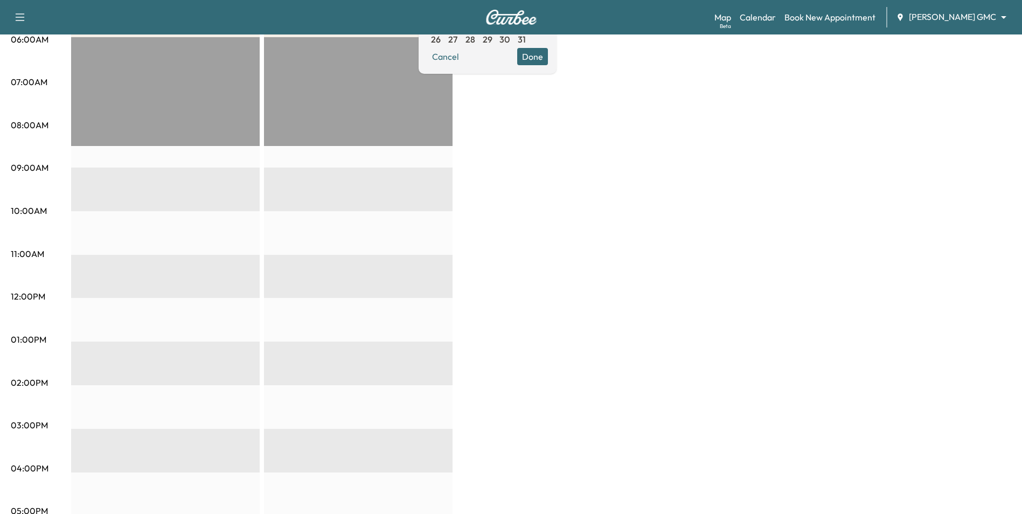
scroll to position [162, 0]
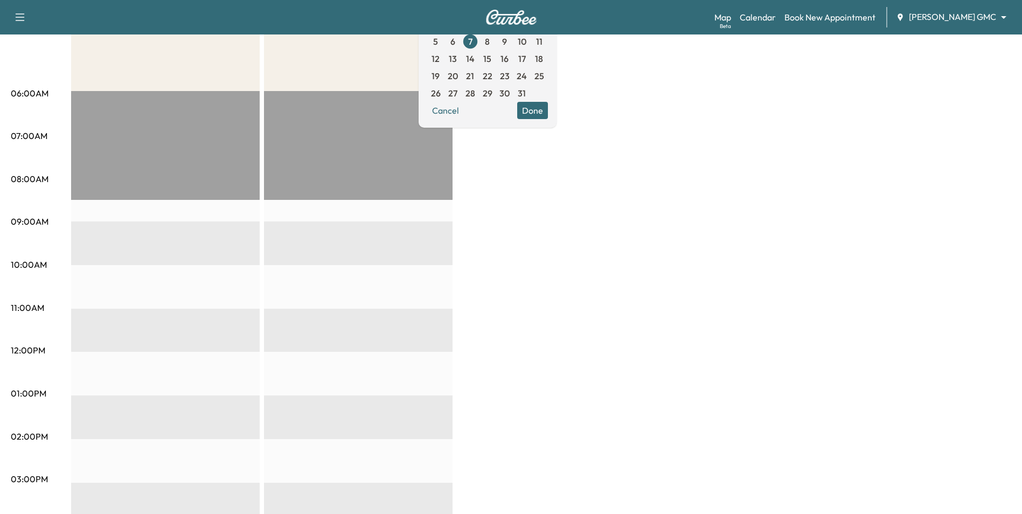
click at [934, 11] on body "Support Log Out Map Beta Calendar Book New Appointment [PERSON_NAME] GMC ******…" at bounding box center [511, 95] width 1022 height 514
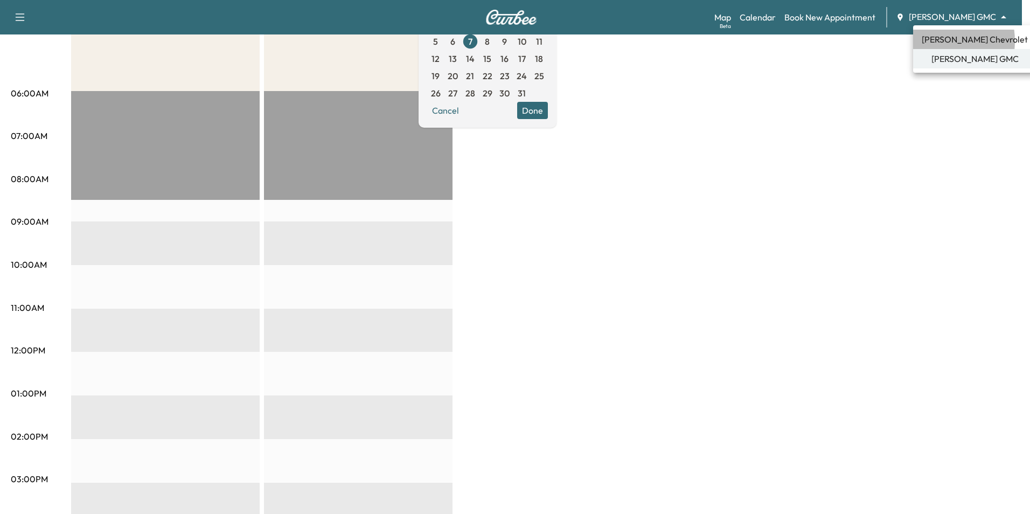
click at [935, 41] on span "[PERSON_NAME] Chevrolet" at bounding box center [975, 39] width 106 height 13
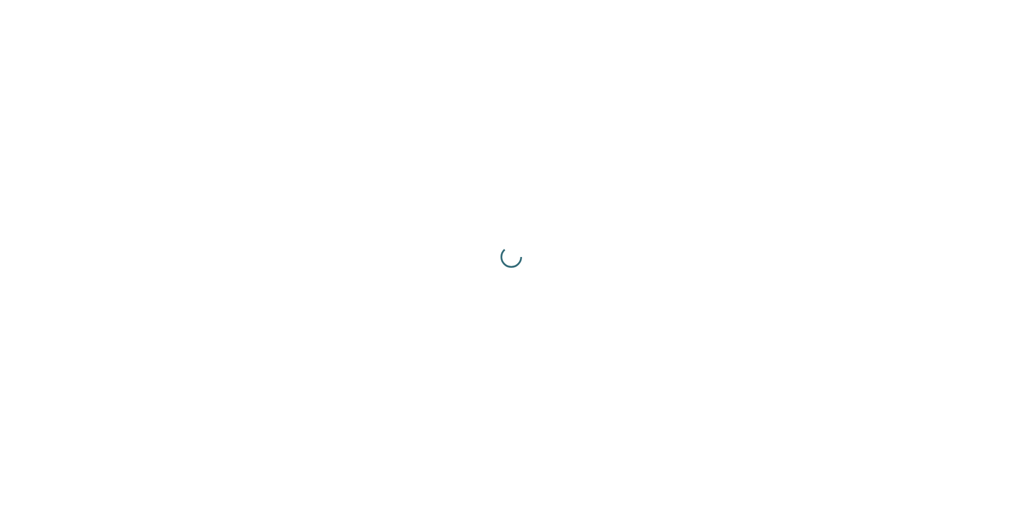
scroll to position [0, 0]
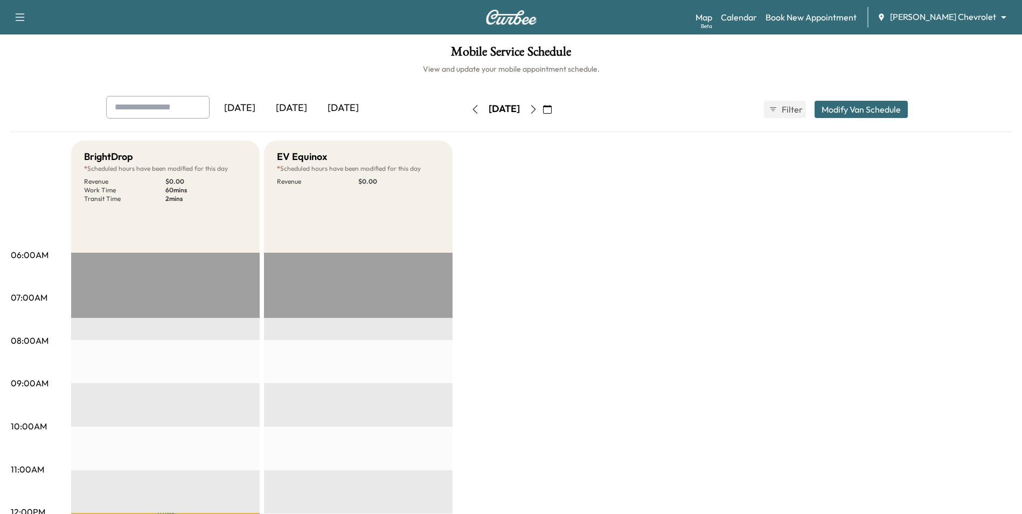
click at [552, 110] on icon "button" at bounding box center [547, 109] width 9 height 9
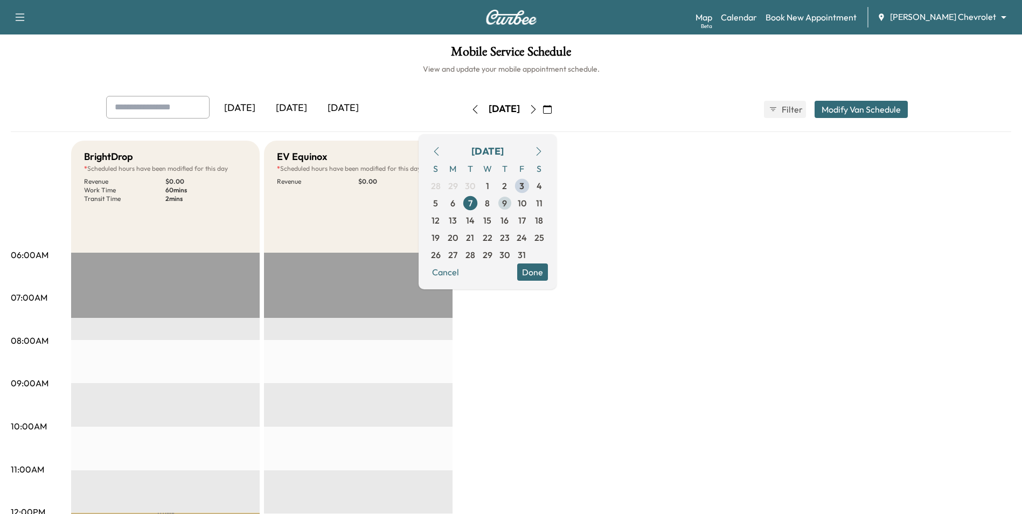
click at [507, 199] on span "9" at bounding box center [504, 203] width 5 height 13
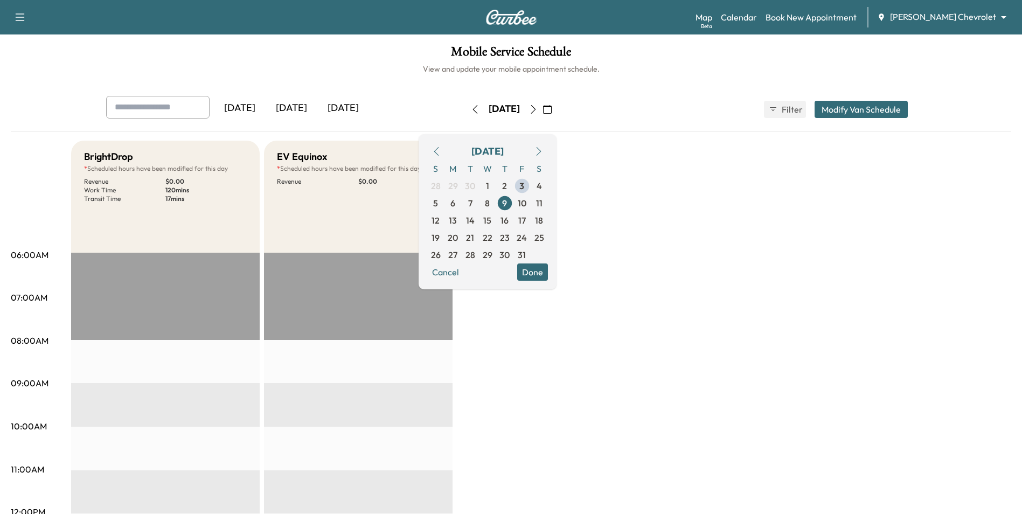
drag, startPoint x: 567, startPoint y: 273, endPoint x: 571, endPoint y: 267, distance: 6.6
click at [548, 273] on button "Done" at bounding box center [532, 271] width 31 height 17
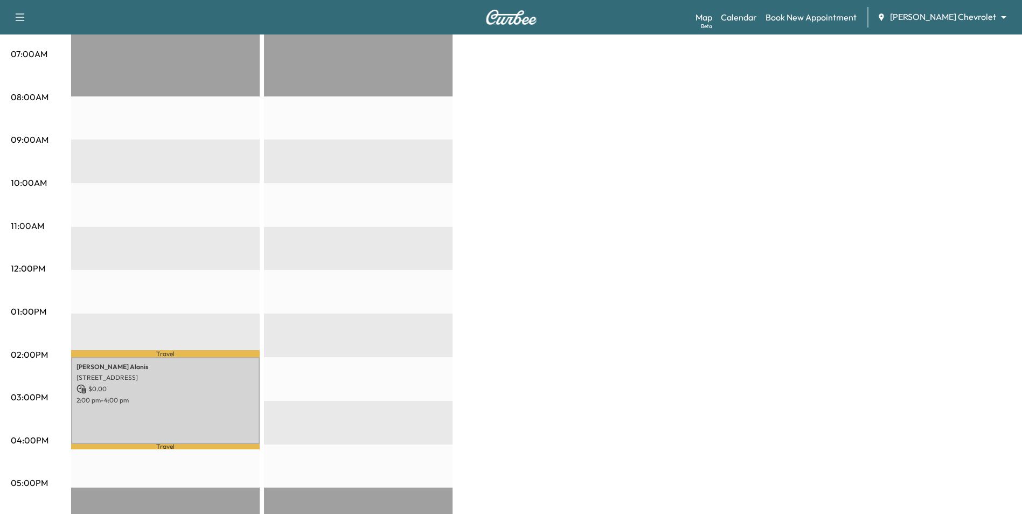
scroll to position [269, 0]
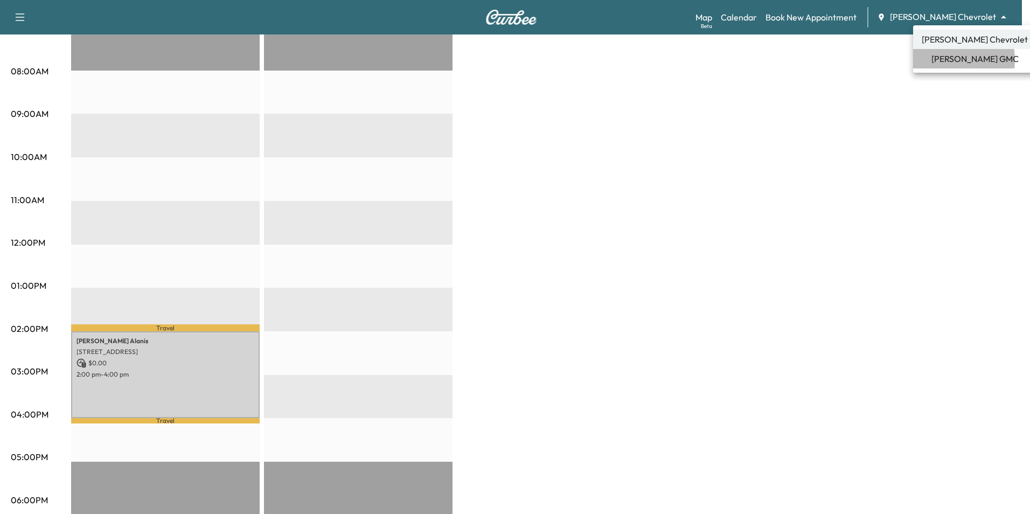
click at [936, 60] on li "[PERSON_NAME] GMC" at bounding box center [974, 58] width 123 height 19
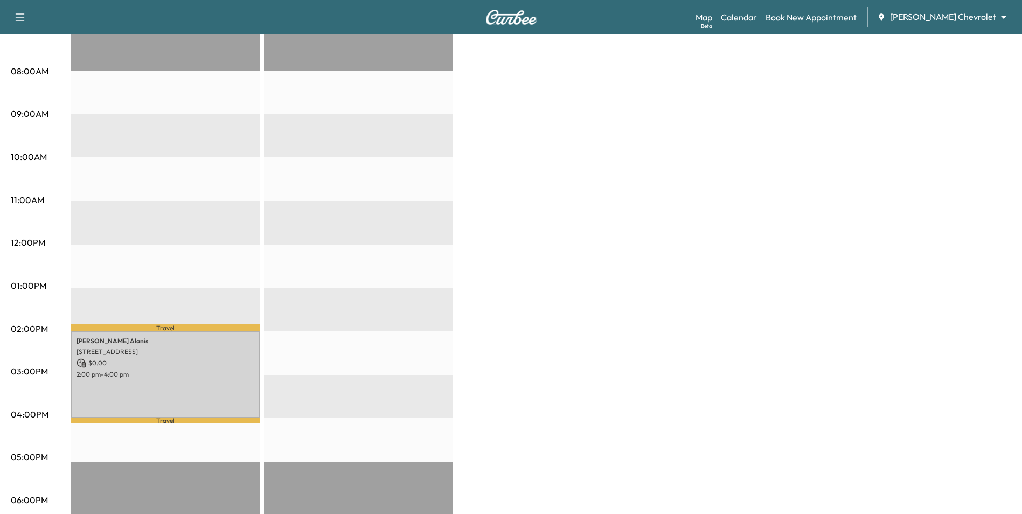
scroll to position [0, 0]
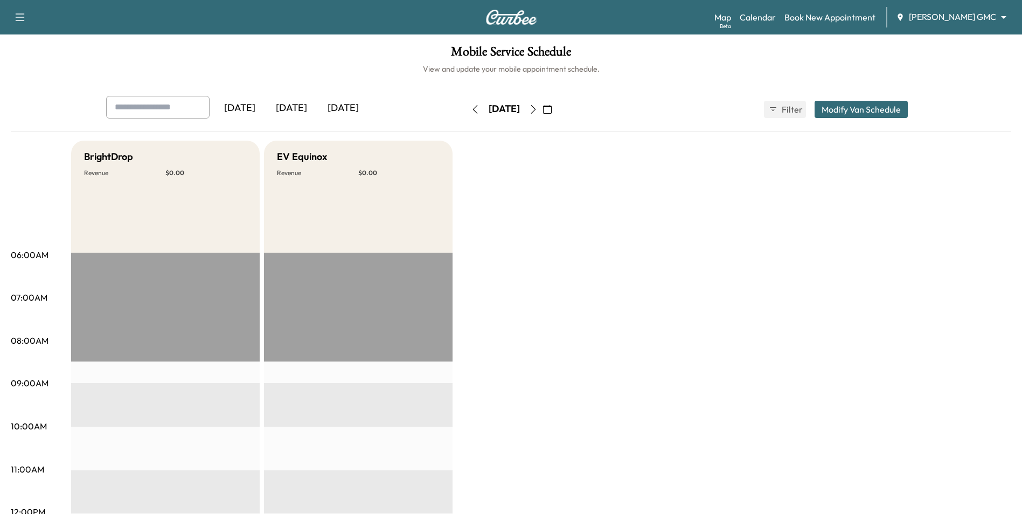
click at [556, 110] on button "button" at bounding box center [547, 109] width 18 height 17
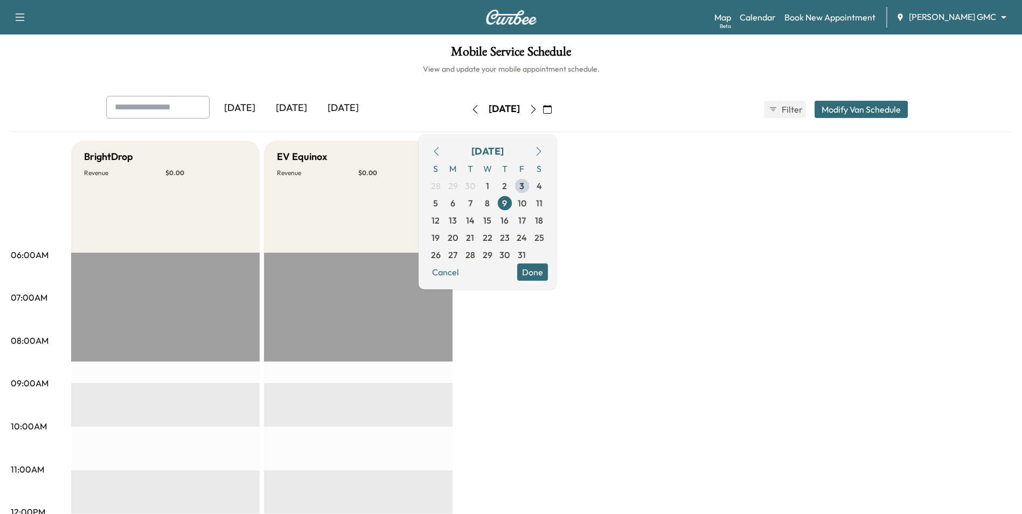
click at [548, 270] on button "Done" at bounding box center [532, 271] width 31 height 17
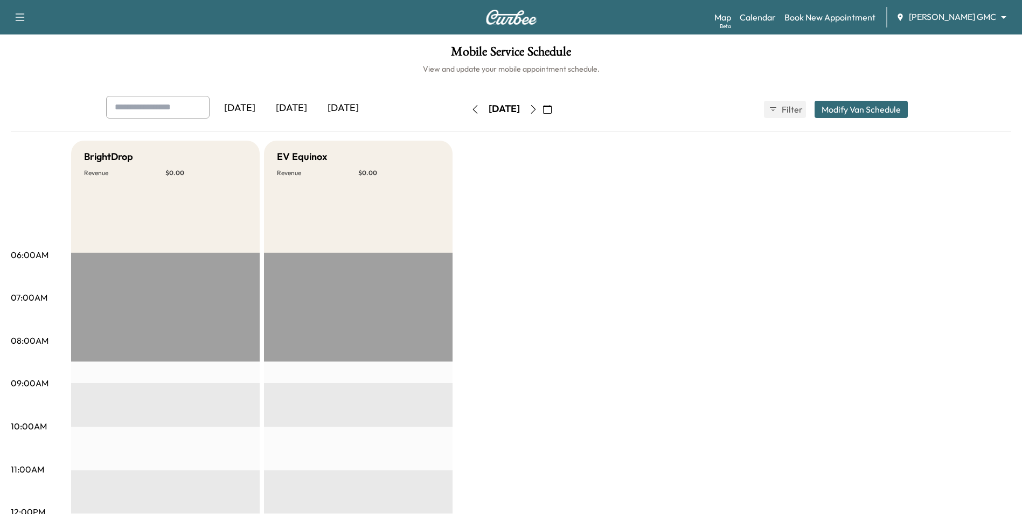
click at [956, 15] on body "Support Log Out Map Beta Calendar Book New Appointment Mauer GMC ******** ​ Mob…" at bounding box center [511, 257] width 1022 height 514
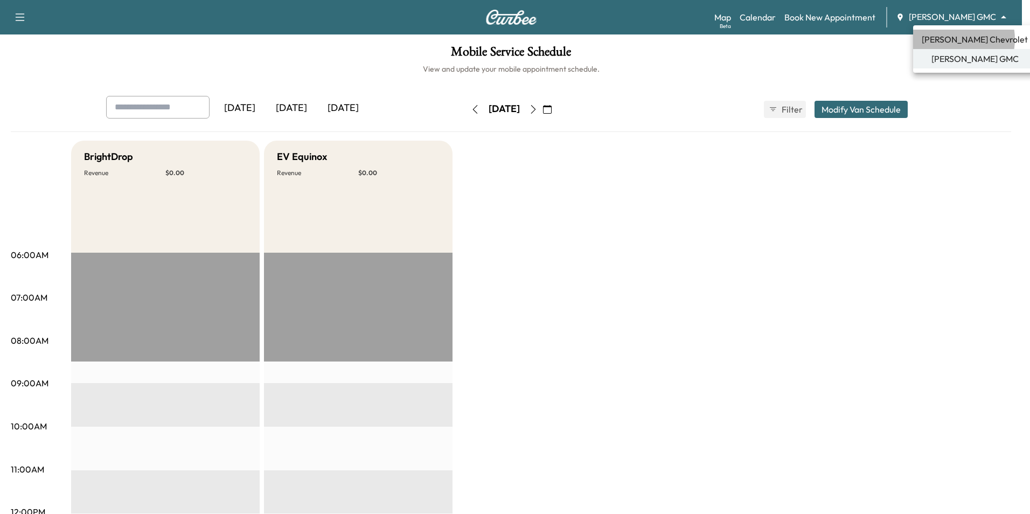
click at [952, 39] on span "[PERSON_NAME] Chevrolet" at bounding box center [975, 39] width 106 height 13
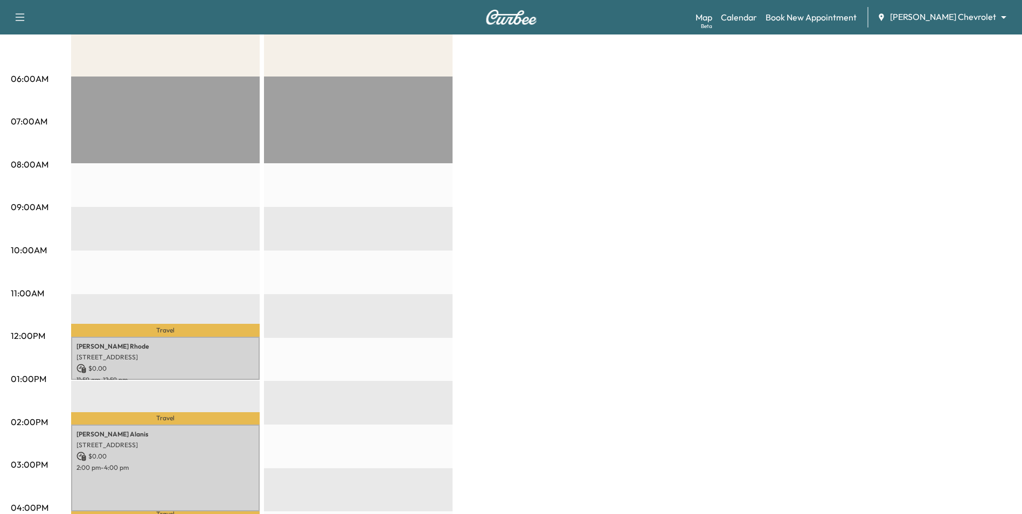
scroll to position [215, 0]
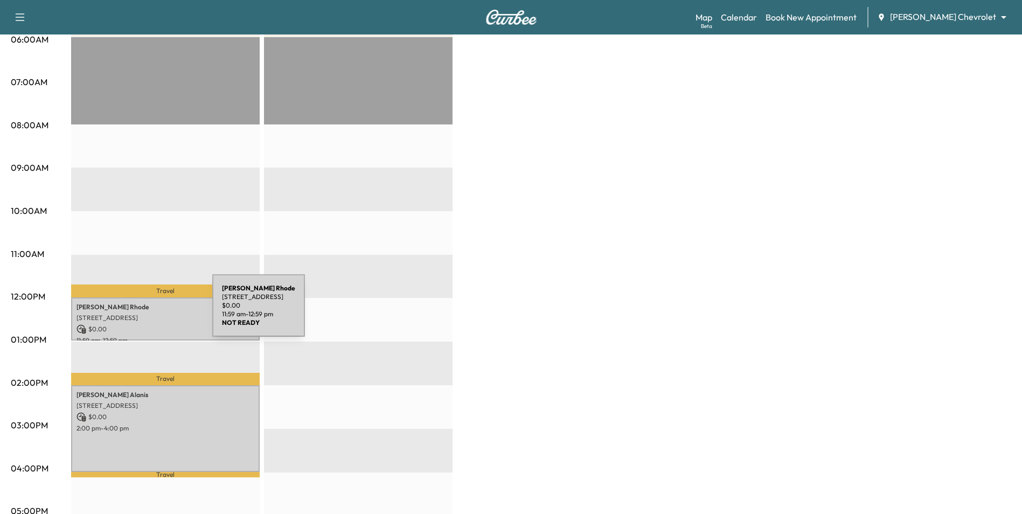
click at [131, 314] on p "[STREET_ADDRESS]" at bounding box center [165, 318] width 178 height 9
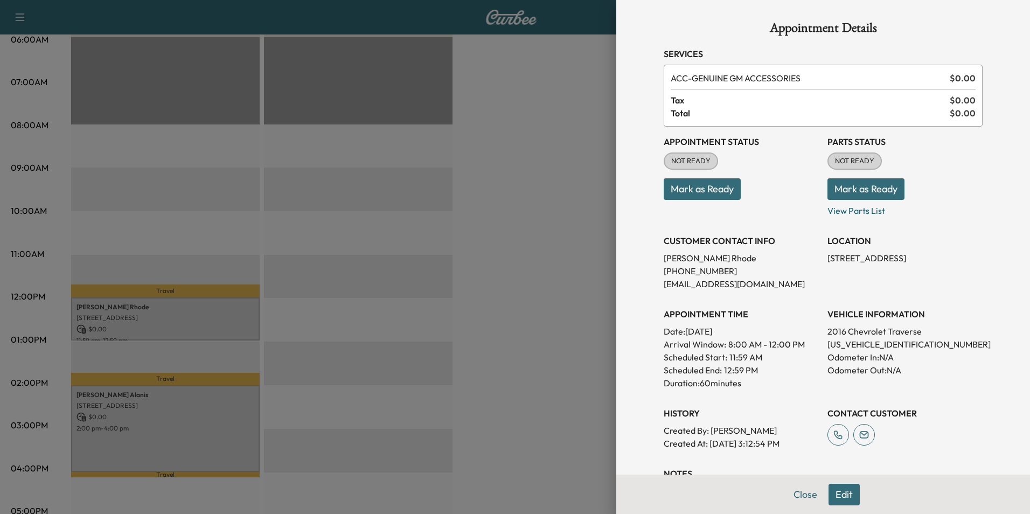
click at [497, 332] on div at bounding box center [515, 257] width 1030 height 514
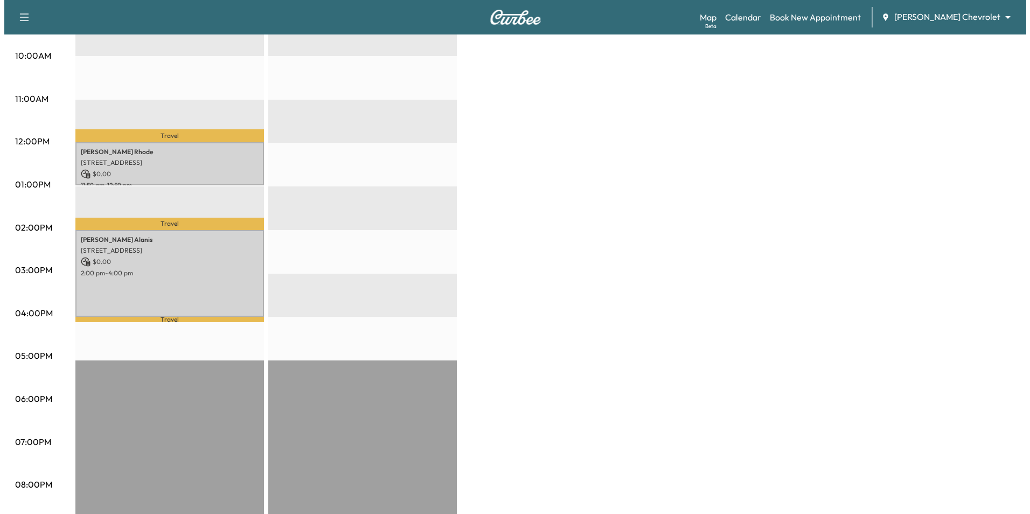
scroll to position [377, 0]
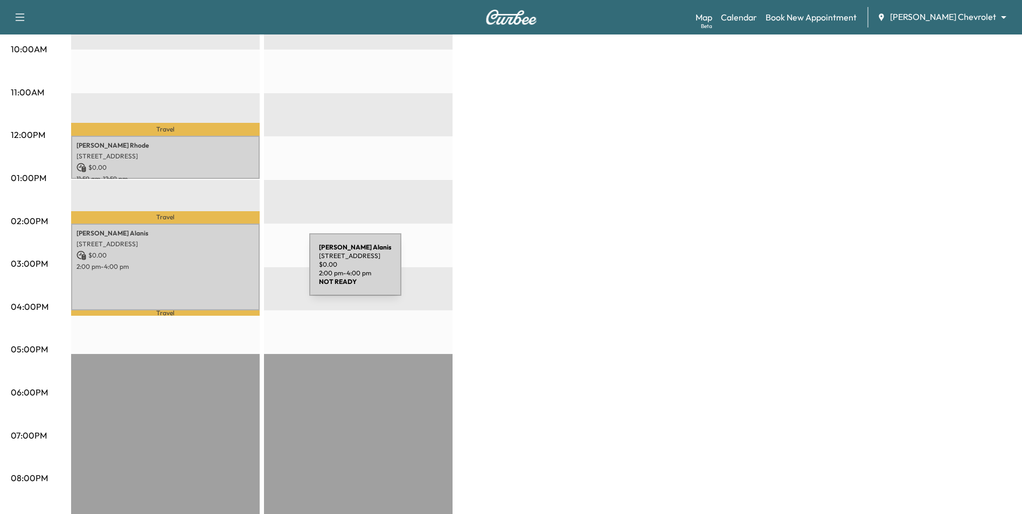
click at [228, 271] on div "[PERSON_NAME] [STREET_ADDRESS] $ 0.00 2:00 pm - 4:00 pm" at bounding box center [165, 267] width 189 height 87
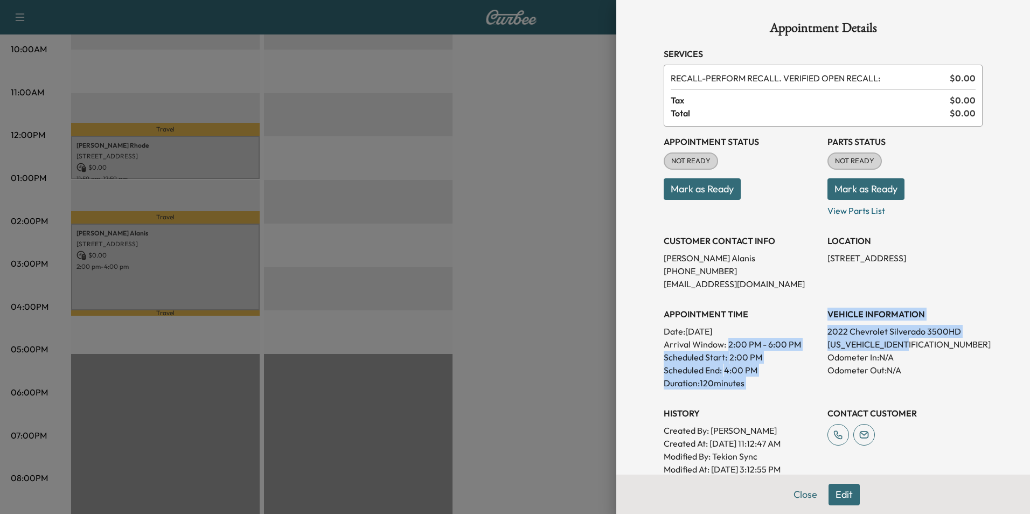
drag, startPoint x: 913, startPoint y: 348, endPoint x: 813, endPoint y: 340, distance: 99.9
click at [813, 340] on div "Appointment Status NOT READY Mark as Ready Parts Status NOT READY Mark as Ready…" at bounding box center [823, 301] width 319 height 349
click at [816, 344] on div "Appointment Status NOT READY Mark as Ready Parts Status NOT READY Mark as Ready…" at bounding box center [823, 301] width 319 height 349
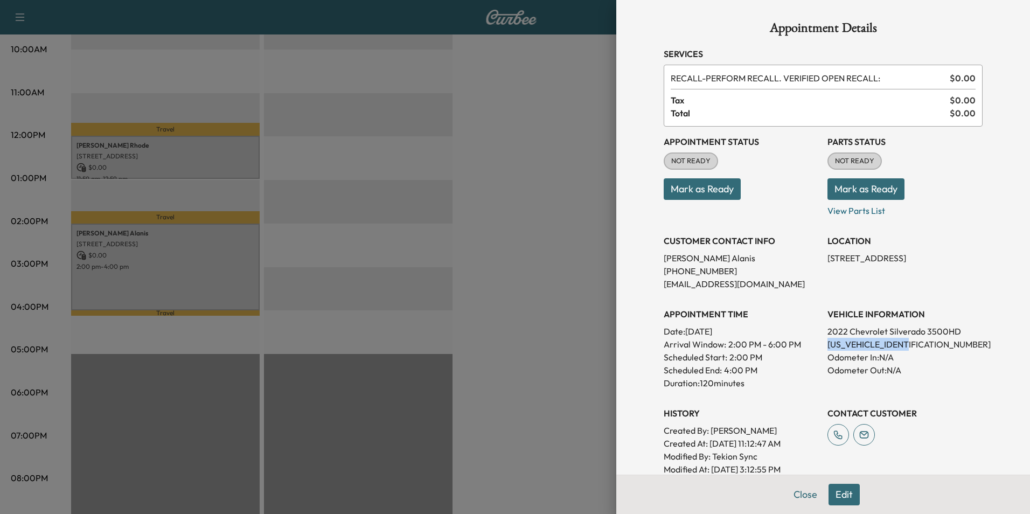
drag, startPoint x: 907, startPoint y: 344, endPoint x: 819, endPoint y: 347, distance: 87.3
click at [827, 347] on p "[US_VEHICLE_IDENTIFICATION_NUMBER]" at bounding box center [904, 344] width 155 height 13
drag, startPoint x: 819, startPoint y: 347, endPoint x: 827, endPoint y: 346, distance: 7.6
copy p "[US_VEHICLE_IDENTIFICATION_NUMBER]"
click at [570, 324] on div at bounding box center [515, 257] width 1030 height 514
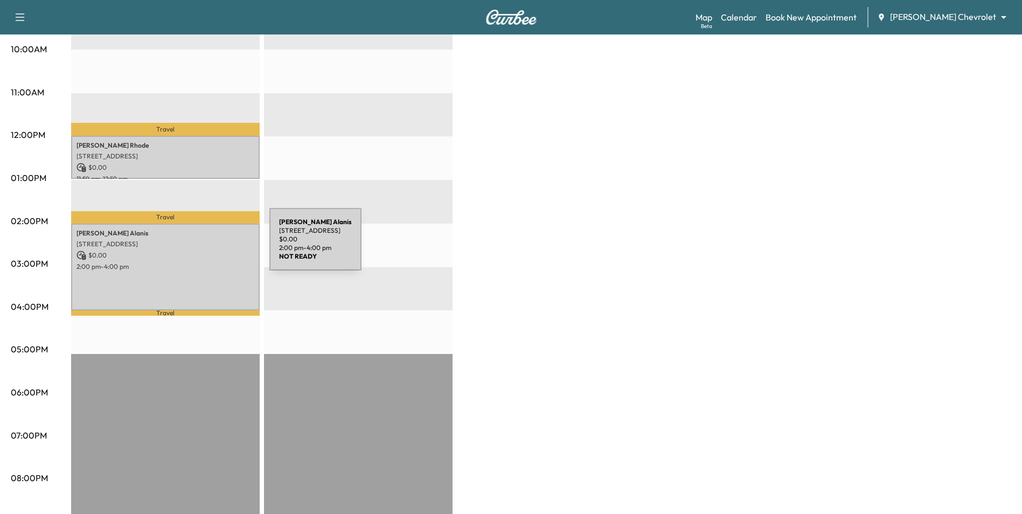
click at [189, 246] on div "[PERSON_NAME] [STREET_ADDRESS] $ 0.00 2:00 pm - 4:00 pm" at bounding box center [165, 267] width 189 height 87
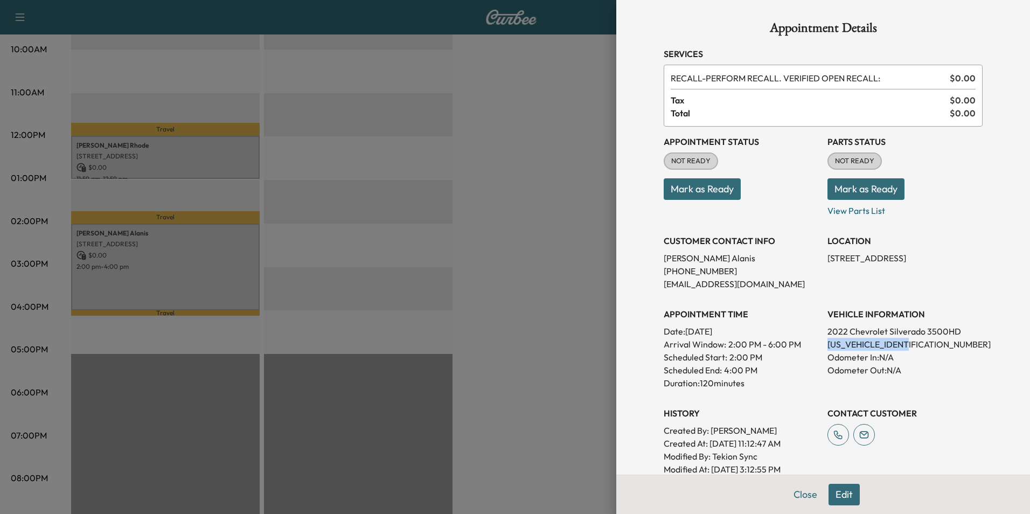
drag, startPoint x: 912, startPoint y: 346, endPoint x: 817, endPoint y: 346, distance: 95.3
click at [817, 346] on div "Appointment Status NOT READY Mark as Ready Parts Status NOT READY Mark as Ready…" at bounding box center [823, 301] width 319 height 349
drag, startPoint x: 817, startPoint y: 346, endPoint x: 823, endPoint y: 343, distance: 7.0
copy p "[US_VEHICLE_IDENTIFICATION_NUMBER]"
drag, startPoint x: 909, startPoint y: 344, endPoint x: 818, endPoint y: 343, distance: 91.6
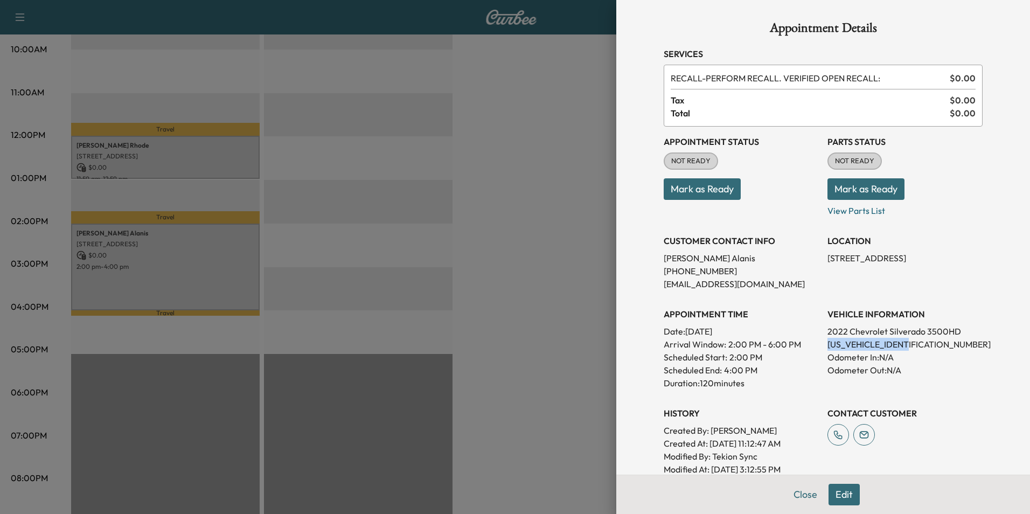
click at [818, 343] on div "Appointment Status NOT READY Mark as Ready Parts Status NOT READY Mark as Ready…" at bounding box center [823, 301] width 319 height 349
copy p "[US_VEHICLE_IDENTIFICATION_NUMBER]"
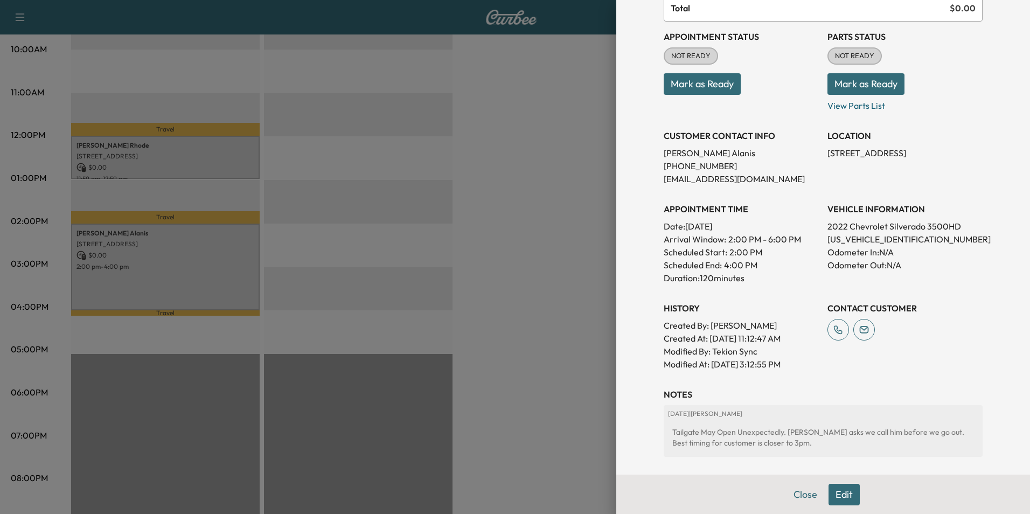
scroll to position [102, 0]
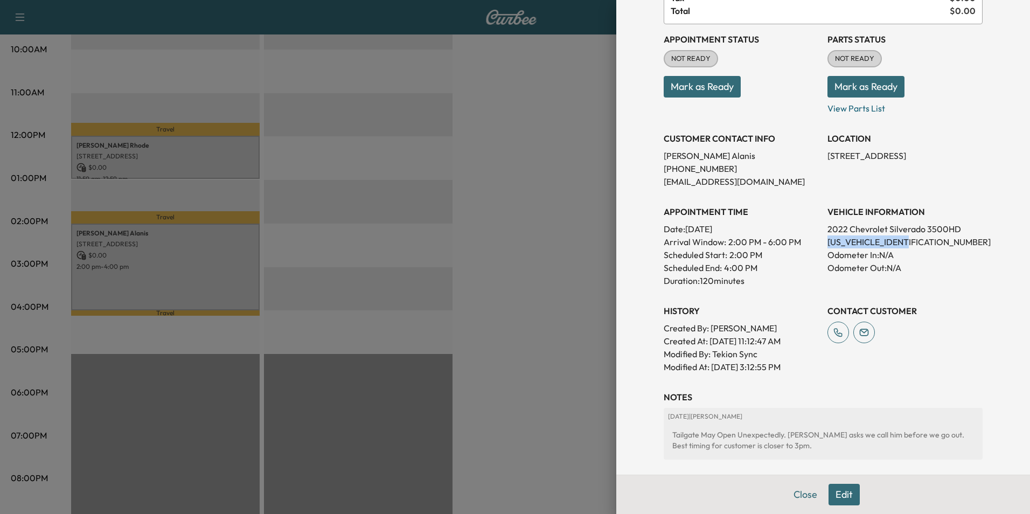
drag, startPoint x: 907, startPoint y: 242, endPoint x: 815, endPoint y: 242, distance: 92.1
click at [815, 242] on div "Appointment Status NOT READY Mark as Ready Parts Status NOT READY Mark as Ready…" at bounding box center [823, 198] width 319 height 349
drag, startPoint x: 815, startPoint y: 242, endPoint x: 829, endPoint y: 241, distance: 14.0
copy p "[US_VEHICLE_IDENTIFICATION_NUMBER]"
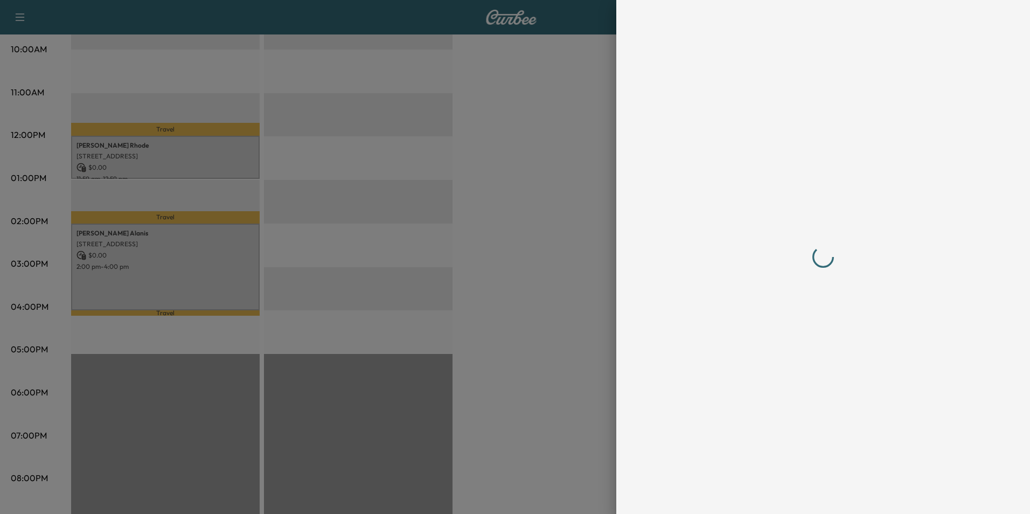
scroll to position [0, 0]
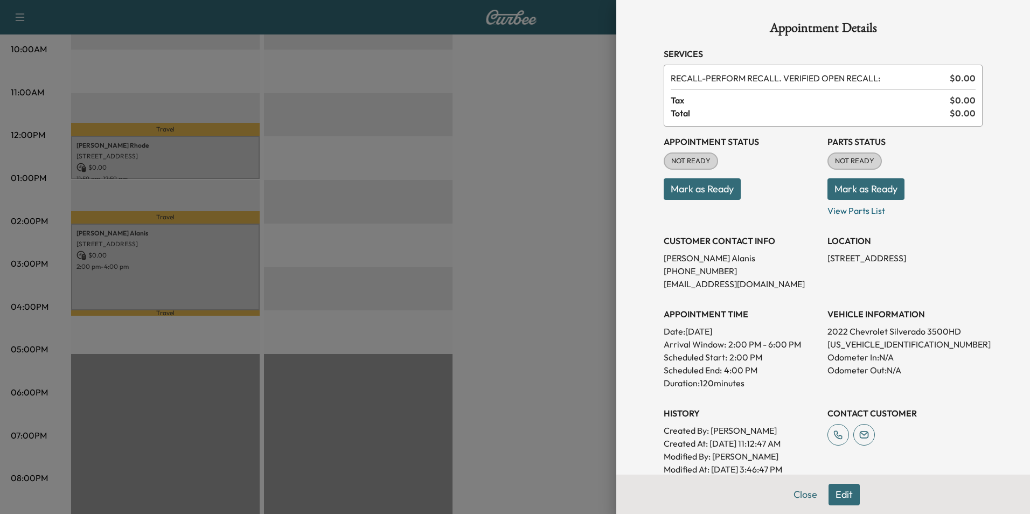
click at [583, 148] on div at bounding box center [515, 257] width 1030 height 514
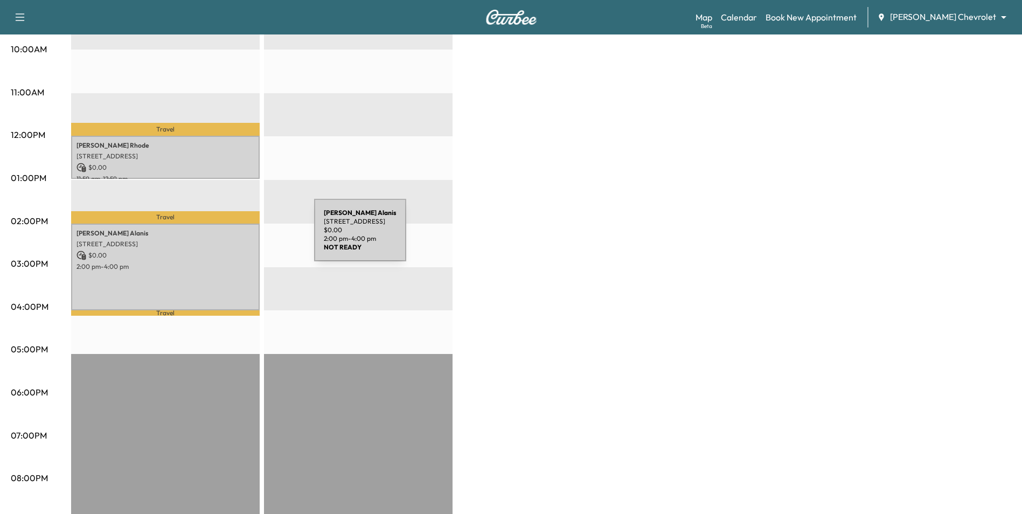
click at [233, 240] on p "[STREET_ADDRESS]" at bounding box center [165, 244] width 178 height 9
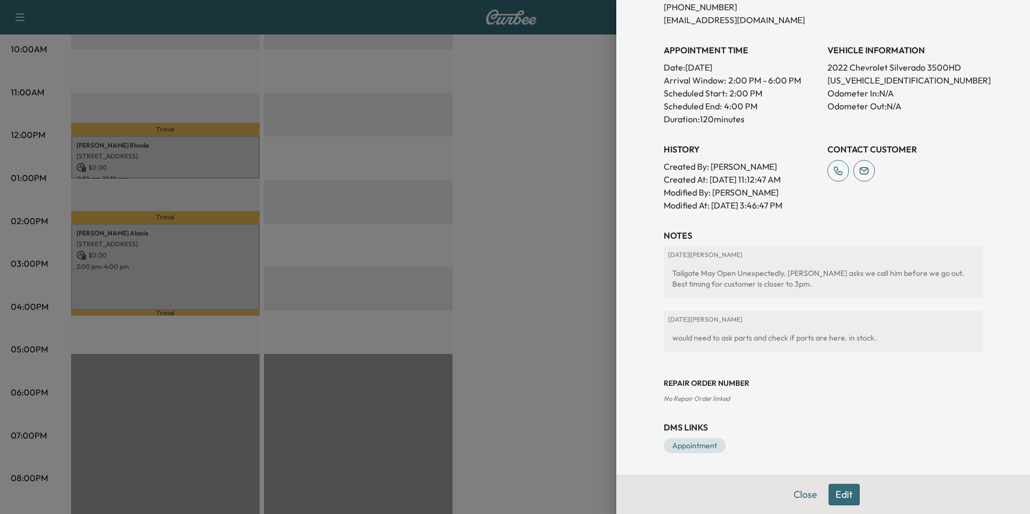
scroll to position [210, 0]
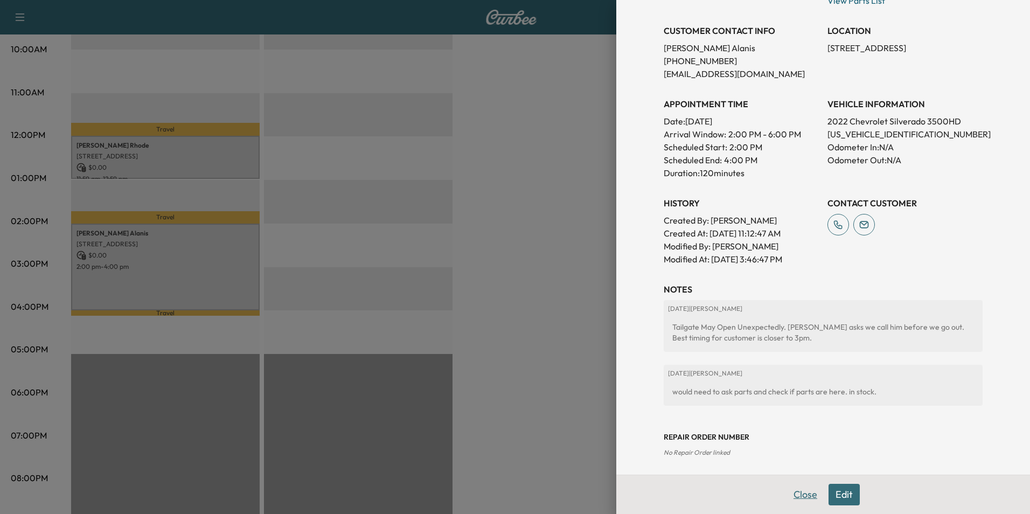
click at [795, 493] on button "Close" at bounding box center [805, 495] width 38 height 22
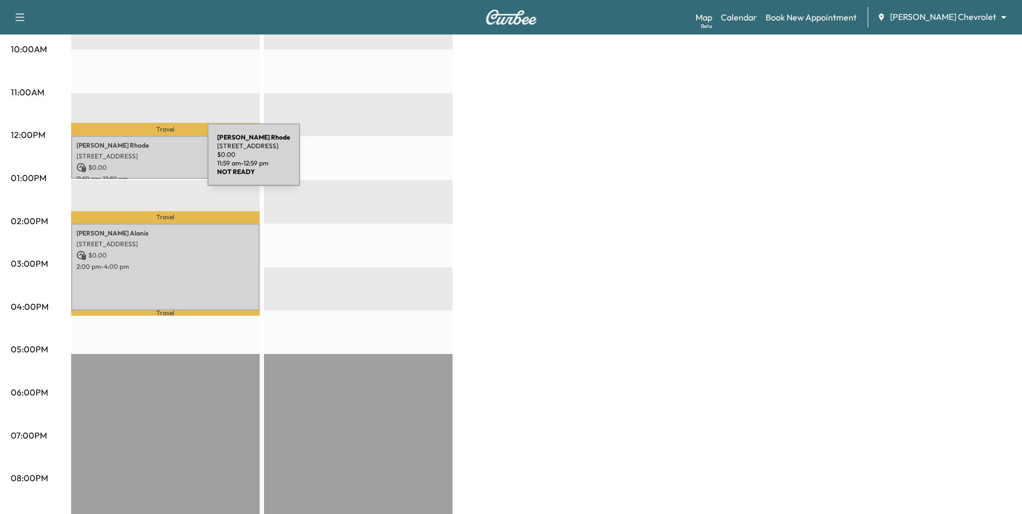
click at [127, 163] on p "$ 0.00" at bounding box center [165, 168] width 178 height 10
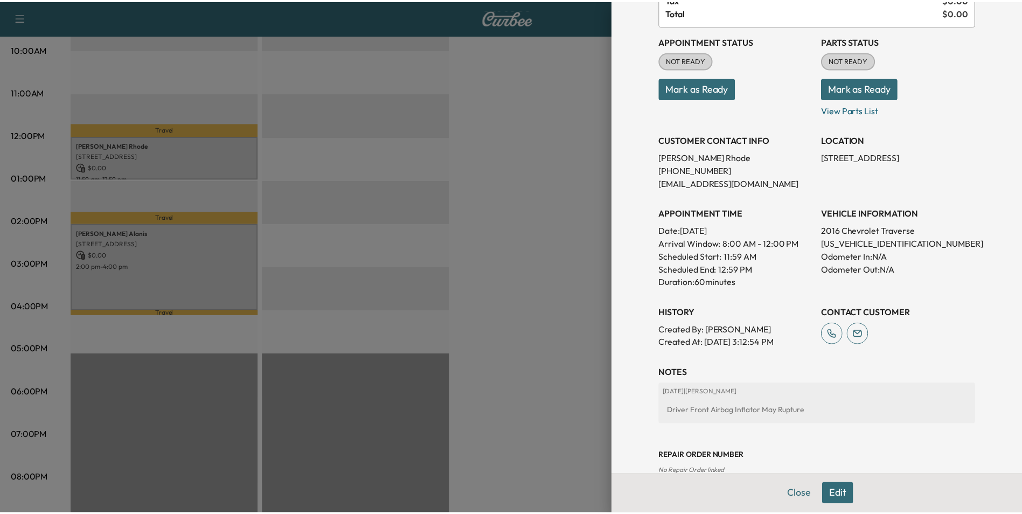
scroll to position [173, 0]
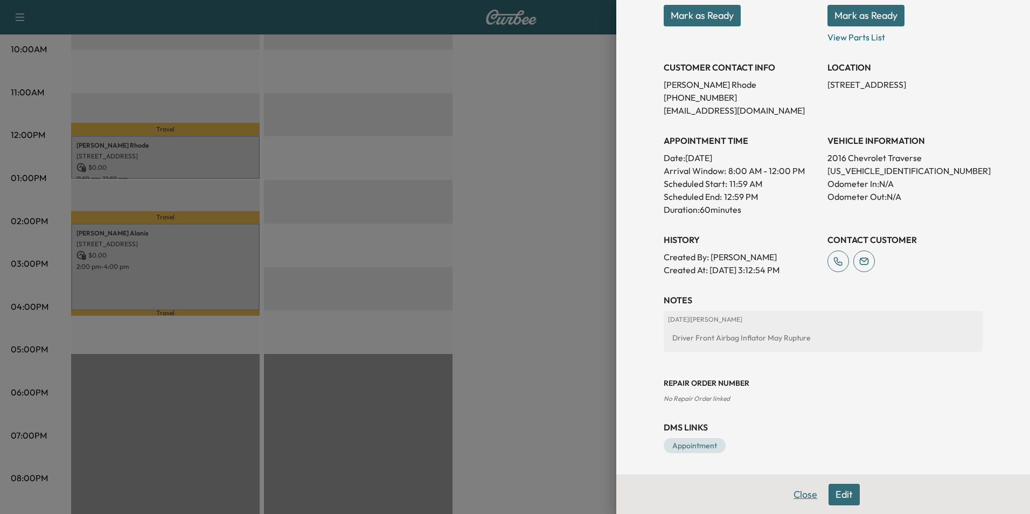
click at [796, 499] on button "Close" at bounding box center [805, 495] width 38 height 22
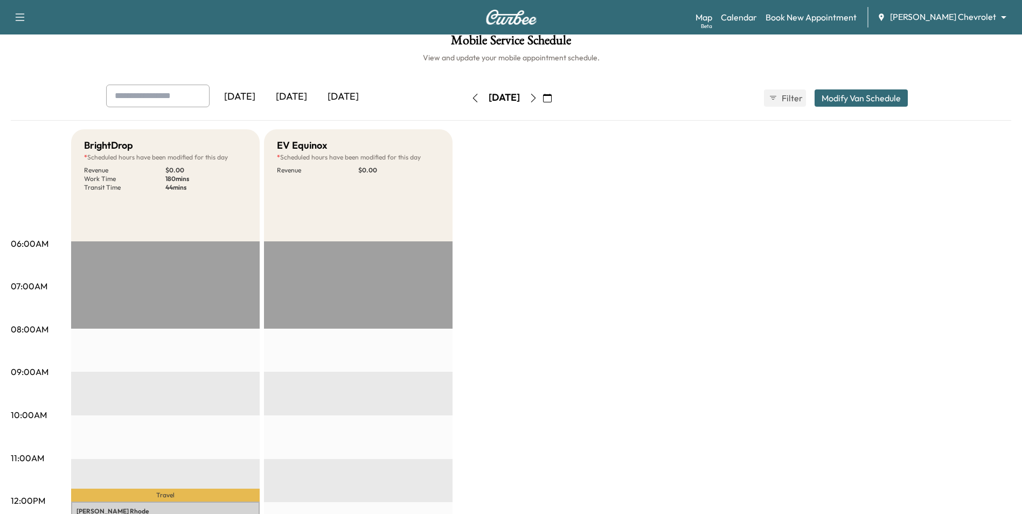
scroll to position [0, 0]
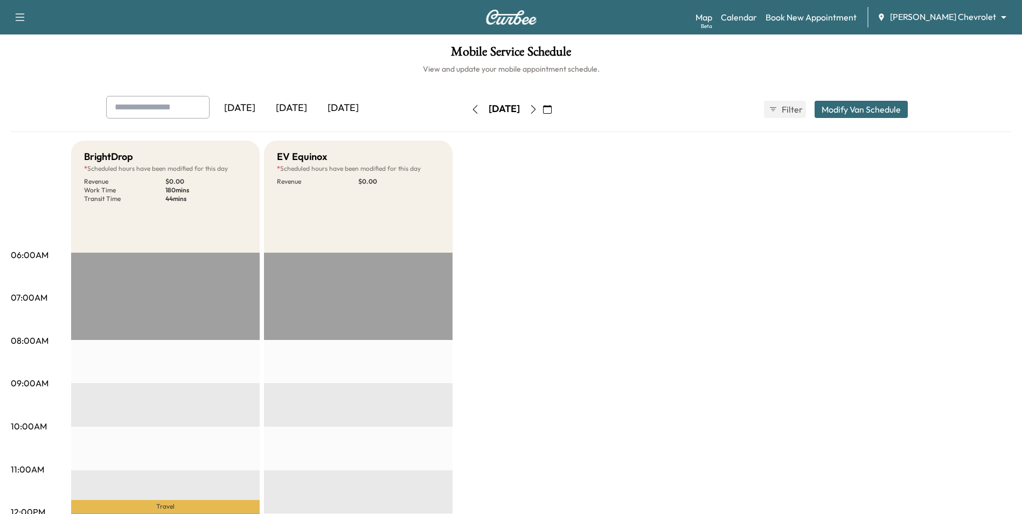
click at [471, 110] on icon "button" at bounding box center [475, 109] width 9 height 9
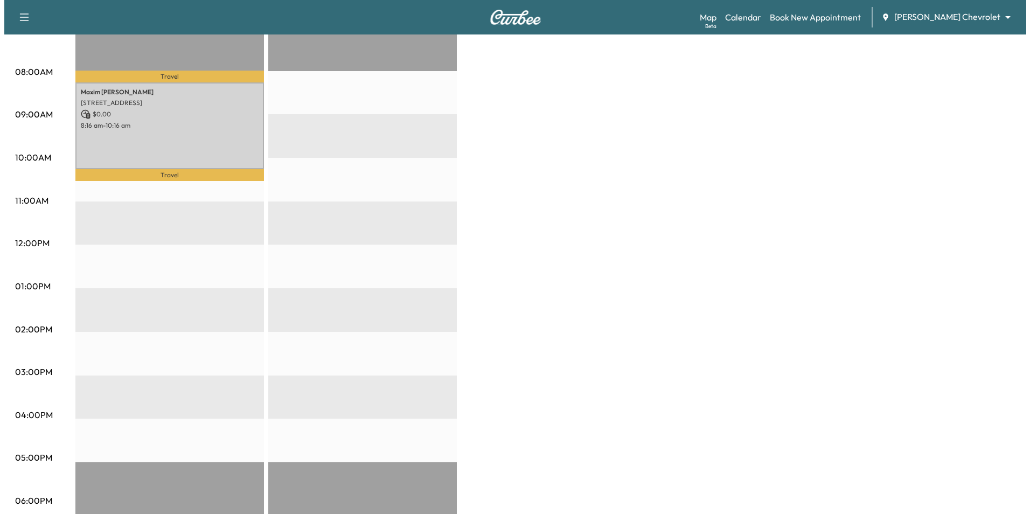
scroll to position [269, 0]
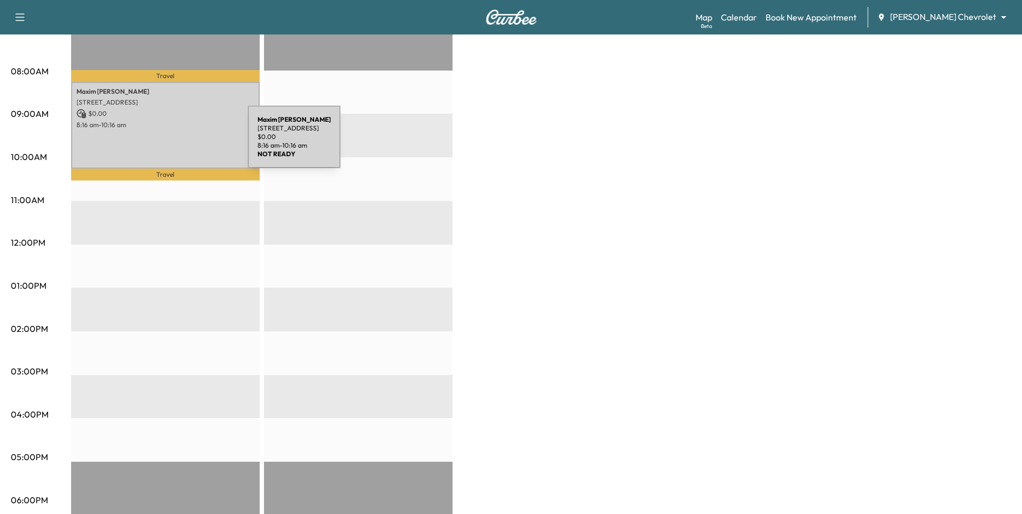
click at [173, 133] on div "Maxim Kushner 11970 ALBAVAR PATH, INVER GROVE HEIGHTS, MN 55077, USA $ 0.00 8:1…" at bounding box center [165, 125] width 189 height 87
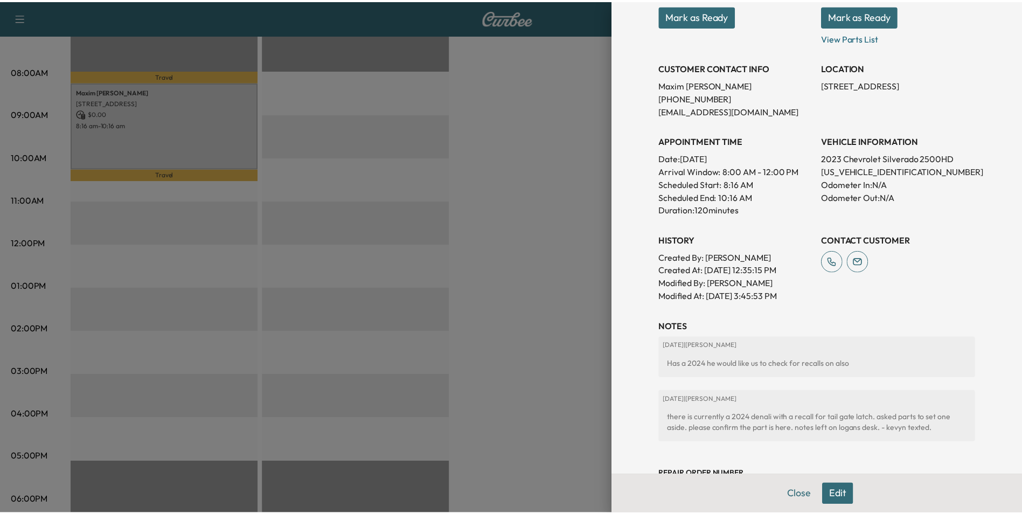
scroll to position [156, 0]
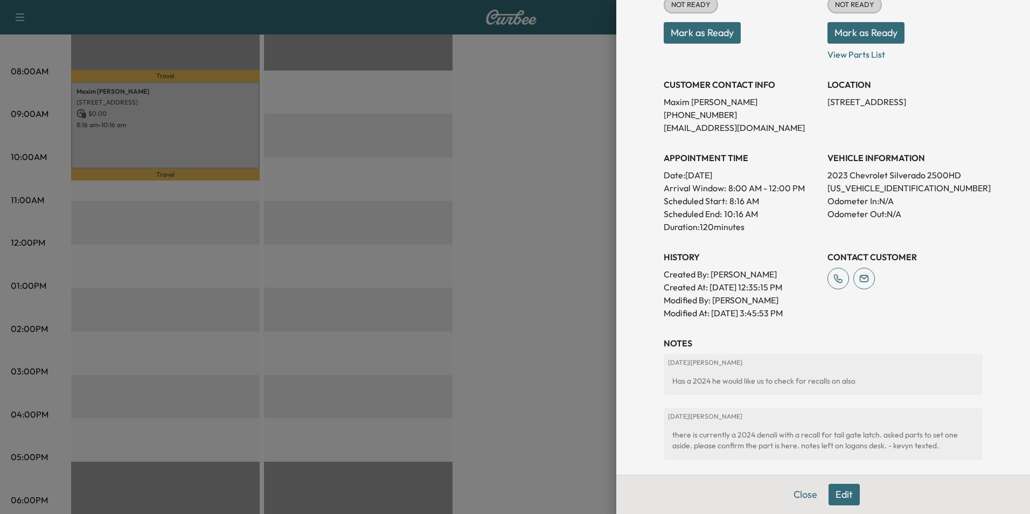
click at [557, 300] on div at bounding box center [515, 257] width 1030 height 514
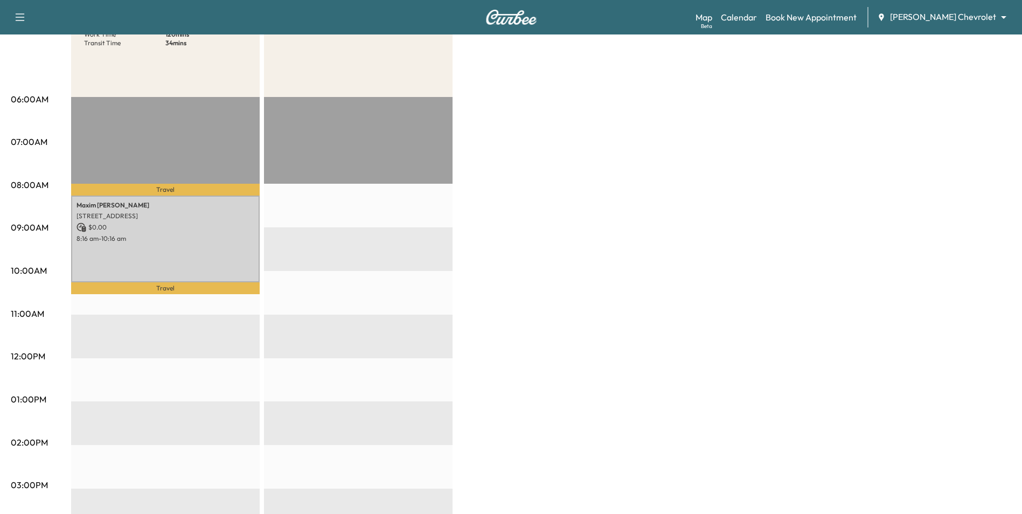
scroll to position [0, 0]
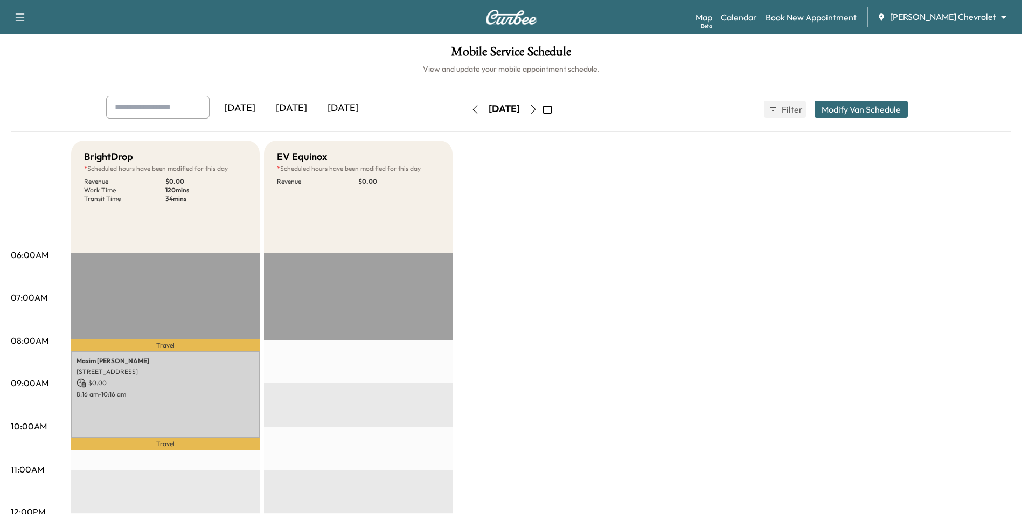
click at [471, 110] on icon "button" at bounding box center [475, 109] width 9 height 9
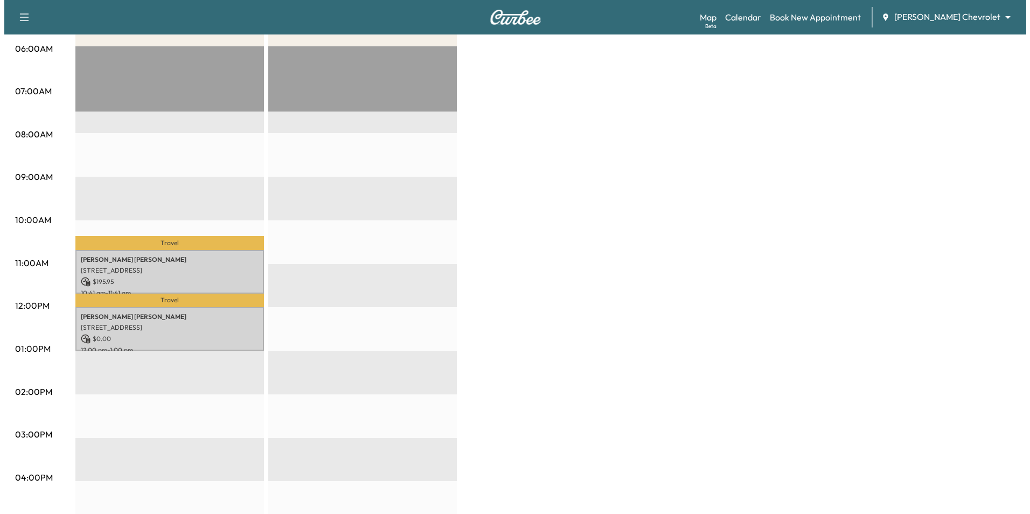
scroll to position [215, 0]
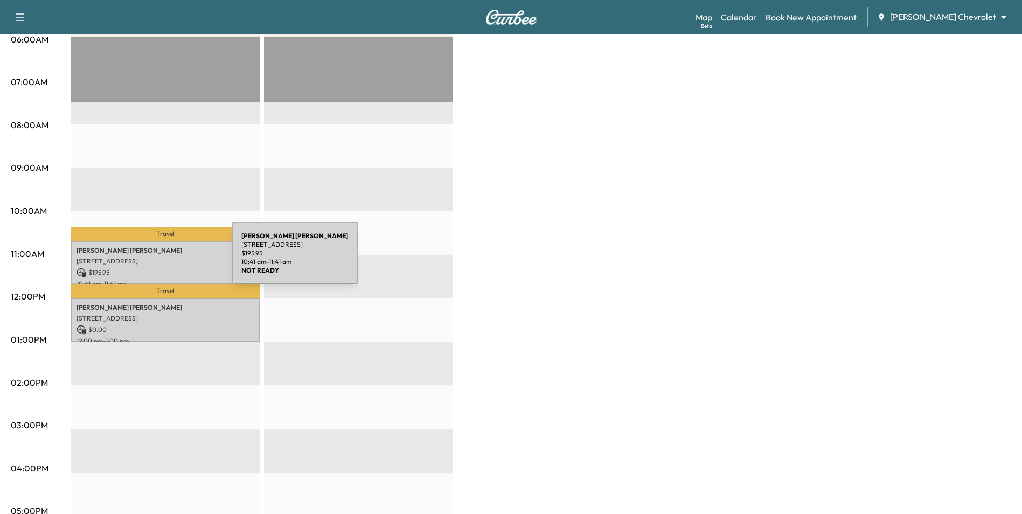
click at [151, 260] on p "[STREET_ADDRESS]" at bounding box center [165, 261] width 178 height 9
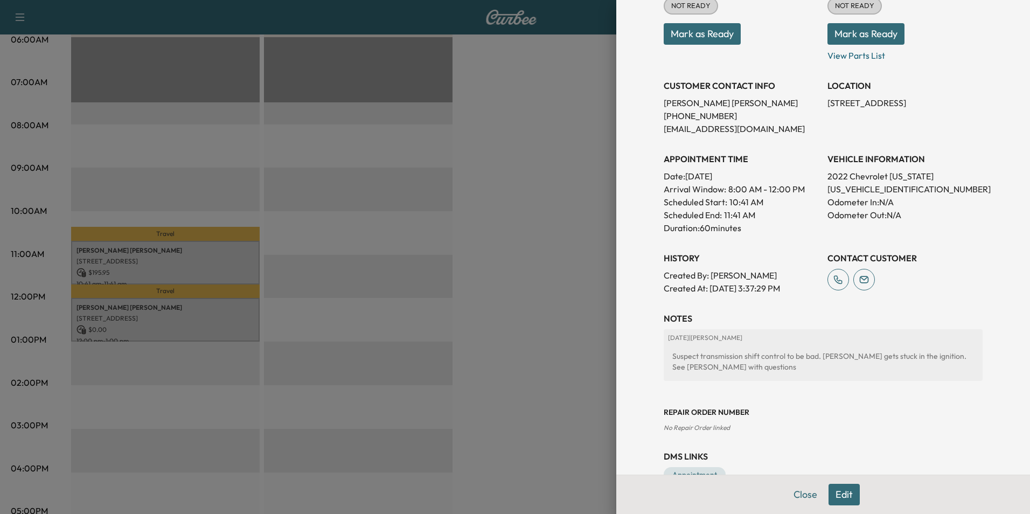
scroll to position [130, 0]
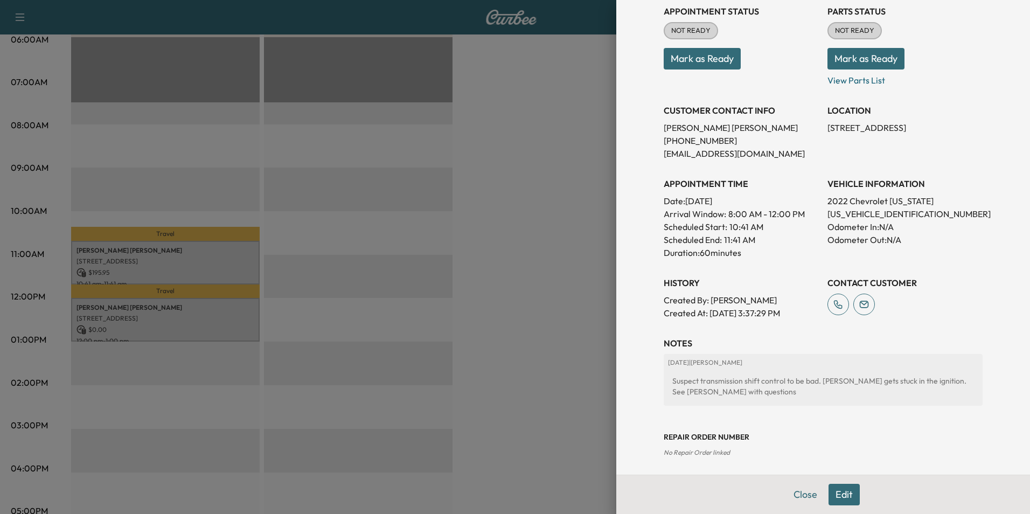
click at [539, 305] on div at bounding box center [515, 257] width 1030 height 514
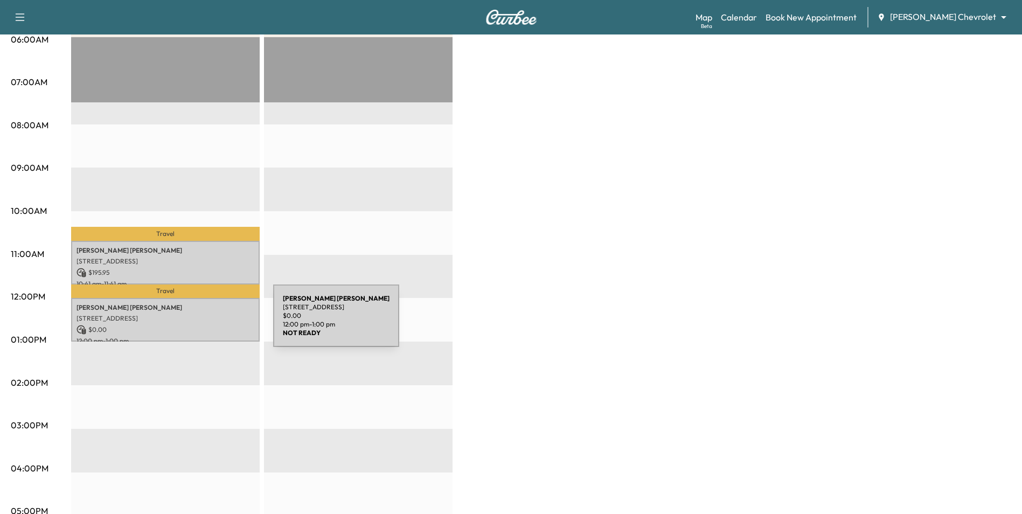
click at [194, 316] on p "[STREET_ADDRESS]" at bounding box center [165, 318] width 178 height 9
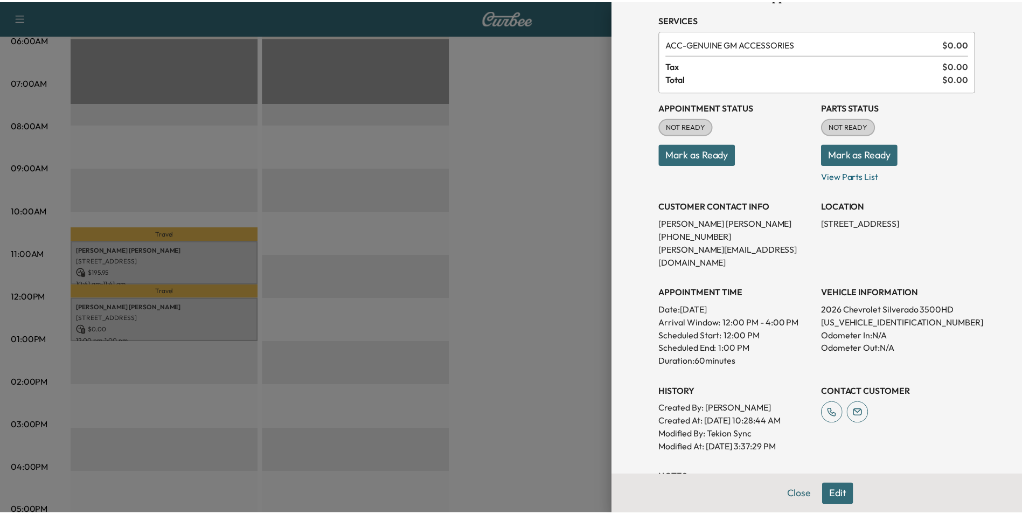
scroll to position [210, 0]
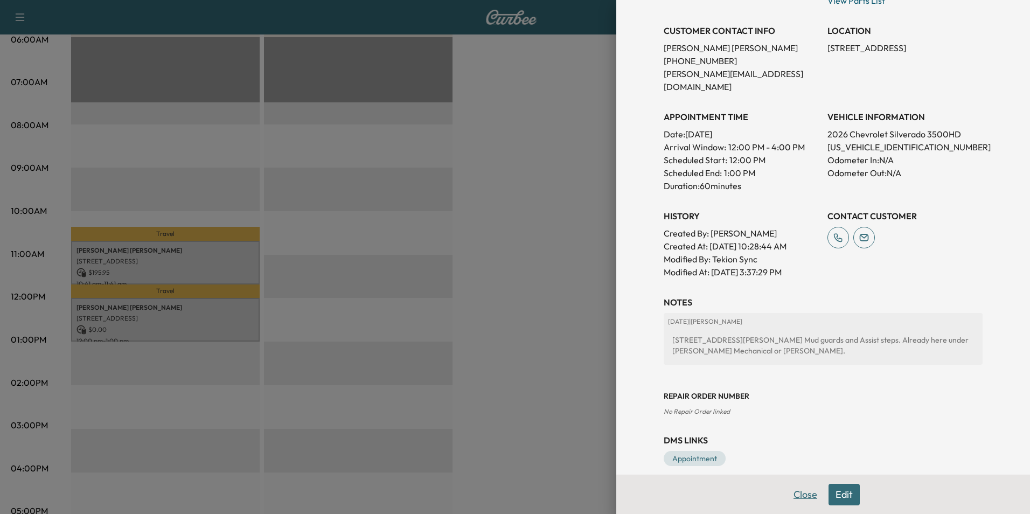
click at [799, 494] on button "Close" at bounding box center [805, 495] width 38 height 22
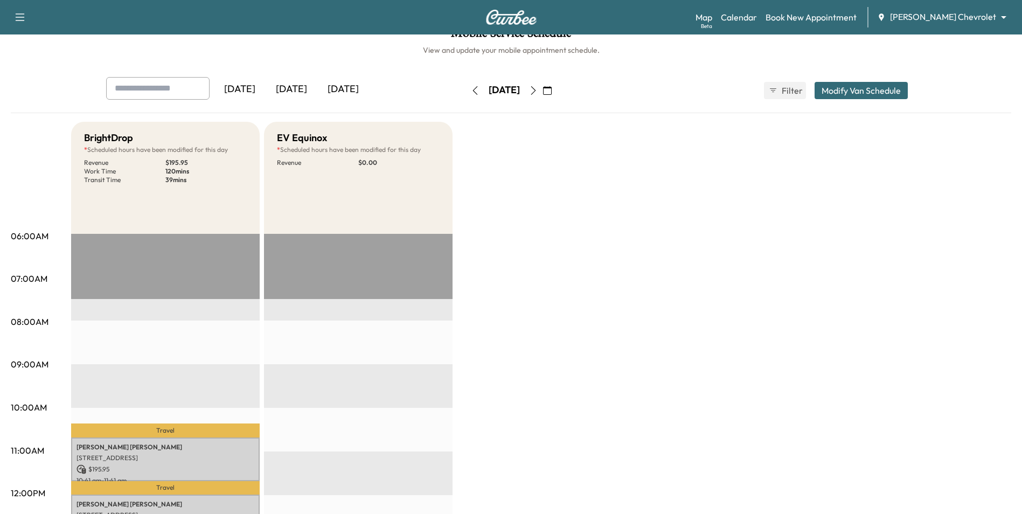
scroll to position [0, 0]
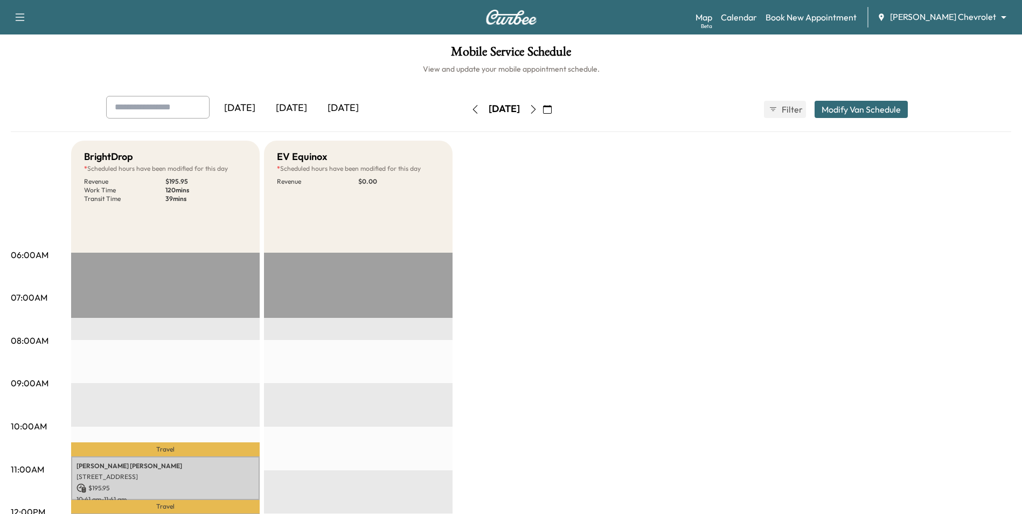
click at [471, 109] on icon "button" at bounding box center [475, 109] width 9 height 9
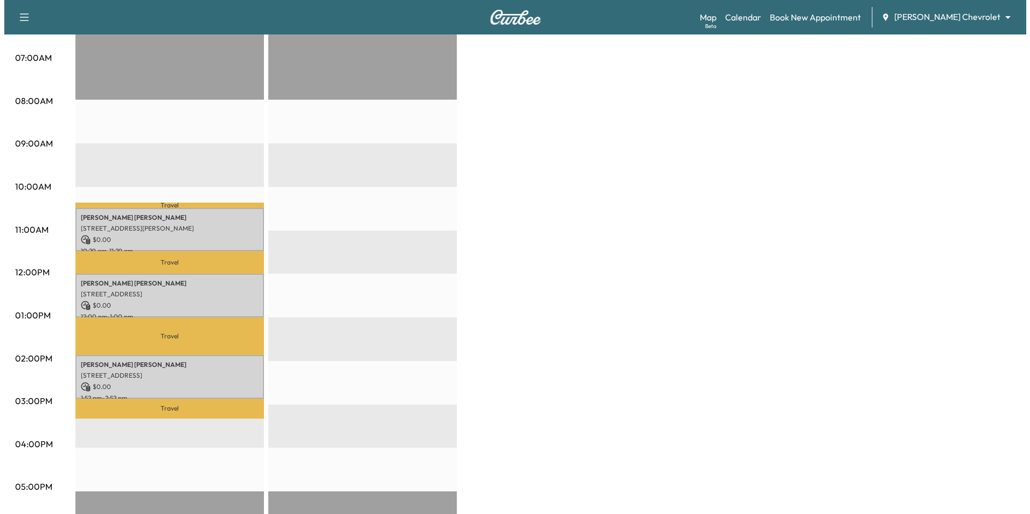
scroll to position [269, 0]
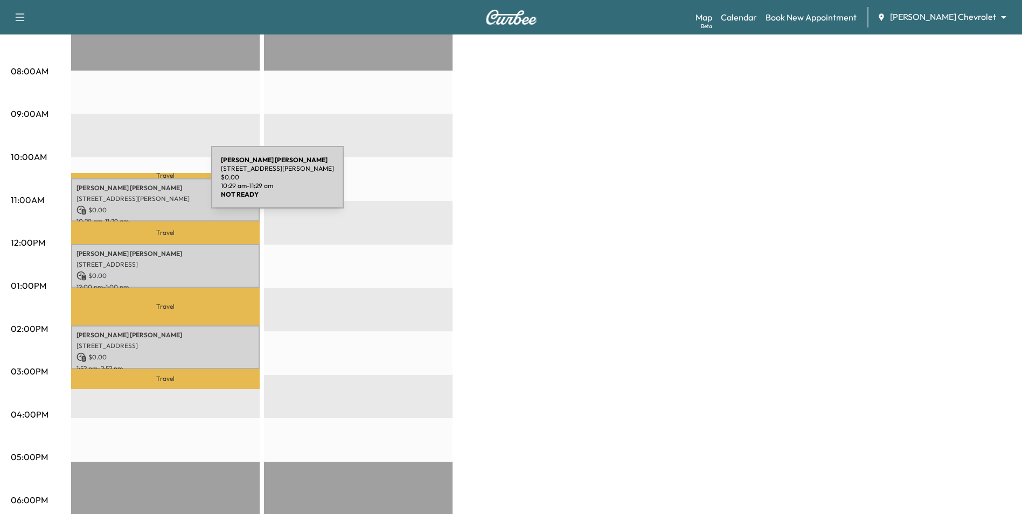
click at [130, 190] on div "[PERSON_NAME] [STREET_ADDRESS][PERSON_NAME] $ 0.00 10:29 am - 11:29 am" at bounding box center [165, 200] width 189 height 44
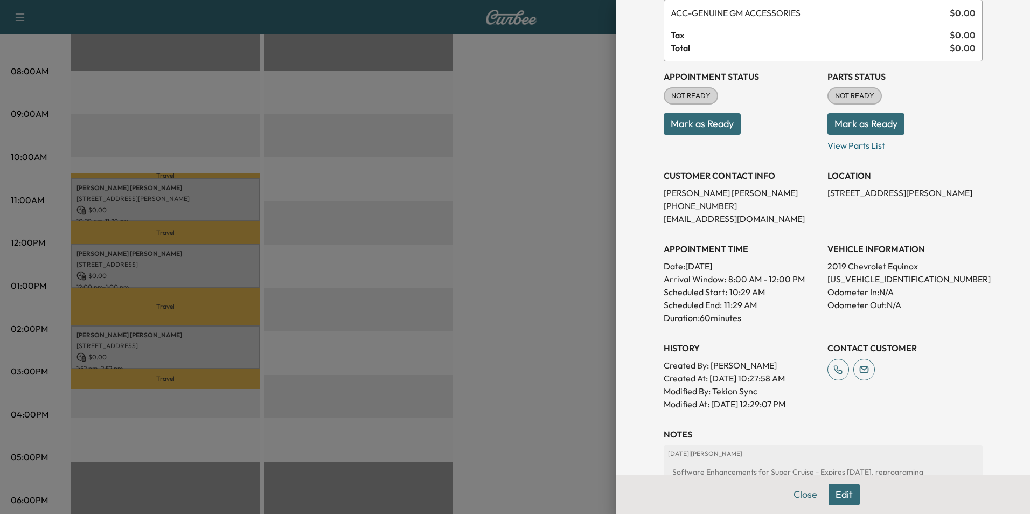
scroll to position [199, 0]
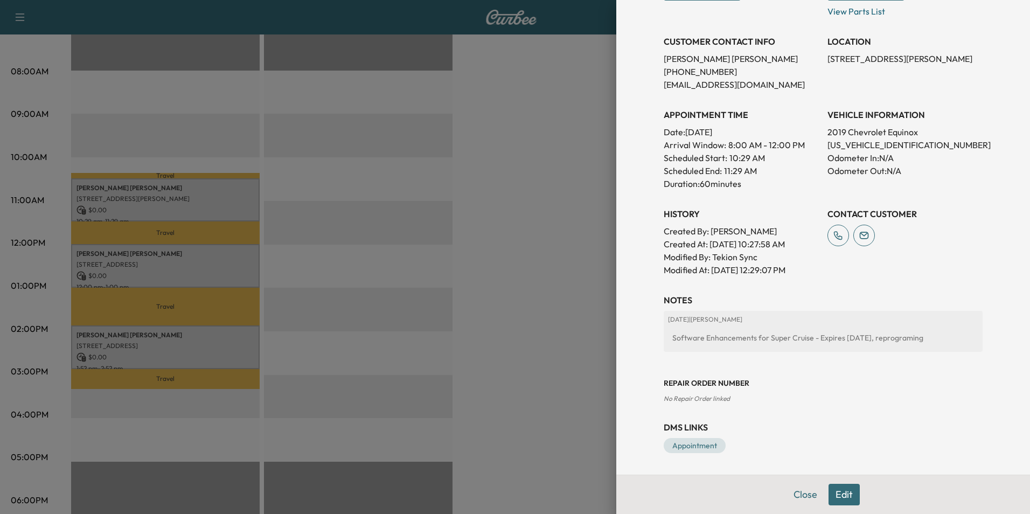
click at [176, 259] on div at bounding box center [515, 257] width 1030 height 514
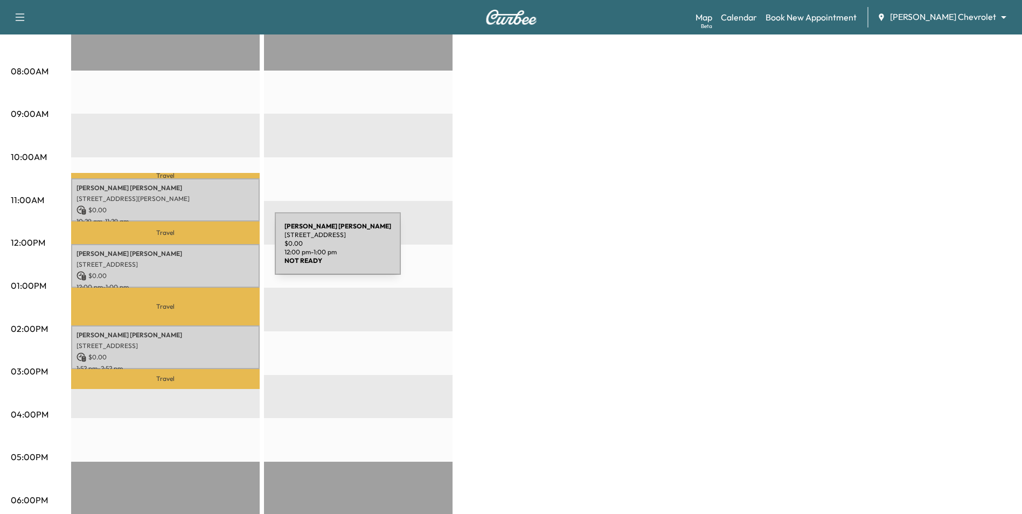
click at [194, 250] on p "ERIC ZWEBER" at bounding box center [165, 253] width 178 height 9
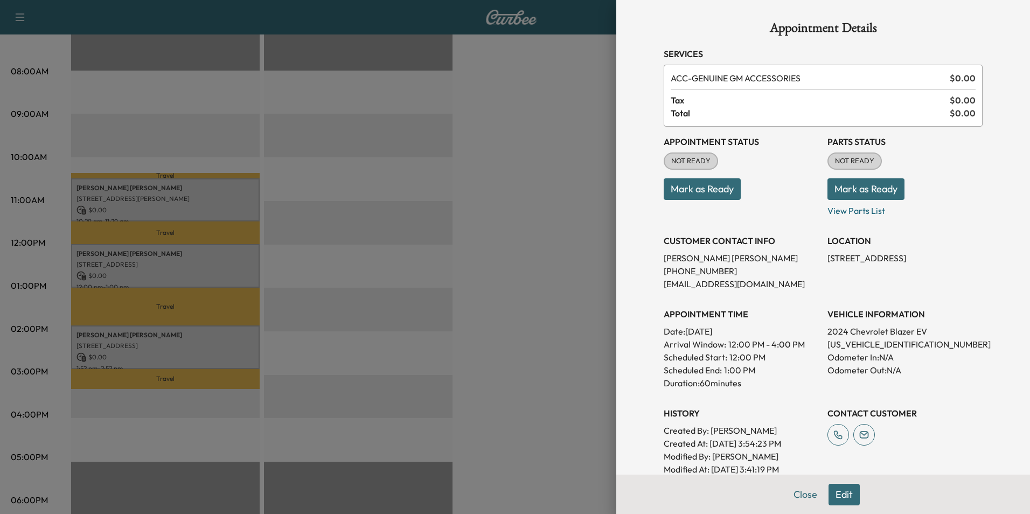
scroll to position [269, 0]
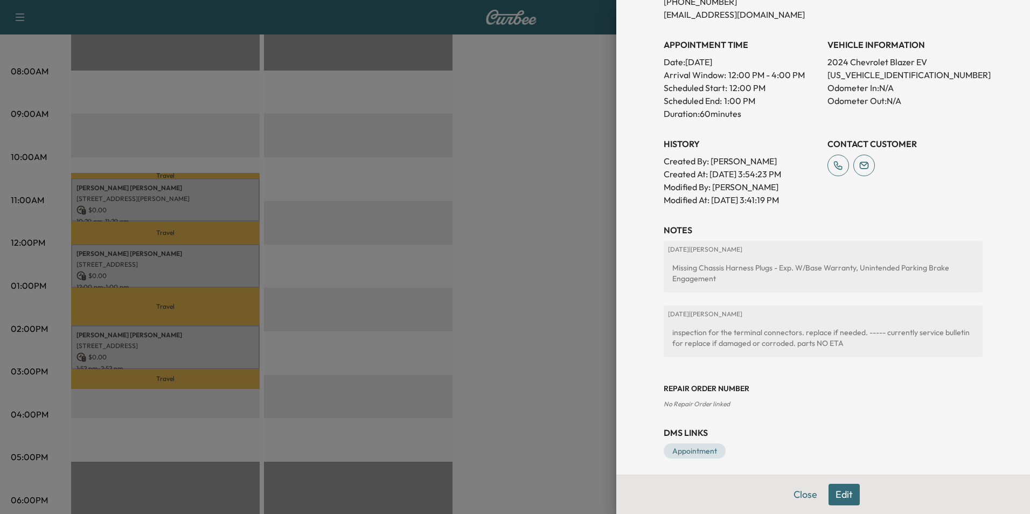
click at [586, 289] on div at bounding box center [515, 257] width 1030 height 514
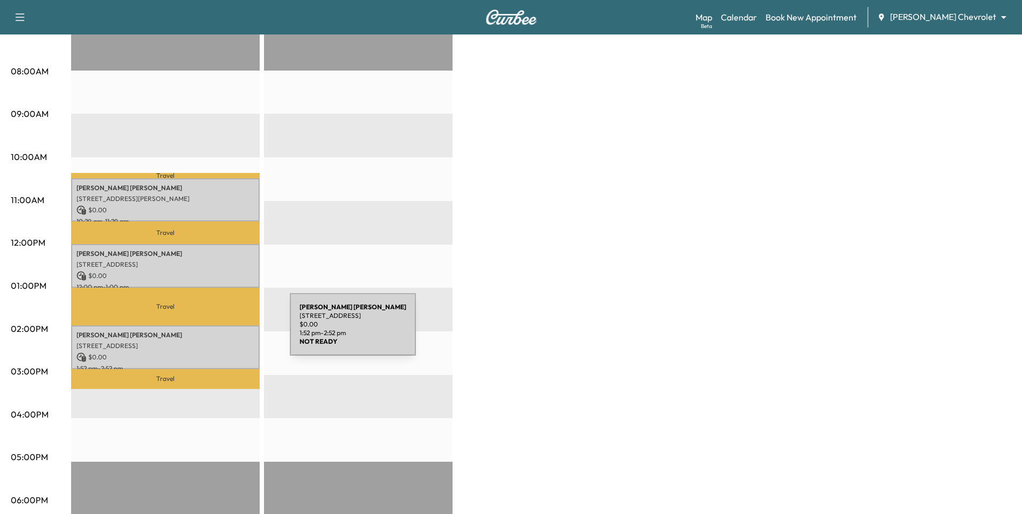
click at [210, 331] on p "Timothy Olsen" at bounding box center [165, 335] width 178 height 9
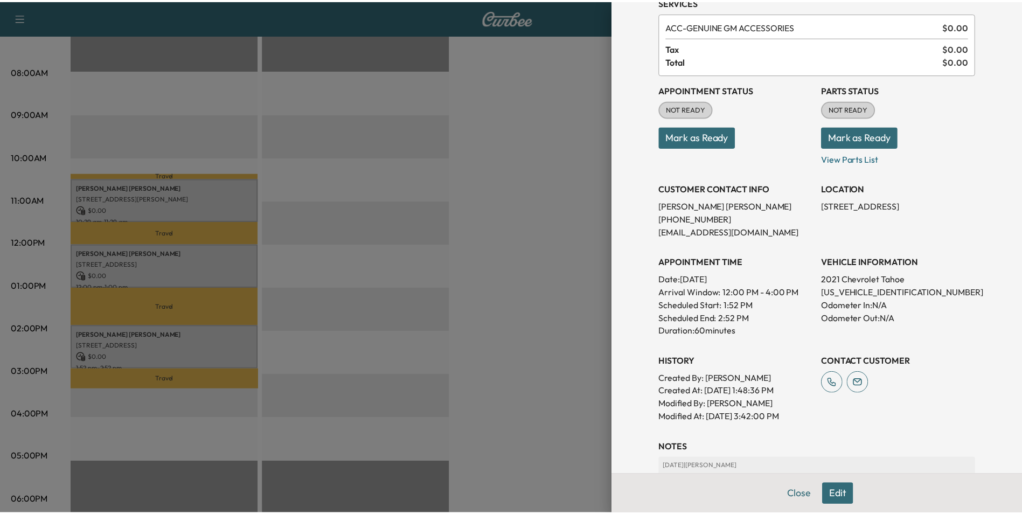
scroll to position [199, 0]
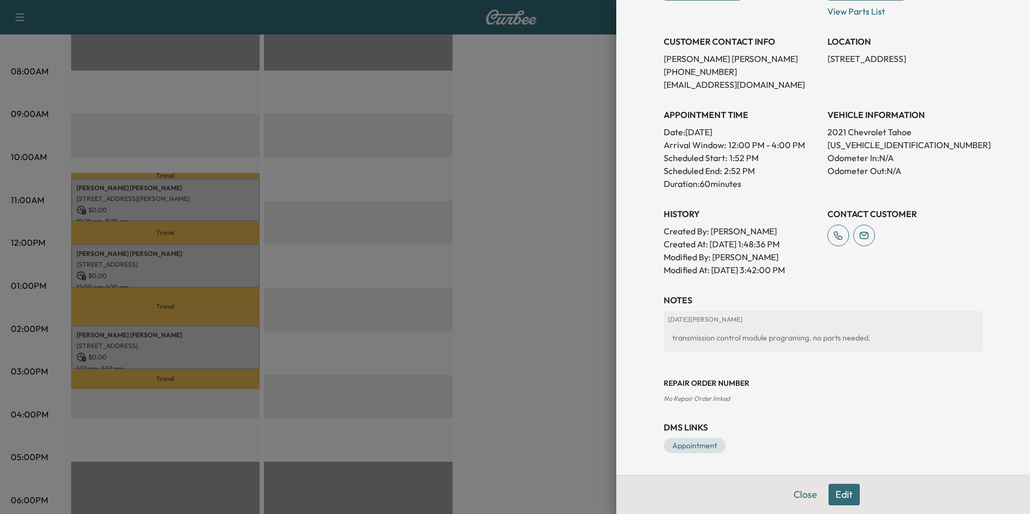
click at [568, 312] on div at bounding box center [515, 257] width 1030 height 514
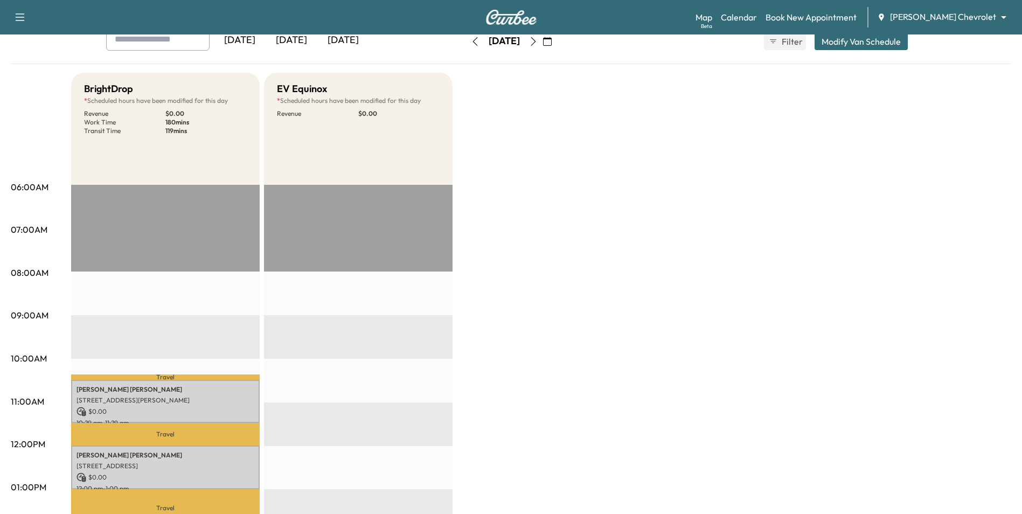
scroll to position [0, 0]
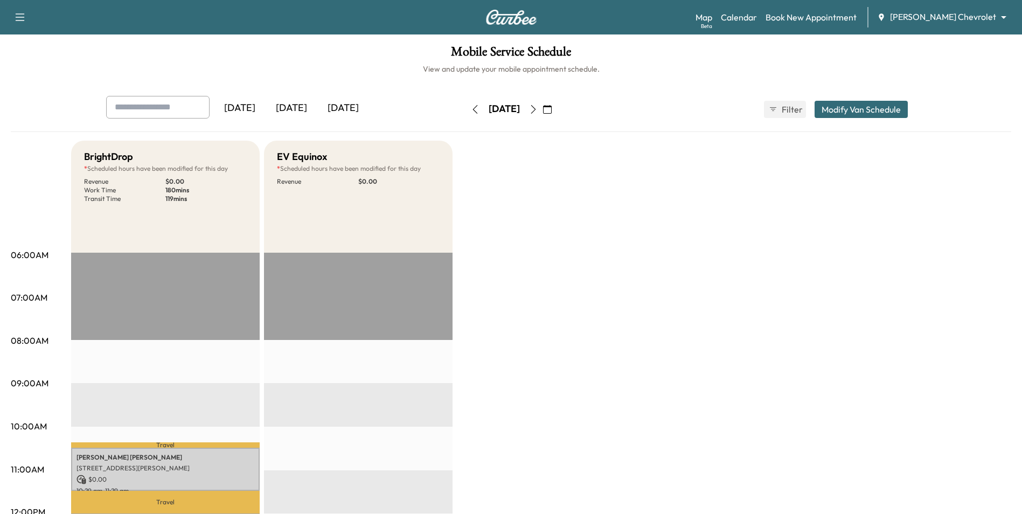
click at [556, 107] on button "button" at bounding box center [547, 109] width 18 height 17
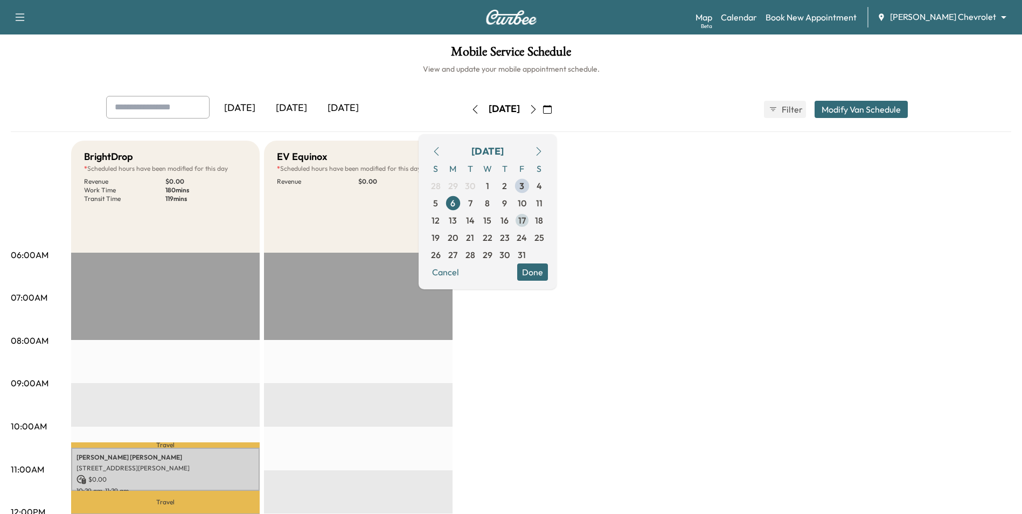
click at [531, 212] on span "17" at bounding box center [521, 220] width 17 height 17
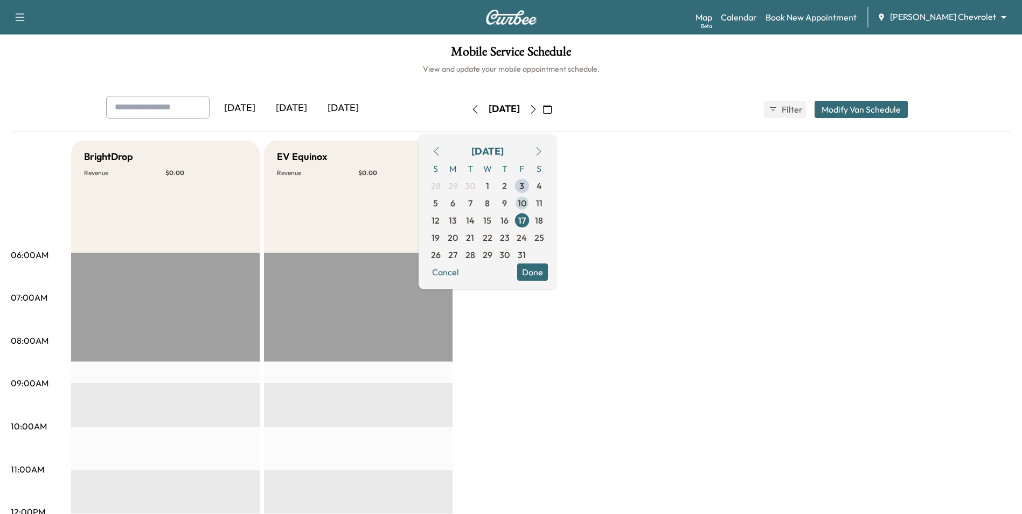
click at [526, 206] on span "10" at bounding box center [522, 203] width 9 height 13
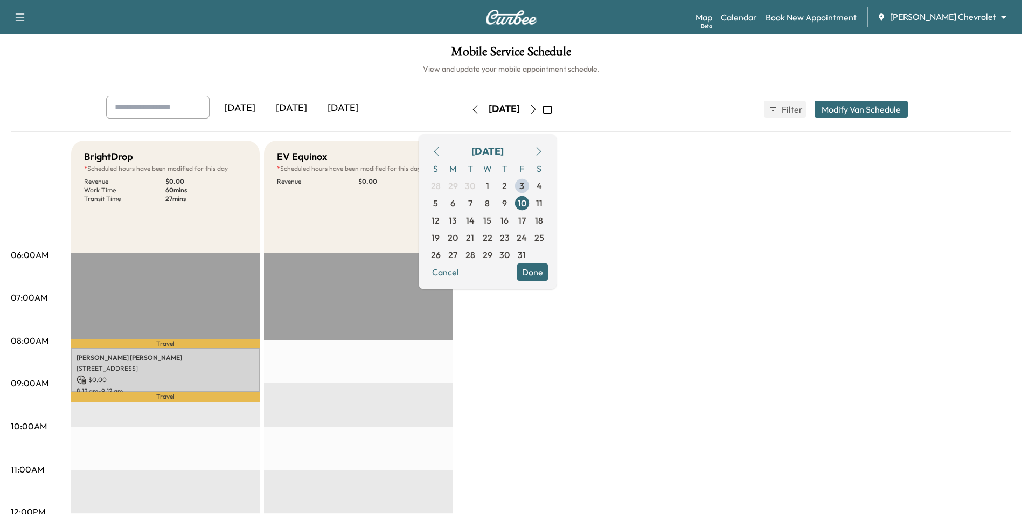
click at [548, 275] on button "Done" at bounding box center [532, 271] width 31 height 17
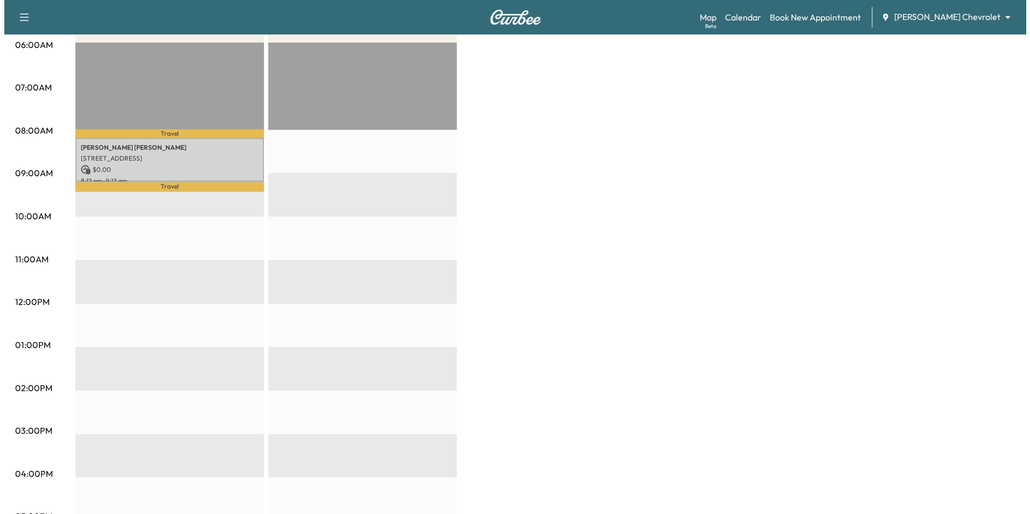
scroll to position [215, 0]
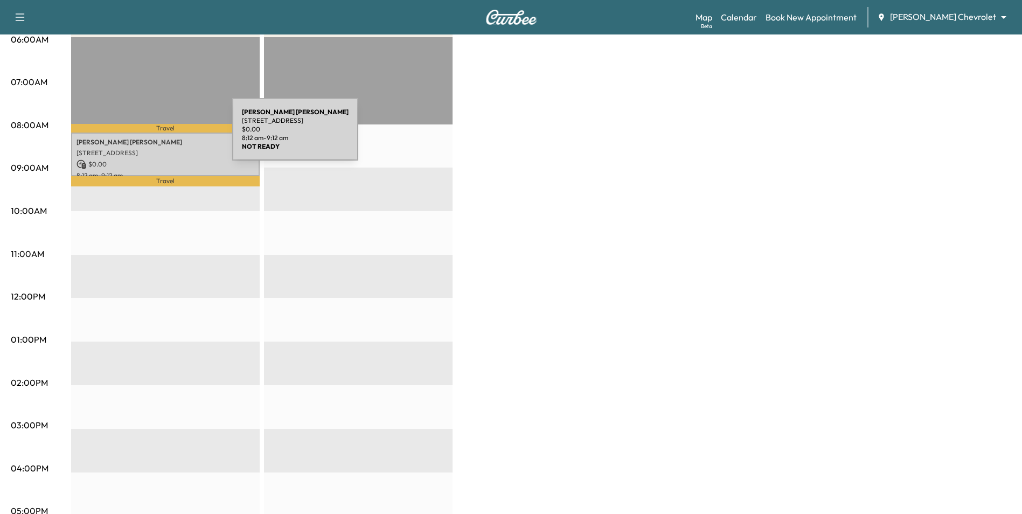
click at [151, 136] on div "Scott Miller 1057 102nd St W, Inver Grove Heights, MN 55077, USA $ 0.00 8:12 am…" at bounding box center [165, 155] width 189 height 44
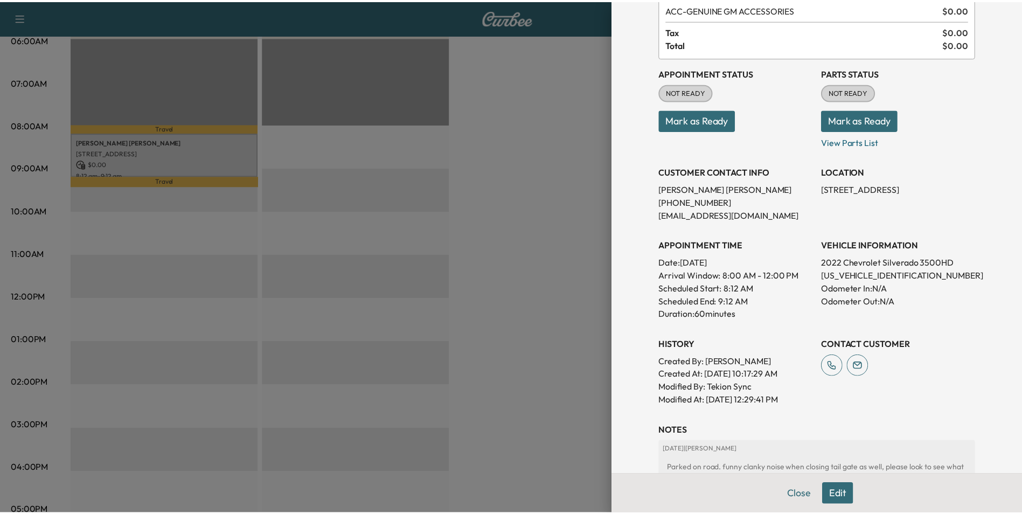
scroll to position [210, 0]
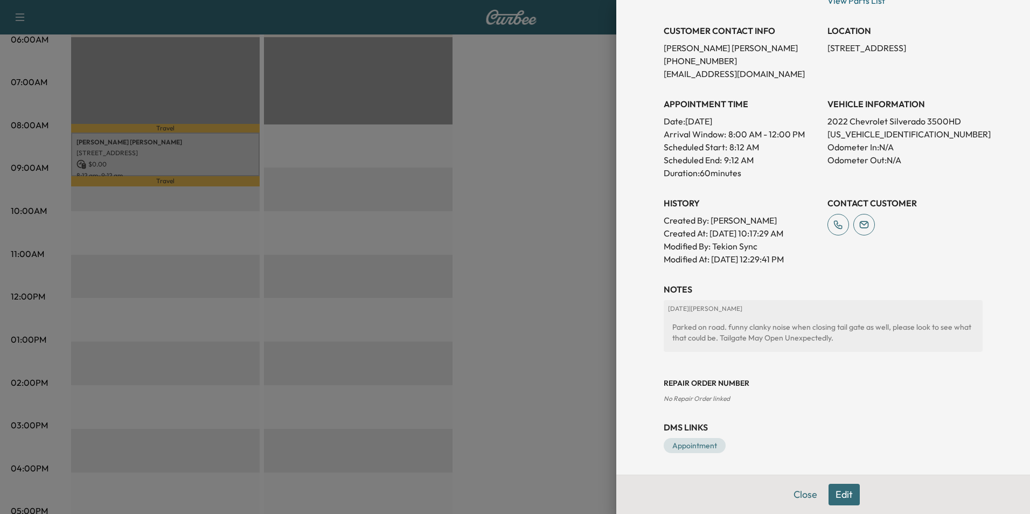
click at [540, 294] on div at bounding box center [515, 257] width 1030 height 514
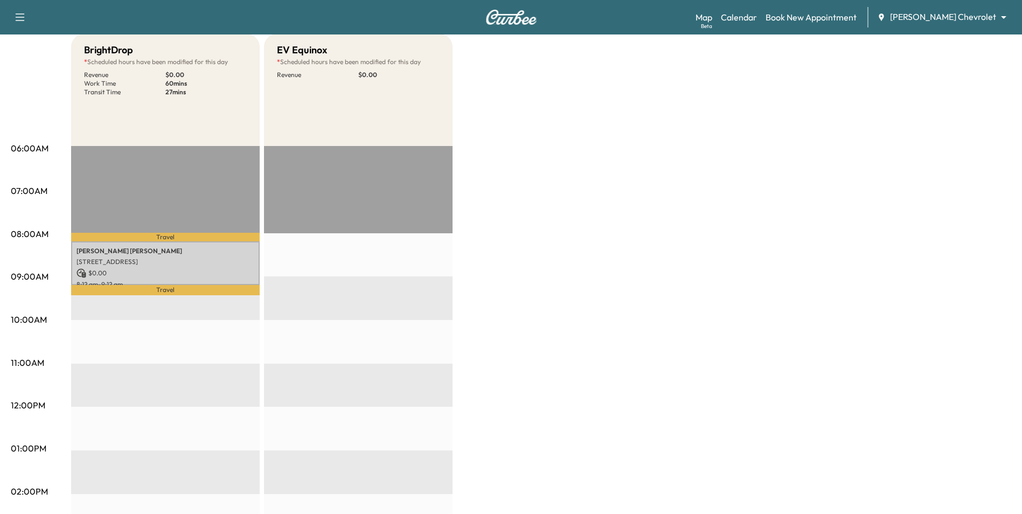
scroll to position [0, 0]
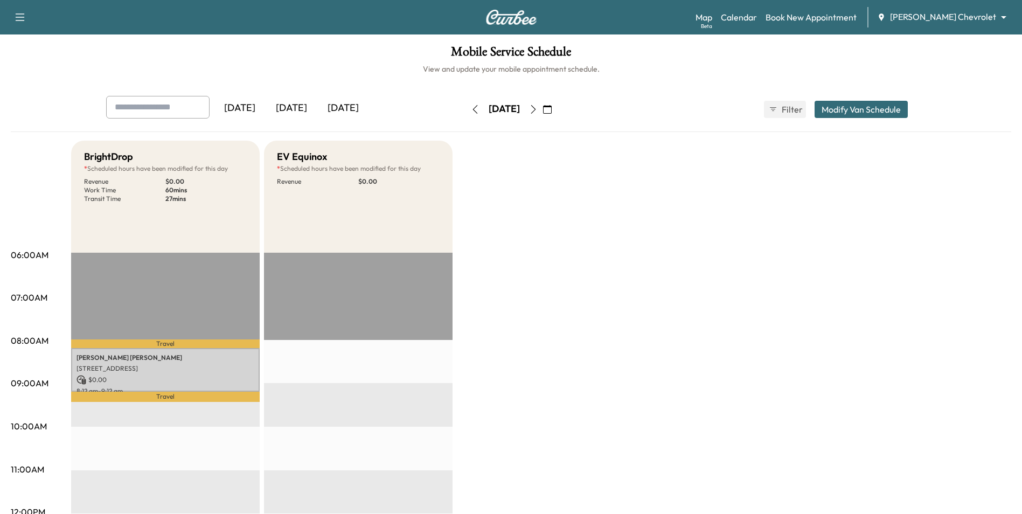
click at [552, 112] on icon "button" at bounding box center [547, 109] width 9 height 9
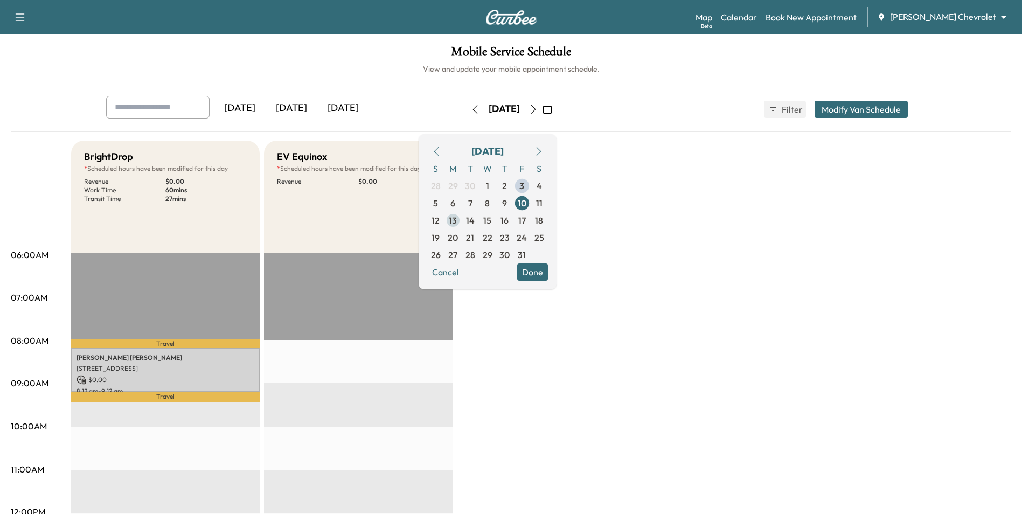
click at [462, 224] on span "13" at bounding box center [452, 220] width 17 height 17
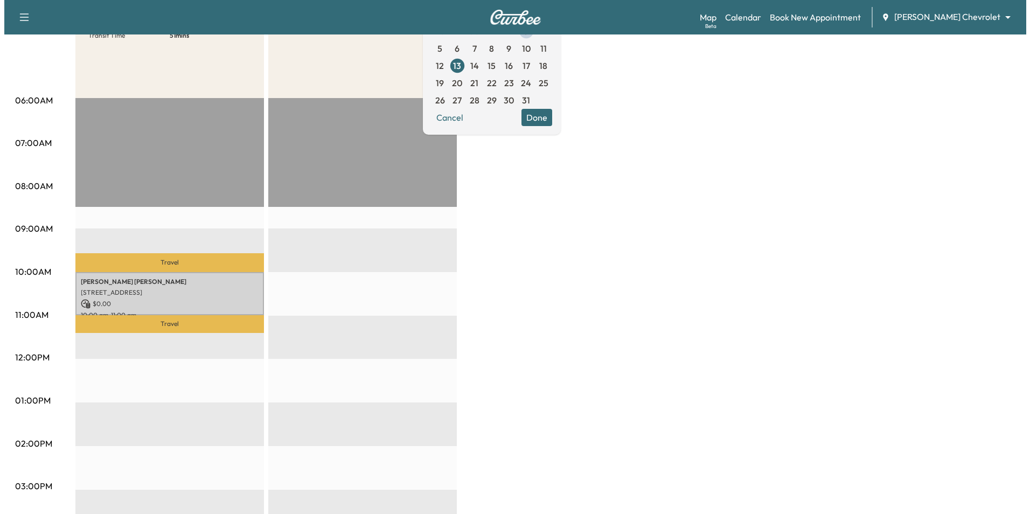
scroll to position [215, 0]
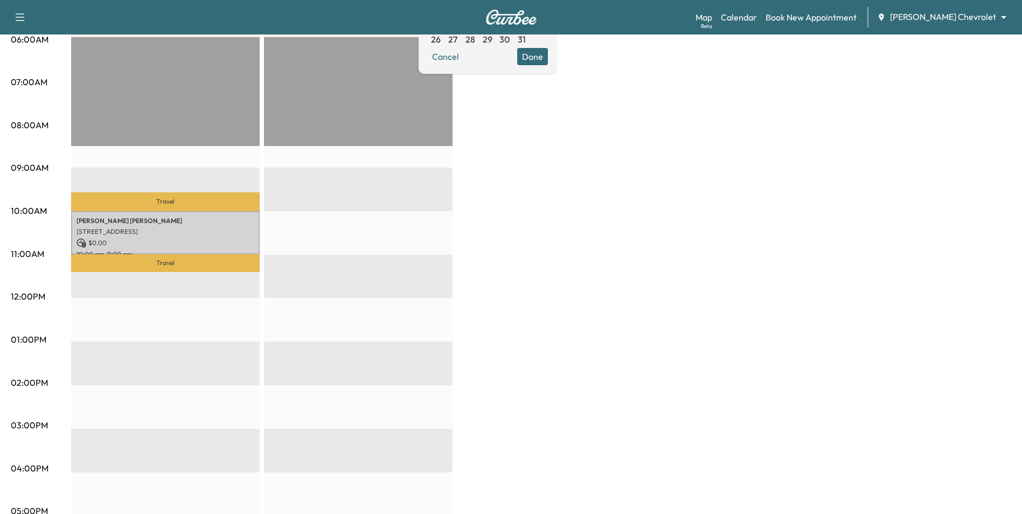
click at [224, 233] on p "[STREET_ADDRESS]" at bounding box center [165, 231] width 178 height 9
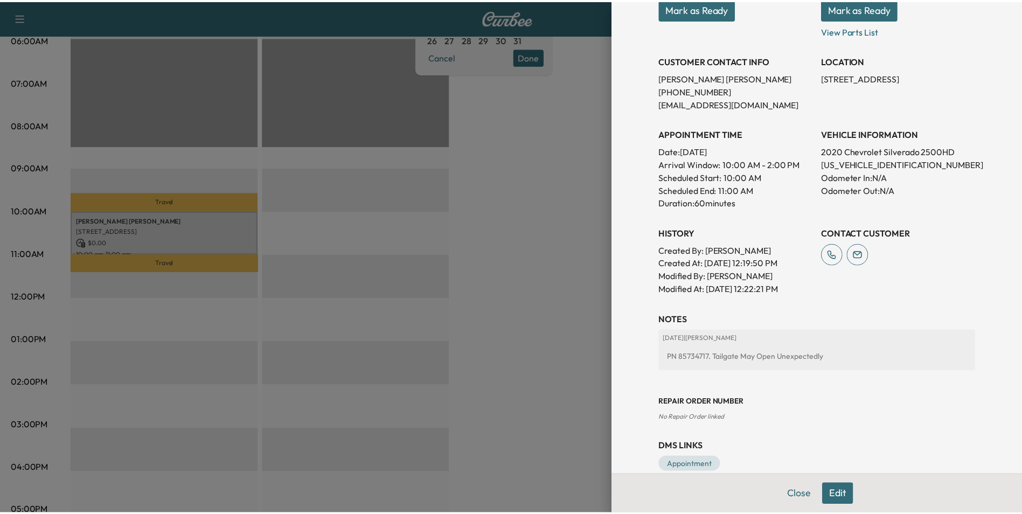
scroll to position [199, 0]
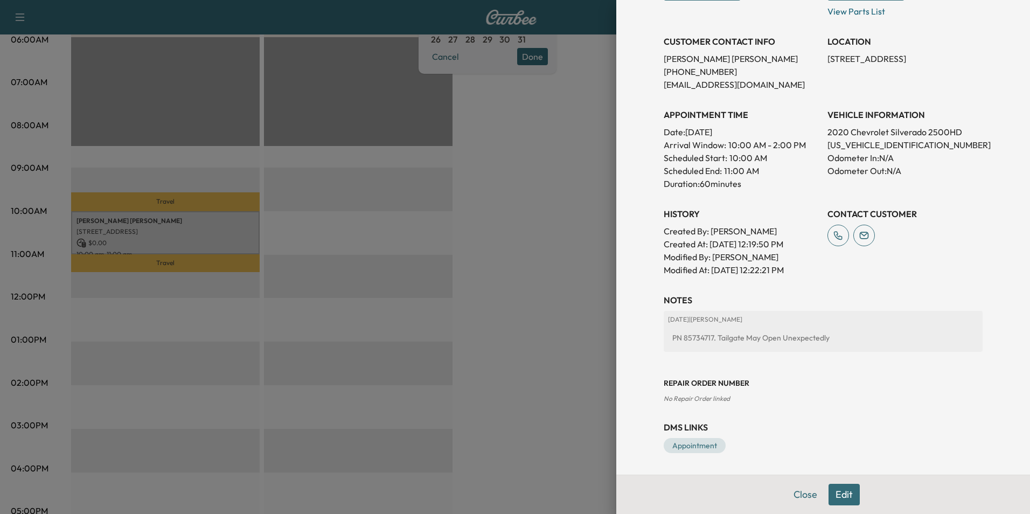
click at [526, 269] on div at bounding box center [515, 257] width 1030 height 514
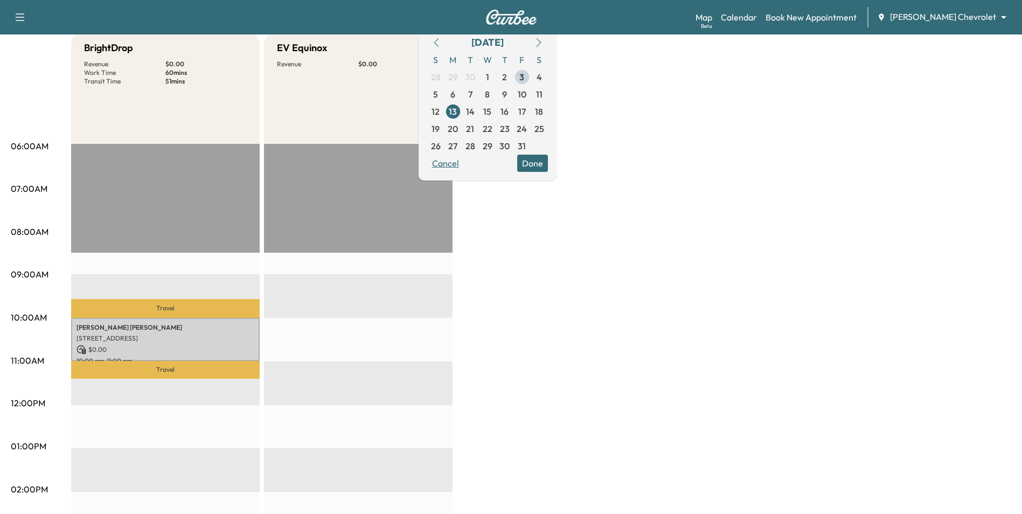
scroll to position [108, 0]
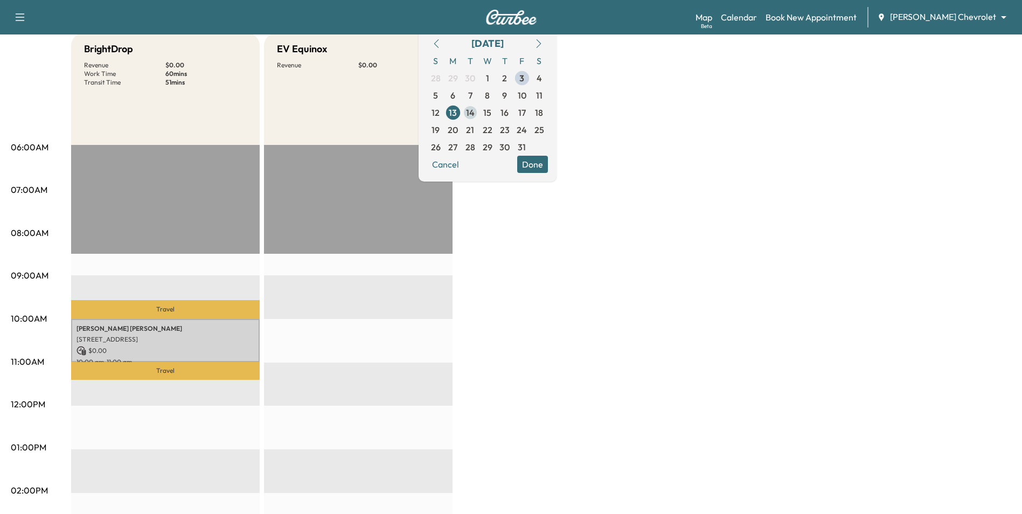
click at [475, 115] on span "14" at bounding box center [470, 112] width 9 height 13
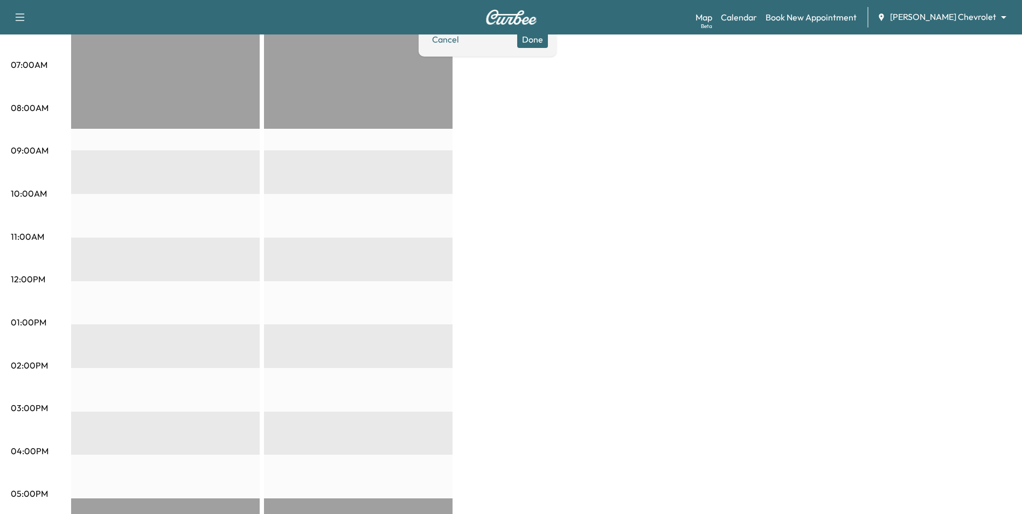
scroll to position [108, 0]
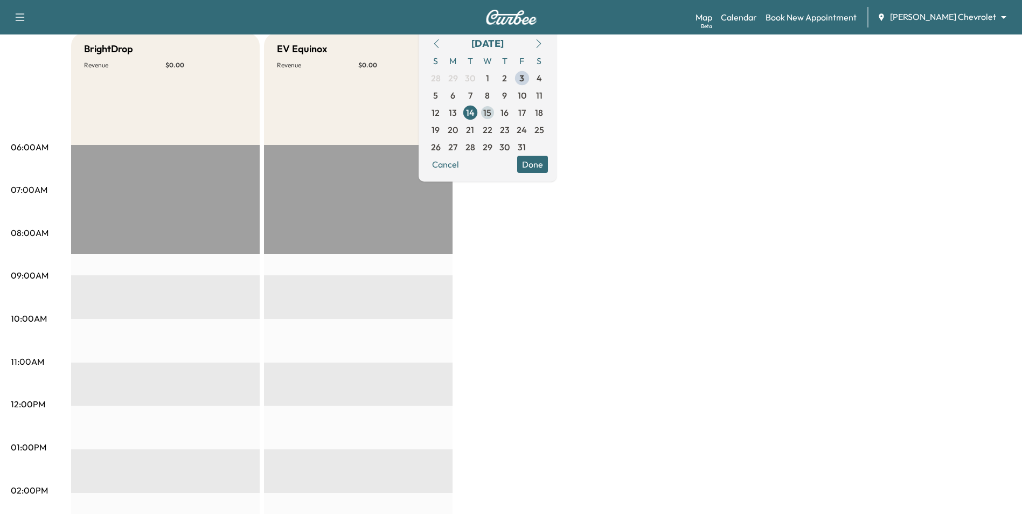
click at [491, 113] on span "15" at bounding box center [487, 112] width 8 height 13
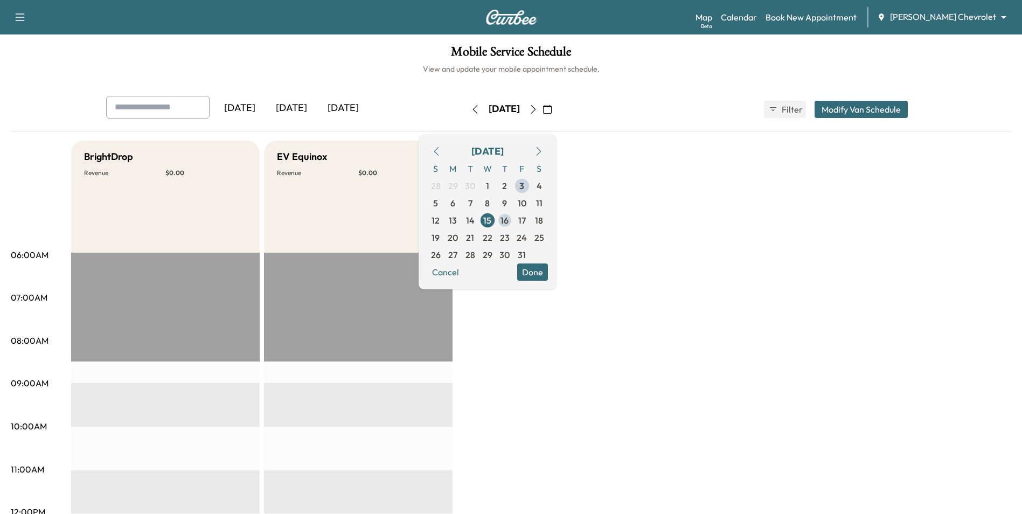
click at [509, 218] on span "16" at bounding box center [504, 220] width 8 height 13
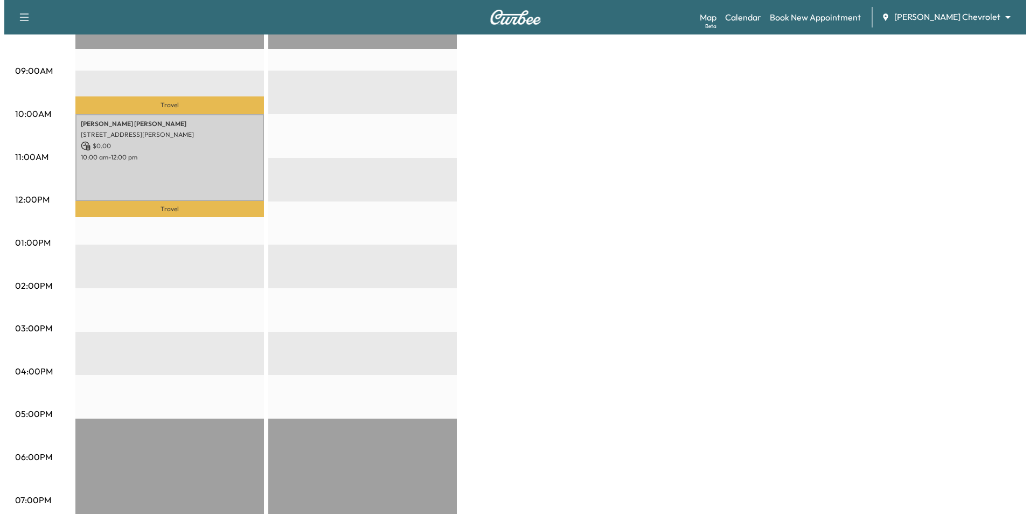
scroll to position [323, 0]
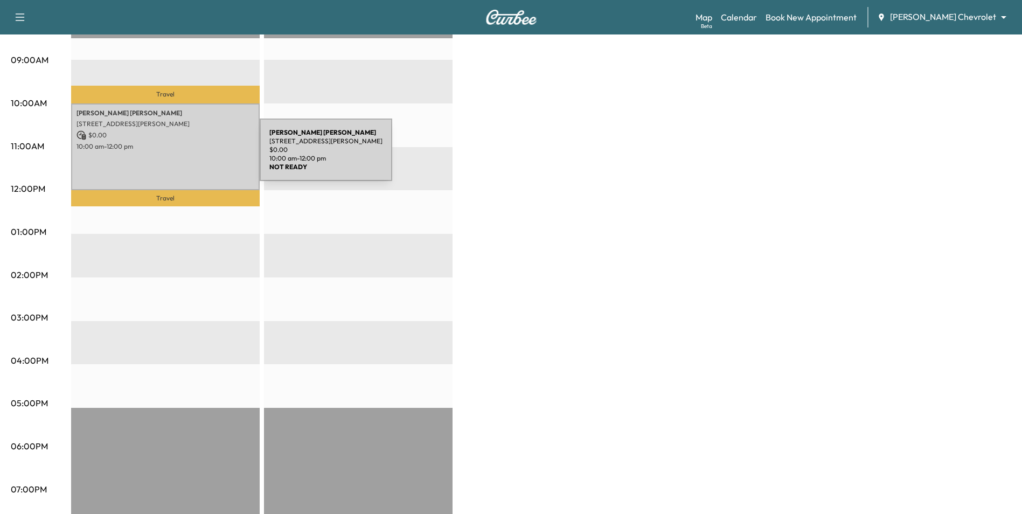
click at [179, 156] on div "[PERSON_NAME] [STREET_ADDRESS][PERSON_NAME] $ 0.00 10:00 am - 12:00 pm" at bounding box center [165, 146] width 189 height 87
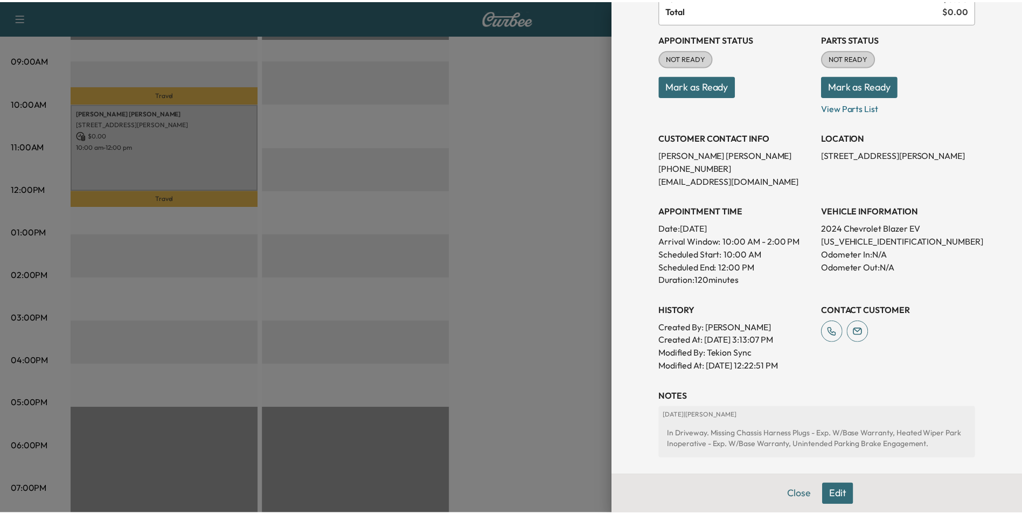
scroll to position [102, 0]
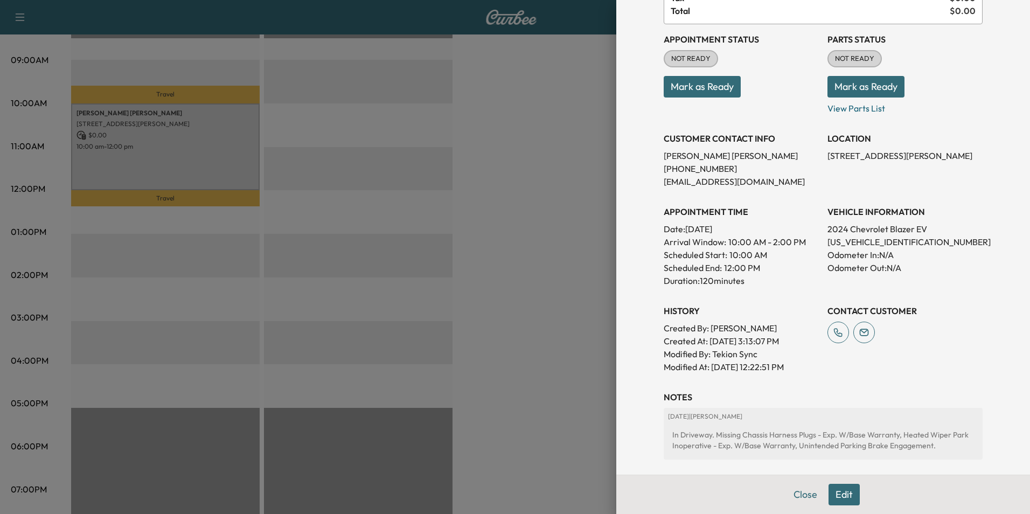
click at [537, 250] on div at bounding box center [515, 257] width 1030 height 514
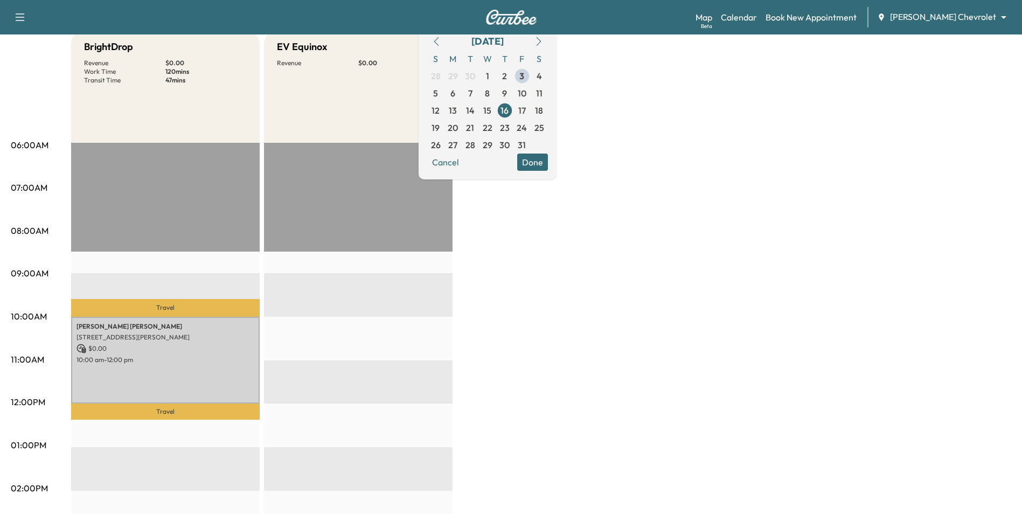
scroll to position [108, 0]
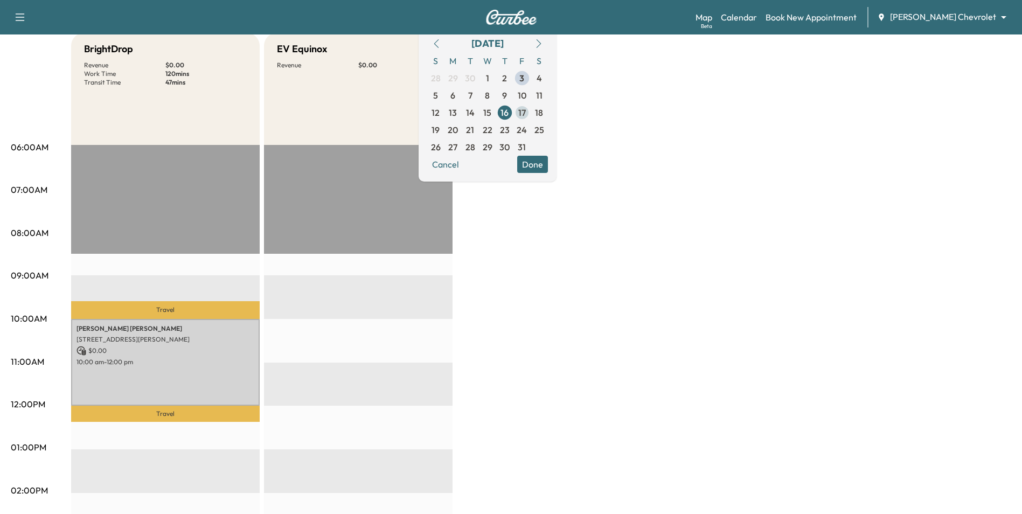
click at [531, 107] on span "17" at bounding box center [521, 112] width 17 height 17
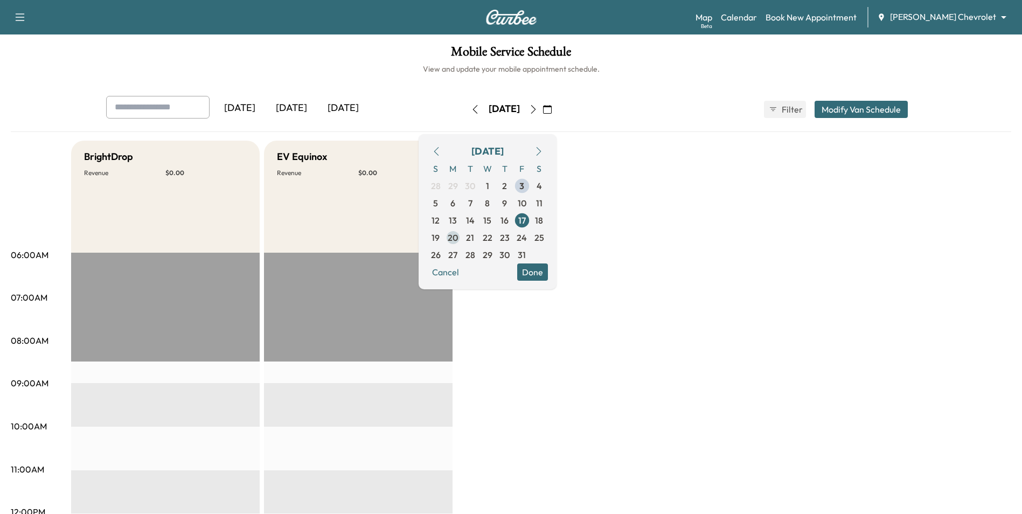
click at [458, 236] on span "20" at bounding box center [453, 237] width 10 height 13
click at [479, 244] on span "21" at bounding box center [470, 237] width 17 height 17
click at [496, 242] on span "22" at bounding box center [487, 237] width 17 height 17
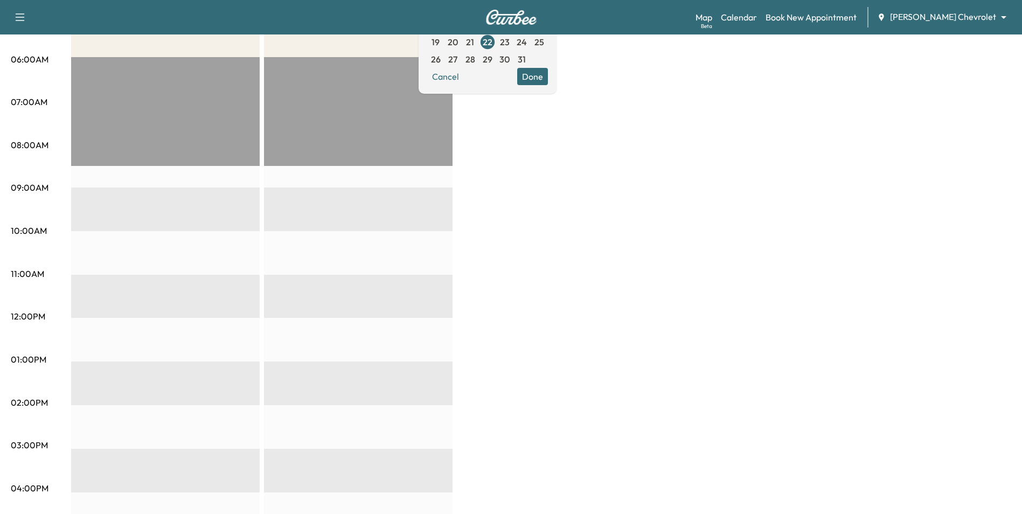
scroll to position [108, 0]
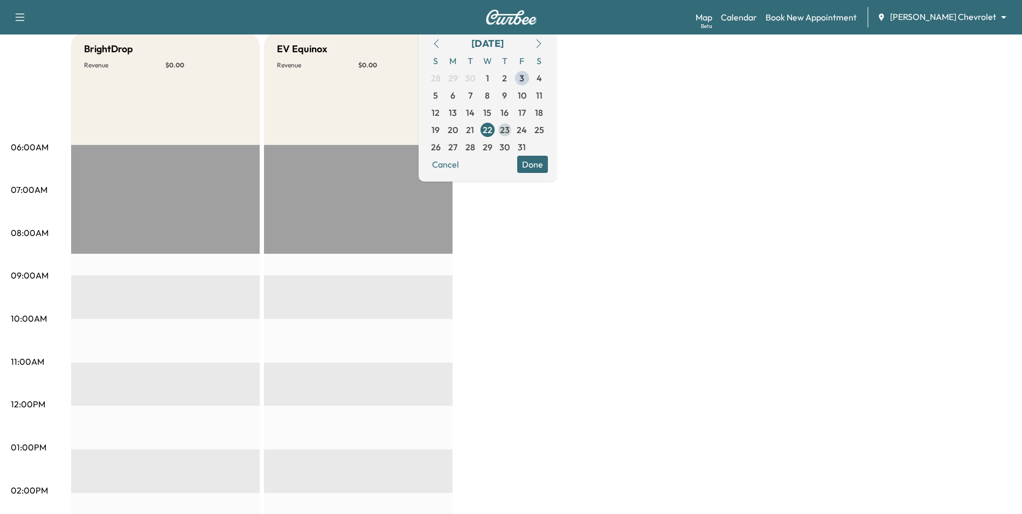
click at [510, 133] on span "23" at bounding box center [505, 129] width 10 height 13
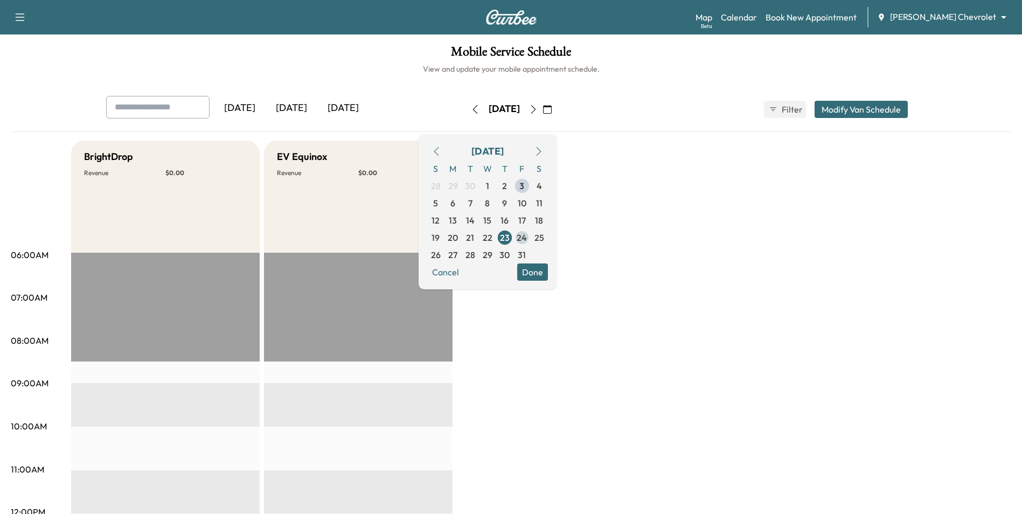
click at [527, 239] on span "24" at bounding box center [522, 237] width 10 height 13
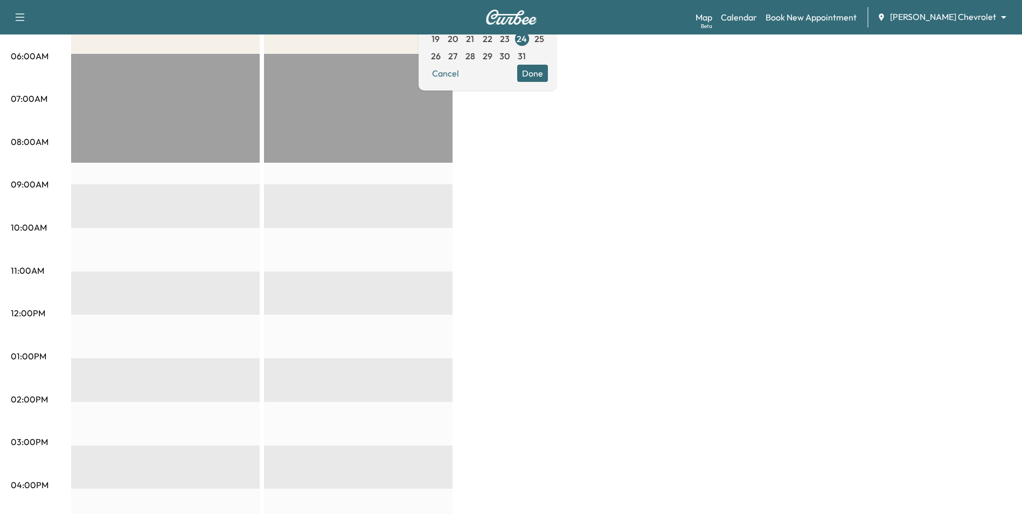
scroll to position [54, 0]
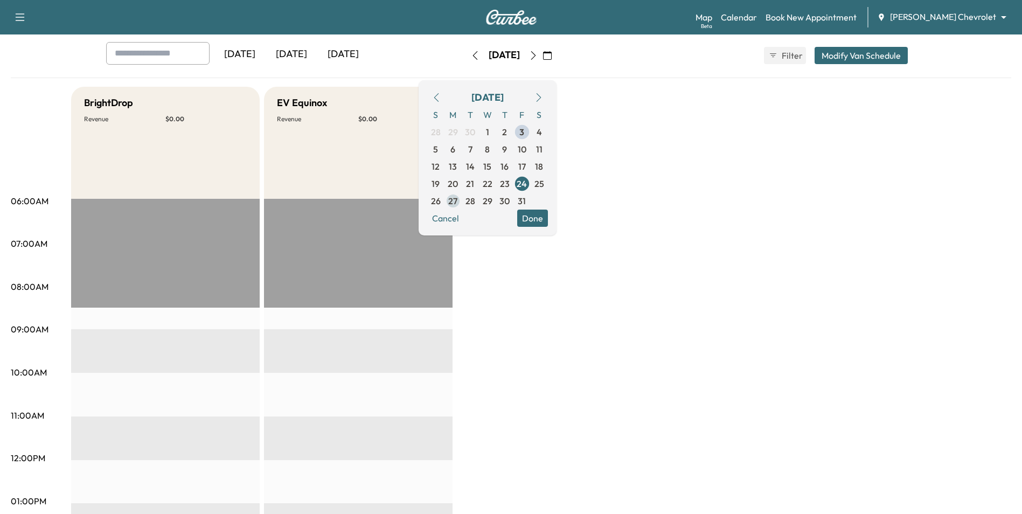
click at [462, 201] on span "27" at bounding box center [452, 200] width 17 height 17
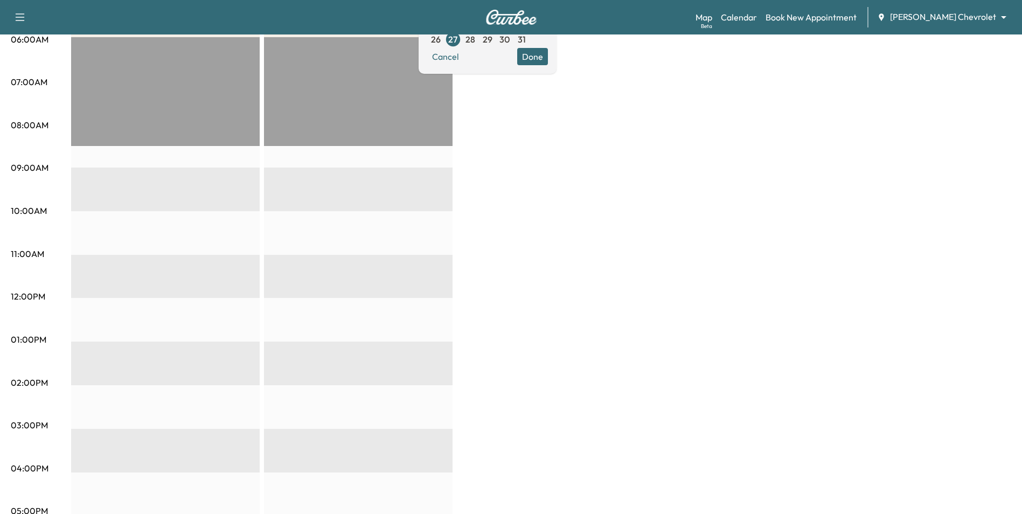
scroll to position [105, 0]
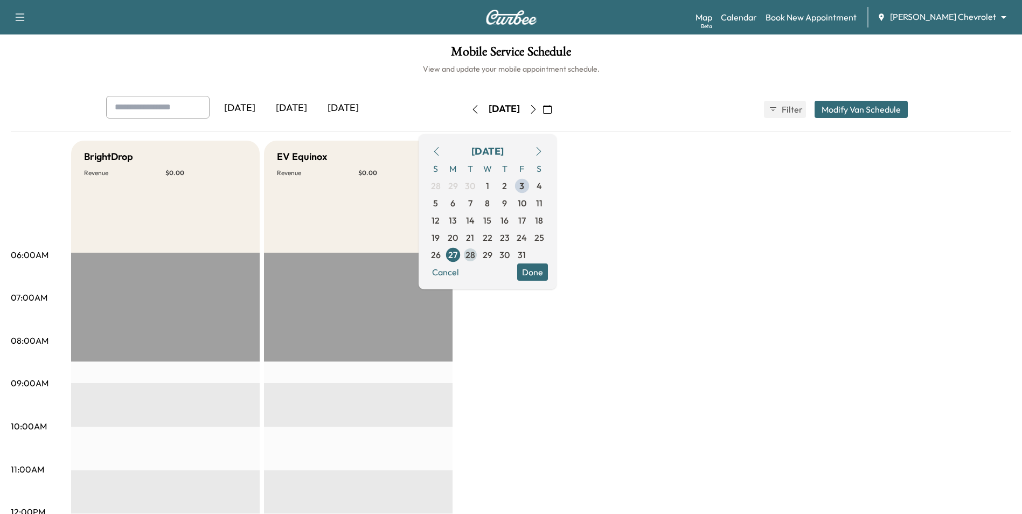
click at [475, 252] on span "28" at bounding box center [470, 254] width 10 height 13
click at [492, 256] on span "29" at bounding box center [488, 254] width 10 height 13
click at [510, 253] on span "30" at bounding box center [504, 254] width 10 height 13
click at [526, 202] on span "10" at bounding box center [522, 203] width 9 height 13
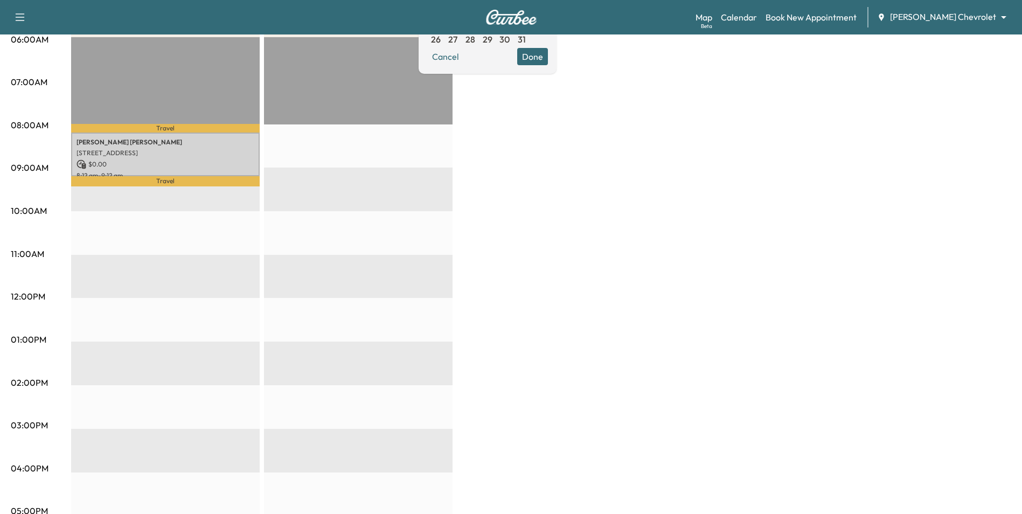
click at [502, 318] on div "BrightDrop * Scheduled hours have been modified for this day Revenue $ 0.00 Wor…" at bounding box center [541, 329] width 940 height 808
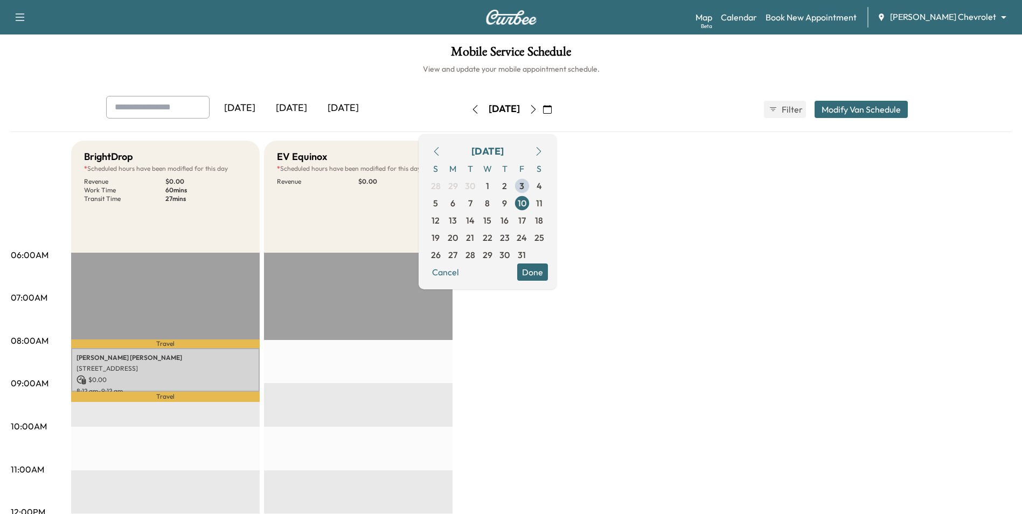
click at [548, 273] on button "Done" at bounding box center [532, 271] width 31 height 17
